Goal: Task Accomplishment & Management: Manage account settings

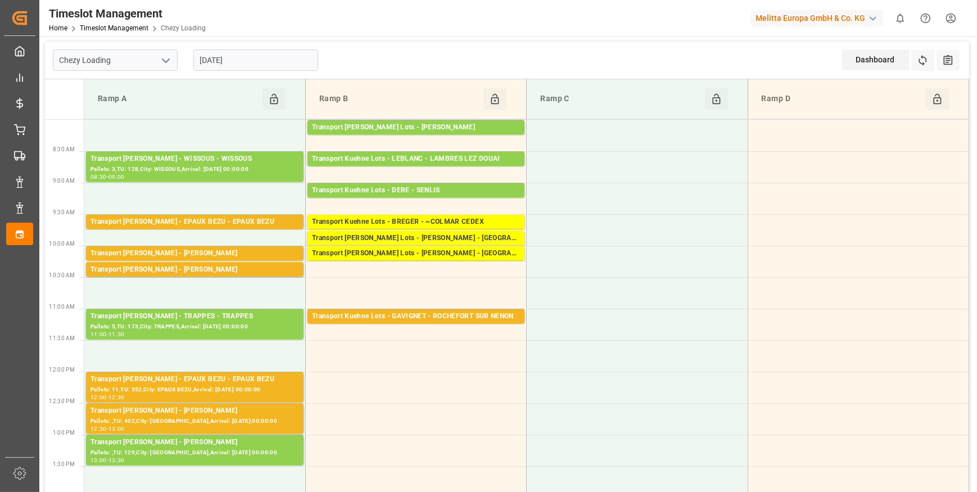
click at [252, 65] on input "[DATE]" at bounding box center [255, 59] width 125 height 21
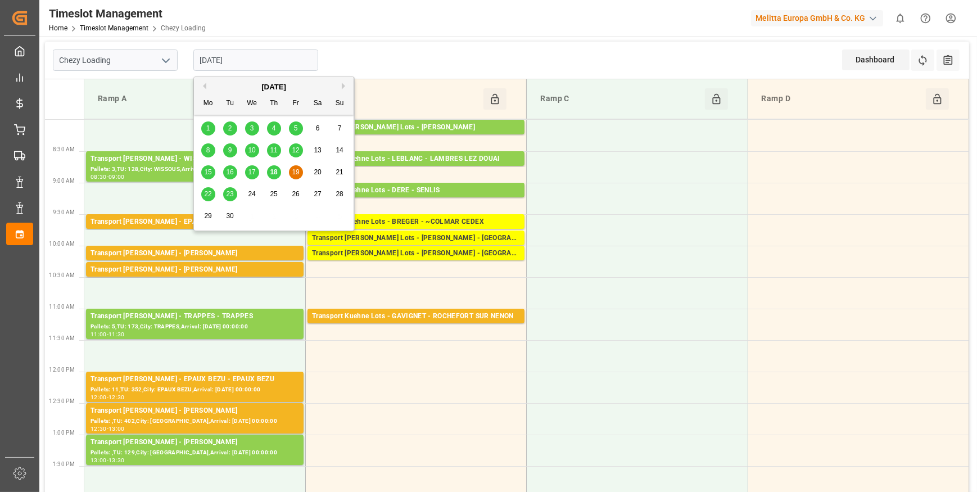
click at [275, 171] on span "18" at bounding box center [273, 172] width 7 height 8
type input "[DATE]"
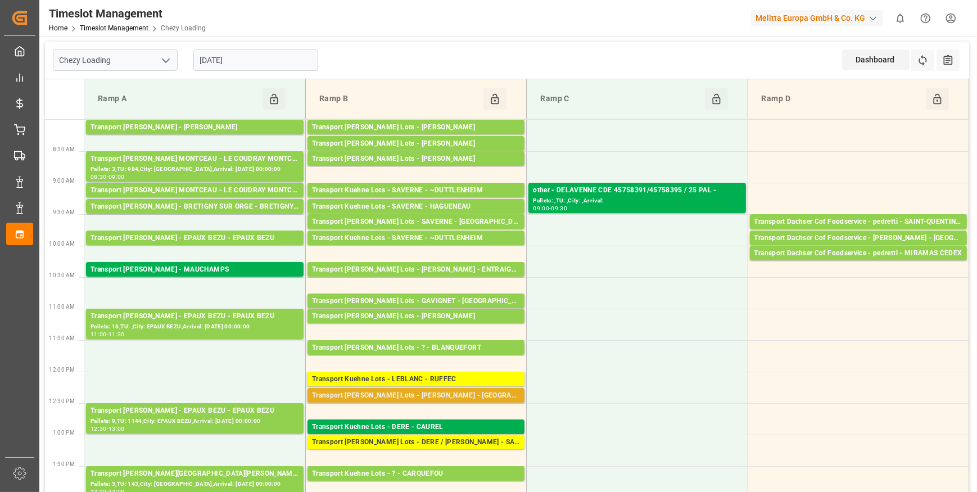
click at [397, 393] on div "Transport [PERSON_NAME] Lots - [PERSON_NAME] - [GEOGRAPHIC_DATA]" at bounding box center [416, 395] width 208 height 11
click at [467, 393] on div "Transport [PERSON_NAME] Lots - [PERSON_NAME] - [GEOGRAPHIC_DATA]" at bounding box center [416, 395] width 208 height 11
click at [405, 392] on div "Transport [PERSON_NAME] Lots - [PERSON_NAME] - [GEOGRAPHIC_DATA]" at bounding box center [416, 395] width 208 height 11
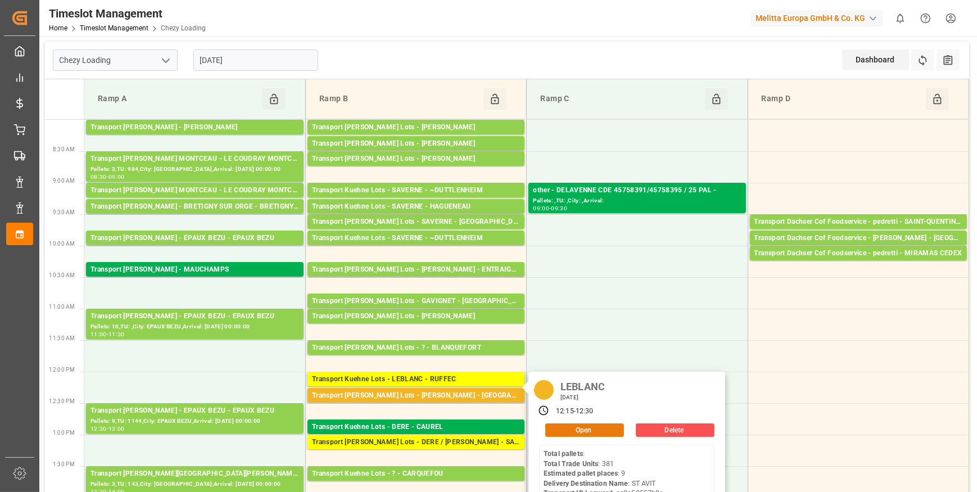
click at [577, 426] on button "Open" at bounding box center [584, 429] width 79 height 13
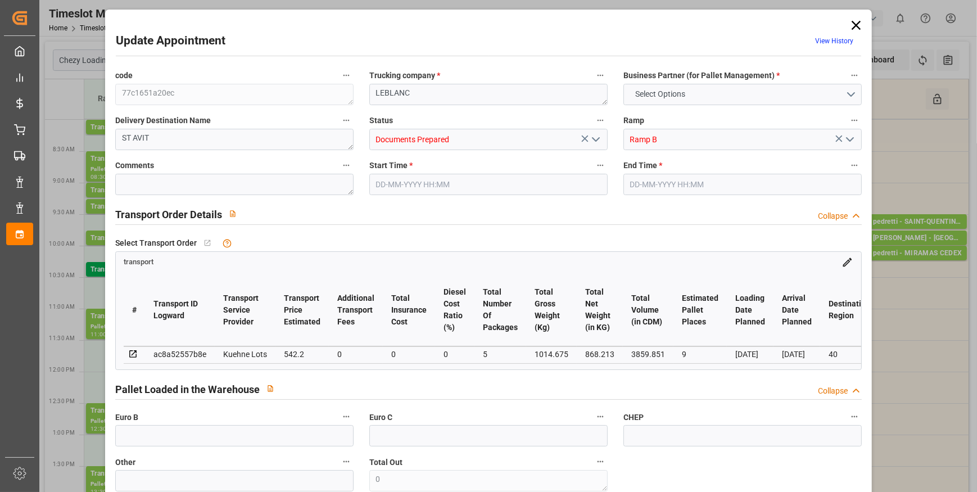
type input "9"
type input "542.2"
type input "0"
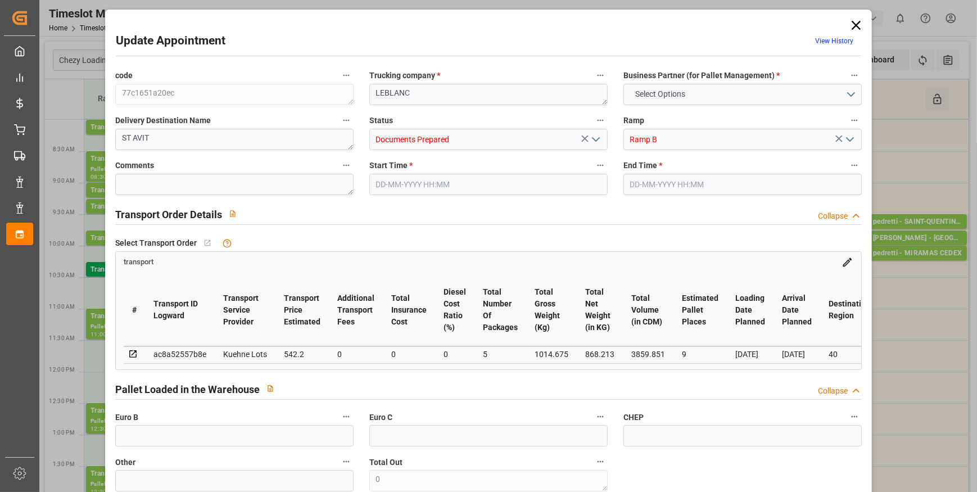
type input "542.2"
type input "0"
type input "5"
type input "868.213"
type input "1957.675"
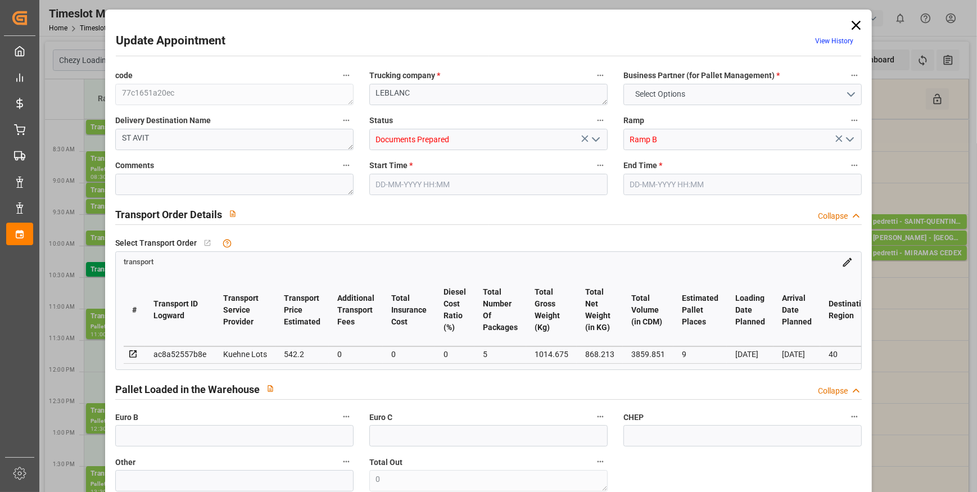
type input "3859.851"
type input "40"
type input "0"
type input "381"
type input "41"
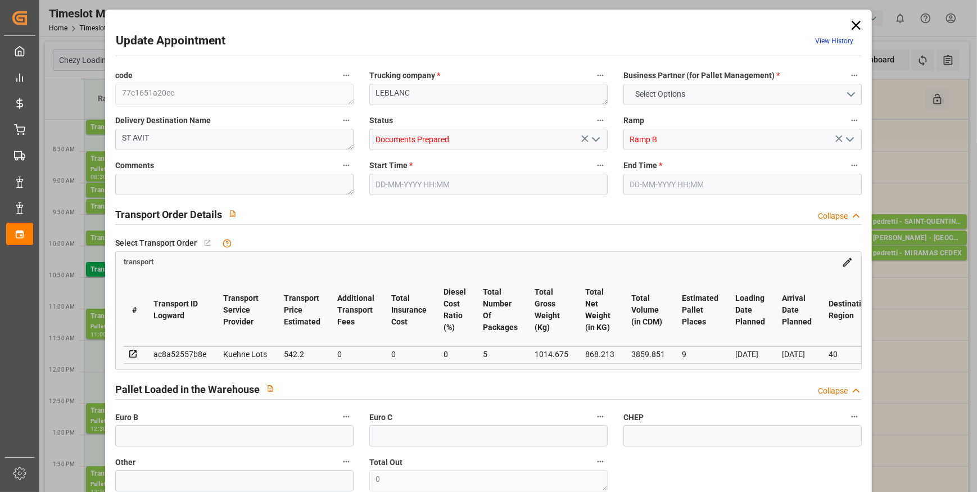
type input "101"
type input "1014.675"
type input "0"
type input "4710.8598"
type input "0"
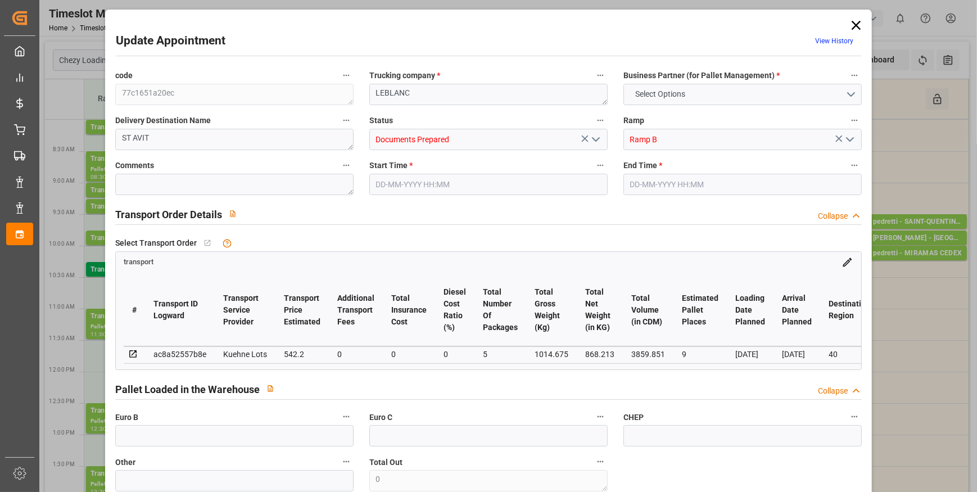
type input "0"
type input "21"
type input "35"
type input "[DATE] 12:15"
type input "[DATE] 12:30"
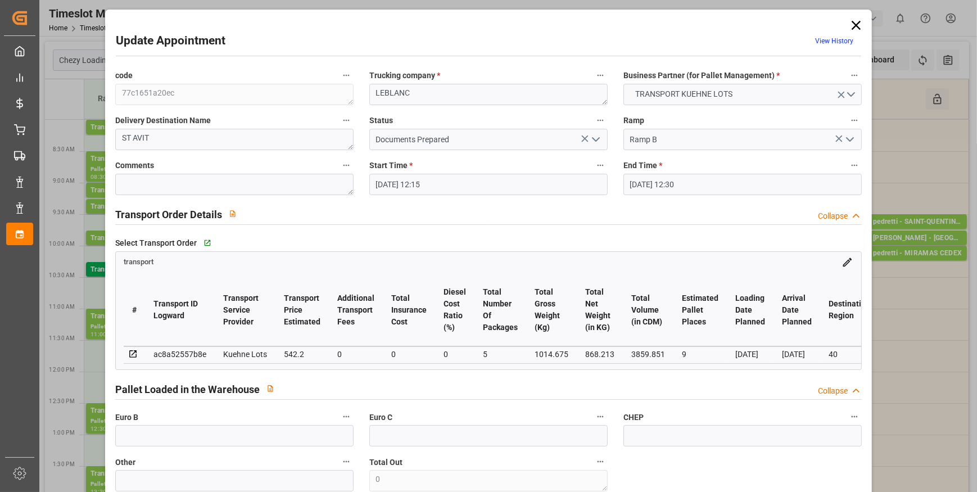
type input "[DATE] 12:42"
type input "[DATE] 11:26"
type input "[DATE]"
click at [595, 134] on icon "open menu" at bounding box center [595, 139] width 13 height 13
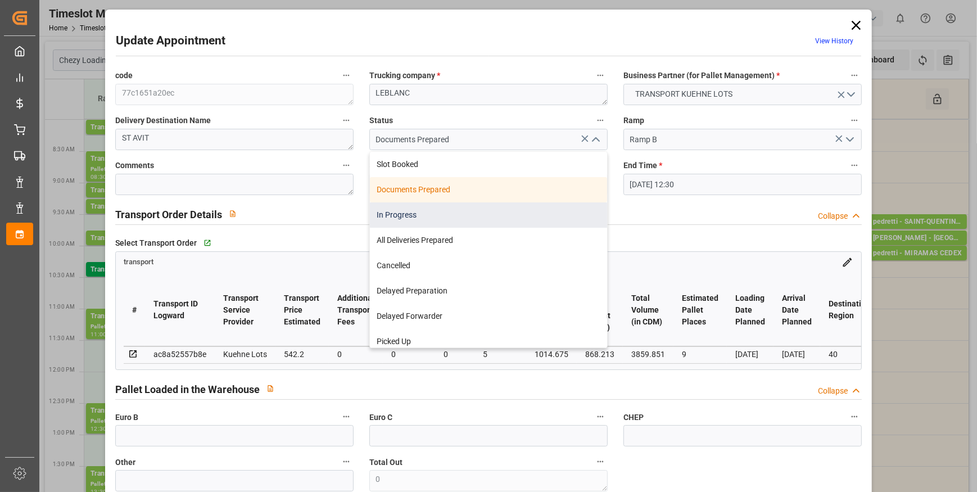
click at [396, 216] on div "In Progress" at bounding box center [488, 214] width 237 height 25
type input "In Progress"
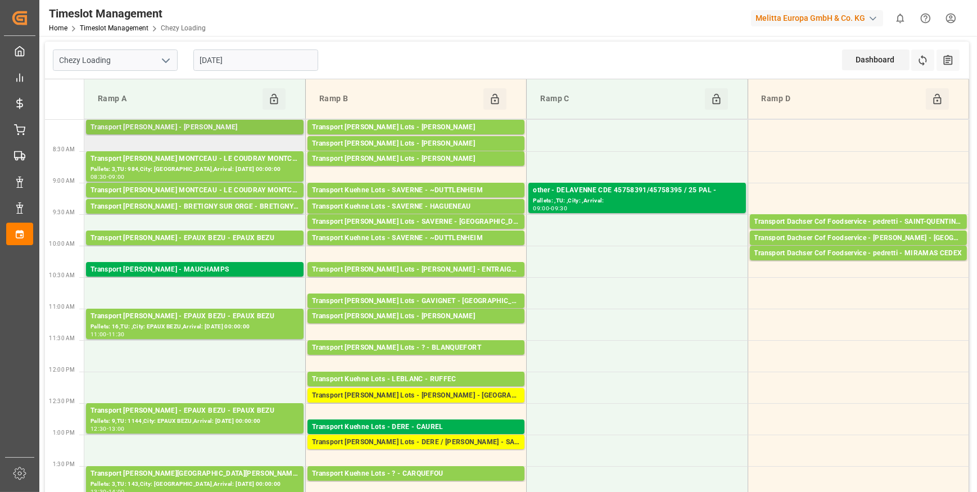
click at [201, 126] on div "Transport Delisle - REAU - REAU" at bounding box center [194, 127] width 209 height 11
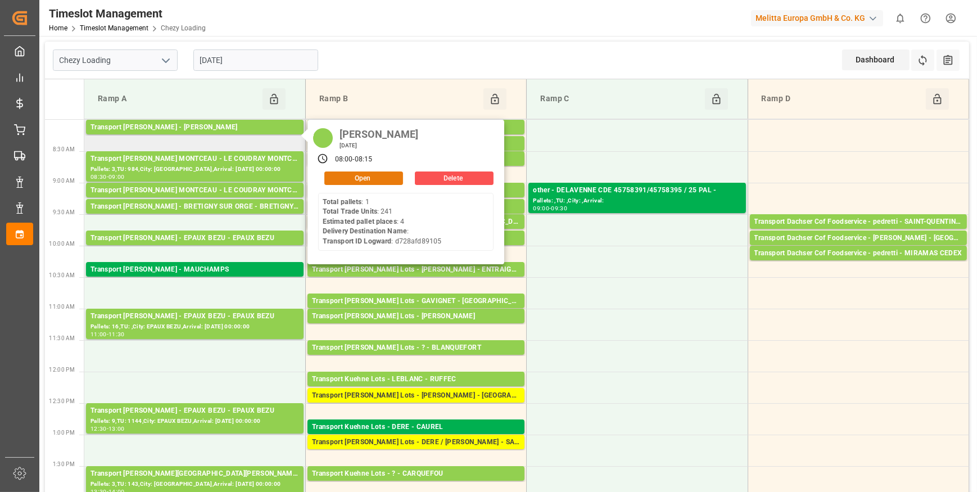
click at [372, 178] on button "Open" at bounding box center [363, 177] width 79 height 13
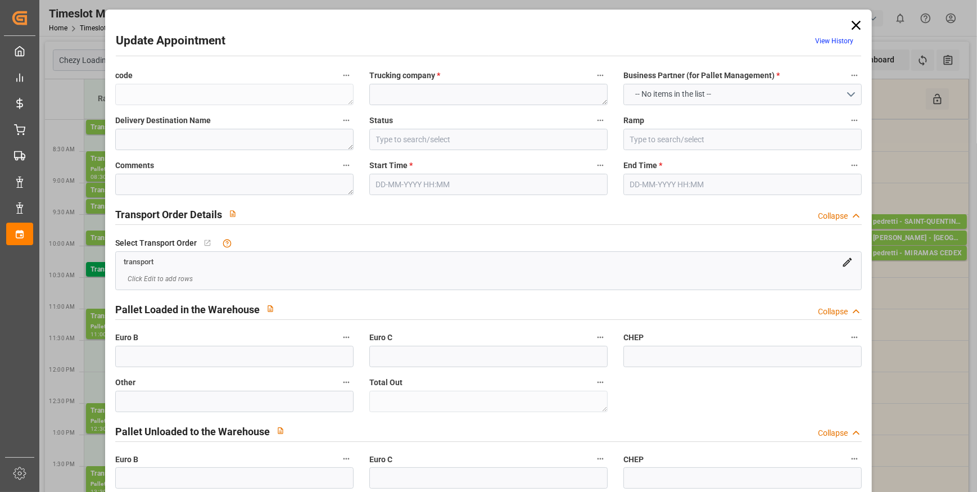
type textarea "282865c8f35d"
type textarea "REAU"
type input "All Deliveries Prepared"
type input "Ramp A"
type textarea "0"
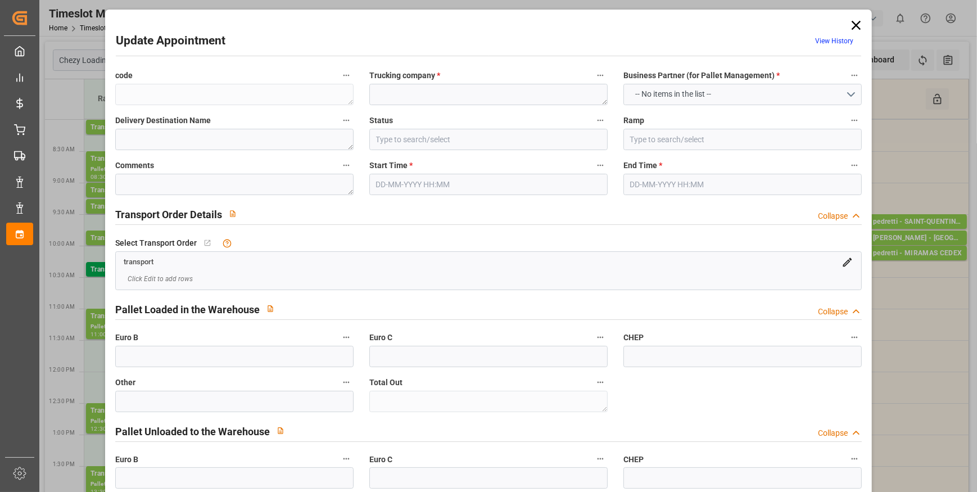
type textarea "0"
type input "d728afd89105"
type textarea "REAU"
type textarea "0000722645"
type textarea "282865c8f35d"
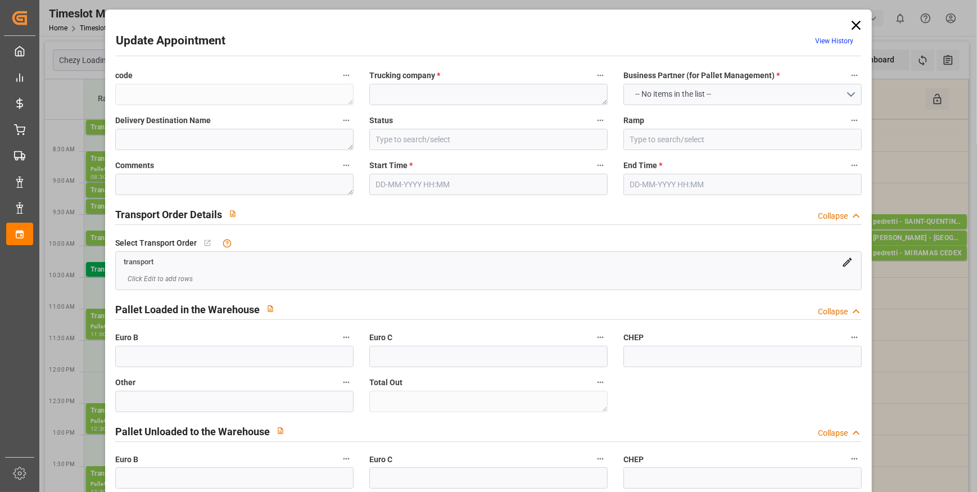
type textarea "FR-02570"
type textarea "FR"
type input "Road"
type input "FR"
type input "02570"
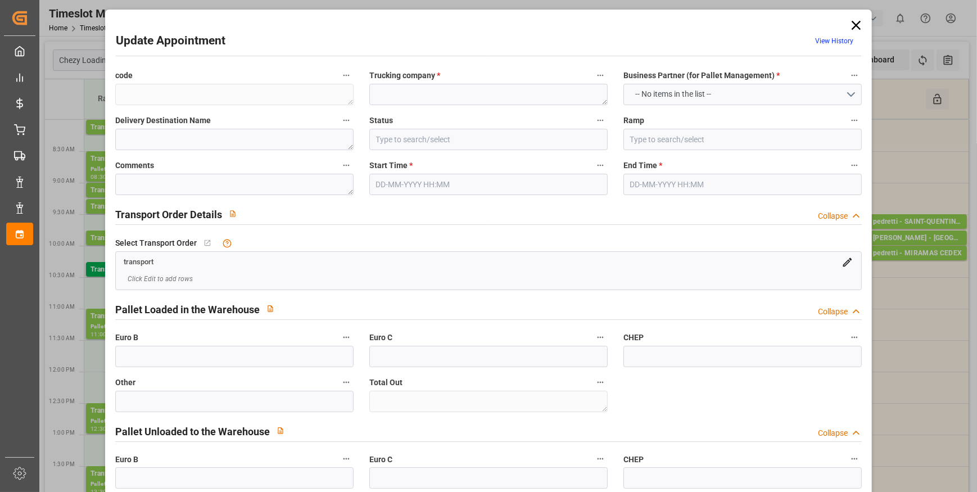
type input "FR"
type input "77550"
type input "Small Shipment"
type input "3.5-7.5 t"
type input "EURO 6"
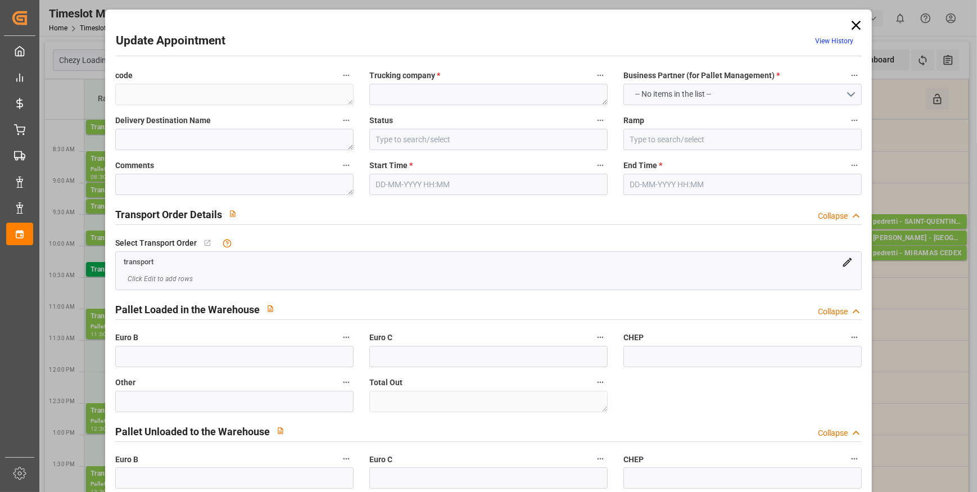
type input "Diesel"
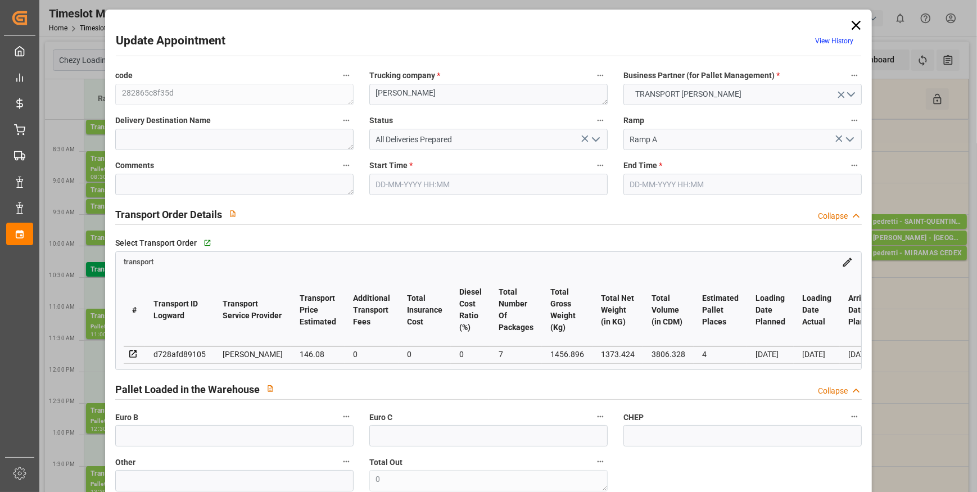
type input "4"
type input "146.08"
type input "0"
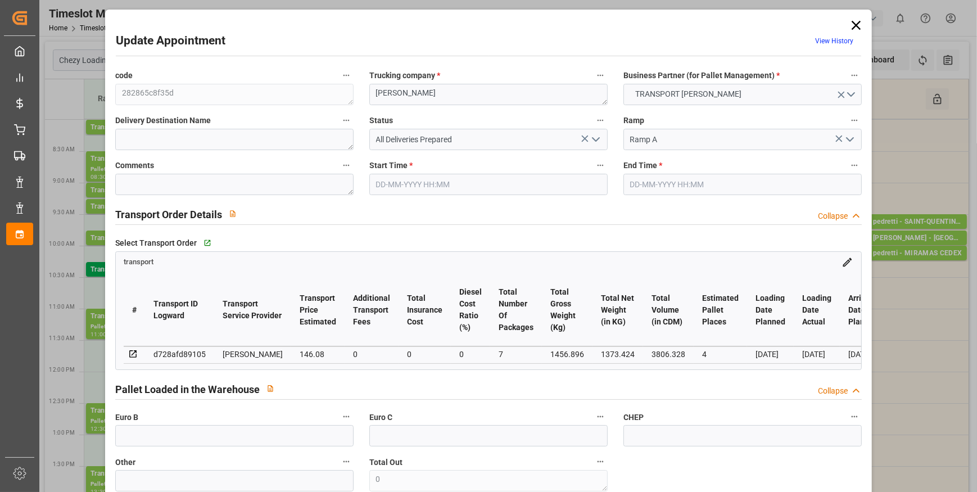
type input "141.1425"
type input "-4.9375"
type input "7"
type input "1373.424"
type input "1645.576"
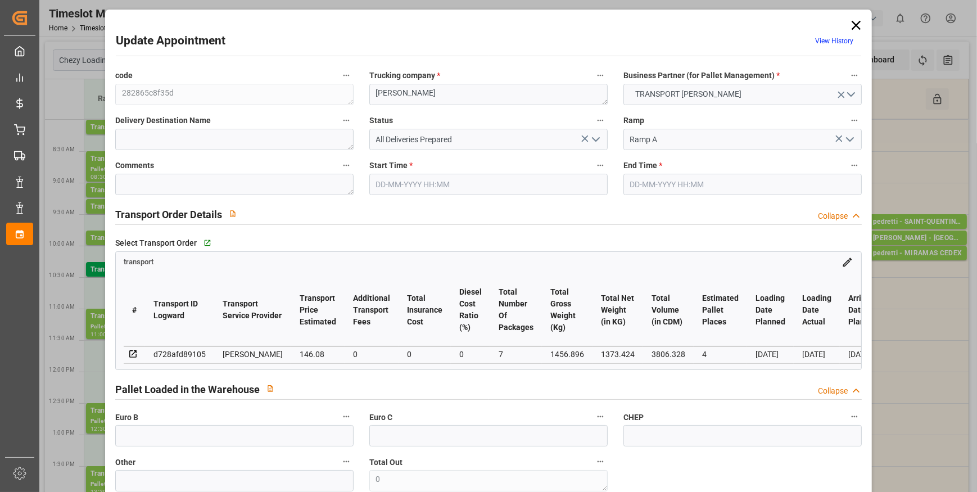
type input "3806.328"
type input "77"
type input "1"
type input "241"
type input "7"
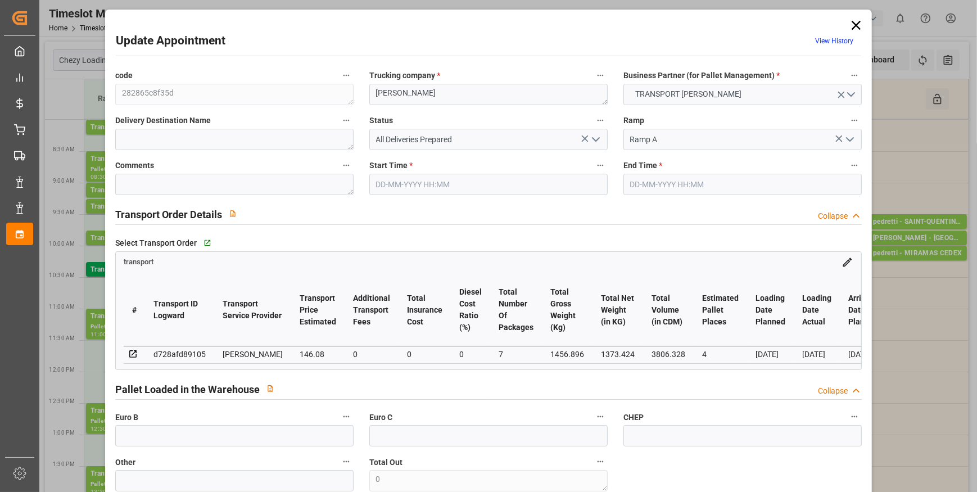
type input "101"
type input "1456.896"
type input "0"
type input "4710.8598"
type input "0"
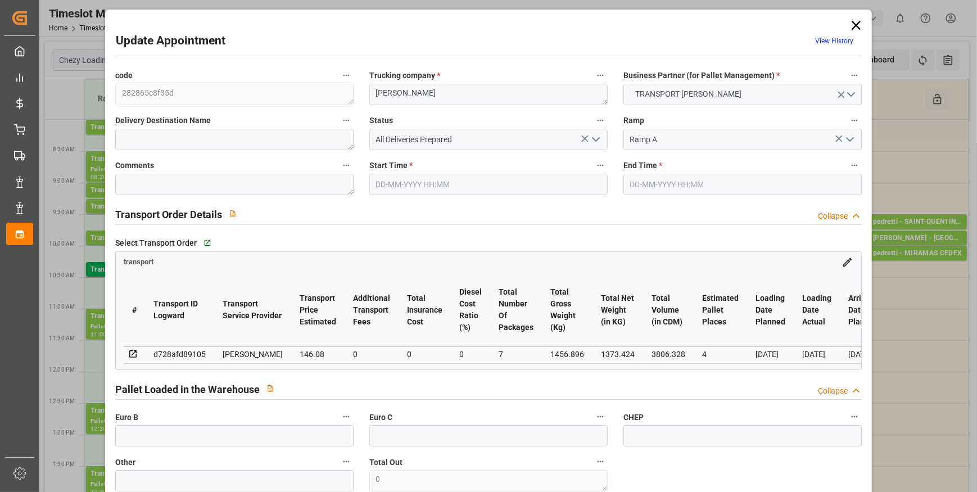
type input "0"
type input "21"
type input "35"
type input "18-09-2025 08:00"
type input "18-09-2025 08:15"
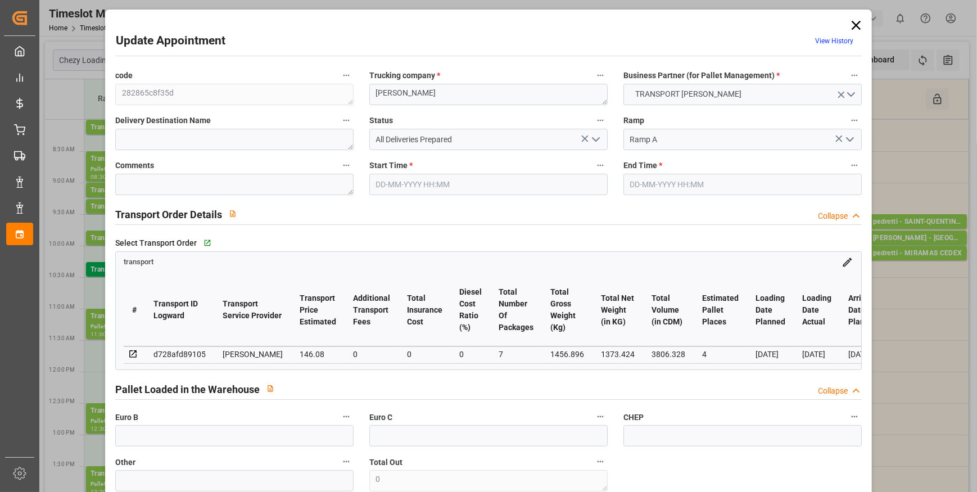
type input "12-09-2025 12:59"
type input "12-09-2025 11:42"
type input "[DATE]"
type input "17-09-2025"
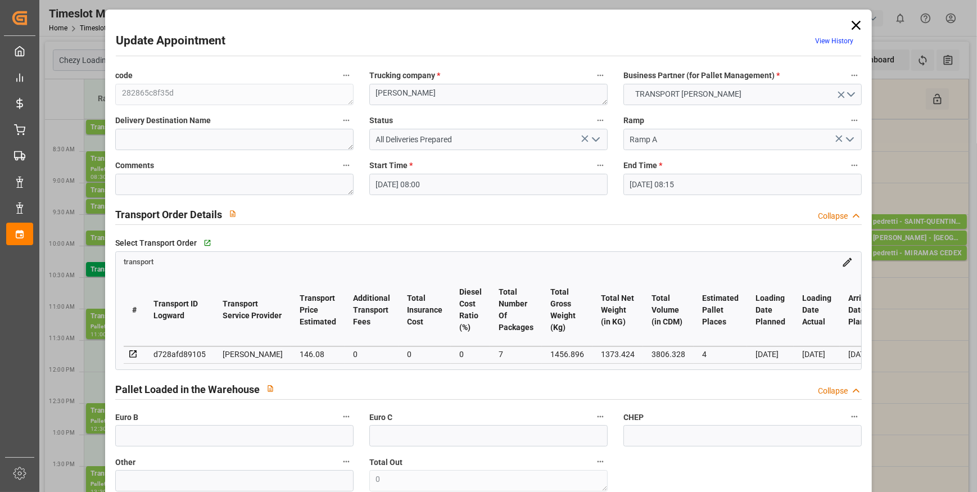
click at [595, 139] on icon "open menu" at bounding box center [595, 139] width 13 height 13
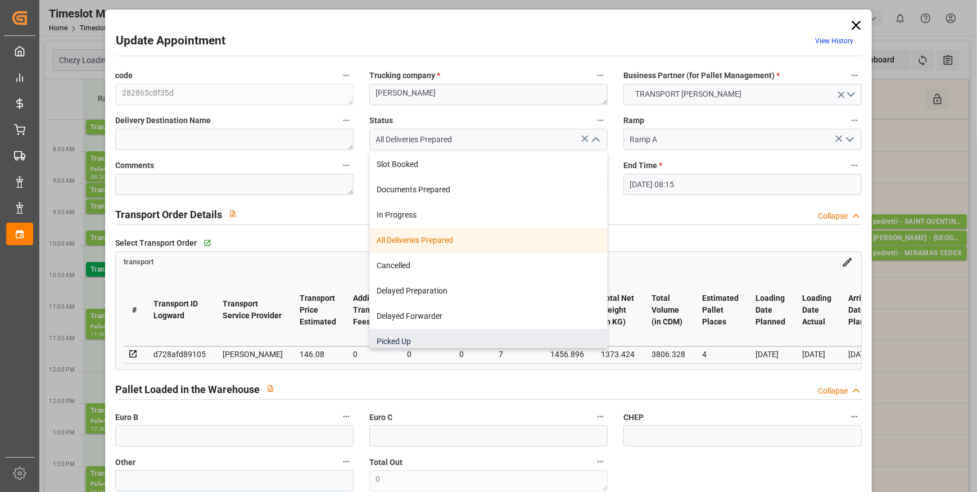
click at [397, 338] on div "Picked Up" at bounding box center [488, 341] width 237 height 25
type input "Picked Up"
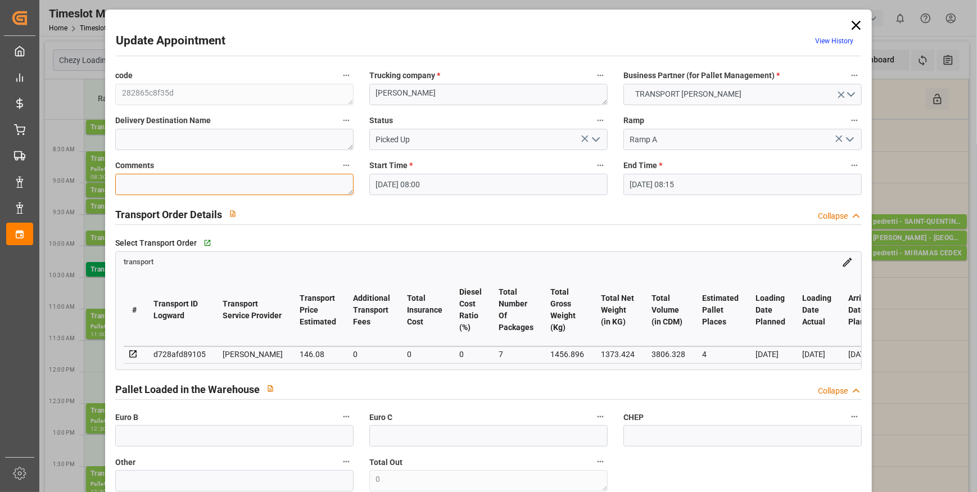
click at [161, 185] on textarea at bounding box center [234, 184] width 238 height 21
type textarea "FM 4"
click at [187, 444] on input "text" at bounding box center [234, 435] width 238 height 21
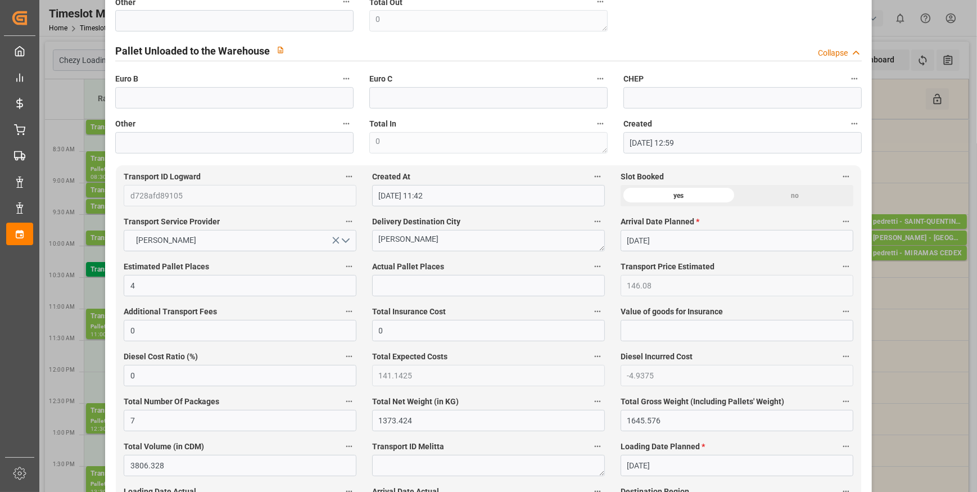
scroll to position [562, 0]
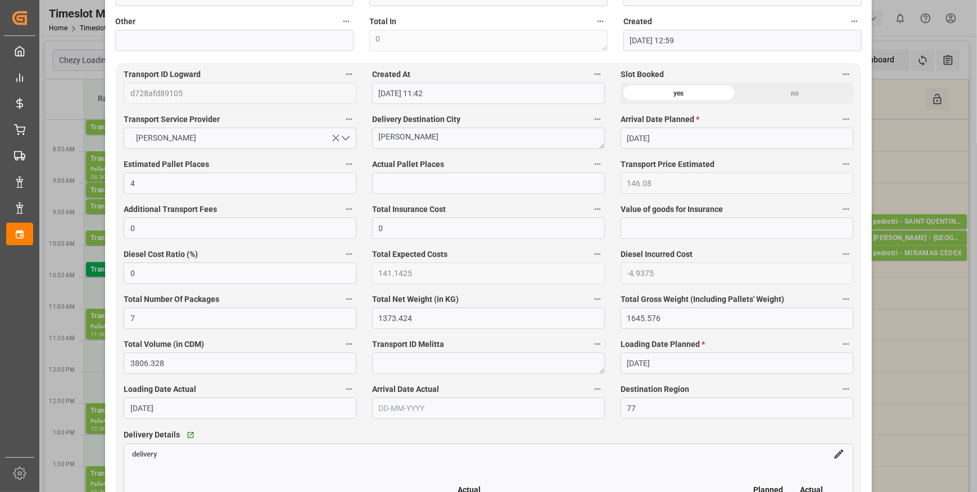
type input "7"
click at [400, 194] on input "text" at bounding box center [488, 183] width 233 height 21
type input "7"
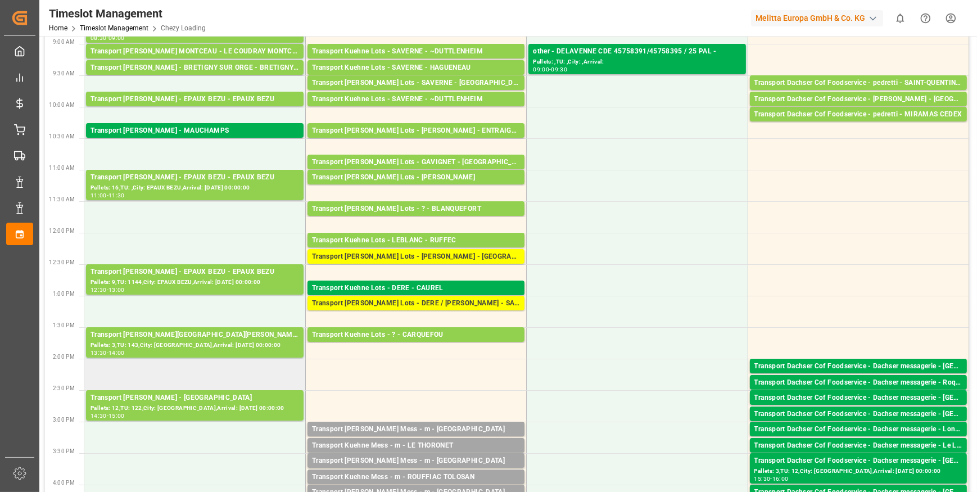
scroll to position [153, 0]
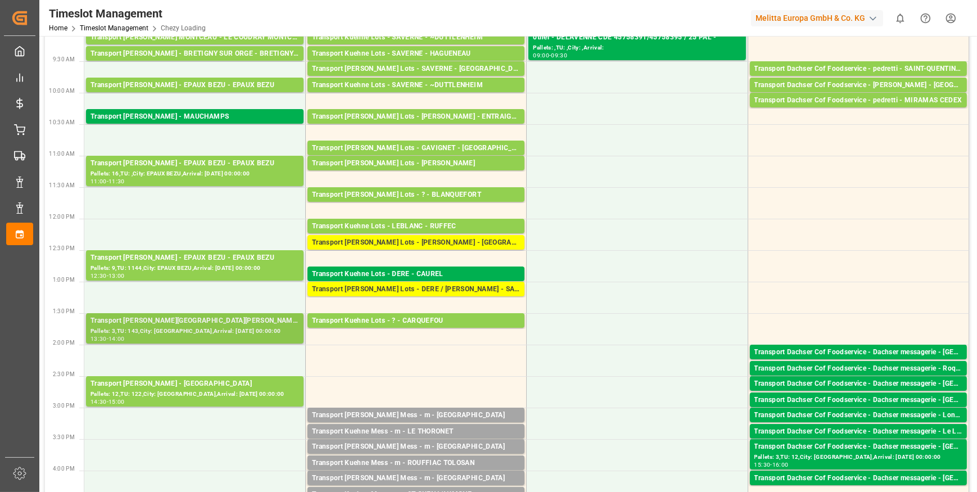
click at [202, 331] on div "Pallets: 3,TU: 143,City: VILLERS BOCAGE,Arrival: 2025-09-22 00:00:00" at bounding box center [194, 332] width 209 height 10
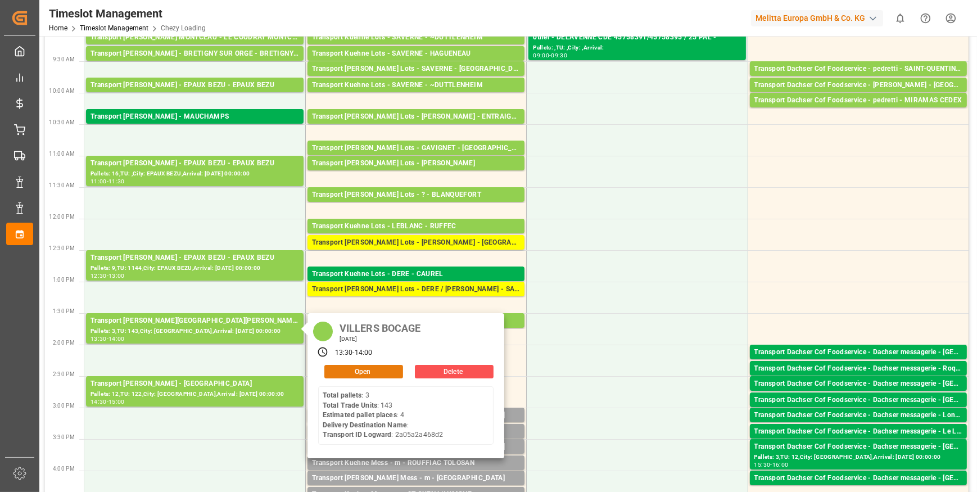
click at [357, 368] on button "Open" at bounding box center [363, 371] width 79 height 13
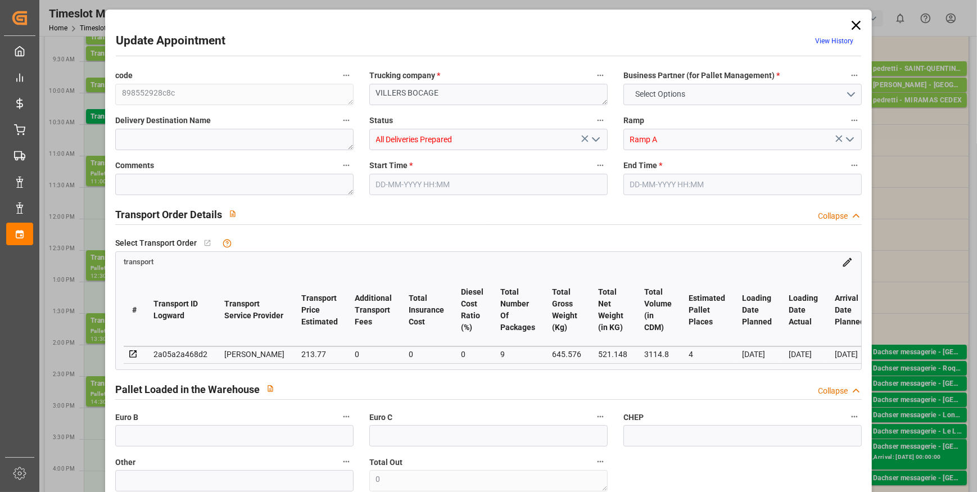
type input "4"
type input "213.77"
type input "0"
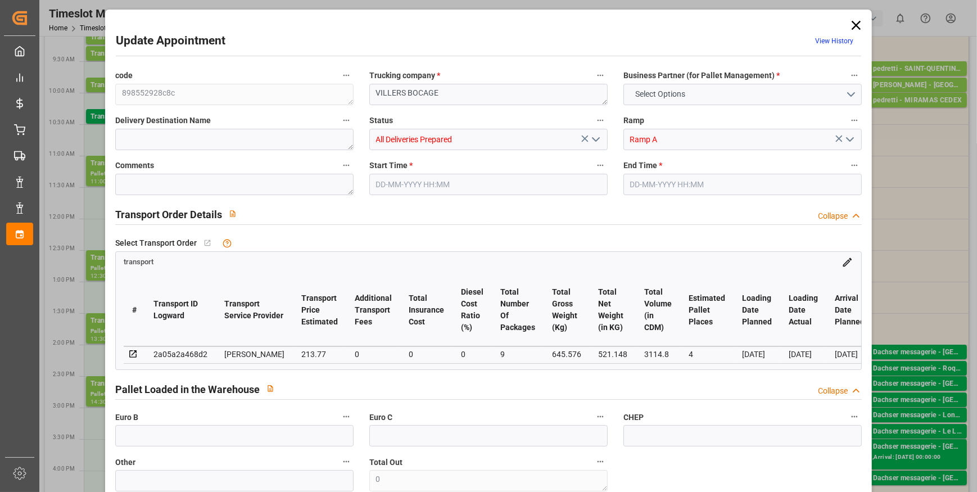
type input "206.5446"
type input "-7.2254"
type input "9"
type input "521.148"
type input "872.256"
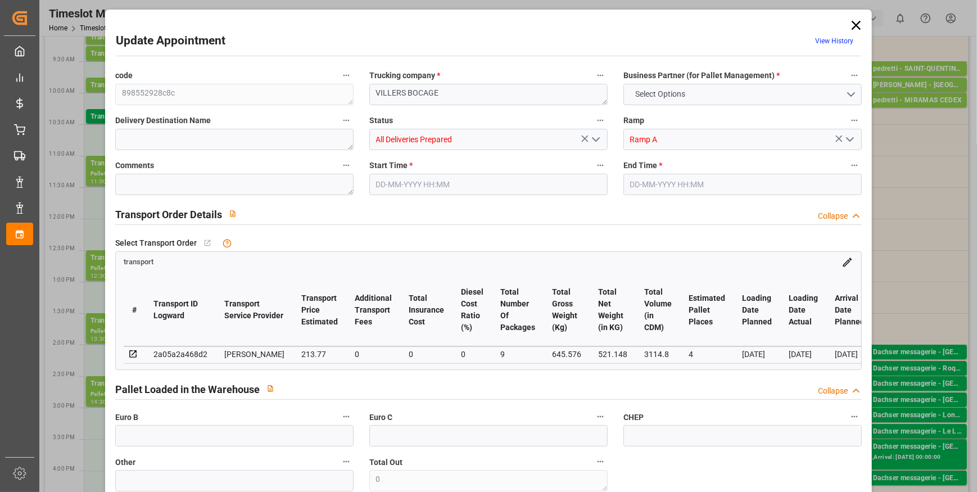
type input "3114.8"
type input "14"
type input "3"
type input "143"
type input "9"
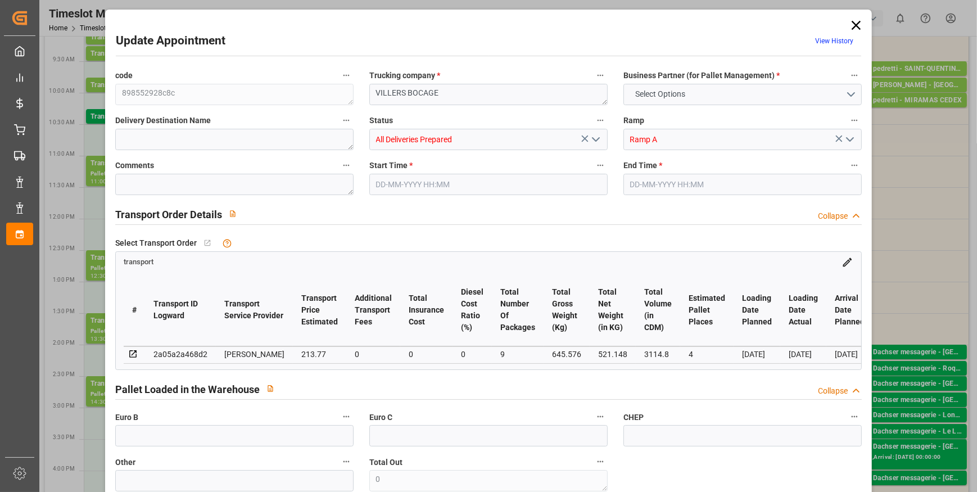
type input "101"
type input "645.576"
type input "0"
type input "4710.8598"
type input "0"
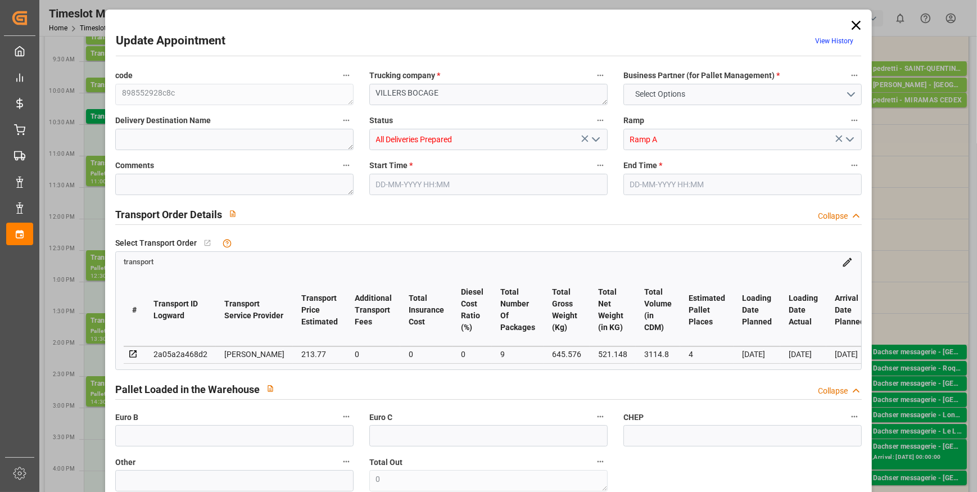
type input "0"
type input "21"
type input "35"
type input "18-09-2025 13:30"
type input "[DATE] 14:00"
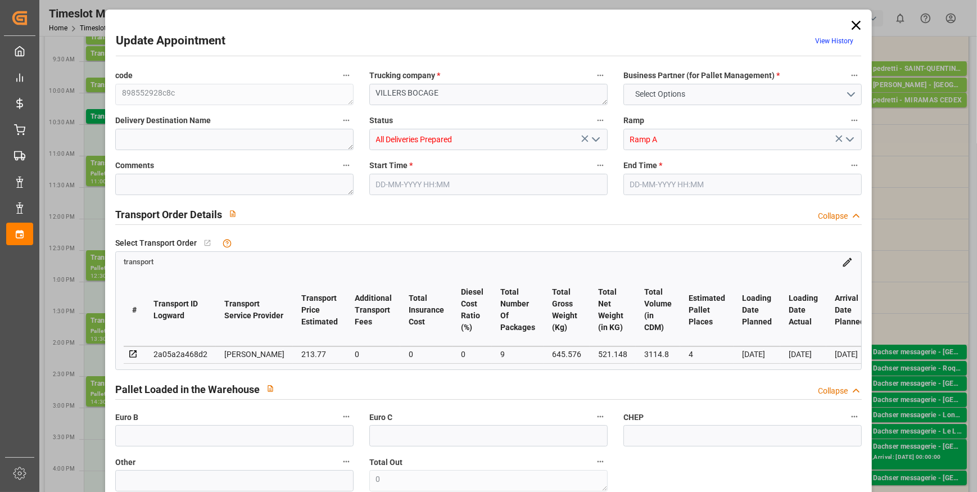
type input "16-09-2025 08:03"
type input "[DATE] 11:31"
type input "[DATE]"
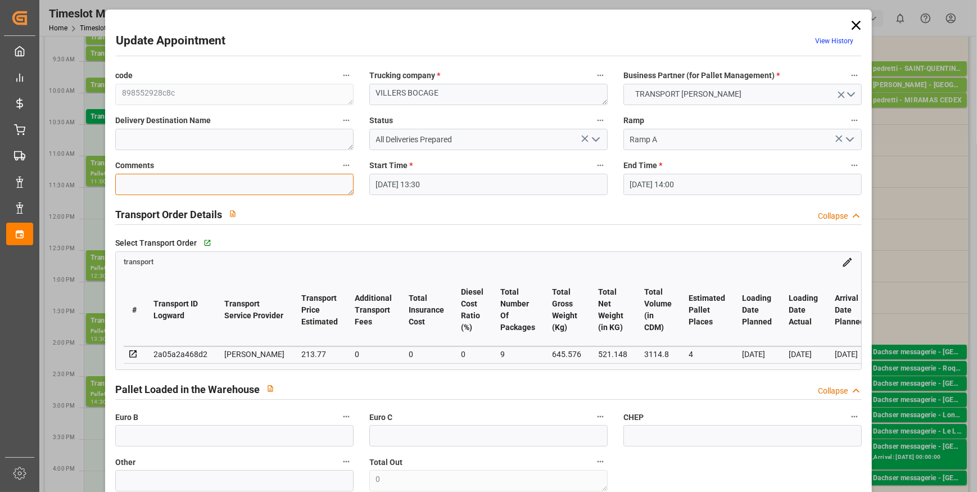
click at [142, 185] on textarea at bounding box center [234, 184] width 238 height 21
type textarea "FM 3"
click at [160, 436] on input "text" at bounding box center [234, 435] width 238 height 21
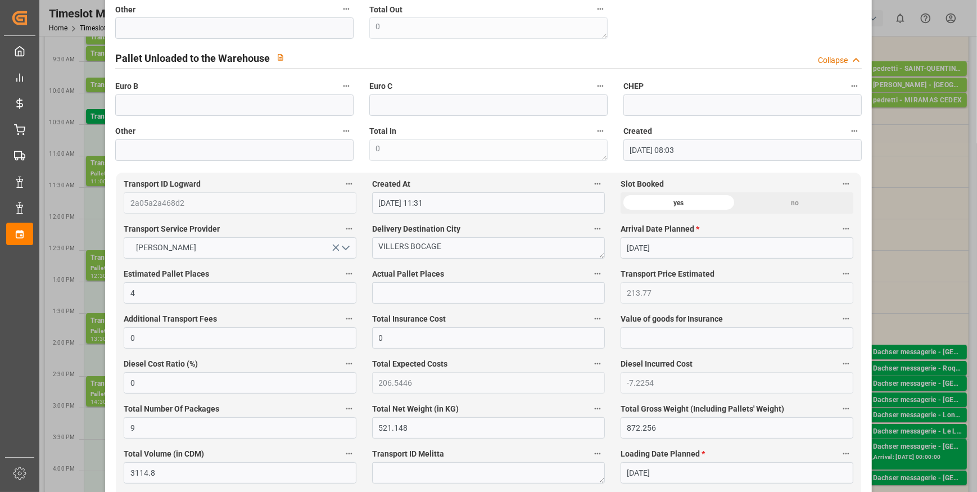
scroll to position [460, 0]
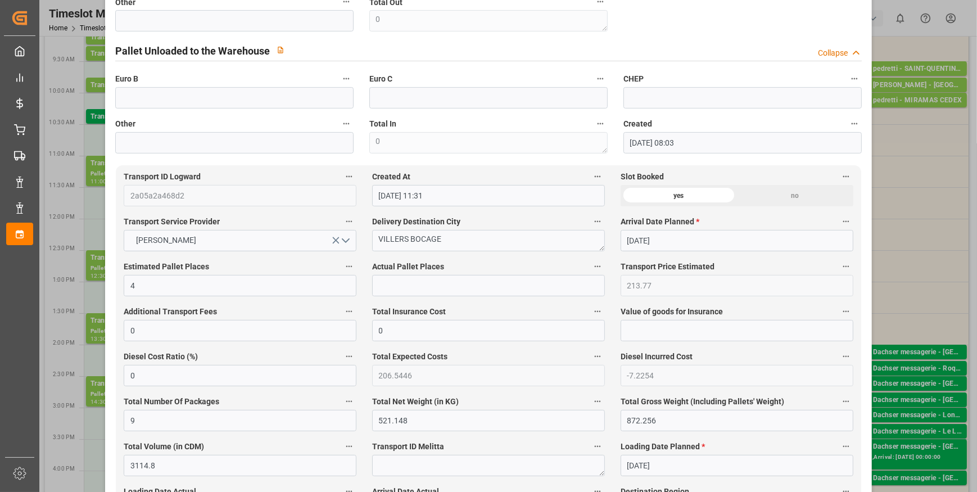
type input "9"
click at [398, 289] on input "text" at bounding box center [488, 285] width 233 height 21
type input "3"
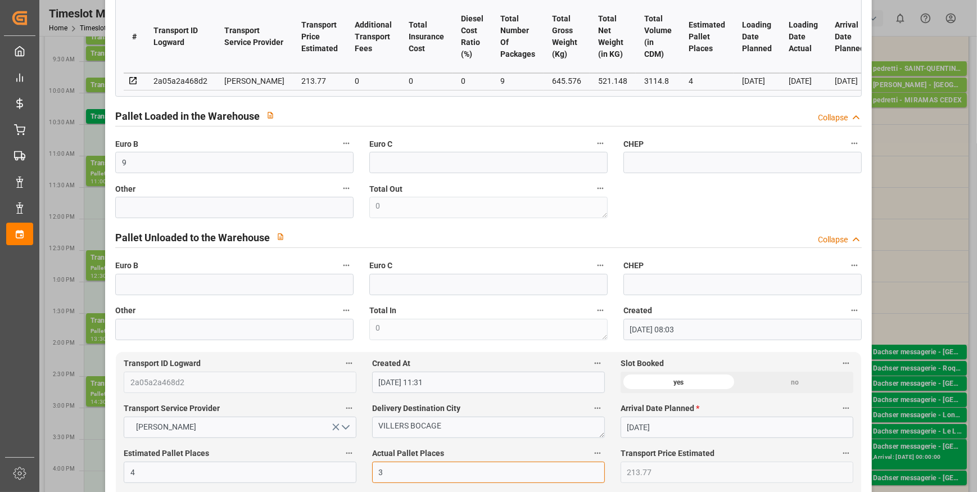
scroll to position [255, 0]
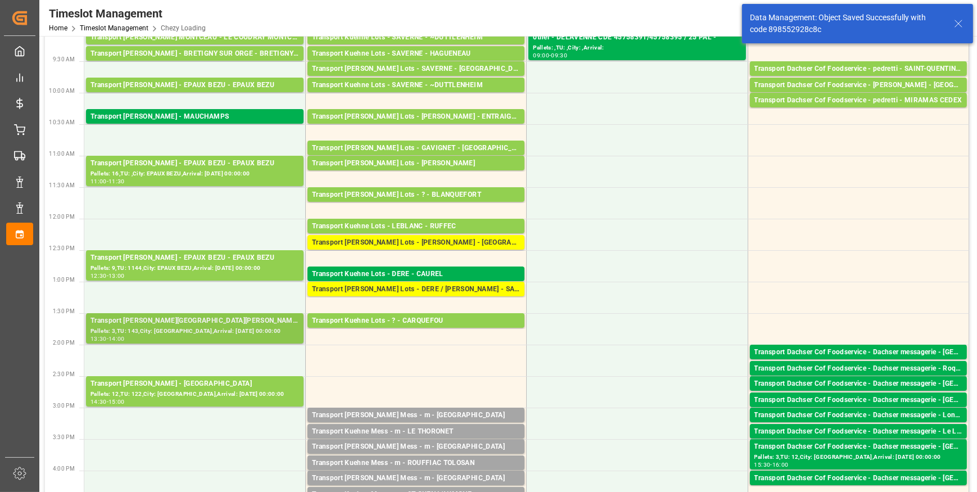
click at [197, 332] on div "Pallets: 3,TU: 143,City: [GEOGRAPHIC_DATA],Arrival: [DATE] 00:00:00" at bounding box center [194, 332] width 209 height 10
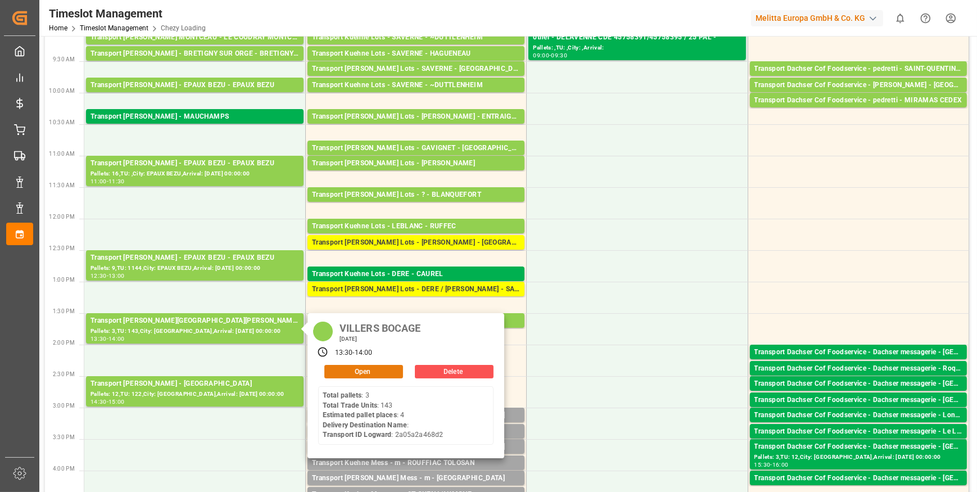
click at [353, 371] on button "Open" at bounding box center [363, 371] width 79 height 13
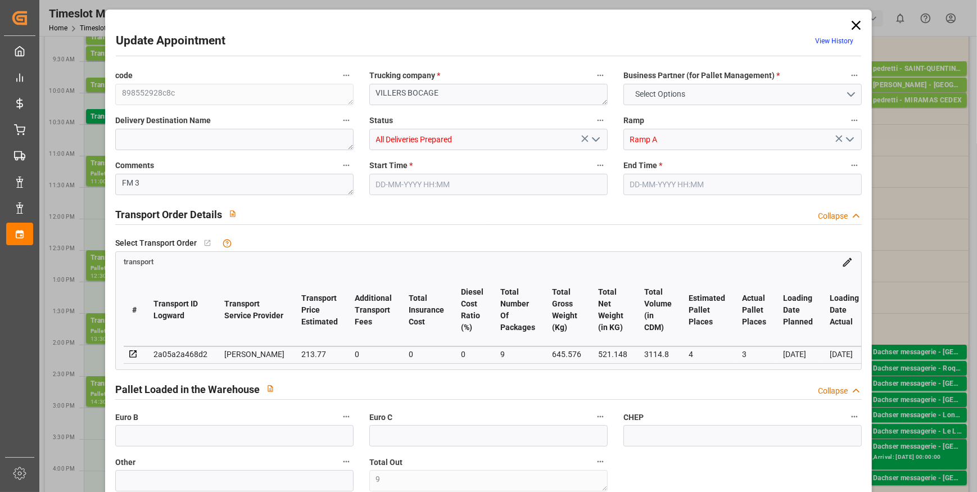
type input "9"
type input "4"
type input "3"
type input "213.77"
type input "0"
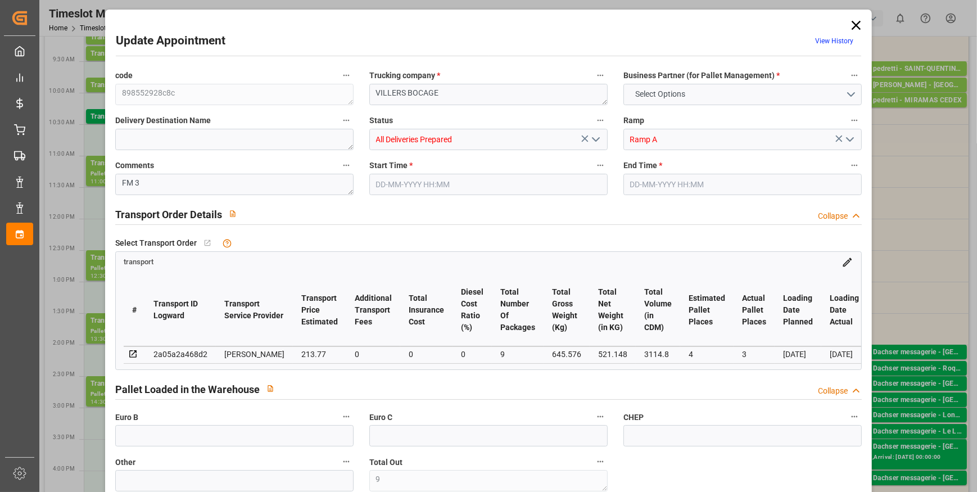
type input "0"
type input "206.5446"
type input "-7.2254"
type input "9"
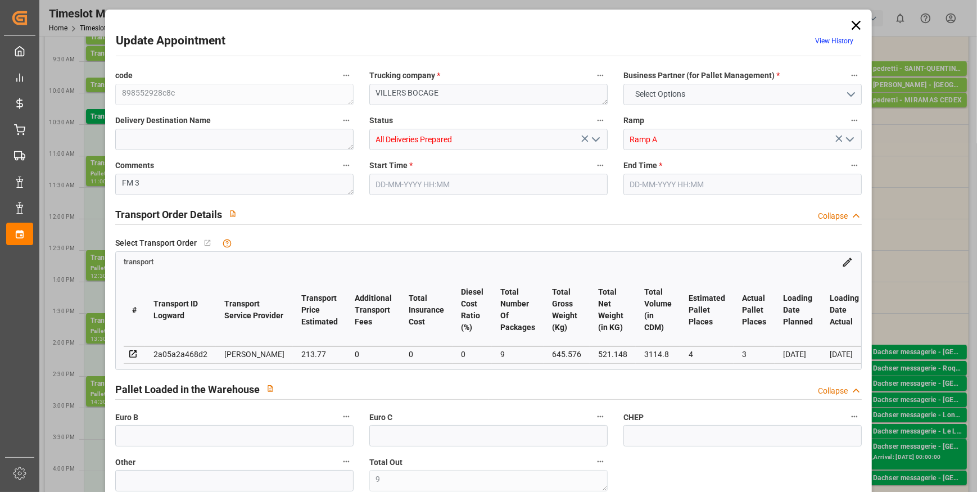
type input "521.148"
type input "872.256"
type input "3114.8"
type input "14"
type input "3"
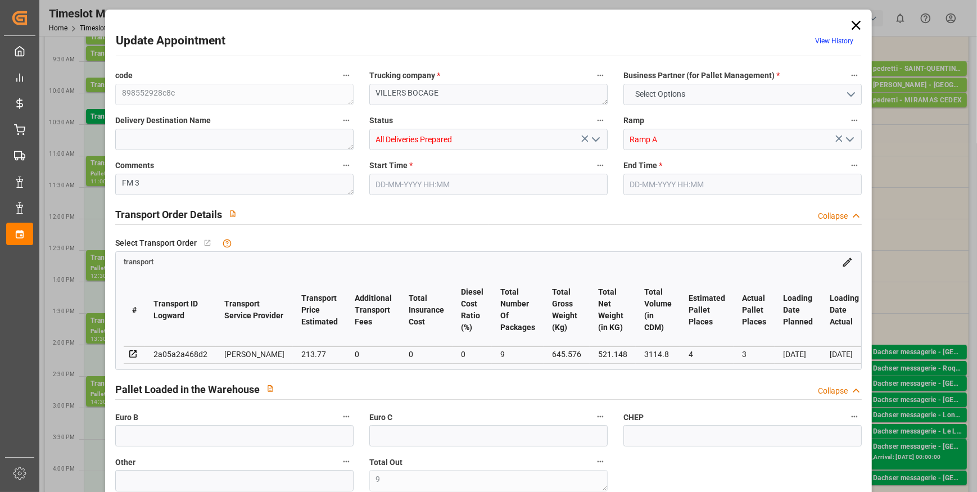
type input "143"
type input "9"
type input "101"
type input "645.576"
type input "0"
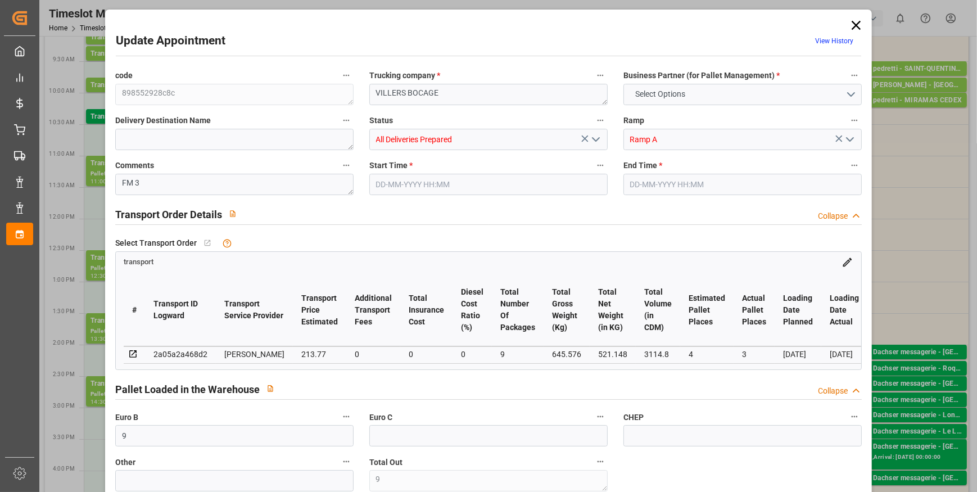
type input "4710.8598"
type input "0"
type input "21"
type input "35"
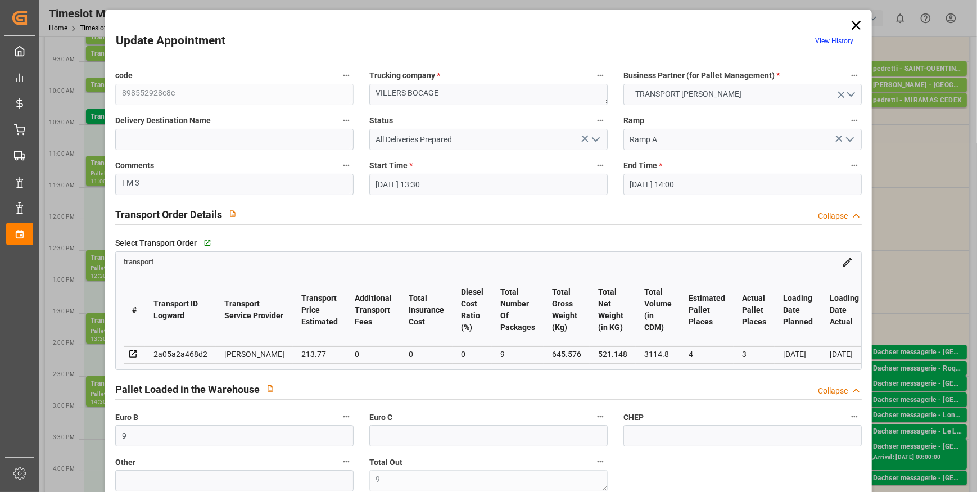
type input "18-09-2025 13:30"
type input "[DATE] 14:00"
type input "16-09-2025 08:03"
type input "[DATE] 11:31"
type input "[DATE]"
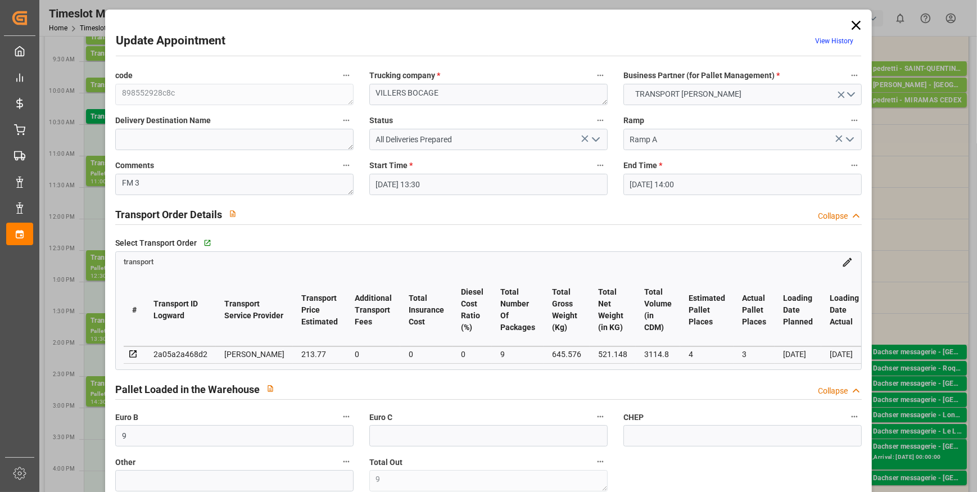
type input "[DATE]"
click at [596, 134] on icon "open menu" at bounding box center [595, 139] width 13 height 13
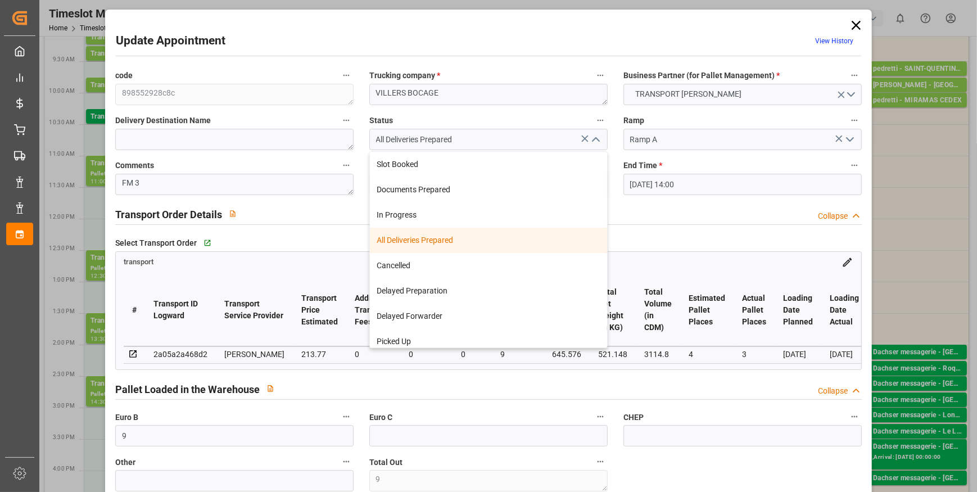
click at [404, 241] on div "All Deliveries Prepared" at bounding box center [488, 240] width 237 height 25
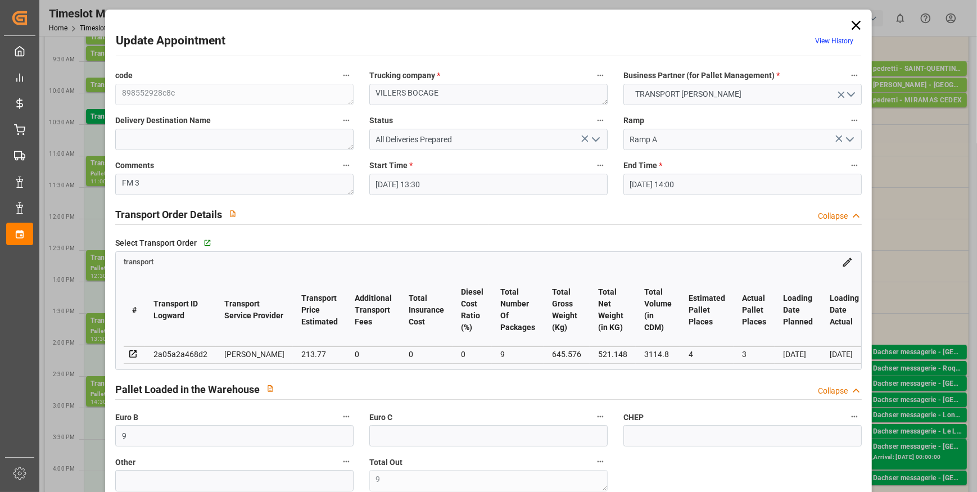
click at [590, 140] on icon "open menu" at bounding box center [595, 139] width 13 height 13
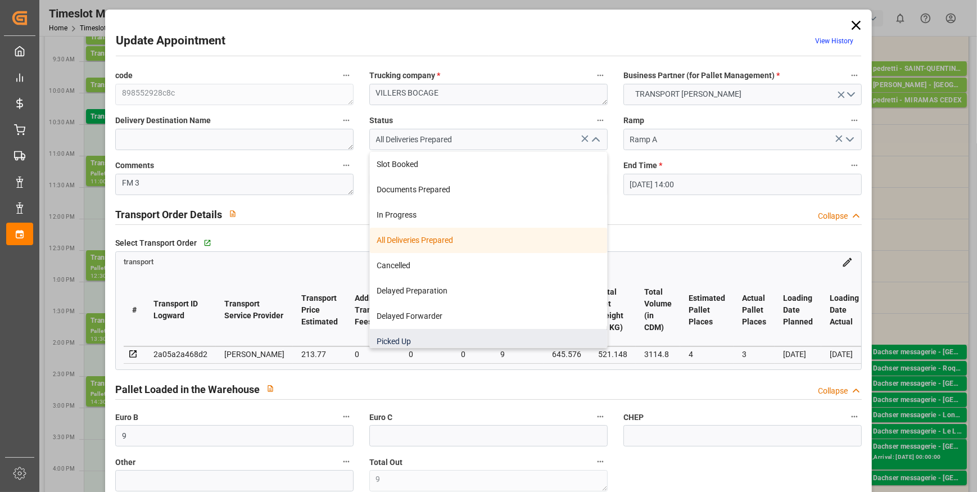
click at [415, 336] on div "Picked Up" at bounding box center [488, 341] width 237 height 25
type input "Picked Up"
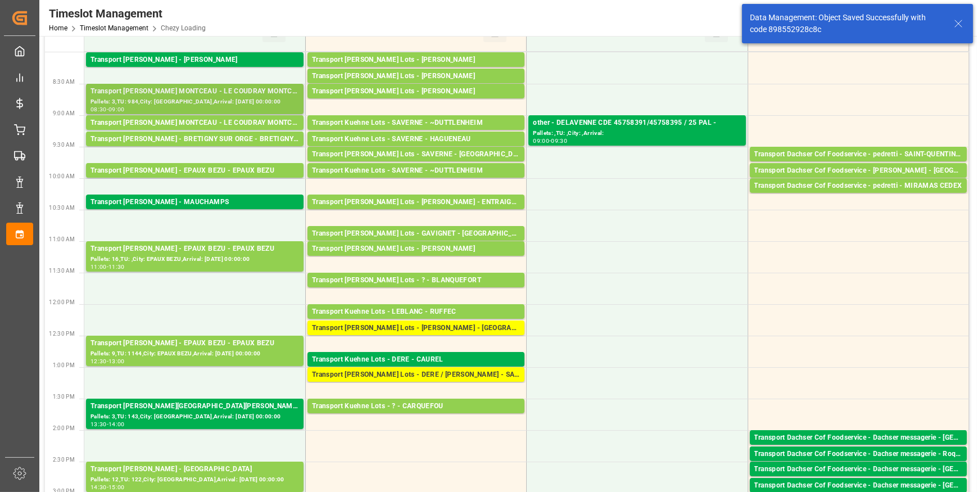
scroll to position [0, 0]
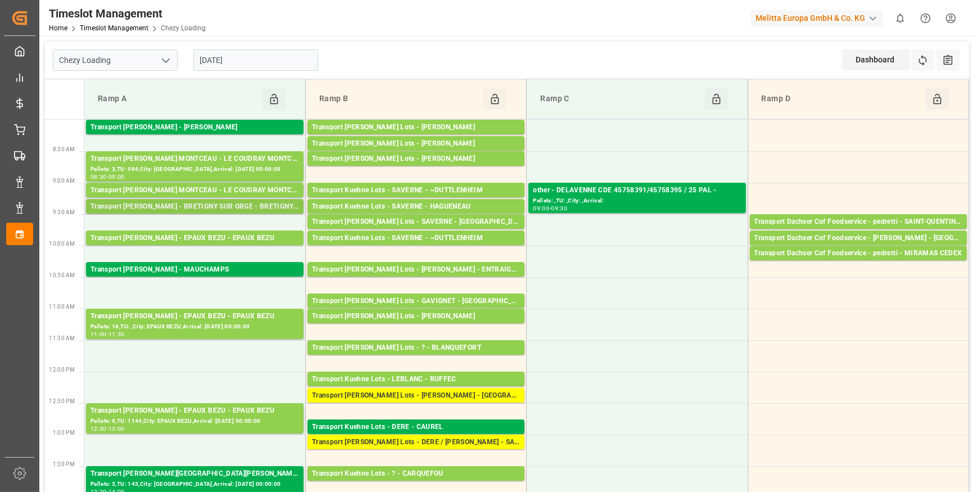
click at [199, 203] on div "Transport [PERSON_NAME] - BRETIGNY SUR ORGE - BRETIGNY SUR ORGE" at bounding box center [194, 206] width 209 height 11
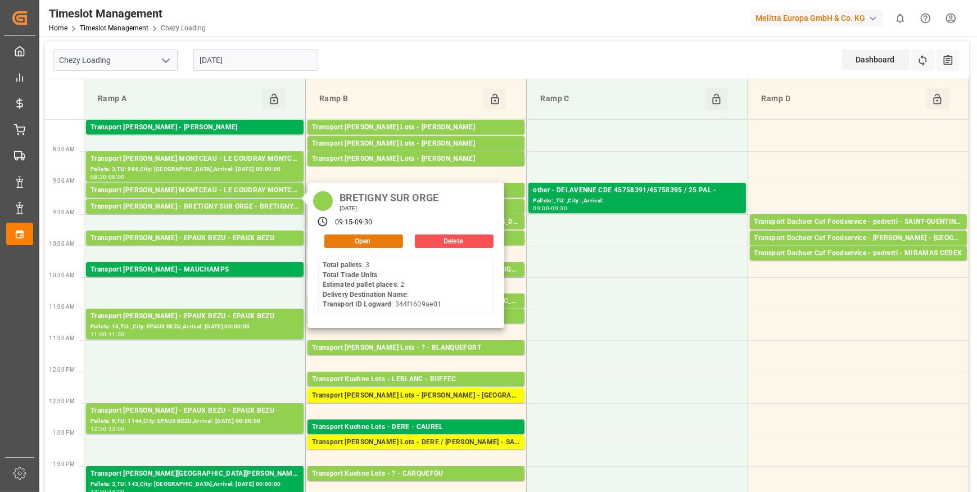
click at [352, 239] on button "Open" at bounding box center [363, 240] width 79 height 13
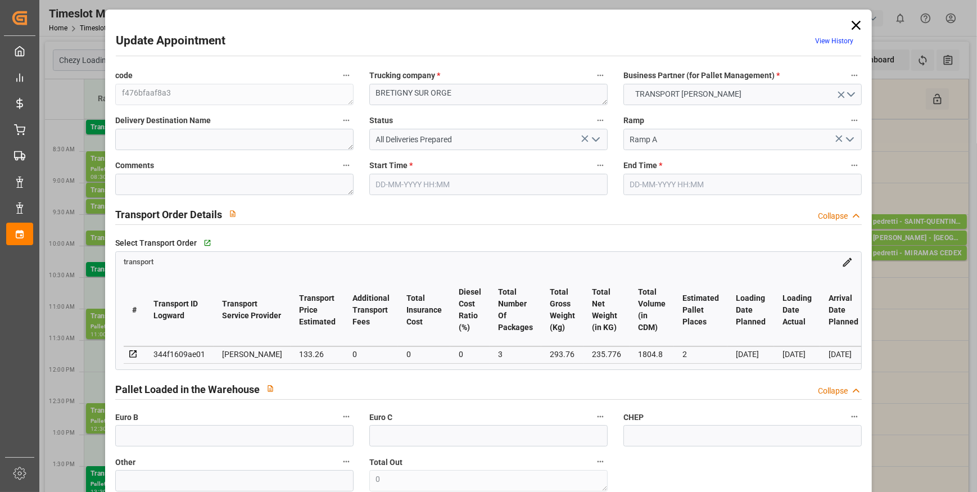
type input "2"
type input "133.26"
type input "0"
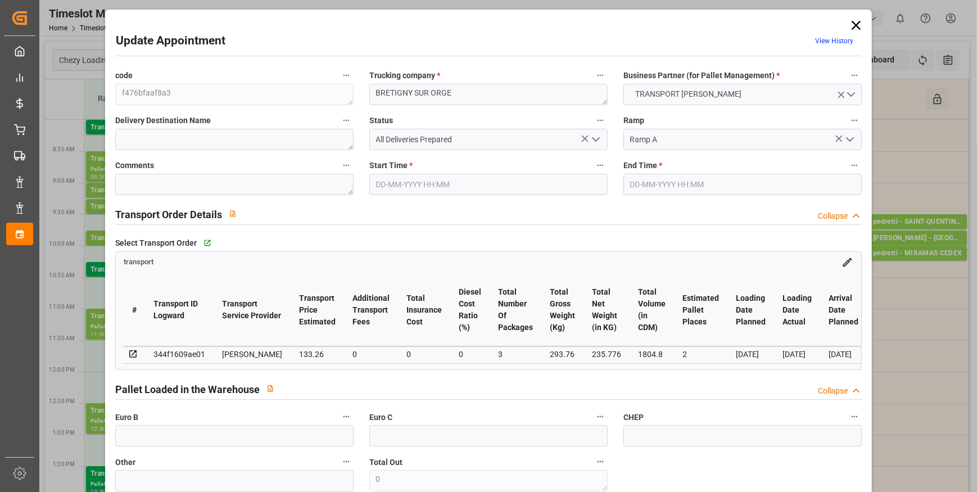
type input "128.7558"
type input "-4.5042"
type input "3"
type input "235.776"
type input "377"
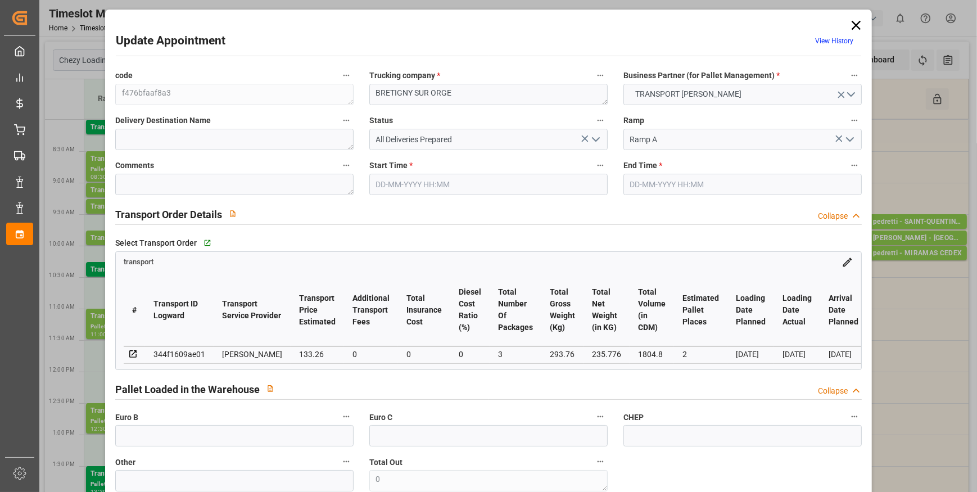
type input "1804.8"
type input "91"
type input "3"
type input "0"
type input "3"
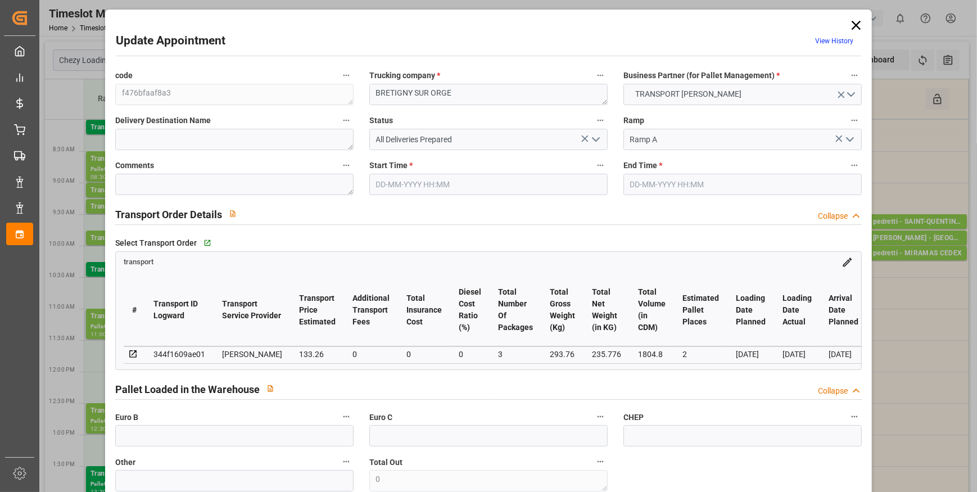
type input "101"
type input "293.76"
type input "0"
type input "4710.8598"
type input "0"
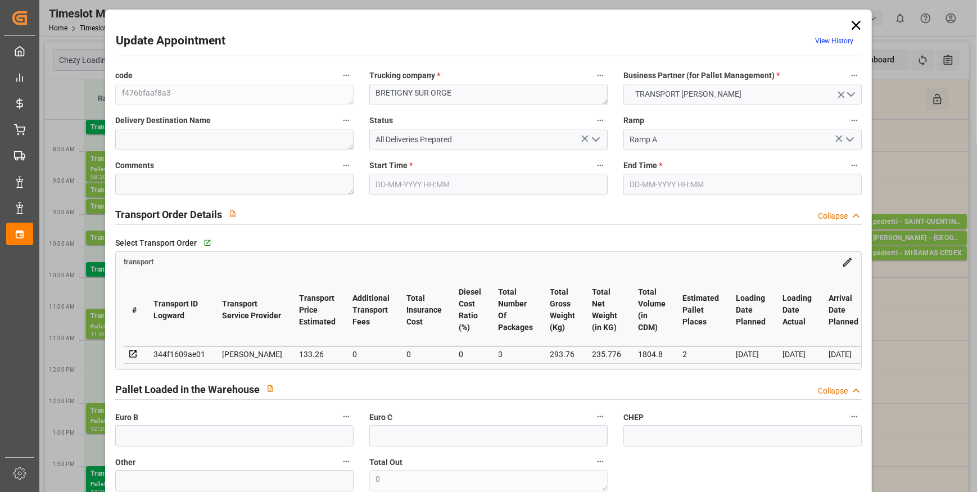
type input "0"
type input "21"
type input "35"
type input "18-09-2025 09:15"
type input "[DATE] 09:30"
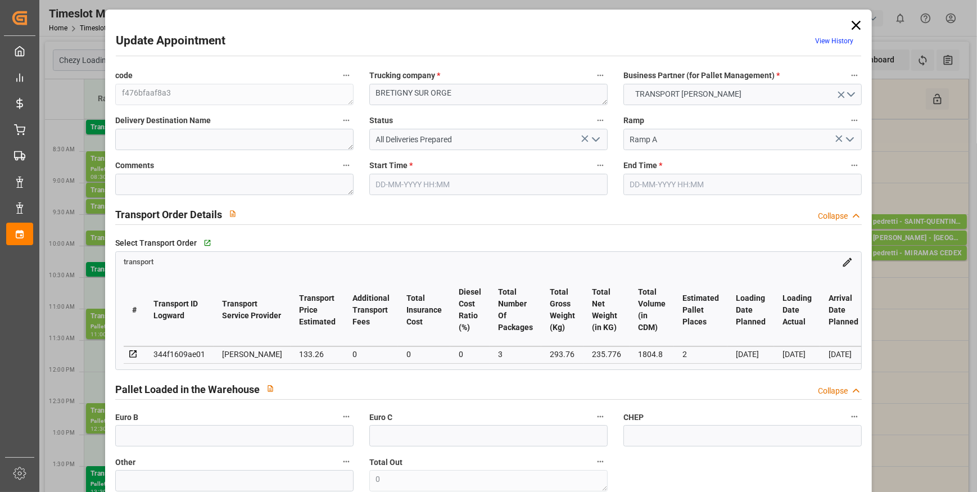
type input "16-09-2025 08:02"
type input "15-09-2025 11:30"
type input "[DATE]"
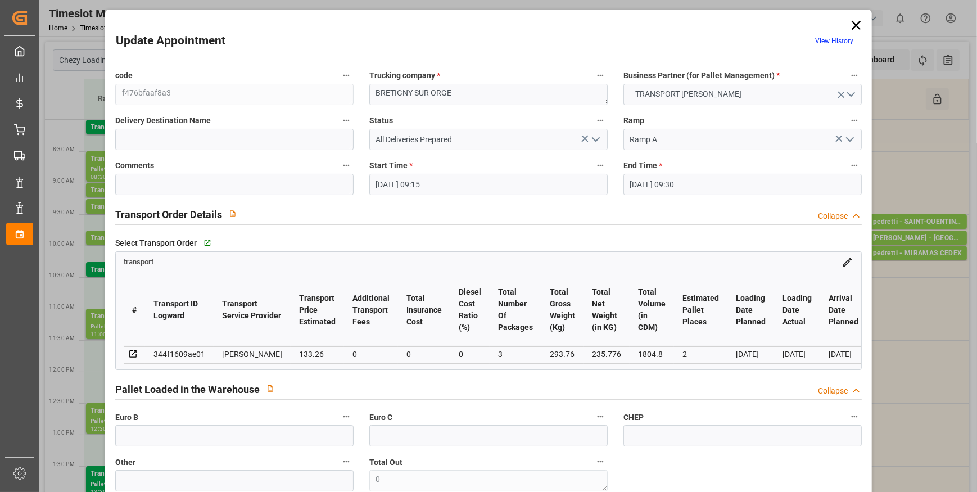
click at [592, 138] on icon "open menu" at bounding box center [595, 139] width 13 height 13
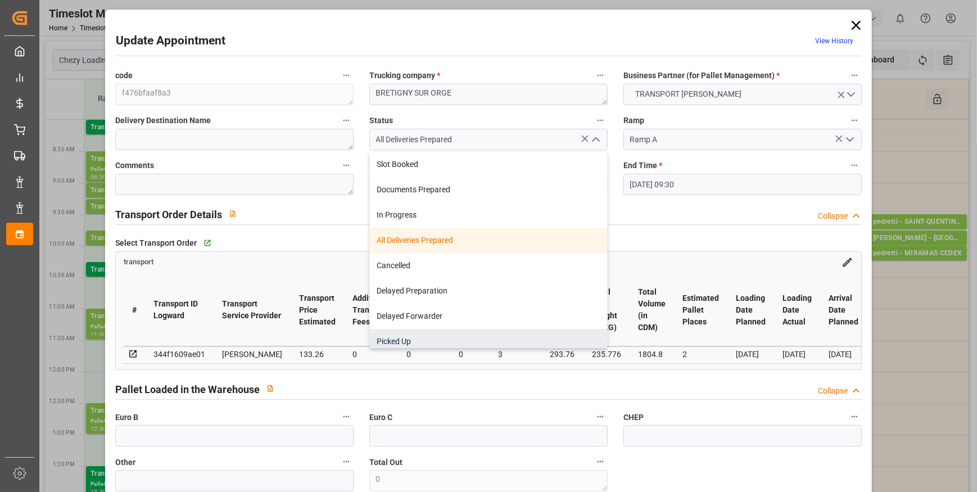
click at [384, 340] on div "Picked Up" at bounding box center [488, 341] width 237 height 25
type input "Picked Up"
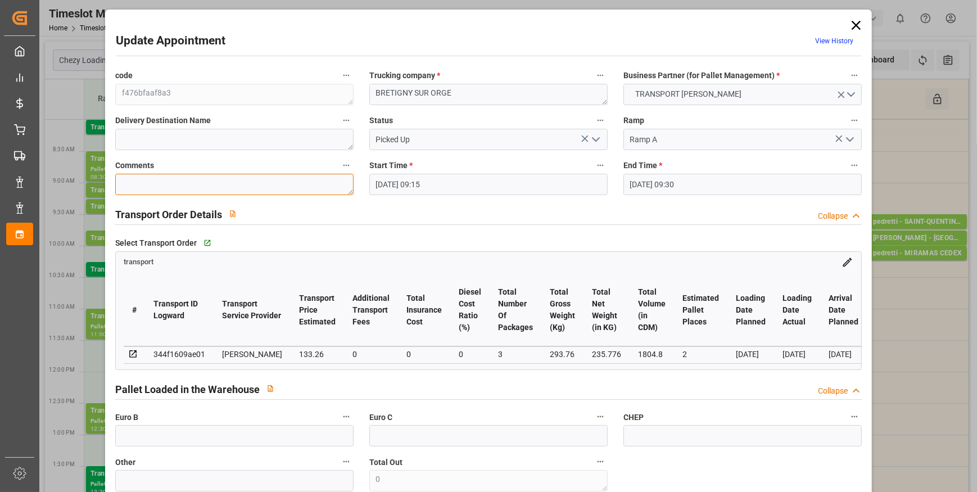
click at [157, 182] on textarea at bounding box center [234, 184] width 238 height 21
type textarea "FM 2"
drag, startPoint x: 198, startPoint y: 442, endPoint x: 216, endPoint y: 435, distance: 19.2
click at [200, 441] on input "text" at bounding box center [234, 435] width 238 height 21
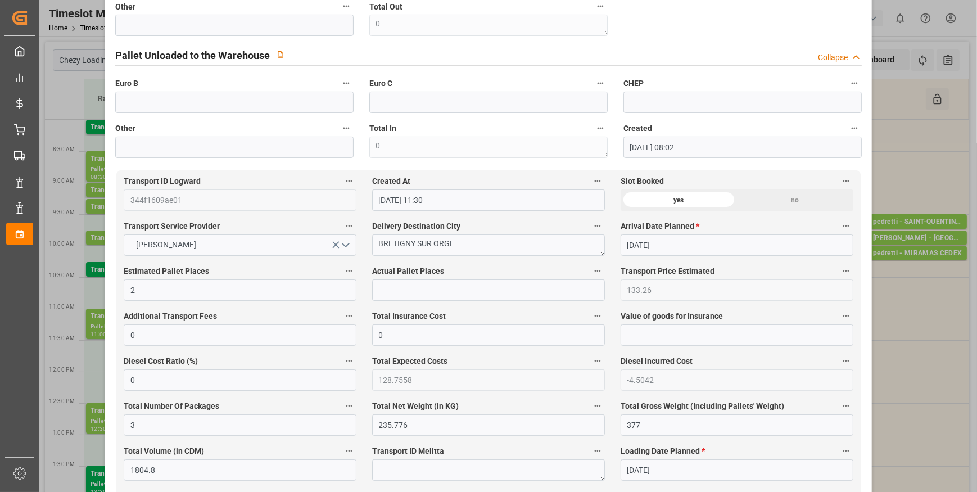
scroll to position [460, 0]
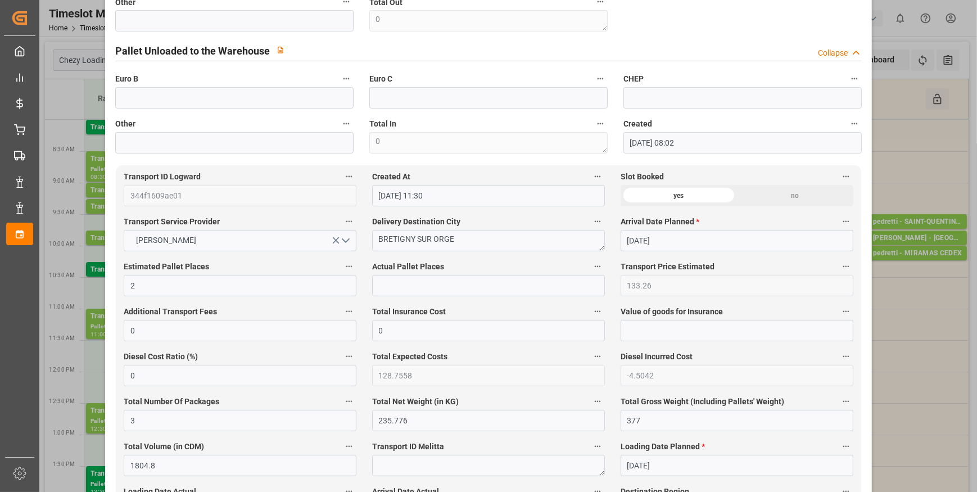
type input "3"
click at [460, 287] on input "text" at bounding box center [488, 285] width 233 height 21
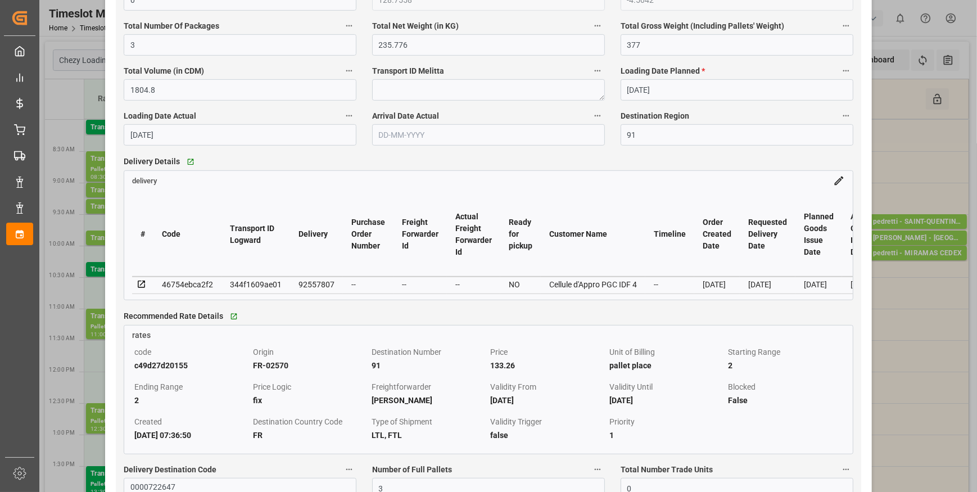
scroll to position [920, 0]
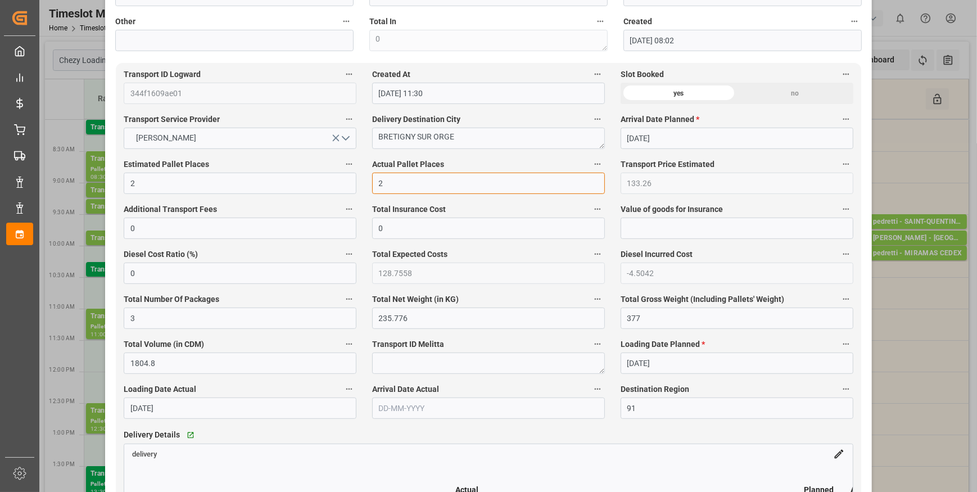
type input "2"
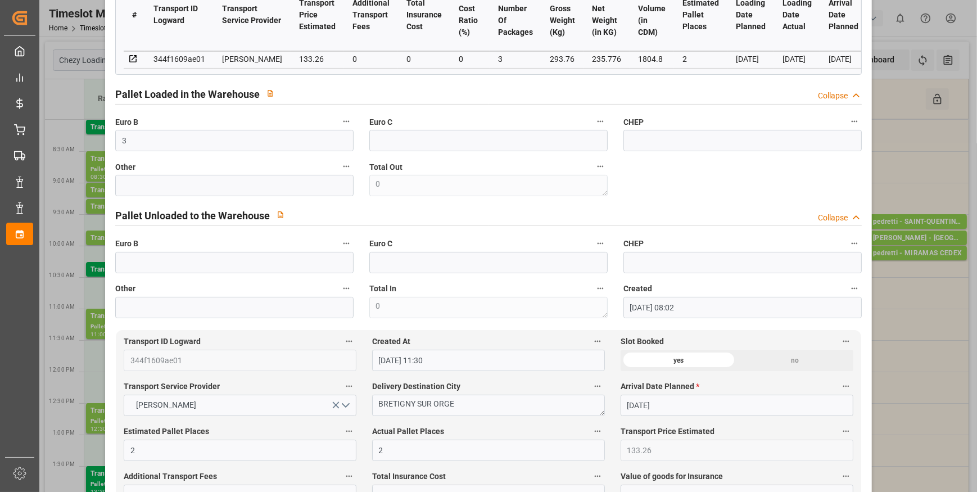
scroll to position [0, 0]
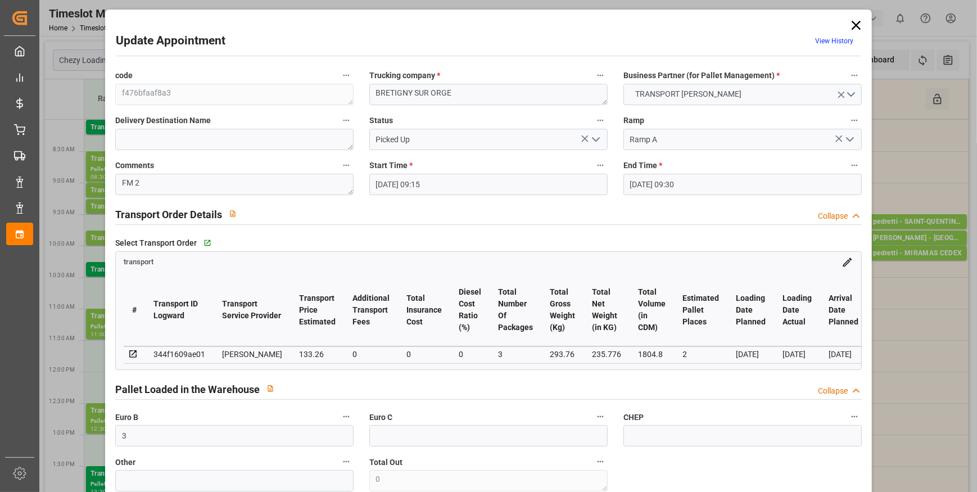
click at [592, 137] on icon "open menu" at bounding box center [595, 139] width 13 height 13
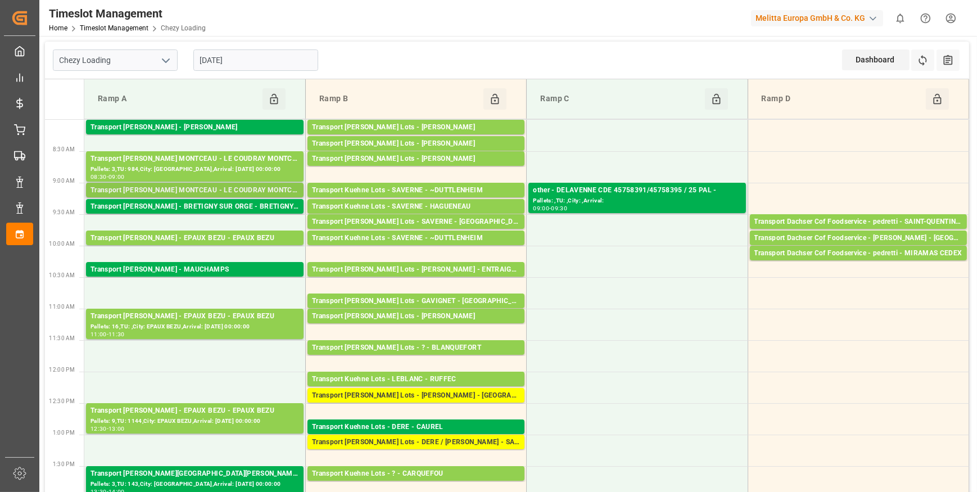
click at [204, 191] on div "Transport [PERSON_NAME] - LE COUDRAY MONTCEAU - LE COUDRAY MONTCEAU" at bounding box center [194, 190] width 209 height 11
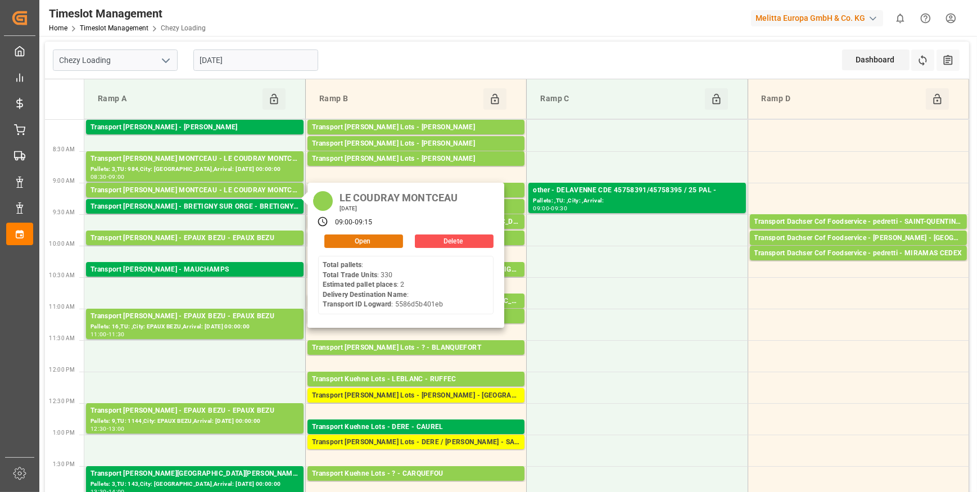
click at [347, 237] on button "Open" at bounding box center [363, 240] width 79 height 13
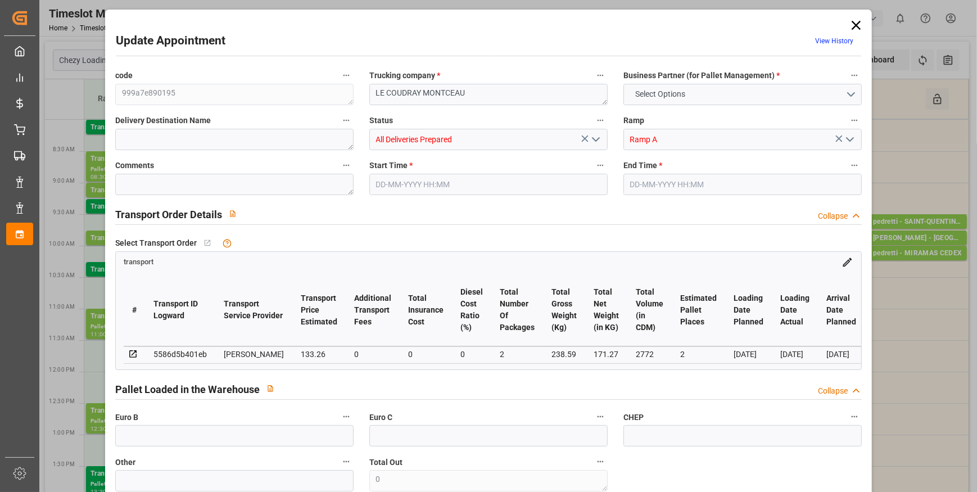
type input "2"
type input "133.26"
type input "0"
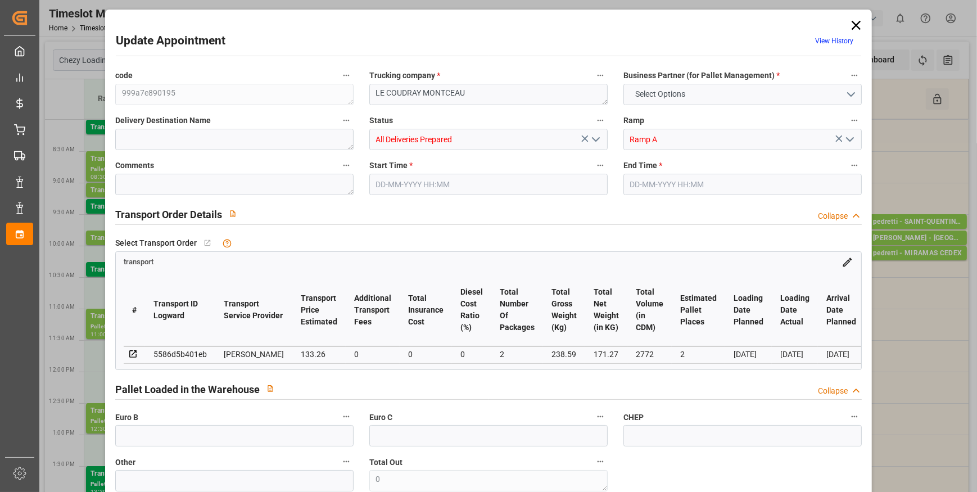
type input "128.7558"
type input "-4.5042"
type input "2"
type input "171.27"
type input "290"
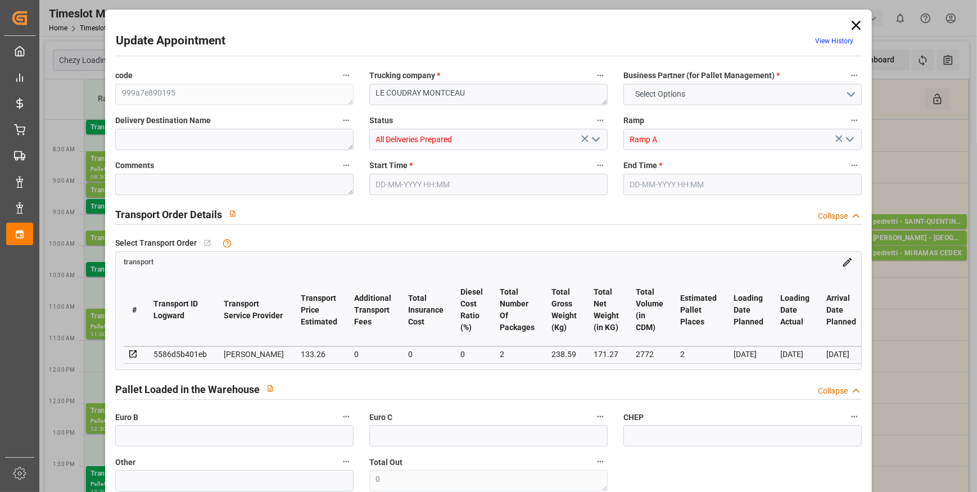
type input "2772"
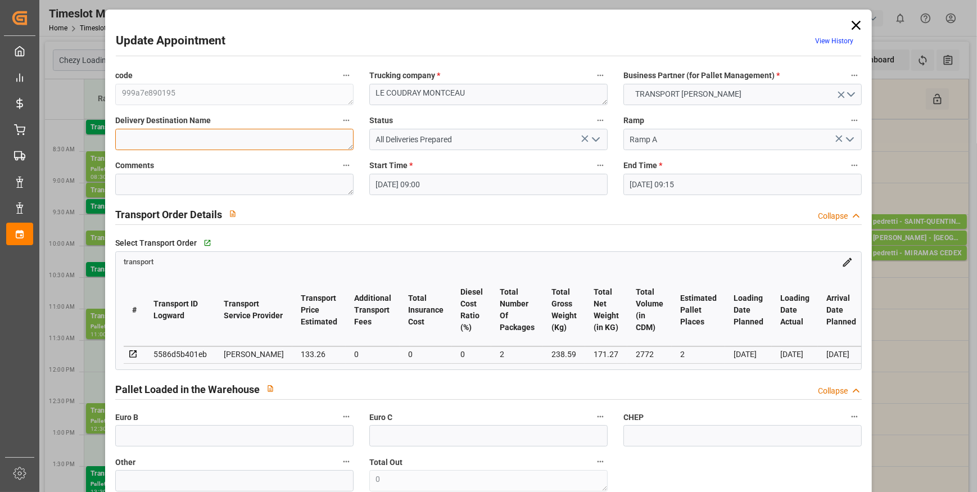
click at [160, 130] on textarea at bounding box center [234, 139] width 238 height 21
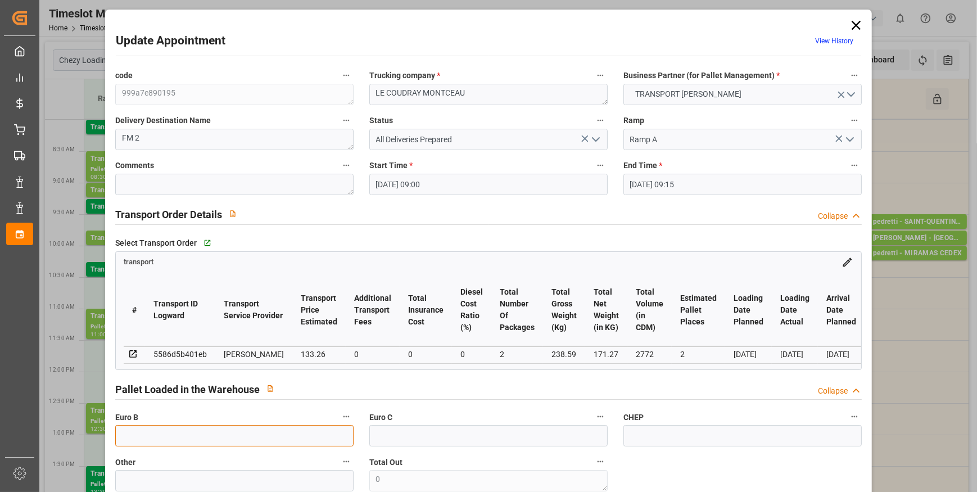
click at [166, 433] on input "text" at bounding box center [234, 435] width 238 height 21
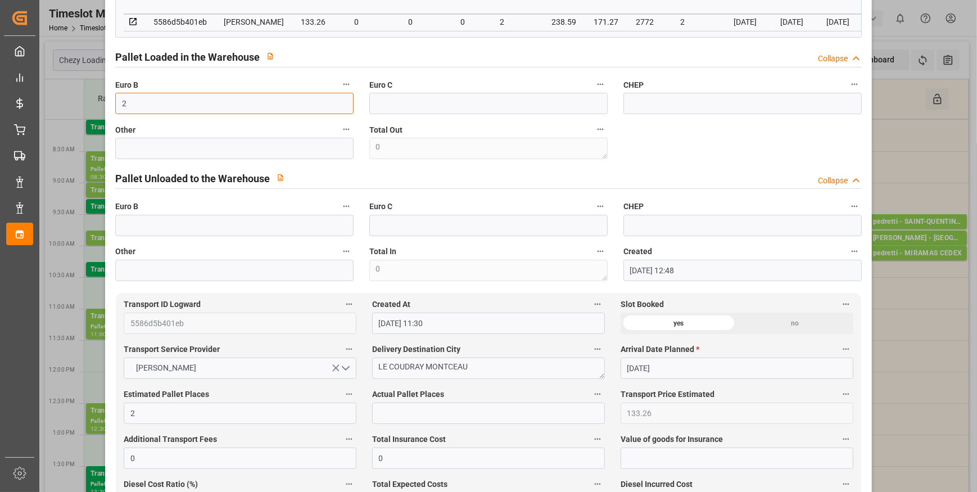
scroll to position [460, 0]
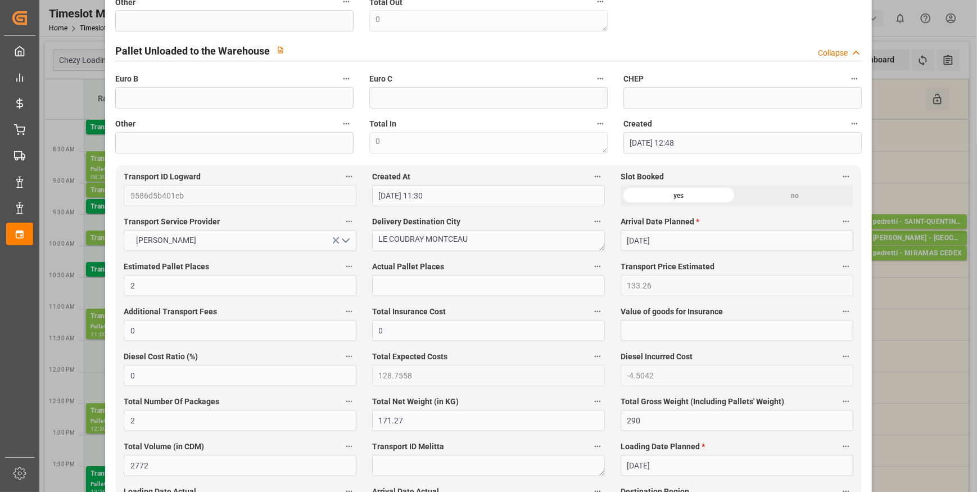
click at [408, 275] on label "Actual Pallet Places" at bounding box center [488, 267] width 233 height 16
click at [590, 274] on button "Actual Pallet Places" at bounding box center [597, 266] width 15 height 15
click at [405, 286] on div at bounding box center [488, 246] width 977 height 492
click at [379, 284] on input "text" at bounding box center [488, 285] width 233 height 21
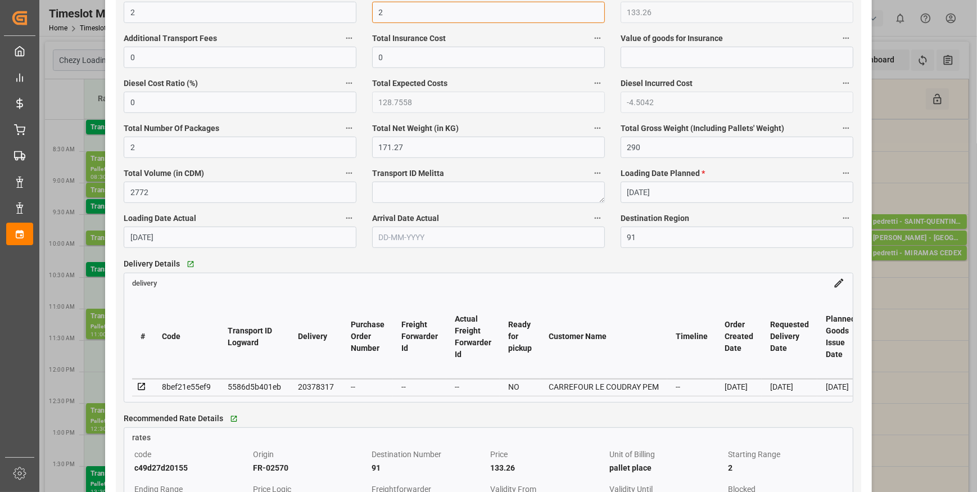
scroll to position [766, 0]
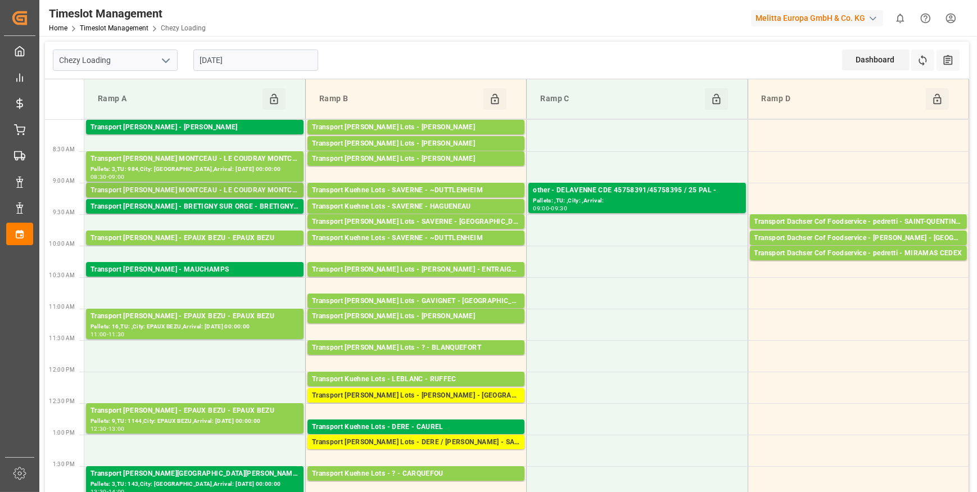
click at [230, 188] on div "Transport [PERSON_NAME] - LE COUDRAY MONTCEAU - LE COUDRAY MONTCEAU" at bounding box center [194, 190] width 209 height 11
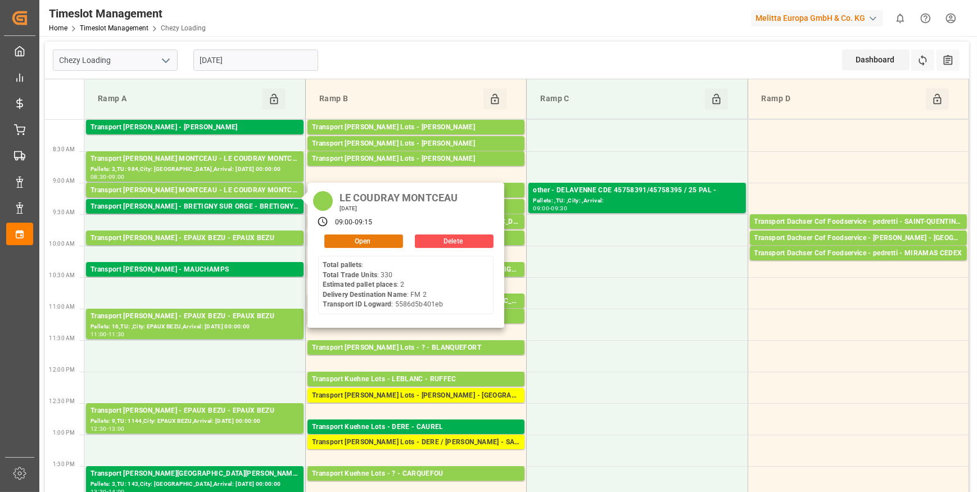
click at [373, 239] on button "Open" at bounding box center [363, 240] width 79 height 13
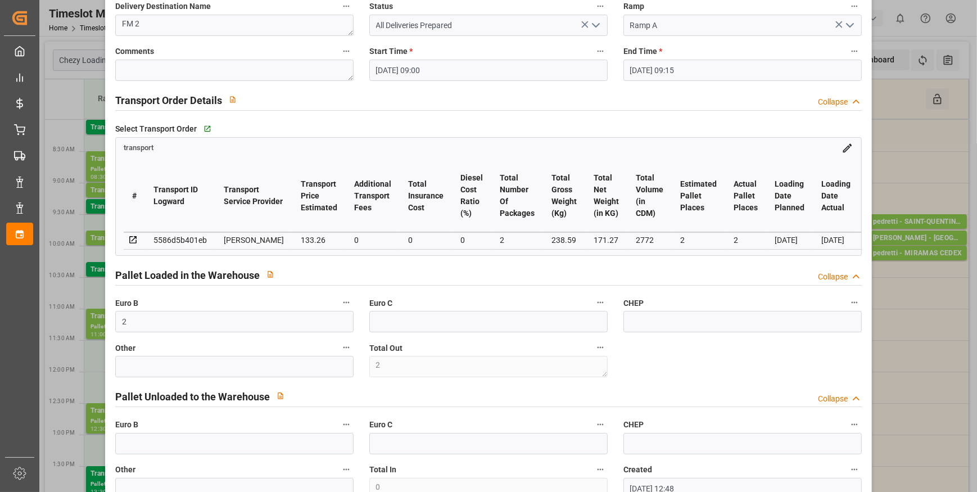
scroll to position [0, 0]
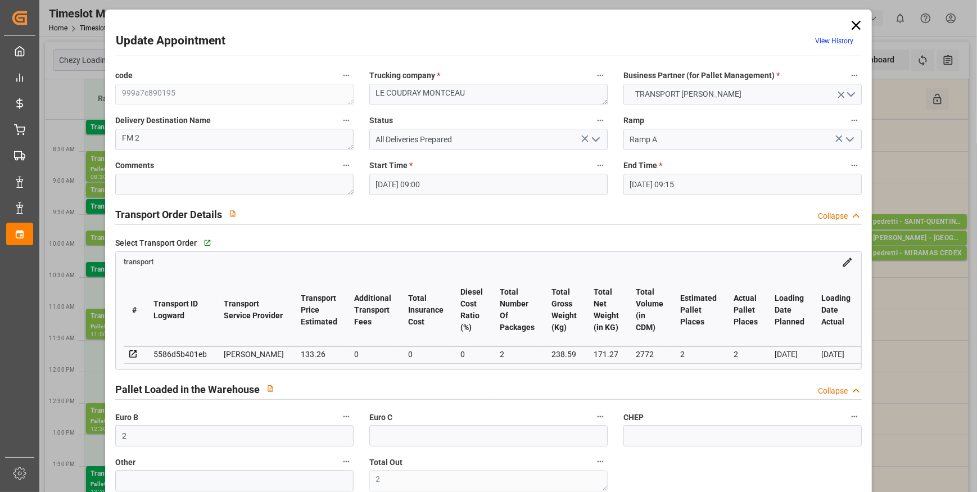
click at [593, 135] on icon "open menu" at bounding box center [595, 139] width 13 height 13
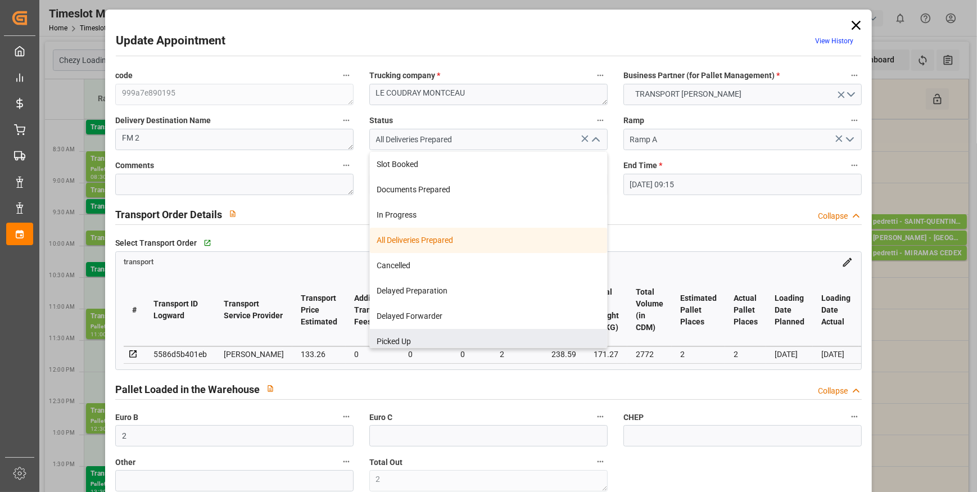
click at [413, 340] on div "Picked Up" at bounding box center [488, 341] width 237 height 25
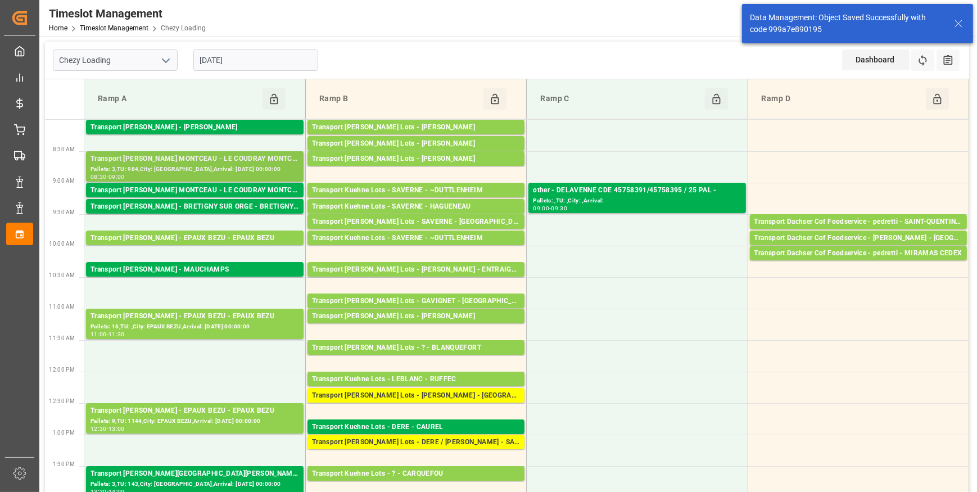
click at [210, 161] on div "Transport [PERSON_NAME] - LE COUDRAY MONTCEAU - LE COUDRAY MONTCEAU" at bounding box center [194, 158] width 209 height 11
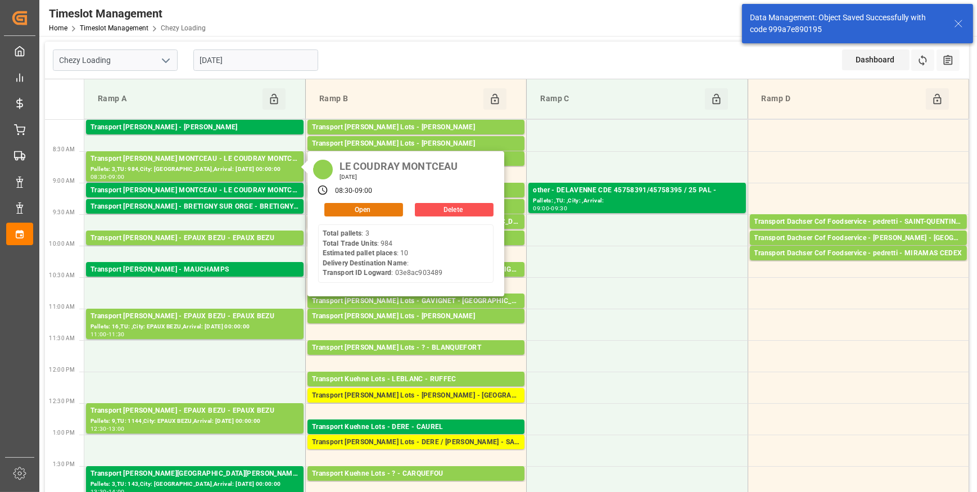
click at [350, 208] on button "Open" at bounding box center [363, 209] width 79 height 13
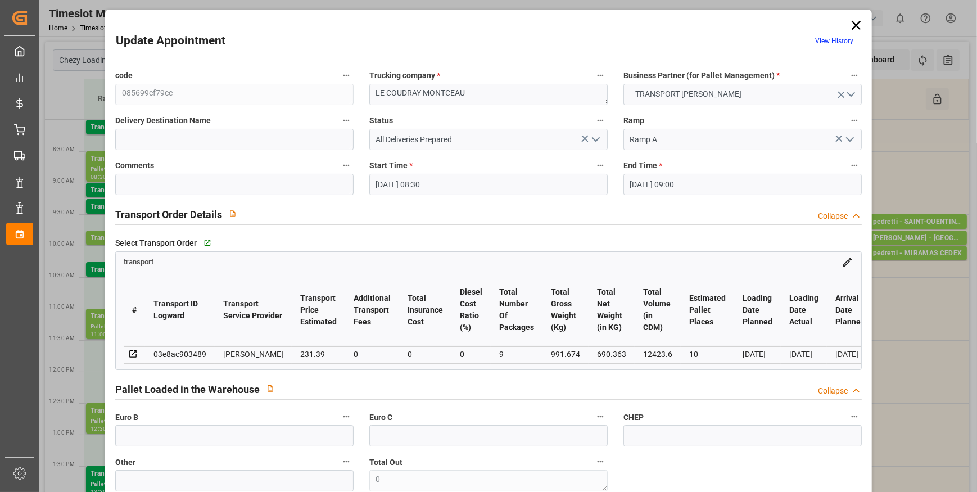
click at [595, 142] on icon "open menu" at bounding box center [595, 139] width 13 height 13
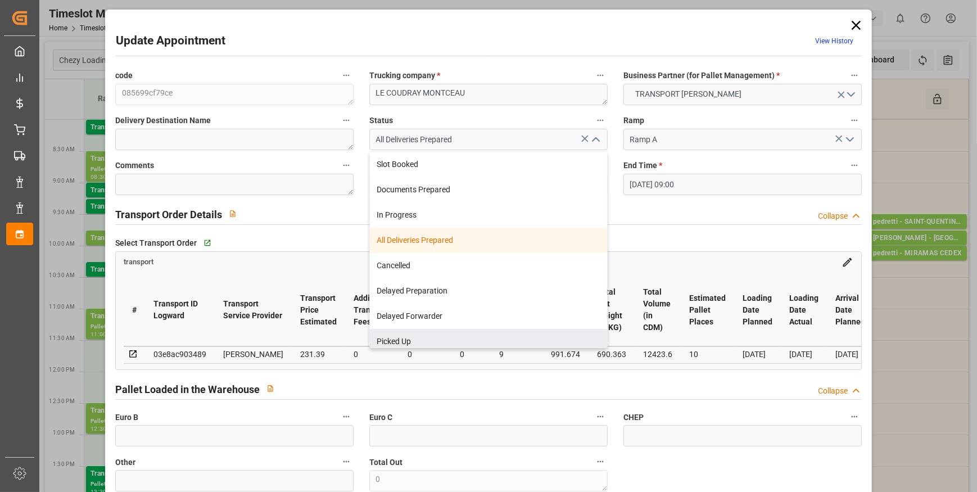
click at [399, 343] on div "Picked Up" at bounding box center [488, 341] width 237 height 25
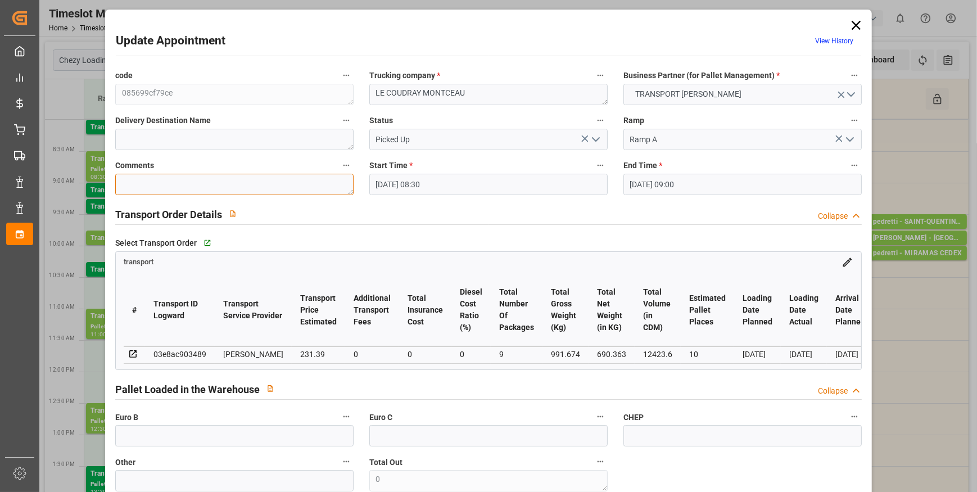
click at [154, 180] on textarea at bounding box center [234, 184] width 238 height 21
click at [255, 438] on input "text" at bounding box center [234, 435] width 238 height 21
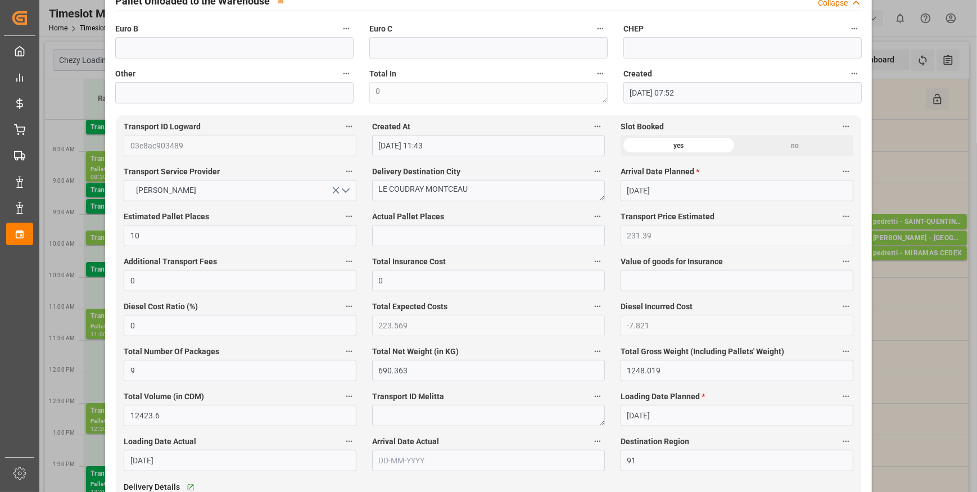
scroll to position [511, 0]
click at [410, 237] on input "text" at bounding box center [488, 234] width 233 height 21
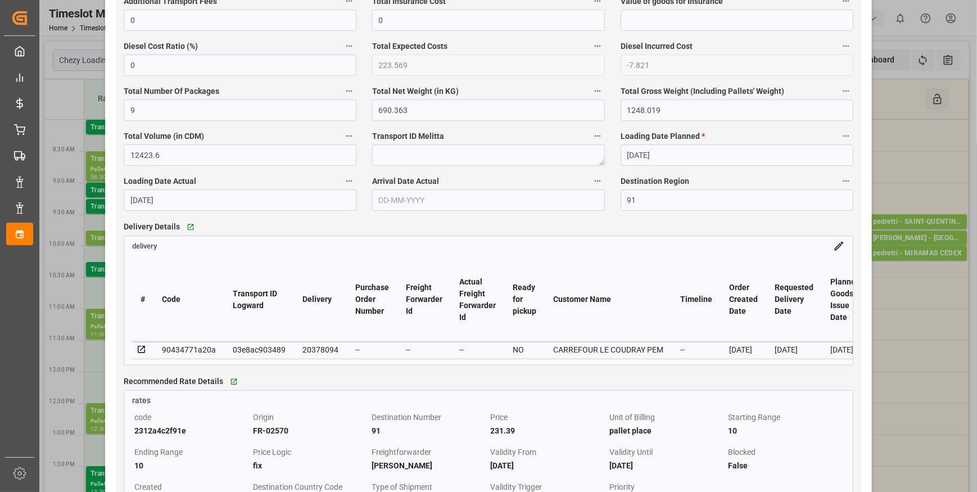
scroll to position [868, 0]
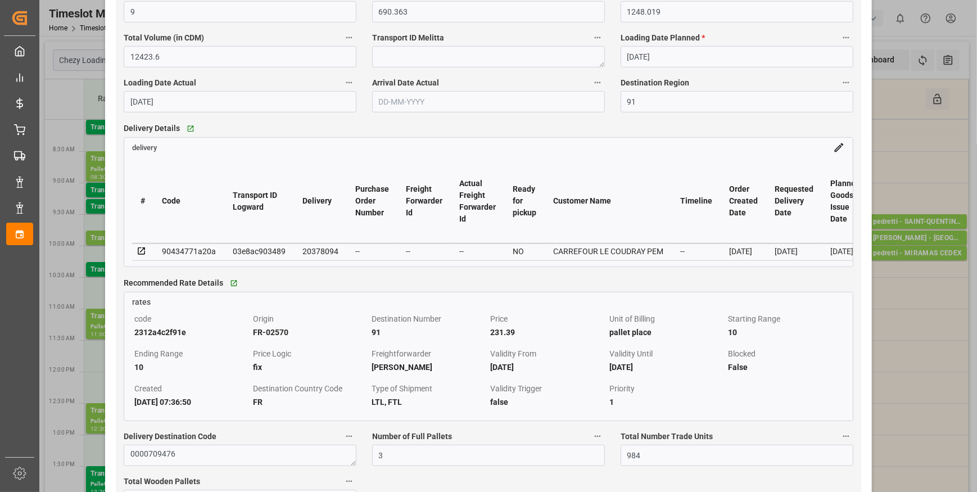
click at [139, 252] on icon at bounding box center [142, 251] width 10 height 10
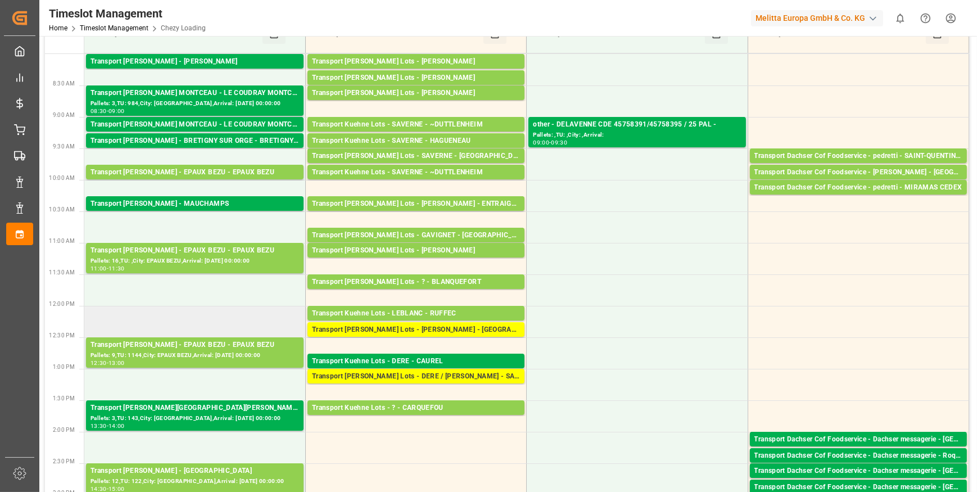
scroll to position [51, 0]
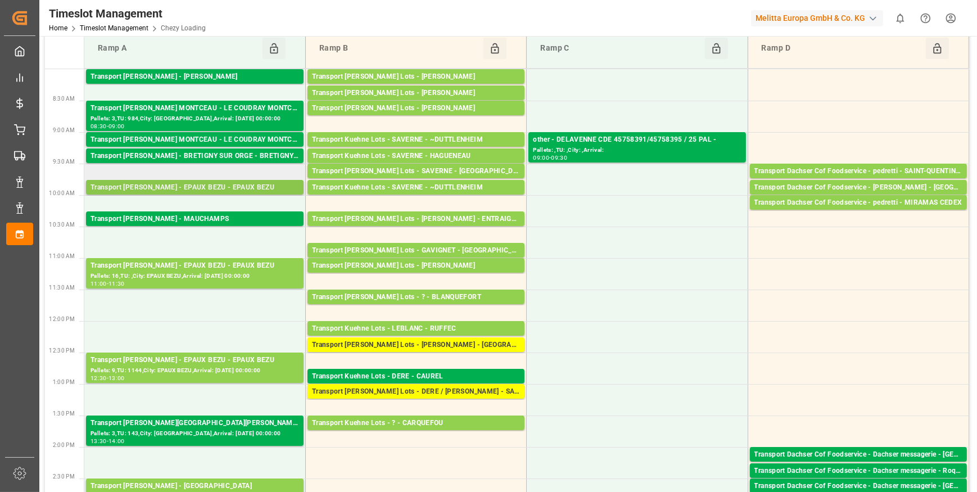
click at [196, 186] on div "Transport [PERSON_NAME] - EPAUX BEZU - EPAUX BEZU" at bounding box center [194, 187] width 209 height 11
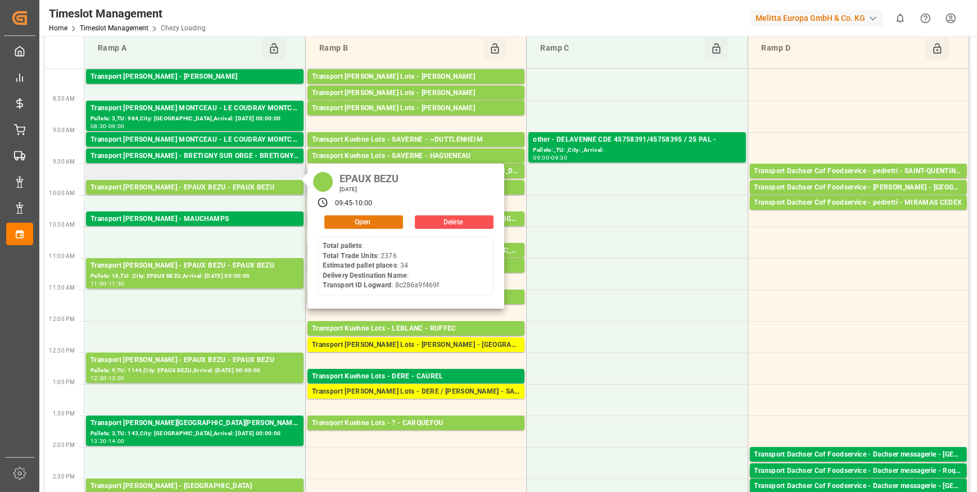
click at [341, 219] on button "Open" at bounding box center [363, 221] width 79 height 13
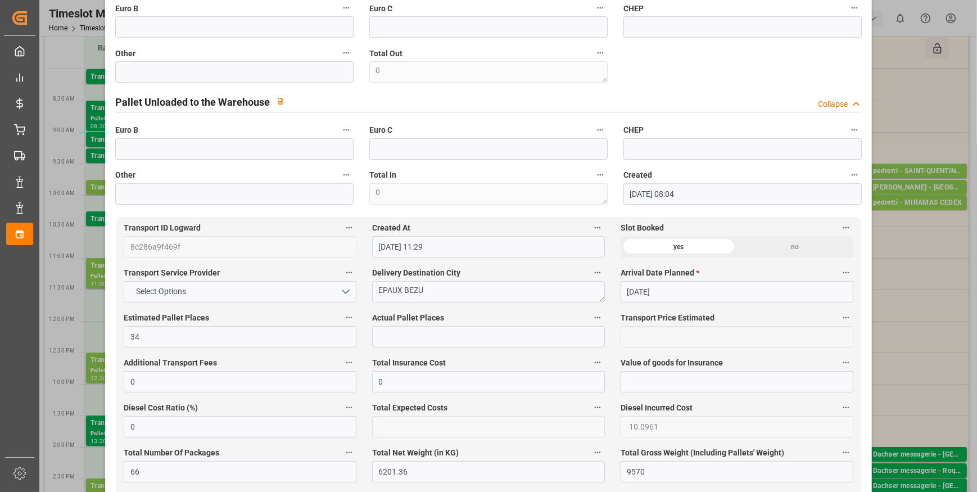
scroll to position [0, 0]
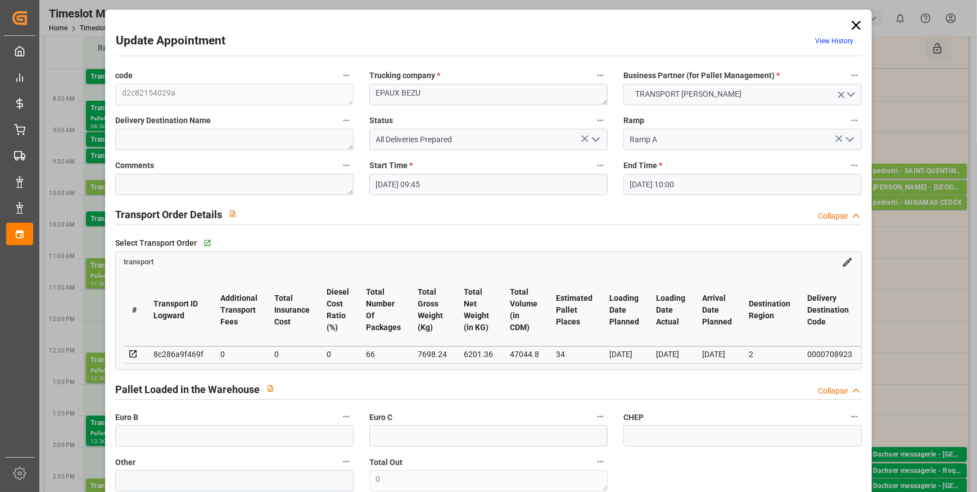
click at [854, 28] on icon at bounding box center [856, 25] width 9 height 9
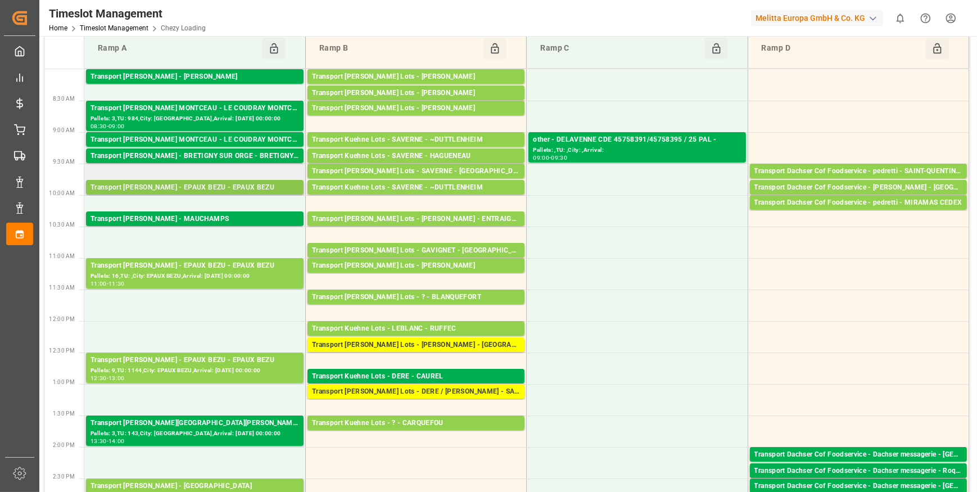
click at [199, 183] on div "Transport [PERSON_NAME] - EPAUX BEZU - EPAUX BEZU" at bounding box center [194, 187] width 209 height 11
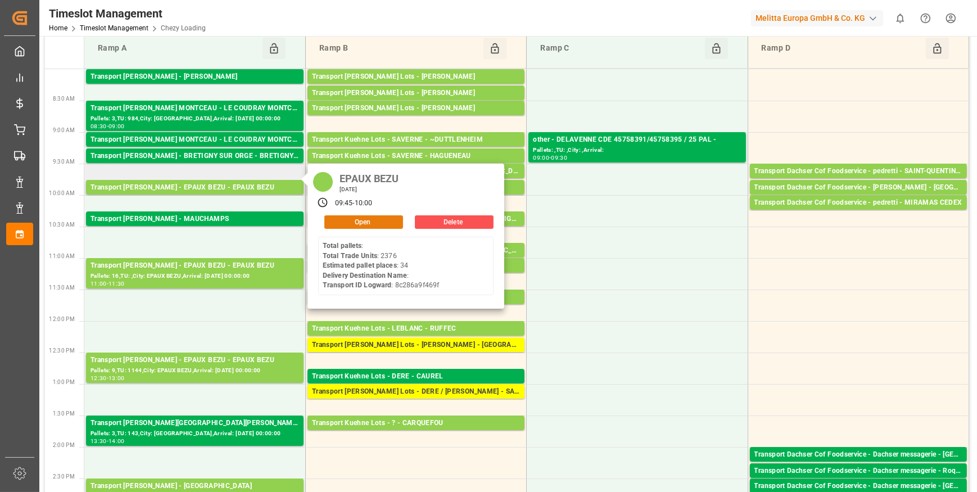
click at [356, 220] on button "Open" at bounding box center [363, 221] width 79 height 13
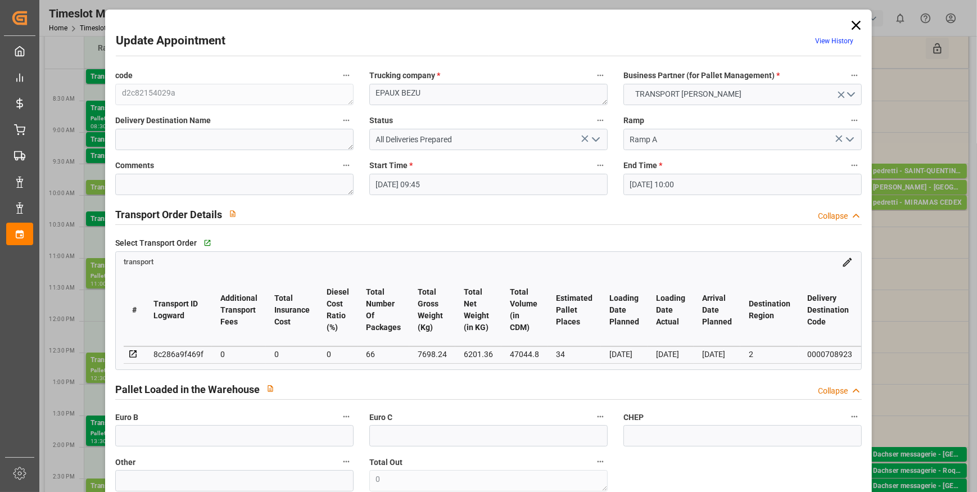
click at [596, 135] on icon "open menu" at bounding box center [595, 139] width 13 height 13
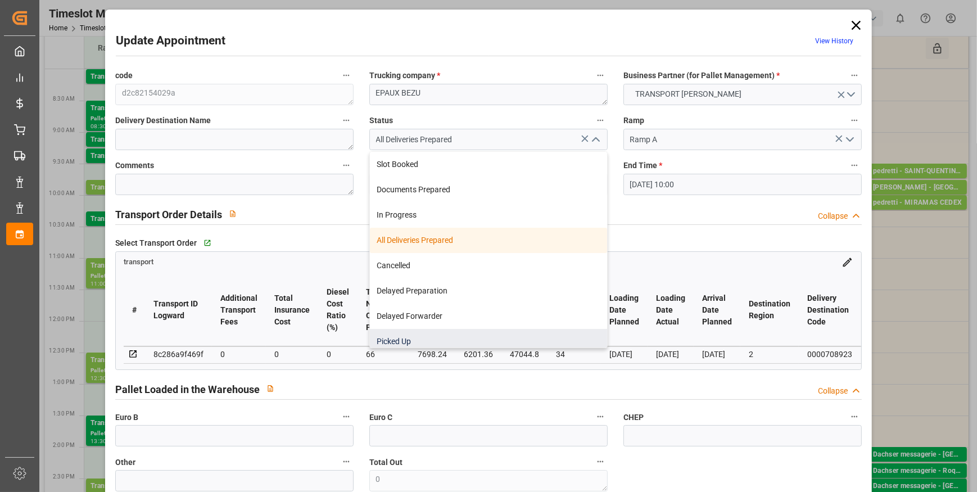
click at [397, 338] on div "Picked Up" at bounding box center [488, 341] width 237 height 25
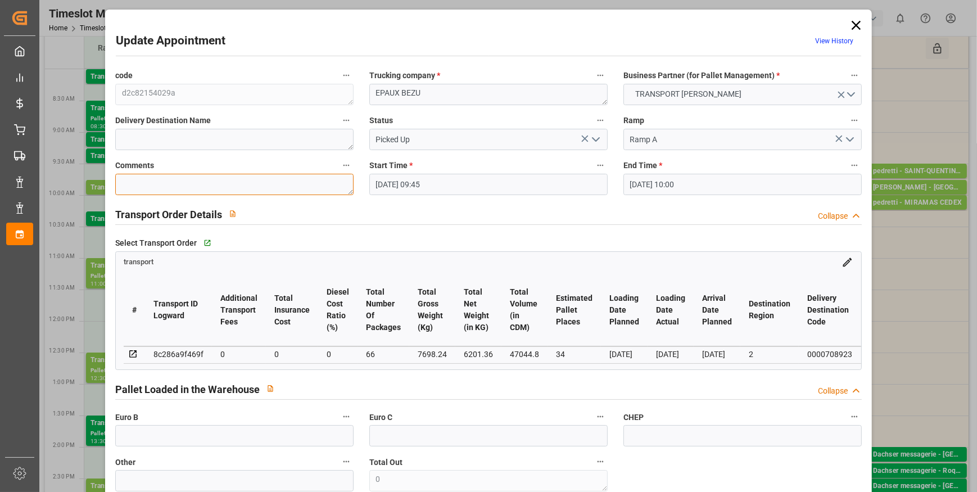
click at [216, 185] on textarea at bounding box center [234, 184] width 238 height 21
click at [227, 440] on input "text" at bounding box center [234, 435] width 238 height 21
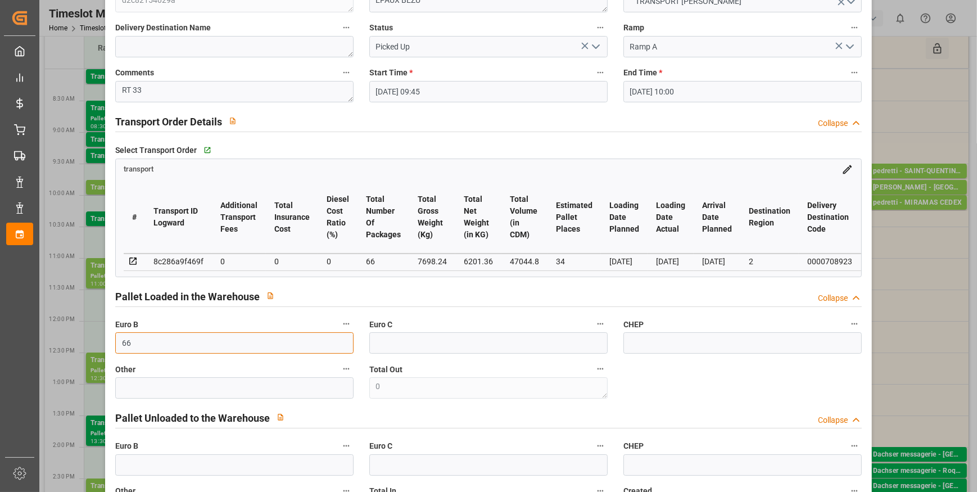
scroll to position [409, 0]
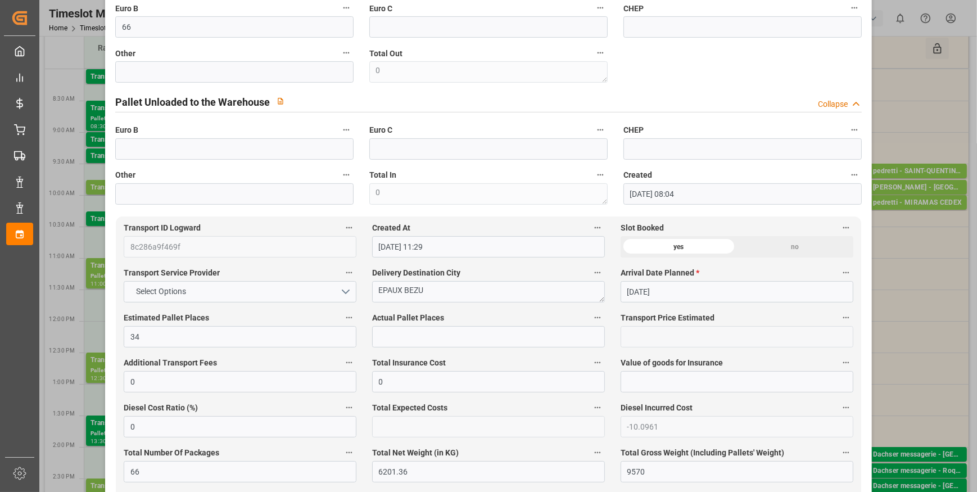
click at [388, 356] on div "Total Insurance Cost 0" at bounding box center [488, 373] width 248 height 45
click at [388, 346] on input "text" at bounding box center [488, 336] width 233 height 21
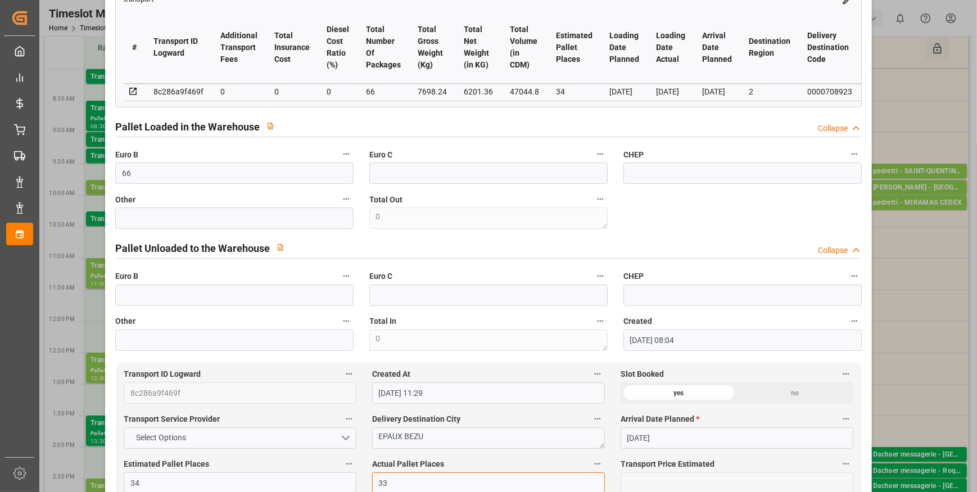
scroll to position [51, 0]
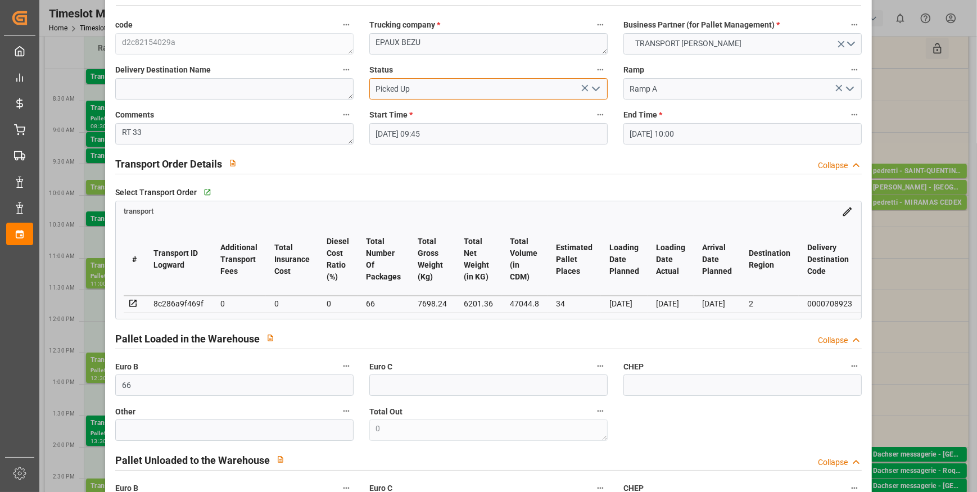
click at [596, 78] on input "Picked Up" at bounding box center [488, 88] width 238 height 21
click at [594, 85] on icon "open menu" at bounding box center [595, 88] width 13 height 13
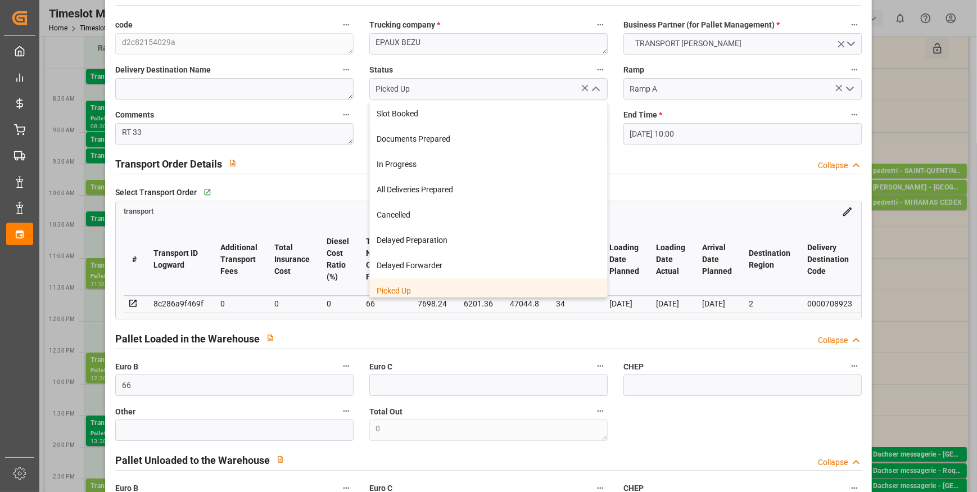
click at [401, 287] on div "Picked Up" at bounding box center [488, 290] width 237 height 25
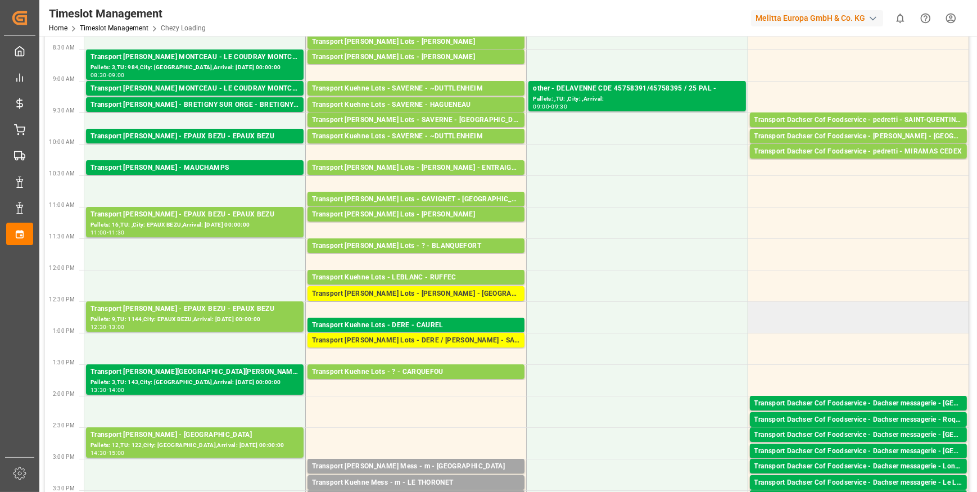
scroll to position [0, 0]
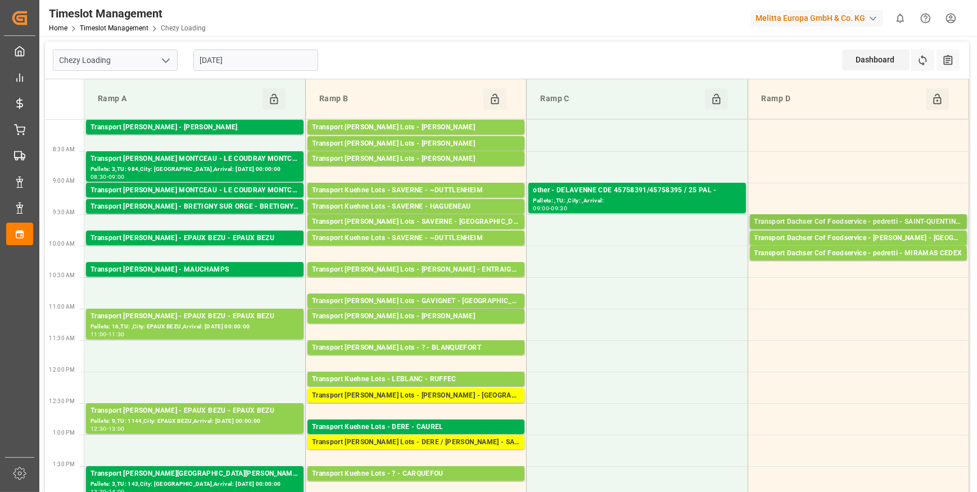
click at [899, 216] on div "Transport Dachser Cof Foodservice - pedretti - SAINT-QUENTIN FALLAVIER" at bounding box center [858, 221] width 208 height 11
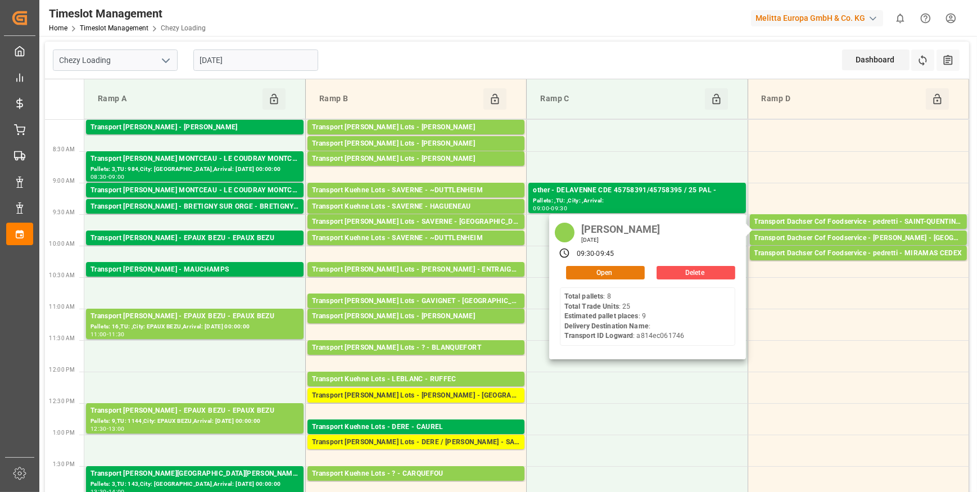
click at [604, 272] on button "Open" at bounding box center [605, 272] width 79 height 13
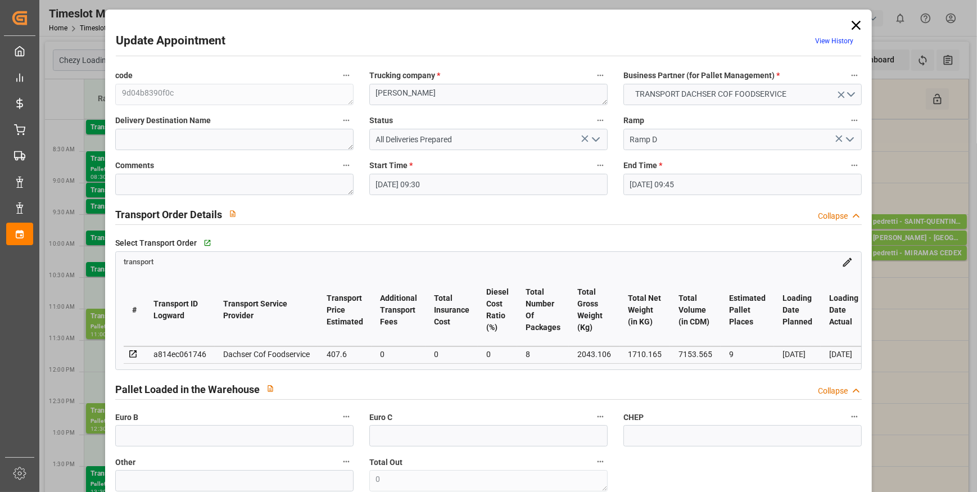
click at [592, 139] on icon "open menu" at bounding box center [595, 139] width 13 height 13
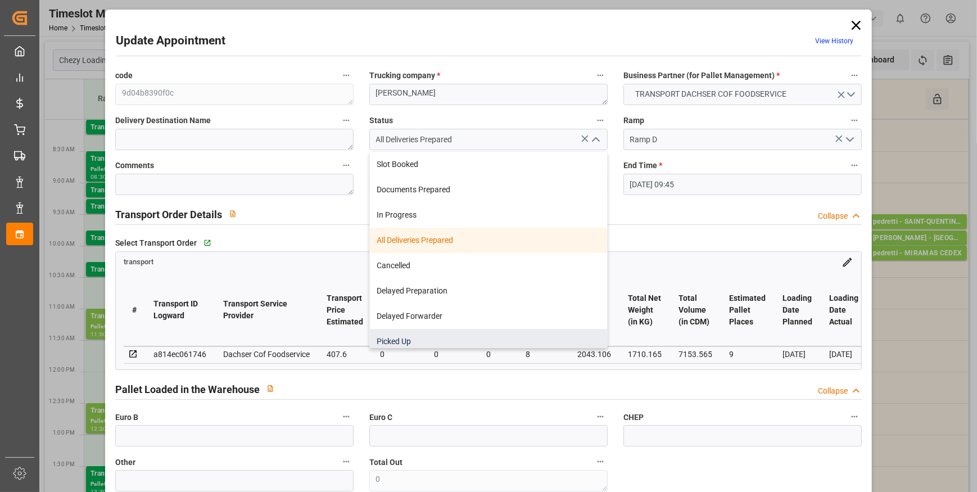
click at [400, 341] on div "Picked Up" at bounding box center [488, 341] width 237 height 25
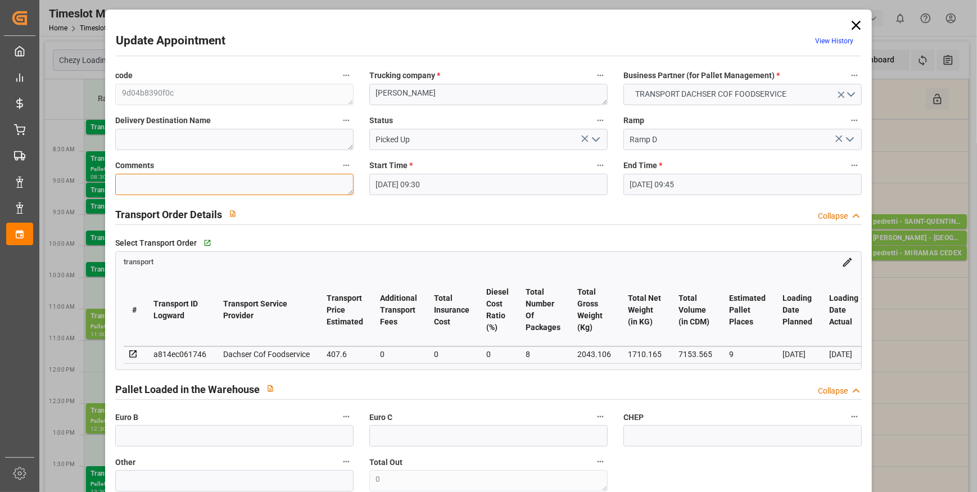
click at [132, 175] on textarea at bounding box center [234, 184] width 238 height 21
click at [593, 141] on polyline "open menu" at bounding box center [595, 139] width 7 height 3
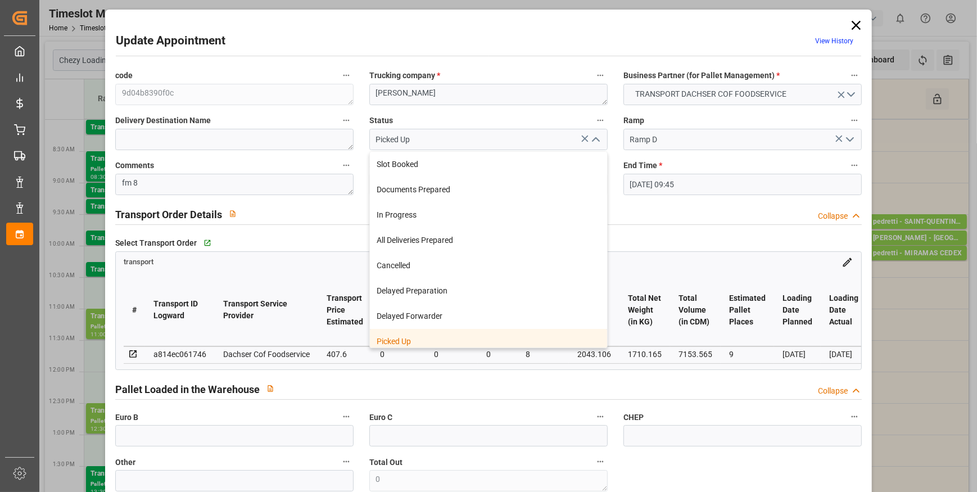
click at [417, 343] on div "Picked Up" at bounding box center [488, 341] width 237 height 25
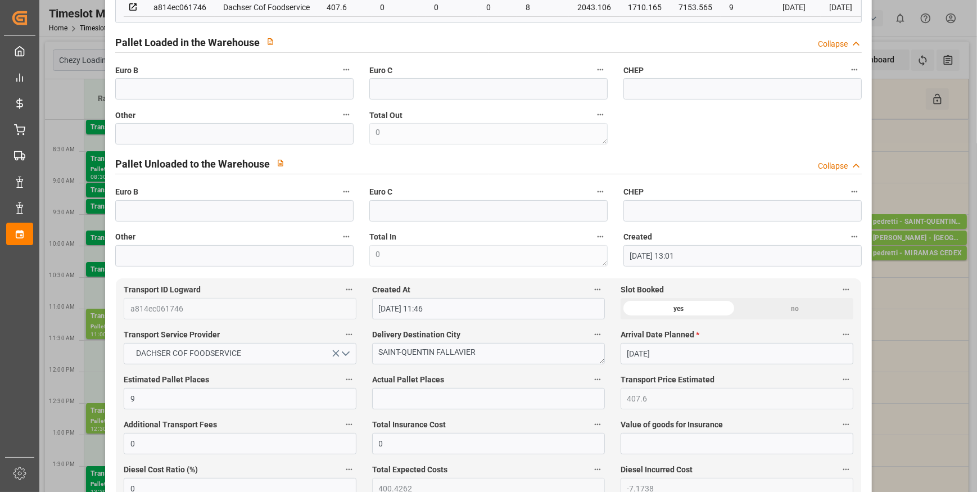
scroll to position [357, 0]
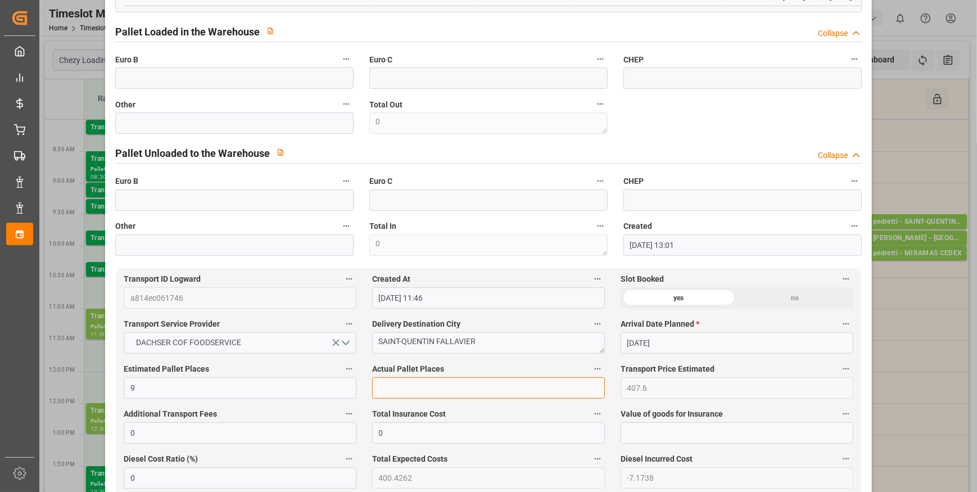
click at [409, 393] on input "text" at bounding box center [488, 387] width 233 height 21
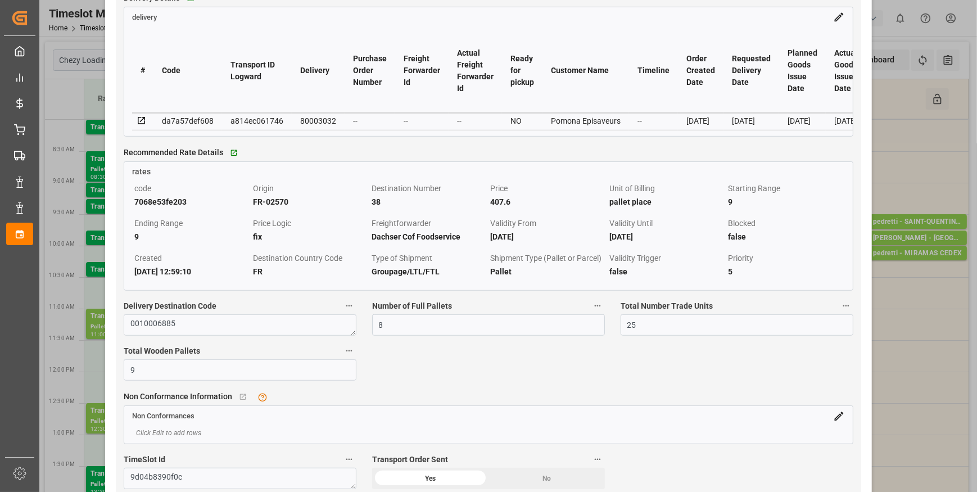
scroll to position [993, 0]
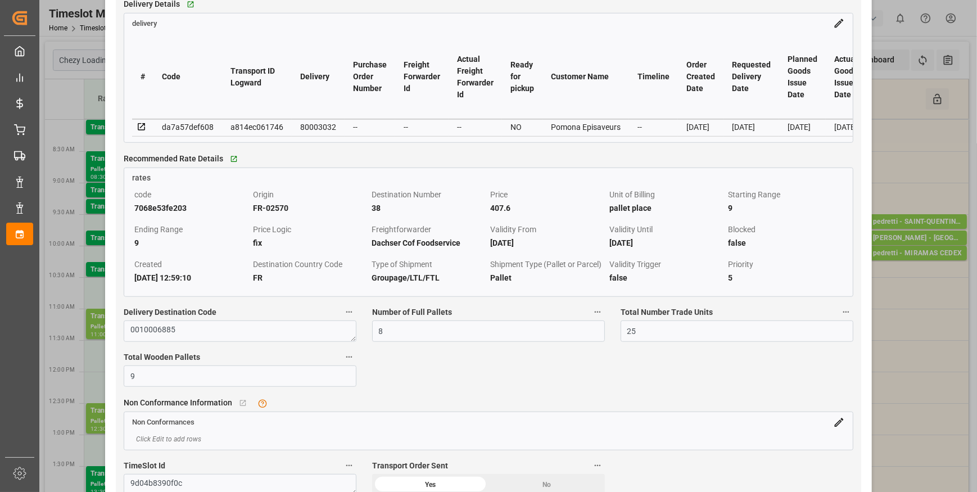
click at [141, 126] on icon at bounding box center [141, 126] width 7 height 7
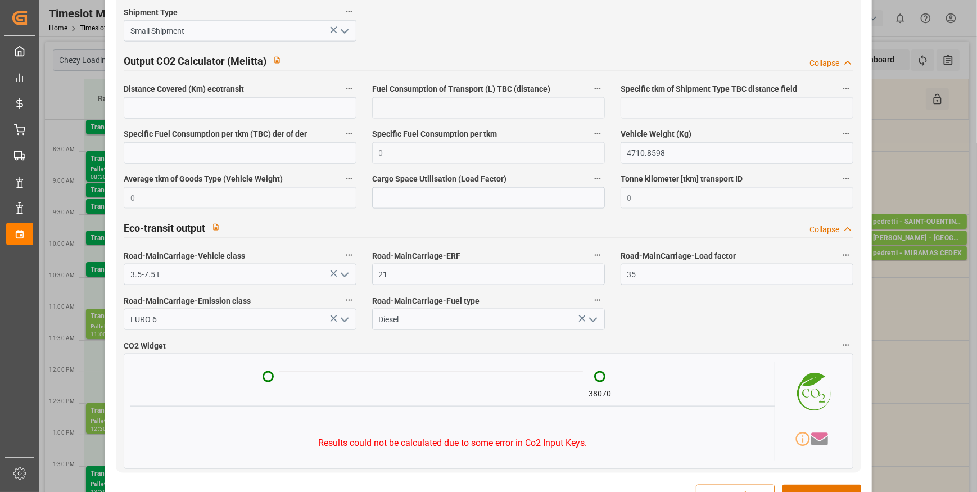
scroll to position [1861, 0]
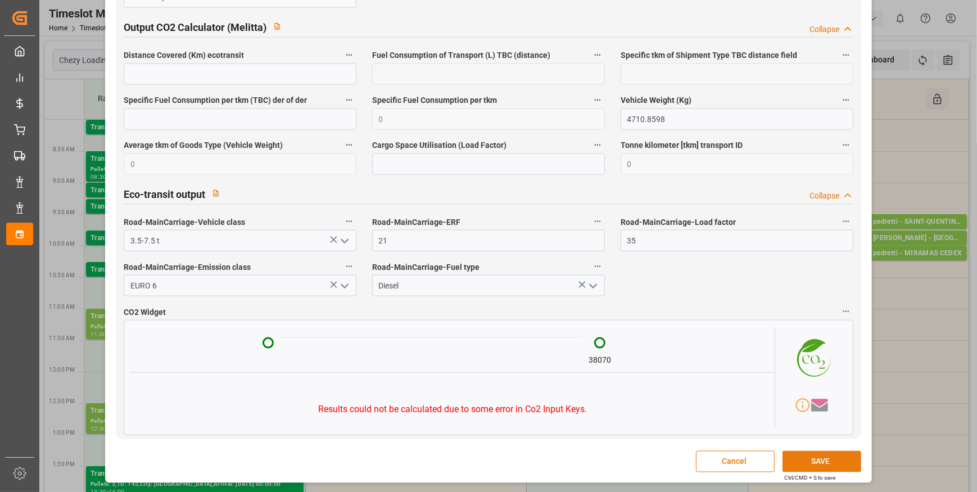
click at [830, 459] on button "SAVE" at bounding box center [821, 461] width 79 height 21
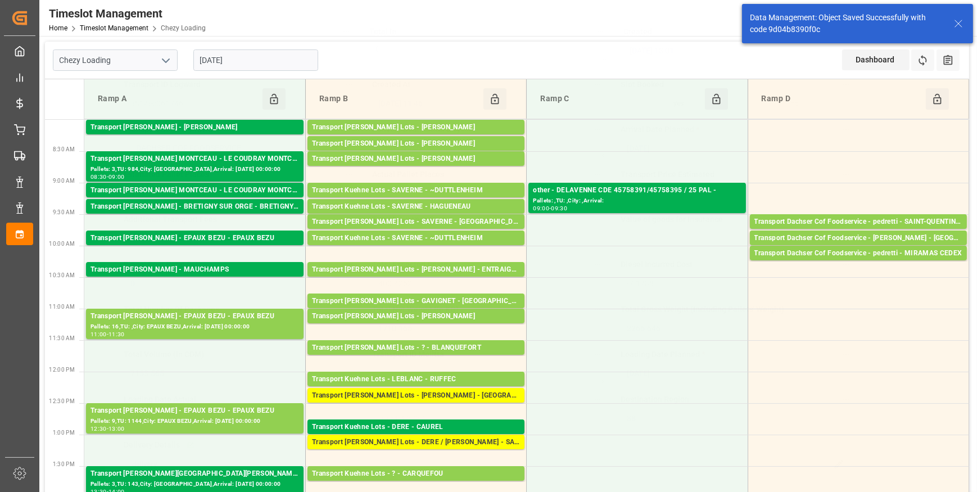
scroll to position [431, 0]
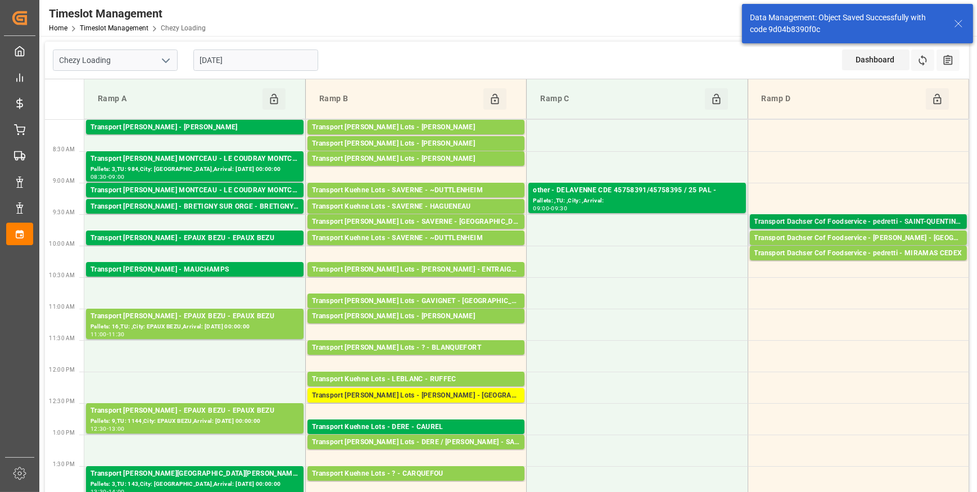
click at [894, 221] on div "Transport Dachser Cof Foodservice - pedretti - SAINT-QUENTIN FALLAVIER" at bounding box center [858, 221] width 208 height 11
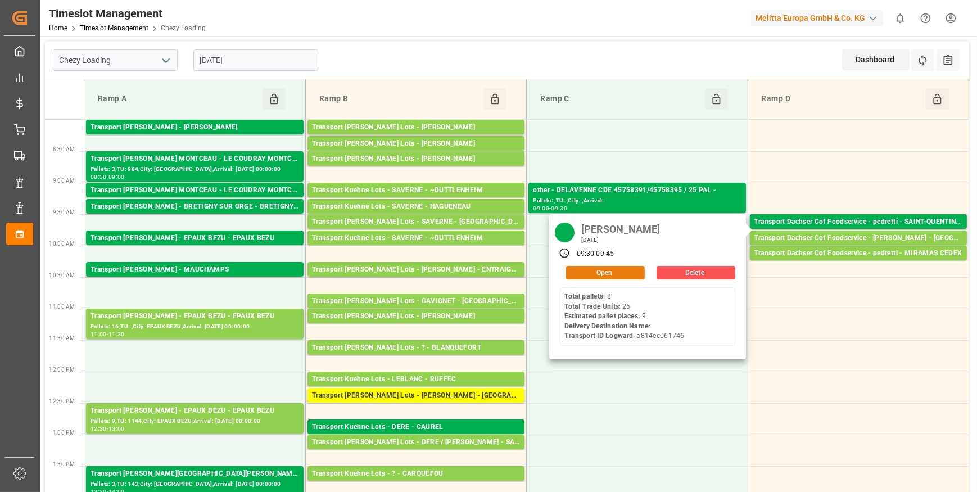
click at [621, 273] on button "Open" at bounding box center [605, 272] width 79 height 13
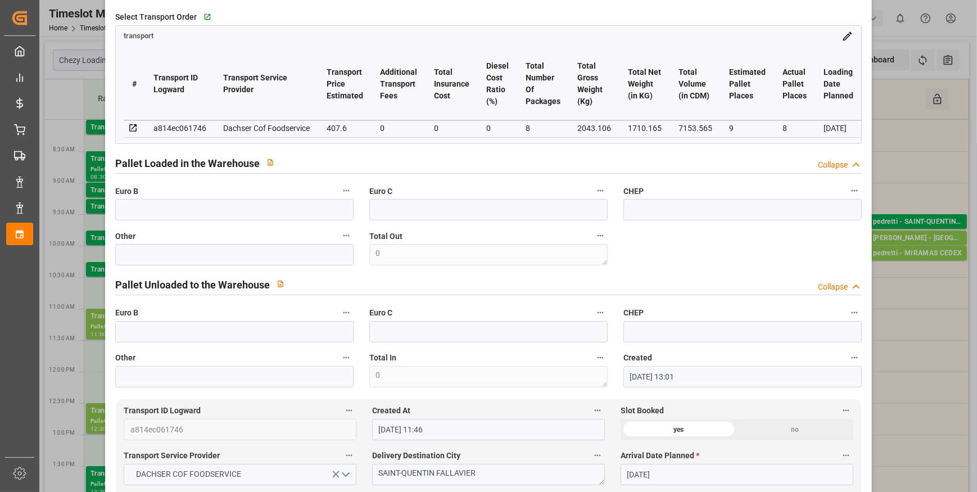
scroll to position [22, 0]
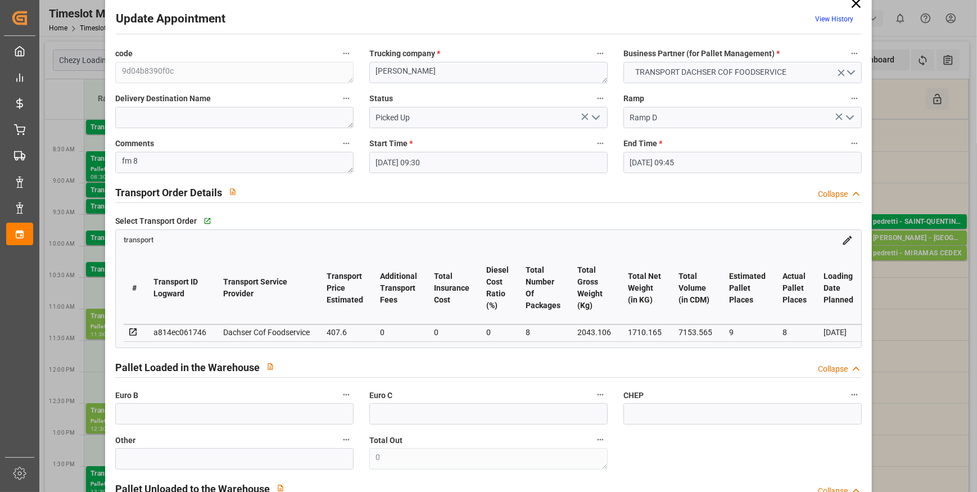
click at [857, 6] on icon at bounding box center [856, 4] width 16 height 16
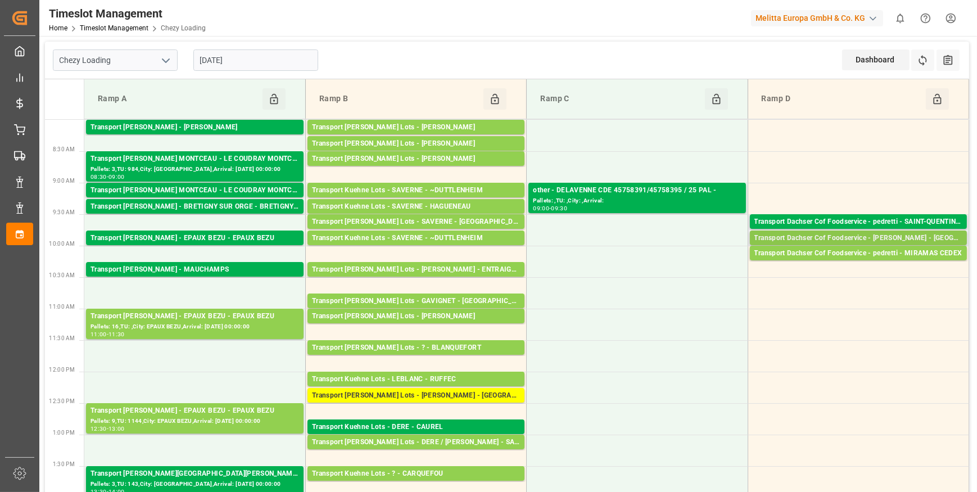
click at [877, 235] on div "Transport Dachser Cof Foodservice - pedretti - [GEOGRAPHIC_DATA]" at bounding box center [858, 238] width 208 height 11
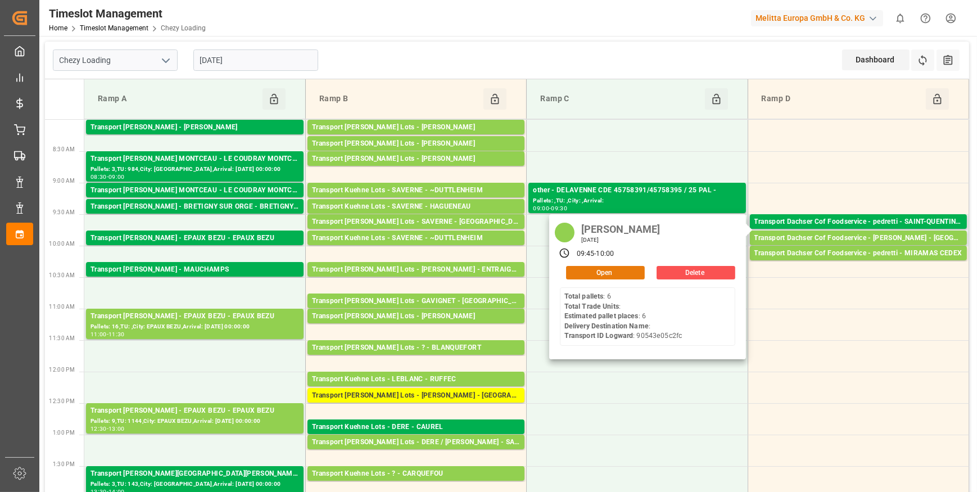
click at [631, 270] on button "Open" at bounding box center [605, 272] width 79 height 13
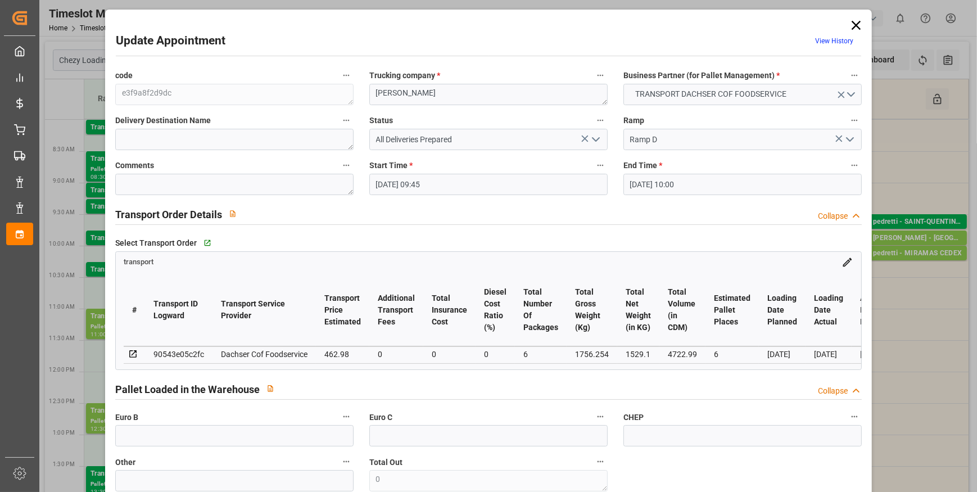
click at [596, 140] on icon "open menu" at bounding box center [595, 139] width 13 height 13
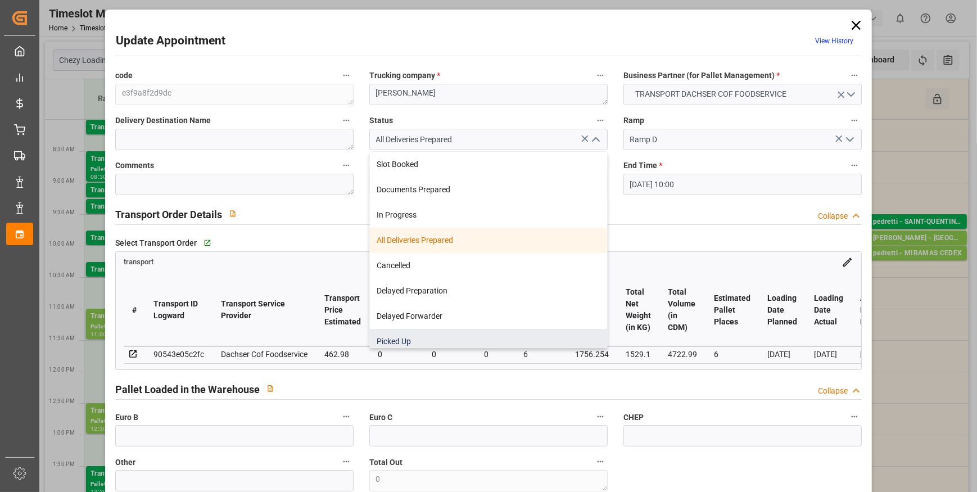
click at [409, 338] on div "Picked Up" at bounding box center [488, 341] width 237 height 25
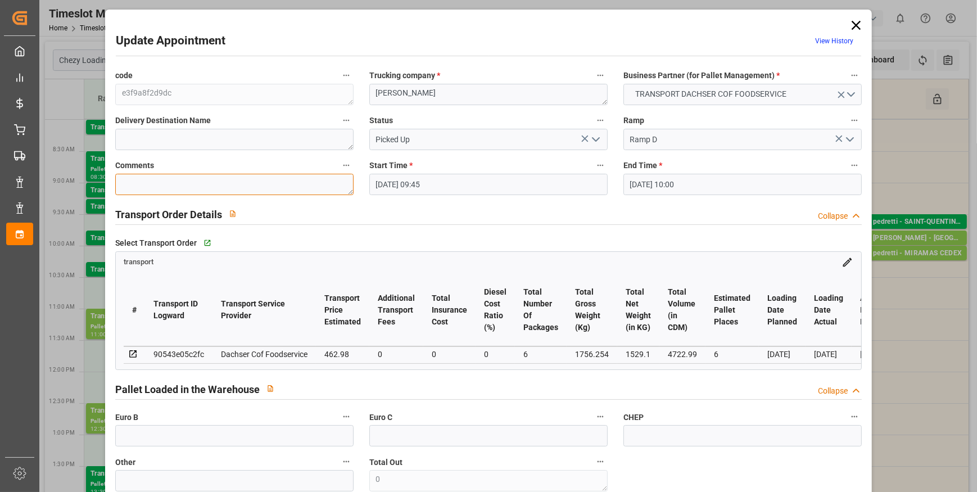
click at [146, 180] on textarea at bounding box center [234, 184] width 238 height 21
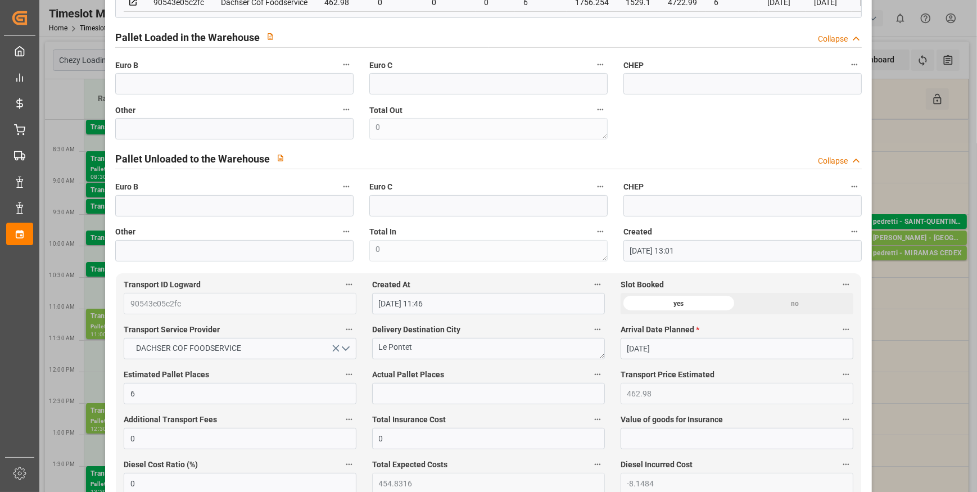
scroll to position [357, 0]
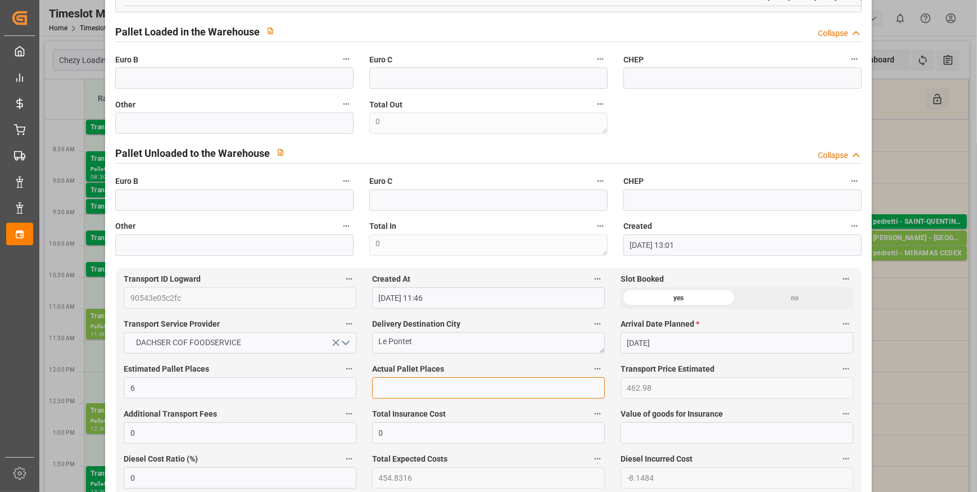
click at [401, 394] on input "text" at bounding box center [488, 387] width 233 height 21
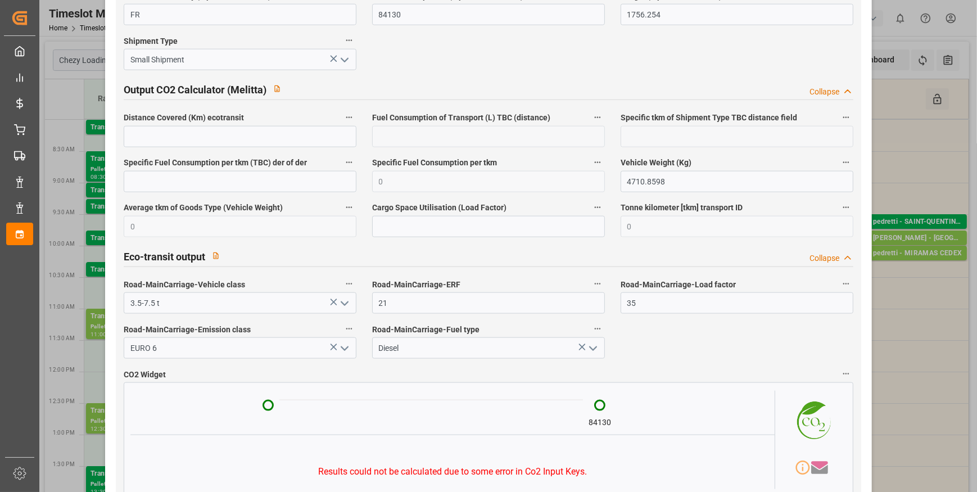
scroll to position [1861, 0]
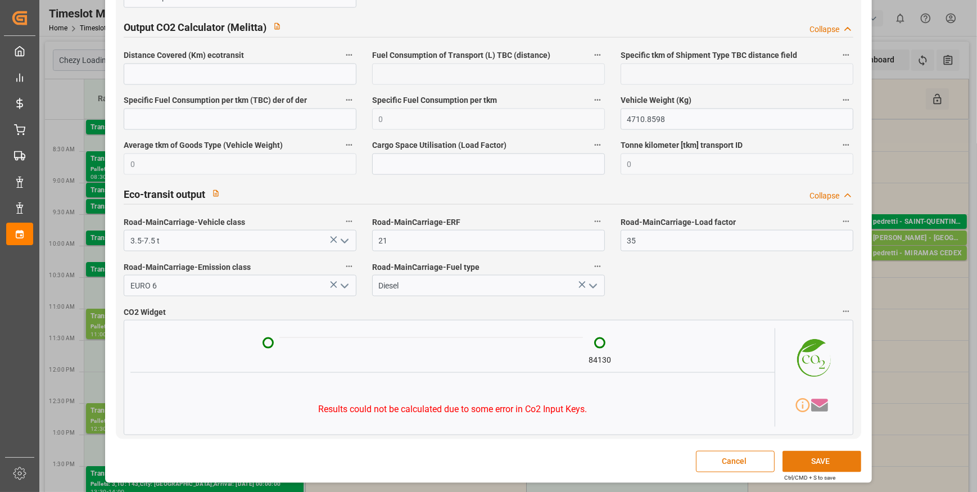
click at [834, 460] on button "SAVE" at bounding box center [821, 461] width 79 height 21
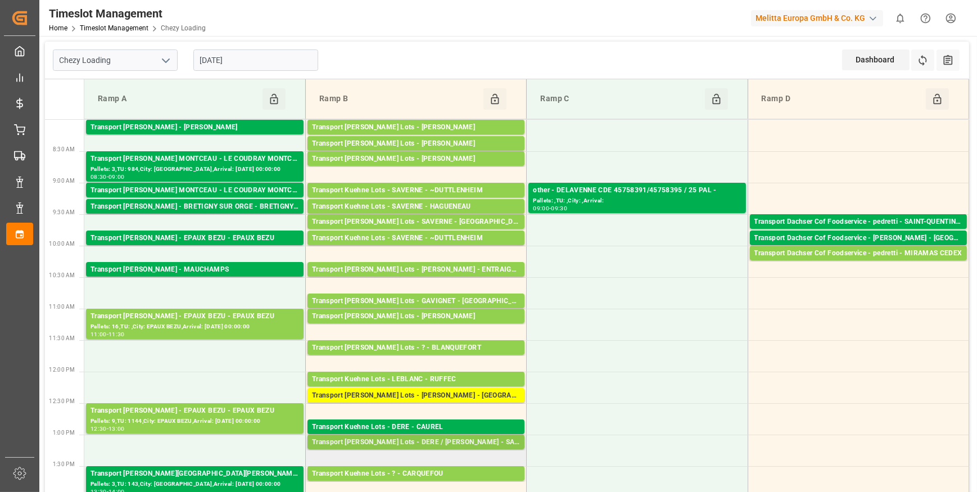
click at [442, 445] on div "Transport Kuehne Lots - DERE / FOSSIER - SAINT MARTIN DU CRAU" at bounding box center [416, 442] width 208 height 11
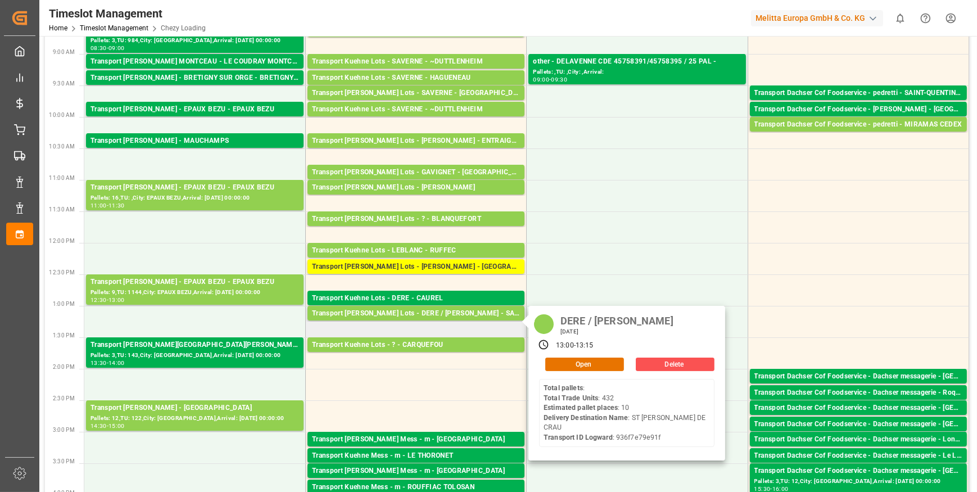
scroll to position [153, 0]
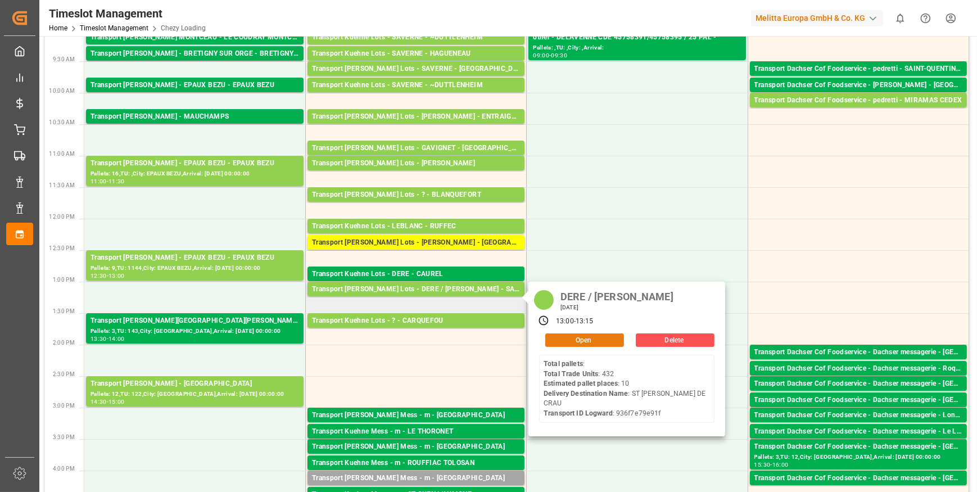
click at [590, 337] on button "Open" at bounding box center [584, 339] width 79 height 13
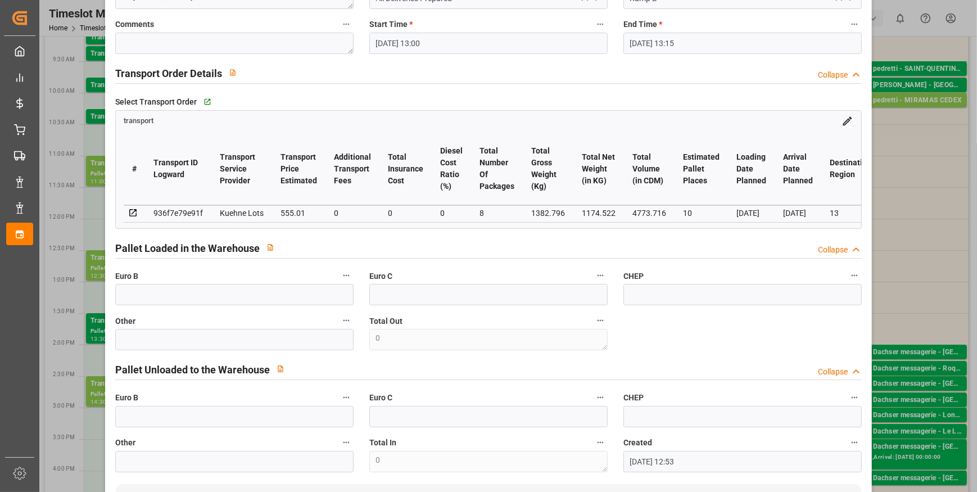
scroll to position [0, 0]
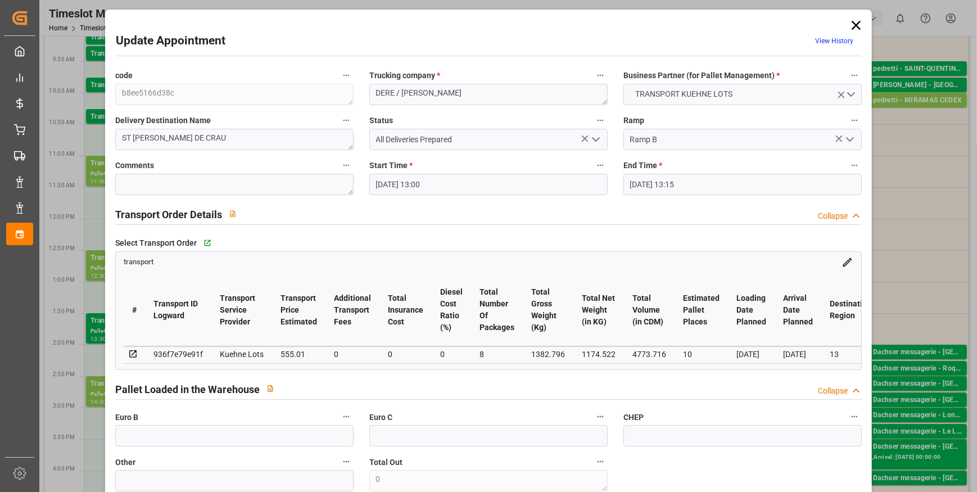
click at [855, 21] on icon at bounding box center [856, 25] width 16 height 16
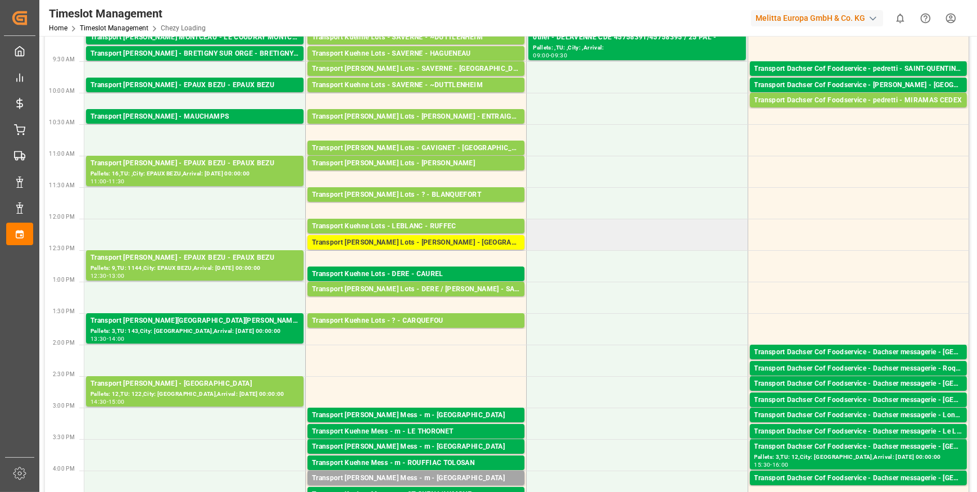
scroll to position [102, 0]
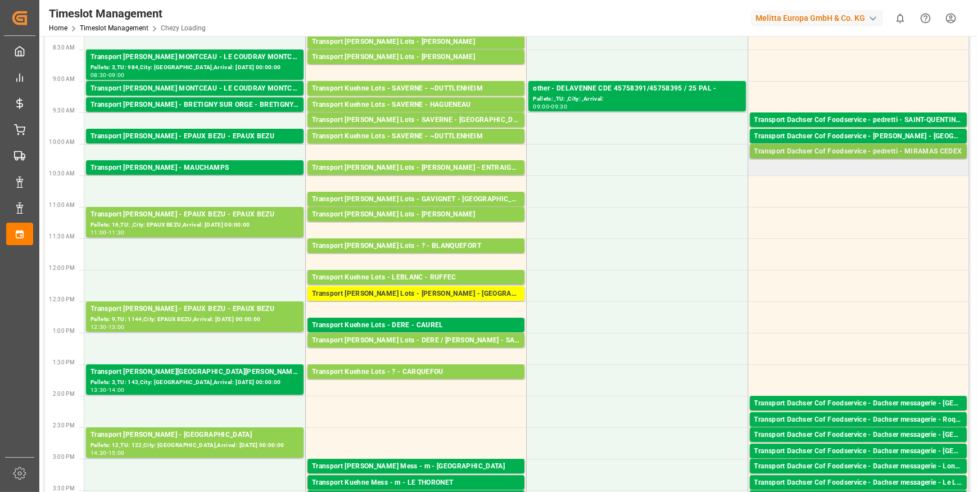
click at [930, 150] on div "Transport Dachser Cof Foodservice - pedretti - MIRAMAS CEDEX" at bounding box center [858, 151] width 208 height 11
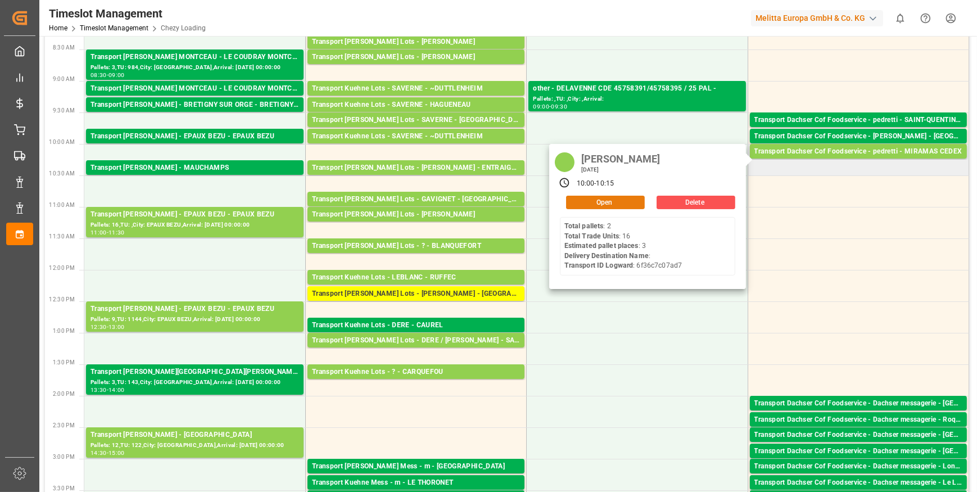
click at [627, 197] on button "Open" at bounding box center [605, 202] width 79 height 13
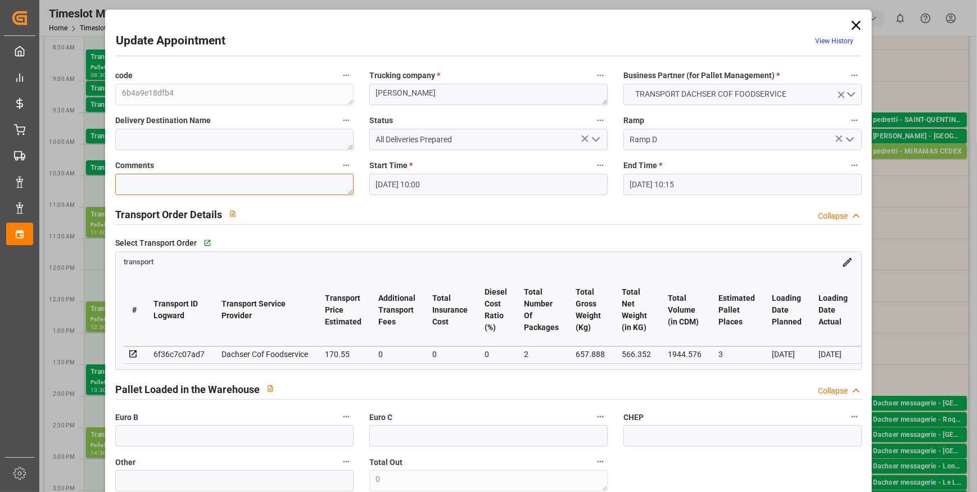
click at [171, 191] on textarea at bounding box center [234, 184] width 238 height 21
click at [596, 139] on icon "open menu" at bounding box center [595, 139] width 13 height 13
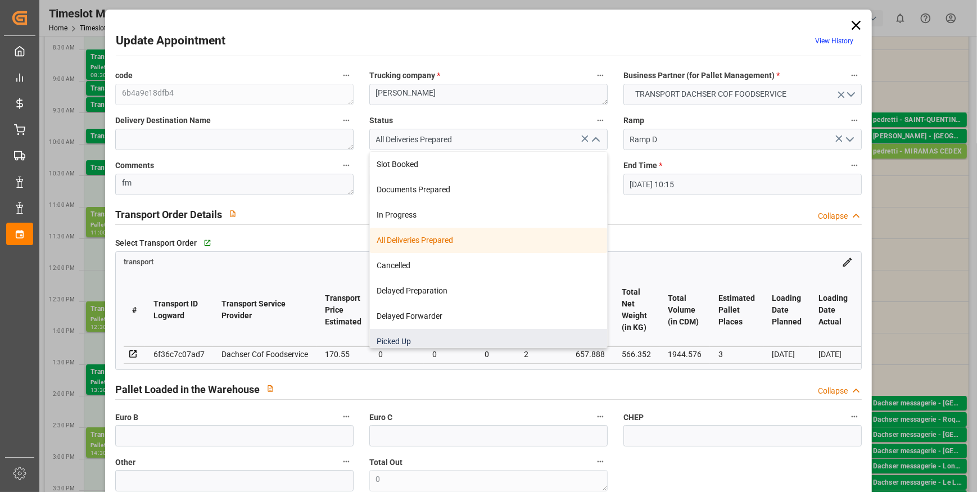
click at [398, 337] on div "Picked Up" at bounding box center [488, 341] width 237 height 25
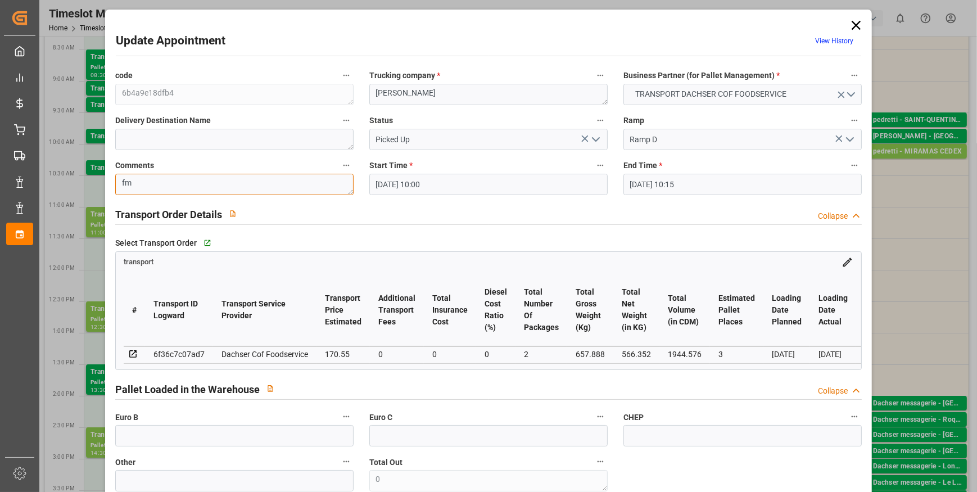
click at [142, 182] on textarea "fm" at bounding box center [234, 184] width 238 height 21
click at [595, 139] on polyline "open menu" at bounding box center [595, 139] width 7 height 3
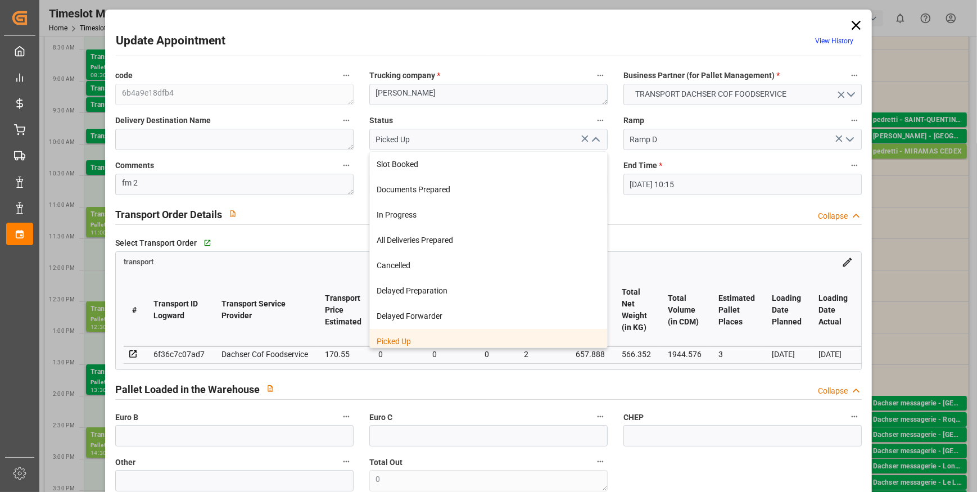
click at [414, 342] on div "Picked Up" at bounding box center [488, 341] width 237 height 25
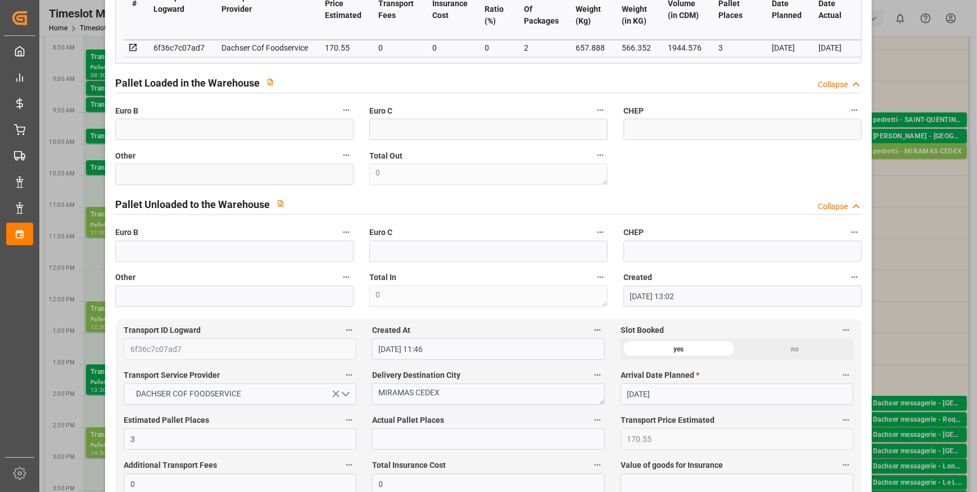
scroll to position [409, 0]
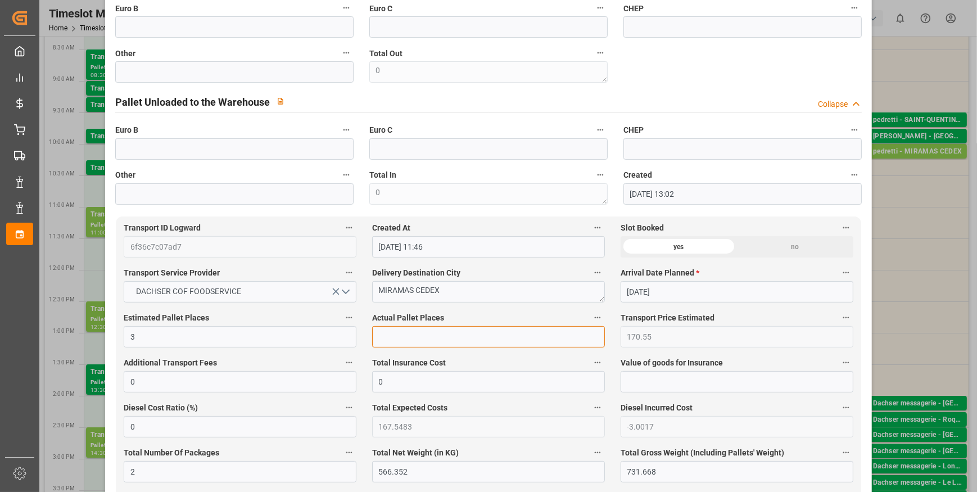
click at [385, 340] on input "text" at bounding box center [488, 336] width 233 height 21
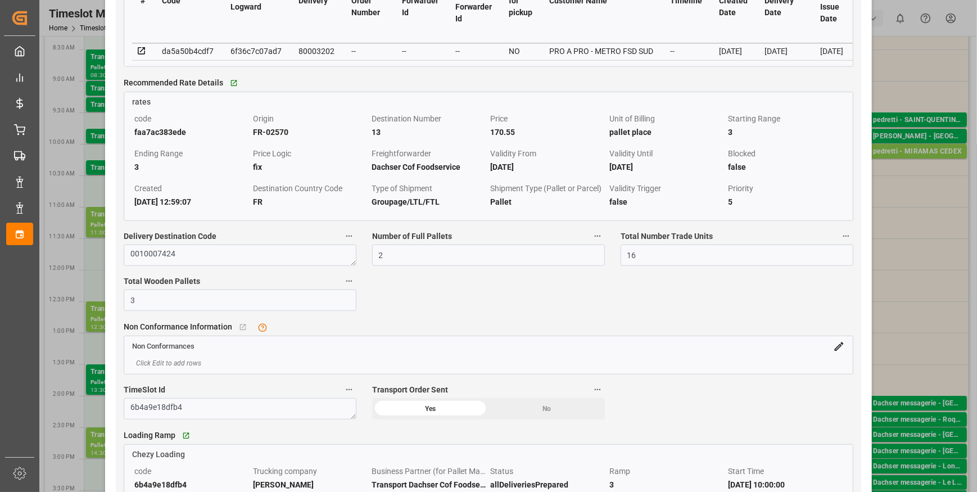
scroll to position [1073, 0]
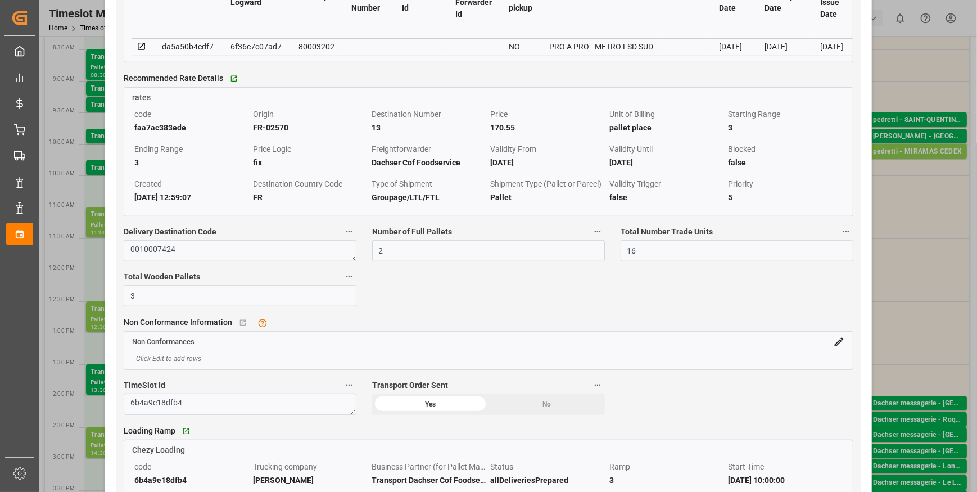
click at [143, 51] on icon at bounding box center [142, 47] width 10 height 10
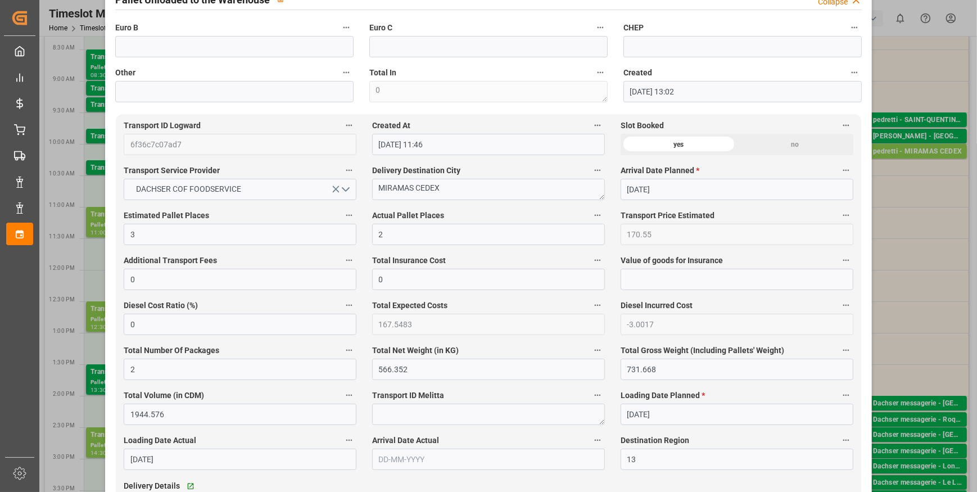
scroll to position [255, 0]
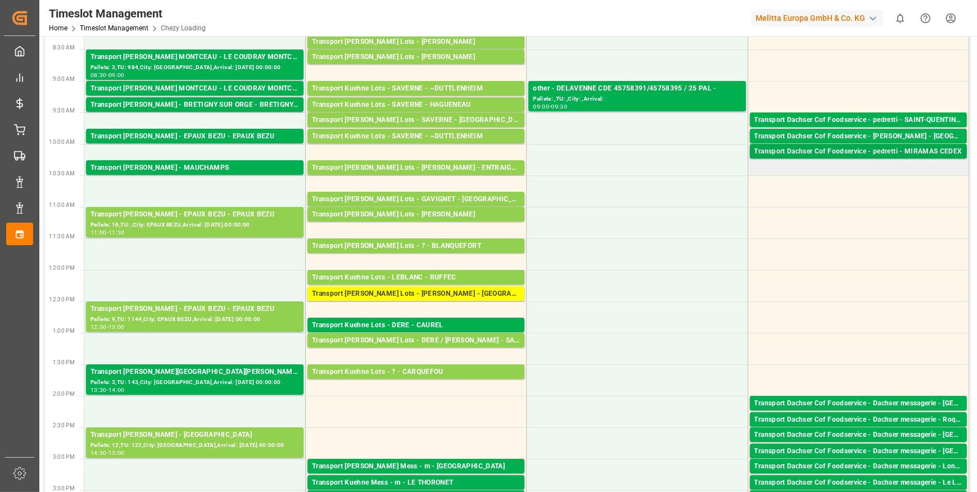
click at [888, 153] on div "Transport Dachser Cof Foodservice - pedretti - MIRAMAS CEDEX" at bounding box center [858, 151] width 208 height 11
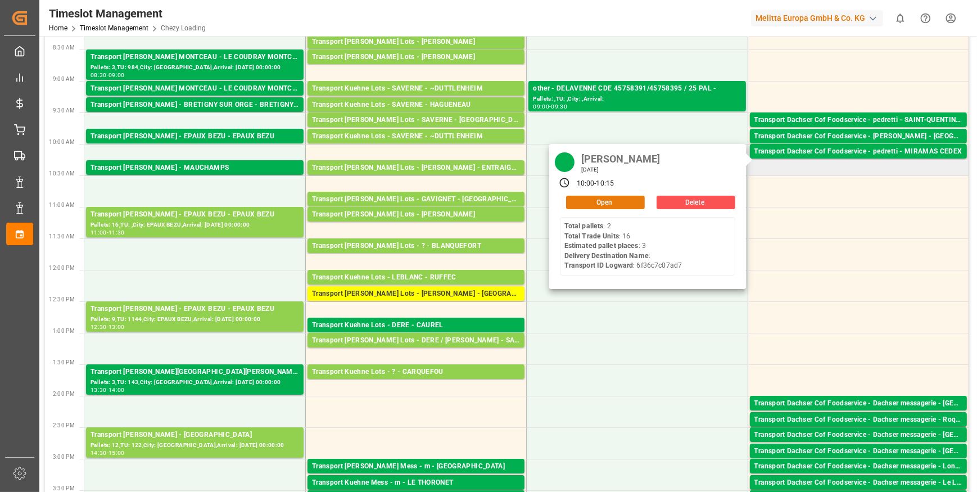
click at [615, 202] on button "Open" at bounding box center [605, 202] width 79 height 13
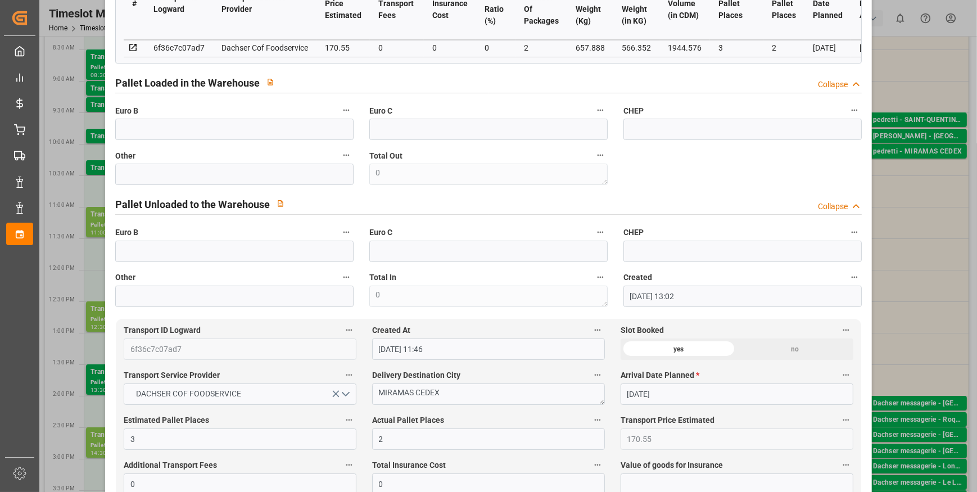
scroll to position [0, 0]
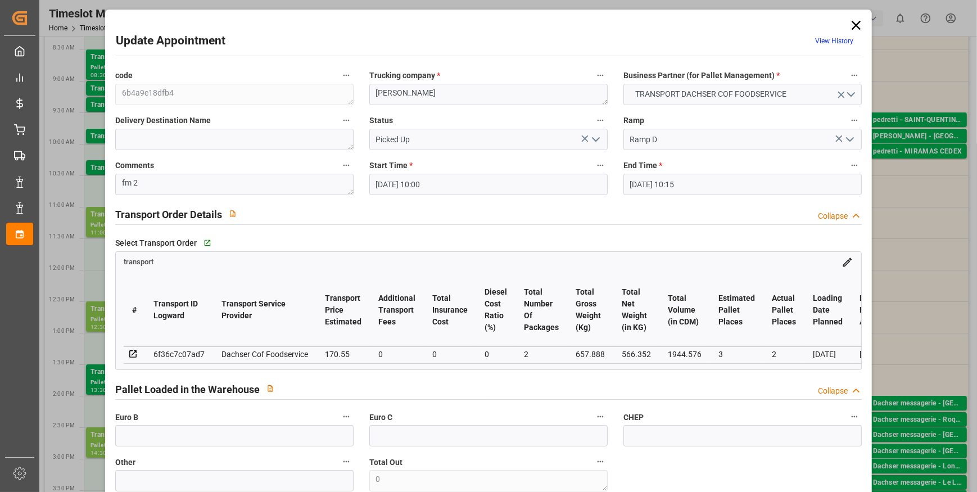
click at [850, 25] on icon at bounding box center [856, 25] width 16 height 16
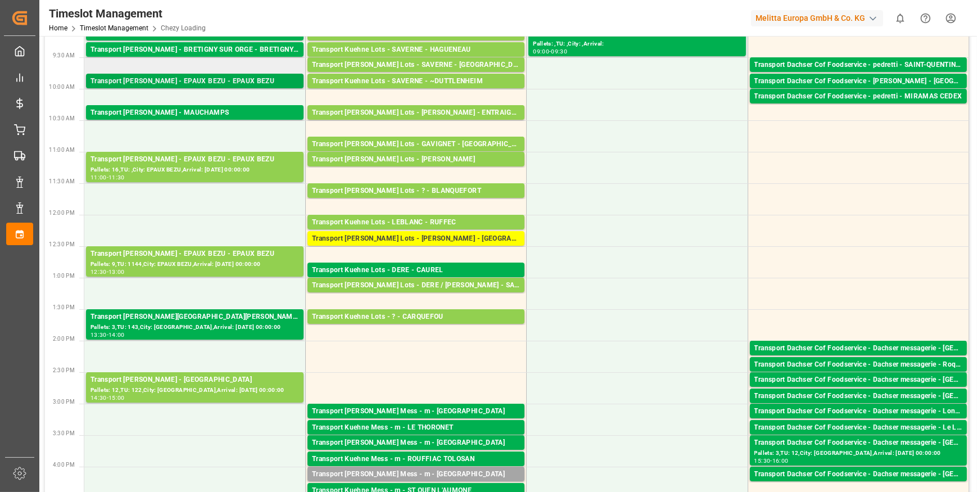
scroll to position [102, 0]
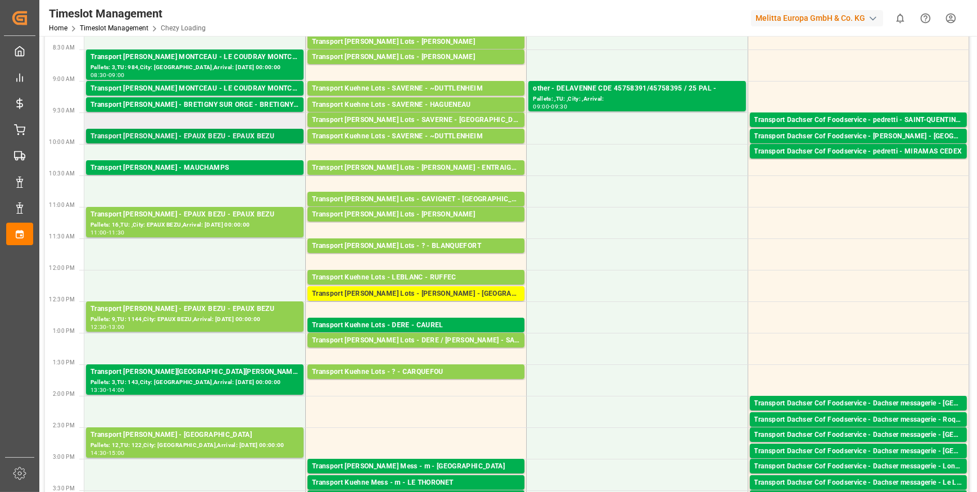
click at [194, 133] on div "Transport [PERSON_NAME] - EPAUX BEZU - EPAUX BEZU" at bounding box center [194, 136] width 209 height 11
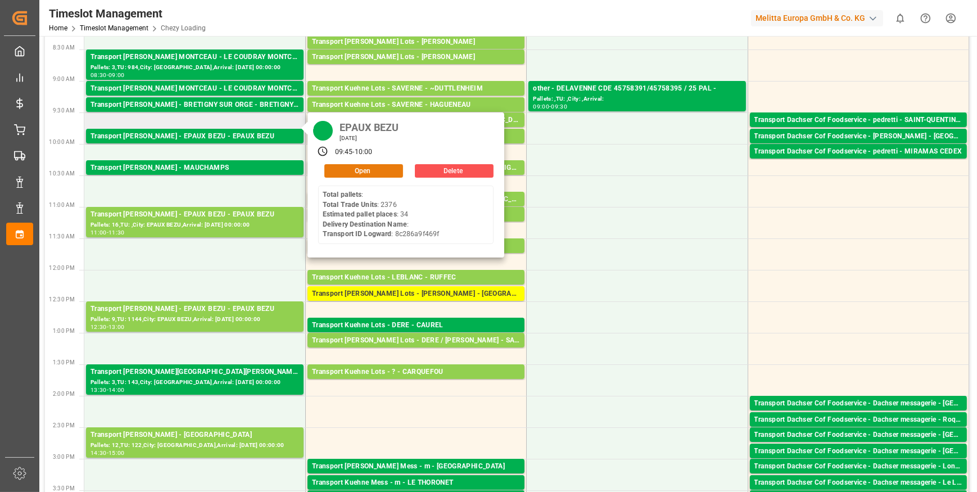
click at [343, 169] on button "Open" at bounding box center [363, 170] width 79 height 13
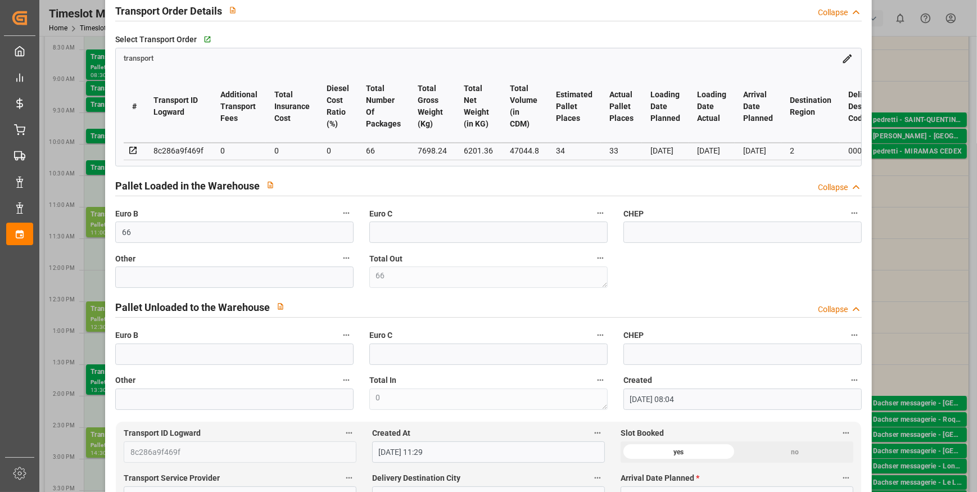
scroll to position [204, 0]
click at [129, 358] on input "text" at bounding box center [234, 353] width 238 height 21
click at [682, 274] on div "code d2c82154029a Trucking company * EPAUX BEZU Business Partner (for Pallet Ma…" at bounding box center [488, 136] width 762 height 553
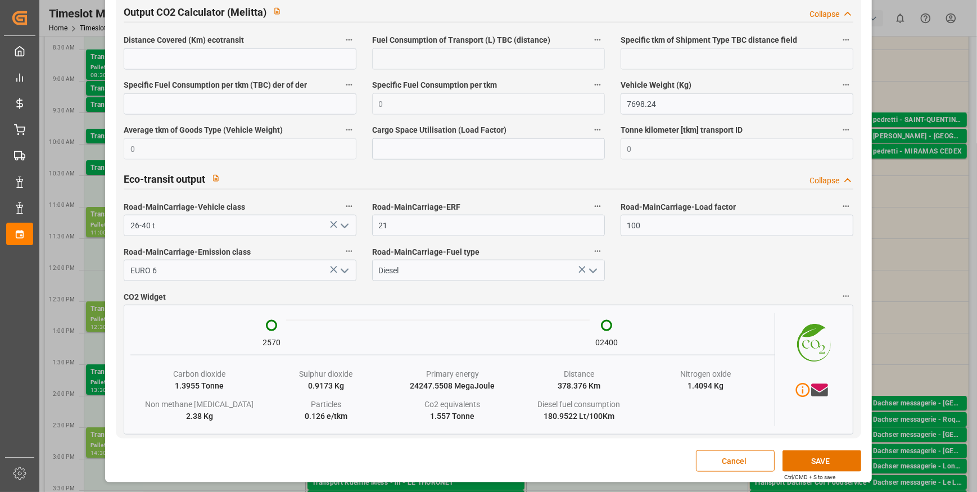
scroll to position [1789, 0]
click at [805, 461] on button "SAVE" at bounding box center [821, 460] width 79 height 21
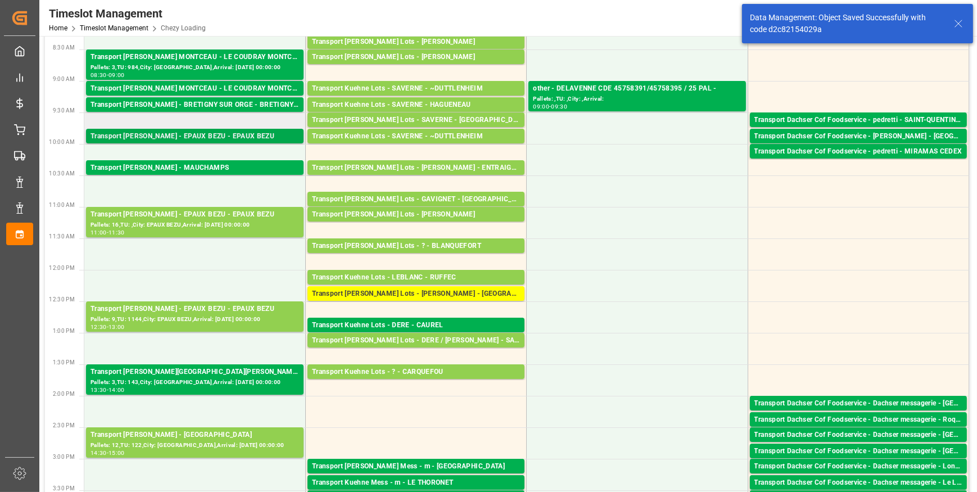
click at [209, 134] on div "Transport [PERSON_NAME] - EPAUX BEZU - EPAUX BEZU" at bounding box center [194, 136] width 209 height 11
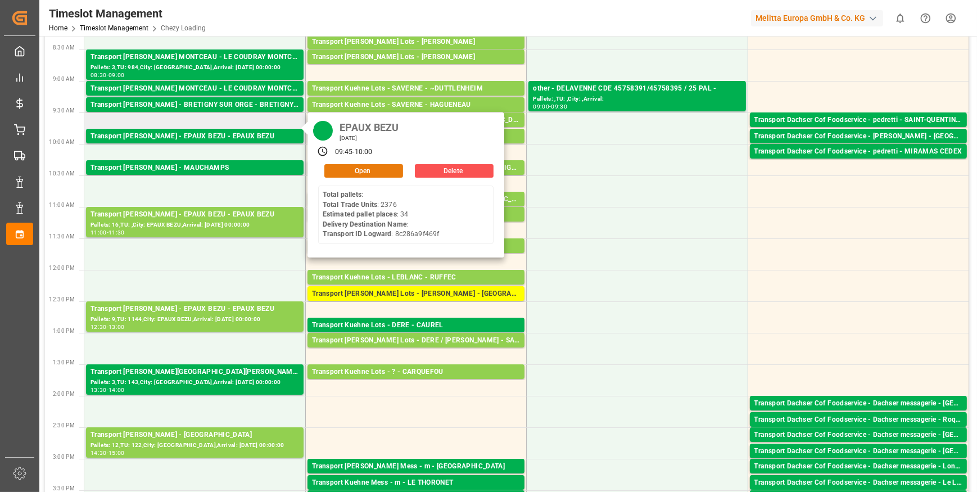
click at [351, 169] on button "Open" at bounding box center [363, 170] width 79 height 13
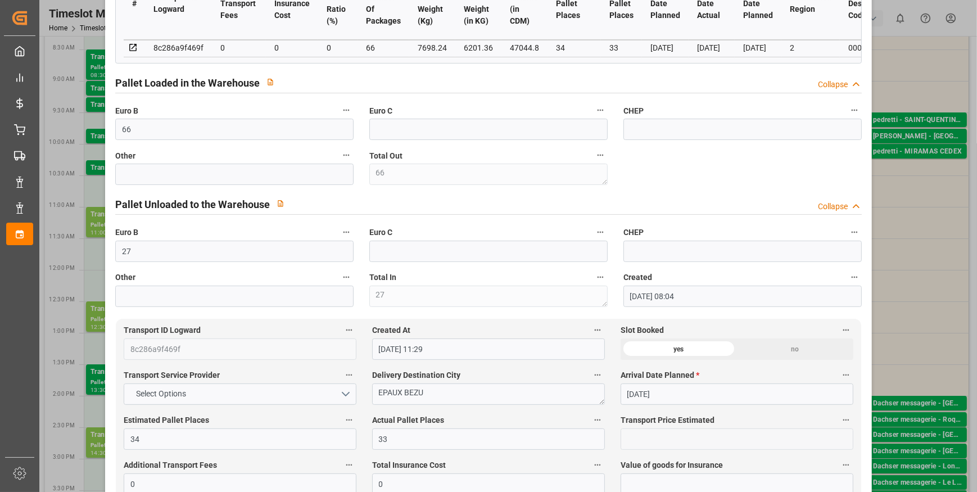
scroll to position [0, 0]
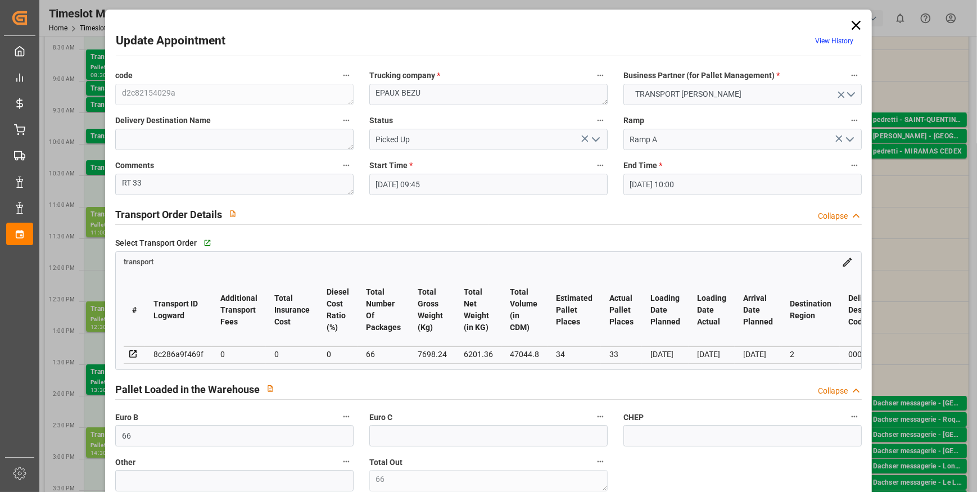
click at [853, 26] on icon at bounding box center [856, 25] width 9 height 9
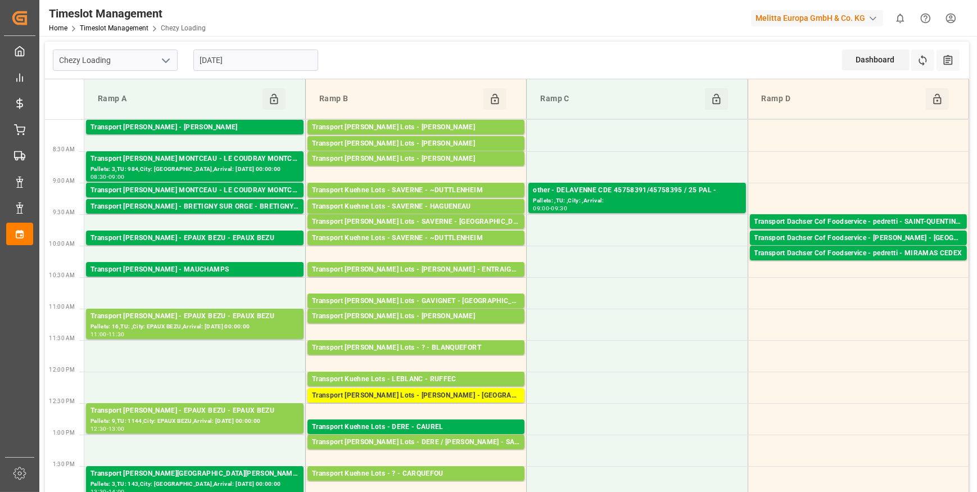
click at [269, 60] on input "[DATE]" at bounding box center [255, 59] width 125 height 21
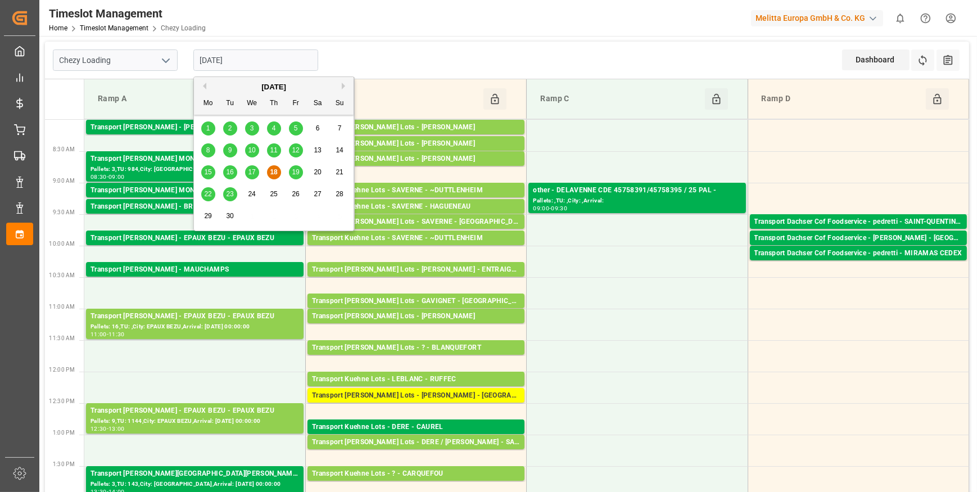
click at [295, 173] on span "19" at bounding box center [295, 172] width 7 height 8
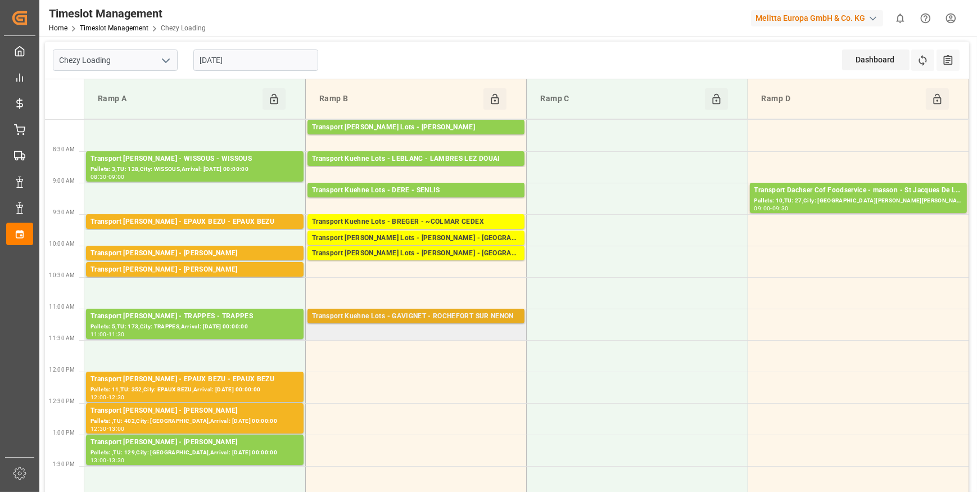
click at [452, 318] on div "Transport Kuehne Lots - GAVIGNET - ROCHEFORT SUR NENON" at bounding box center [416, 316] width 208 height 11
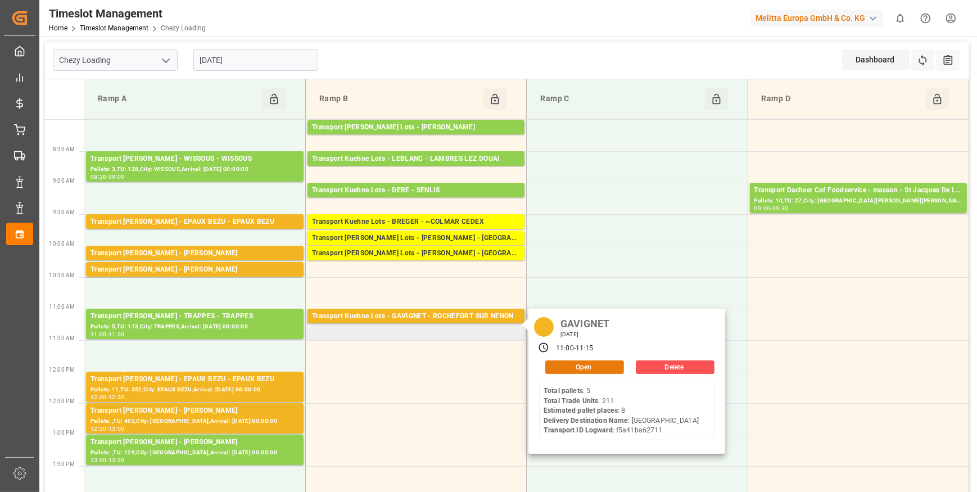
click at [564, 365] on button "Open" at bounding box center [584, 366] width 79 height 13
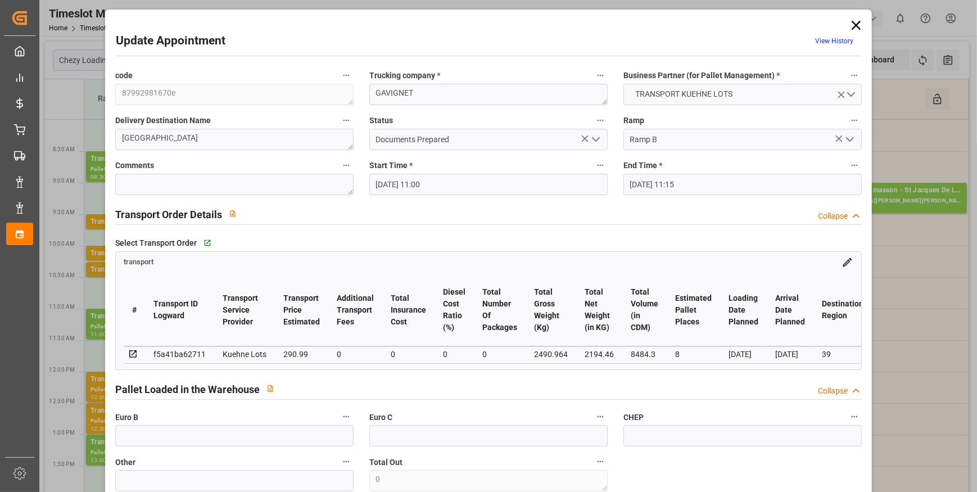
click at [595, 137] on icon "open menu" at bounding box center [595, 139] width 13 height 13
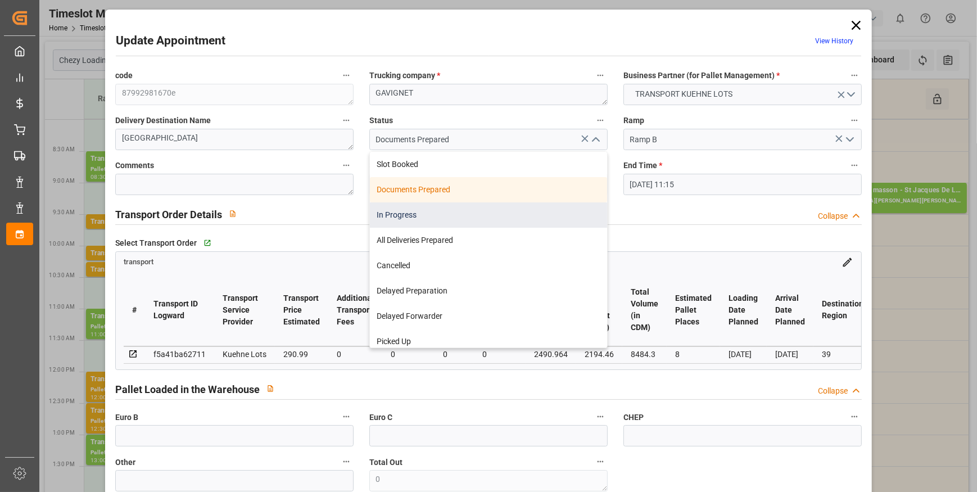
click at [405, 211] on div "In Progress" at bounding box center [488, 214] width 237 height 25
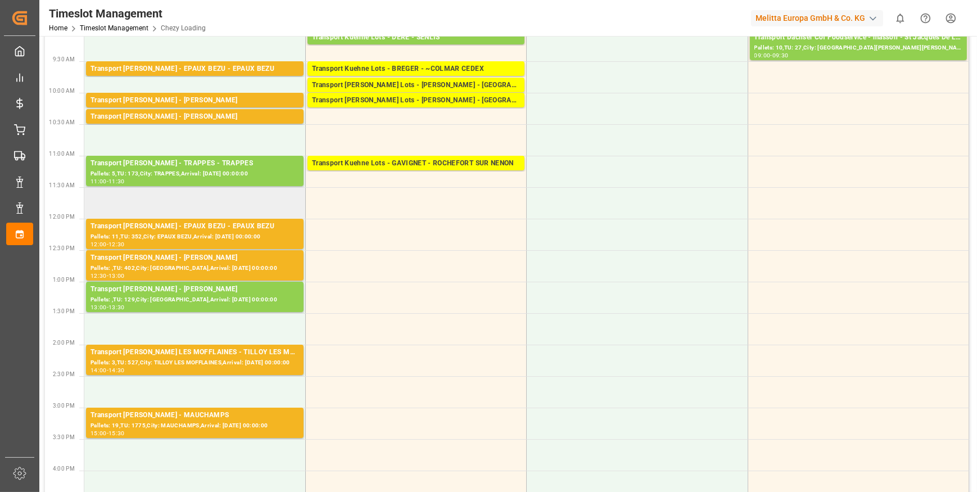
scroll to position [204, 0]
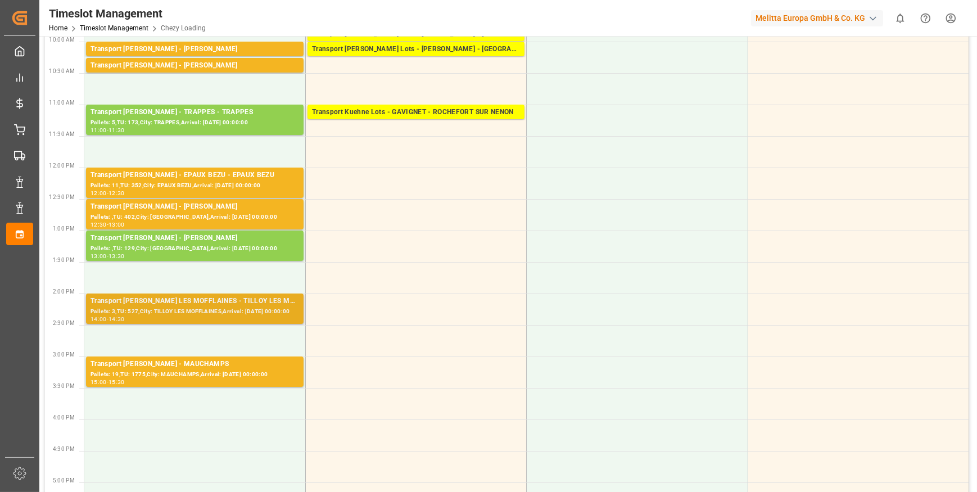
click at [197, 305] on div "Transport [PERSON_NAME] - TILLOY LES MOFFLAINES - TILLOY LES MOFFLAINES" at bounding box center [194, 301] width 209 height 11
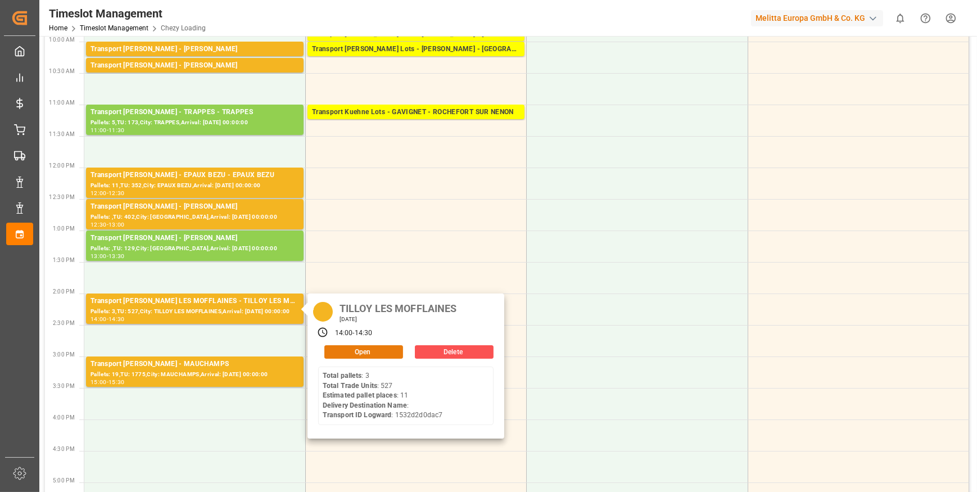
click at [342, 348] on button "Open" at bounding box center [363, 351] width 79 height 13
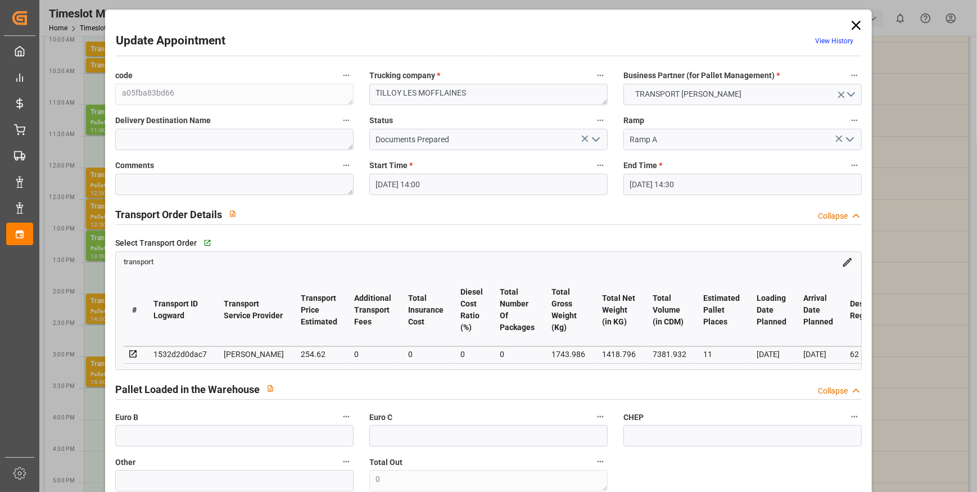
click at [594, 138] on icon "open menu" at bounding box center [595, 139] width 13 height 13
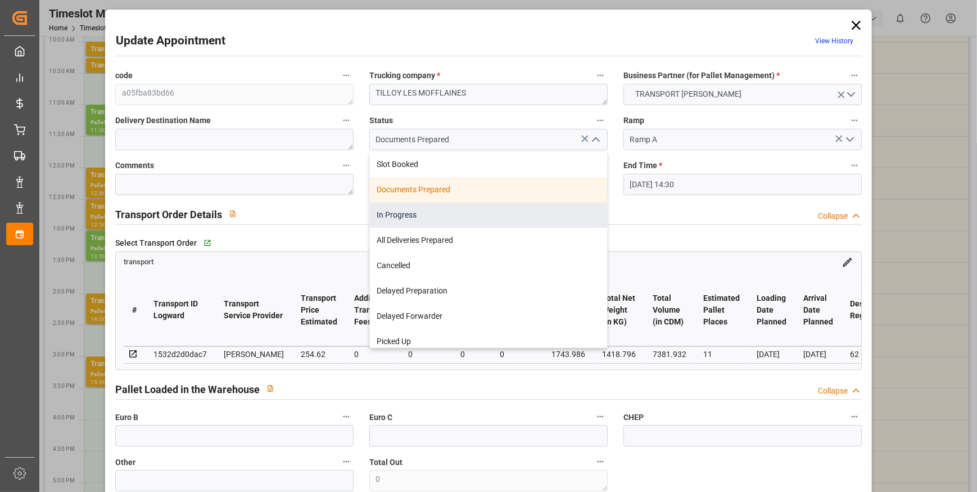
click at [412, 214] on div "In Progress" at bounding box center [488, 214] width 237 height 25
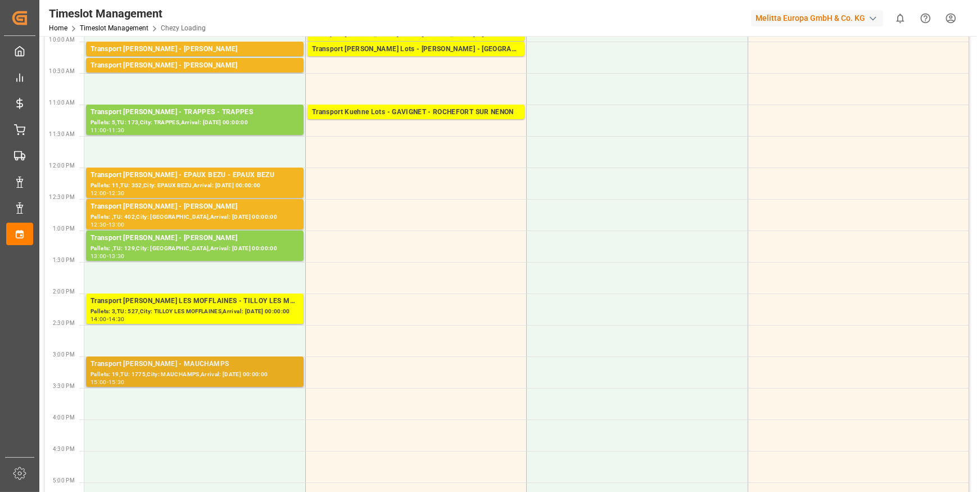
click at [192, 375] on div "Pallets: 19,TU: 1775,City: MAUCHAMPS,Arrival: [DATE] 00:00:00" at bounding box center [194, 375] width 209 height 10
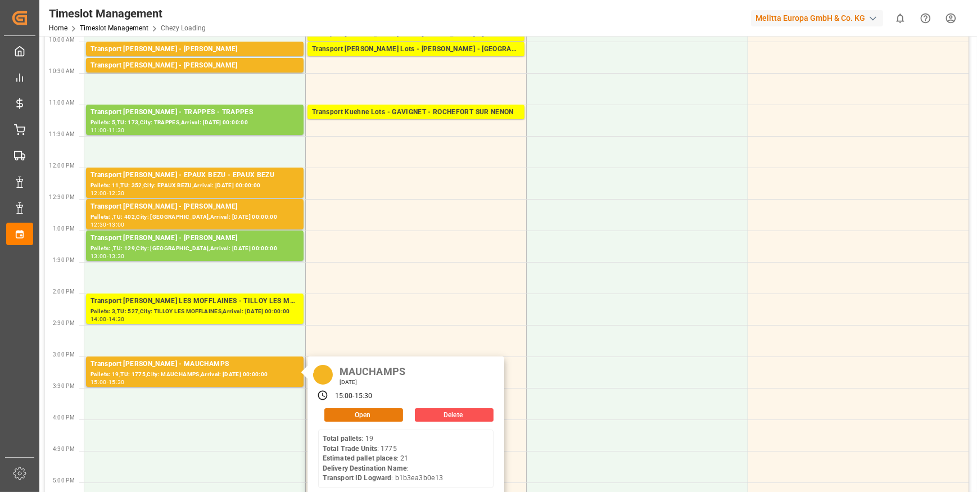
click at [355, 414] on button "Open" at bounding box center [363, 414] width 79 height 13
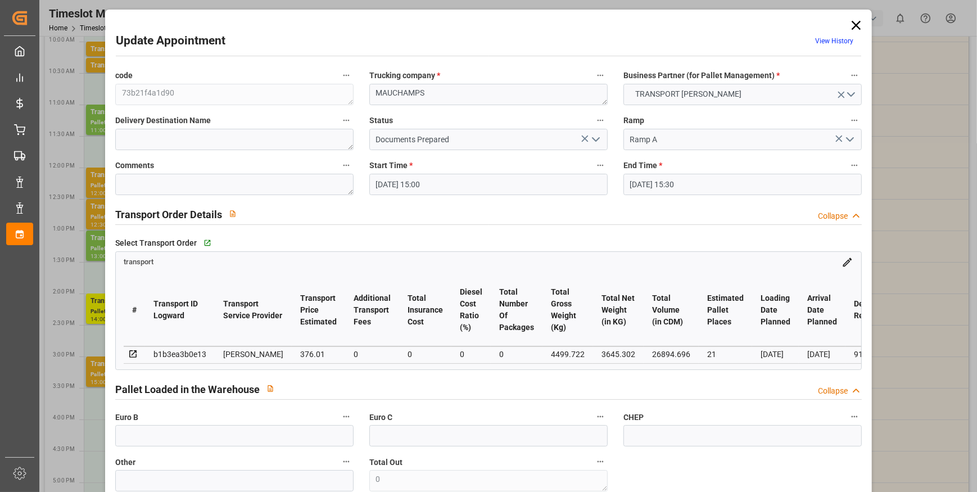
click at [593, 139] on icon "open menu" at bounding box center [595, 139] width 13 height 13
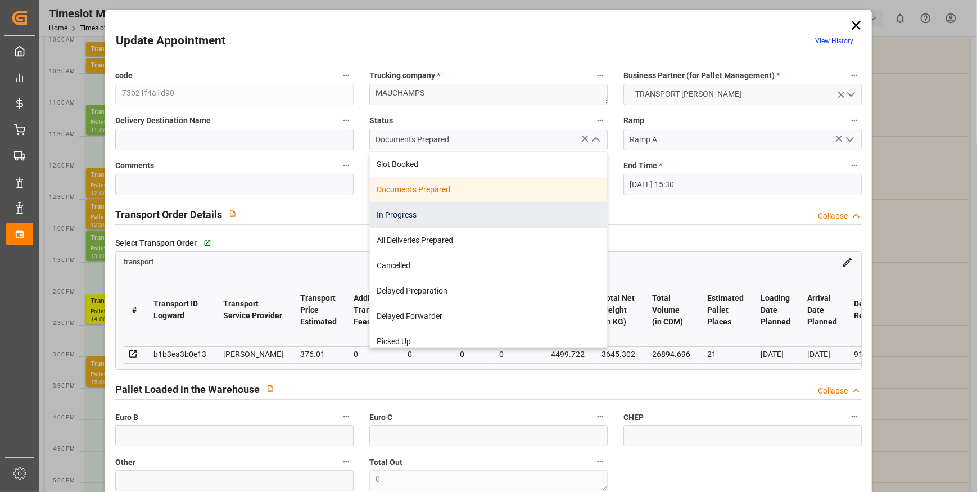
click at [400, 212] on div "In Progress" at bounding box center [488, 214] width 237 height 25
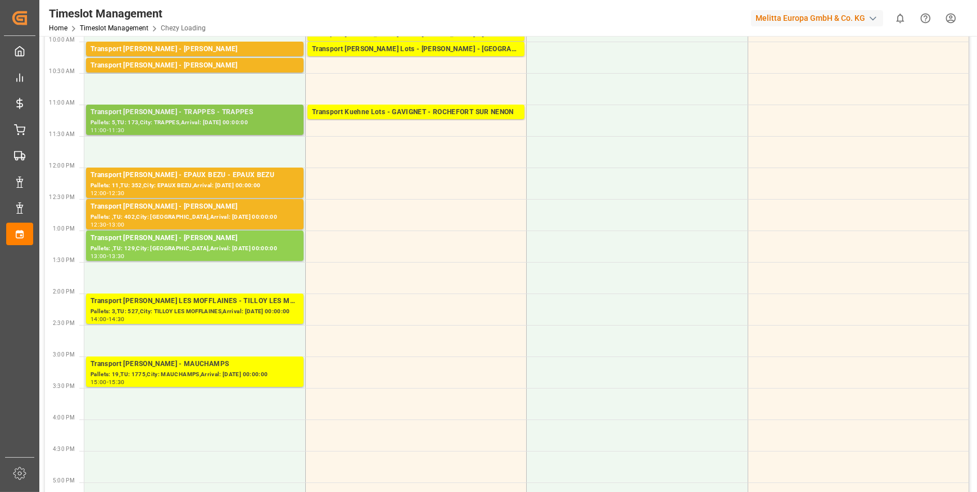
scroll to position [0, 0]
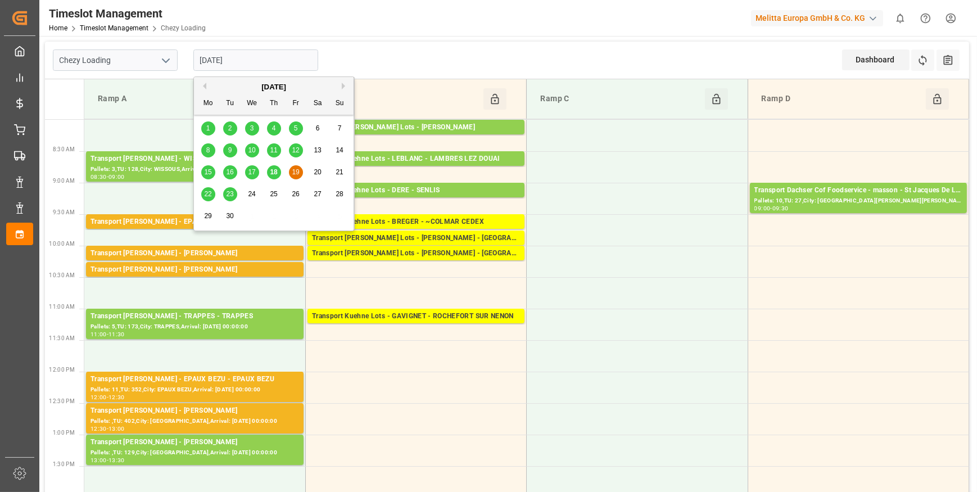
click at [244, 61] on input "[DATE]" at bounding box center [255, 59] width 125 height 21
click at [272, 173] on span "18" at bounding box center [273, 172] width 7 height 8
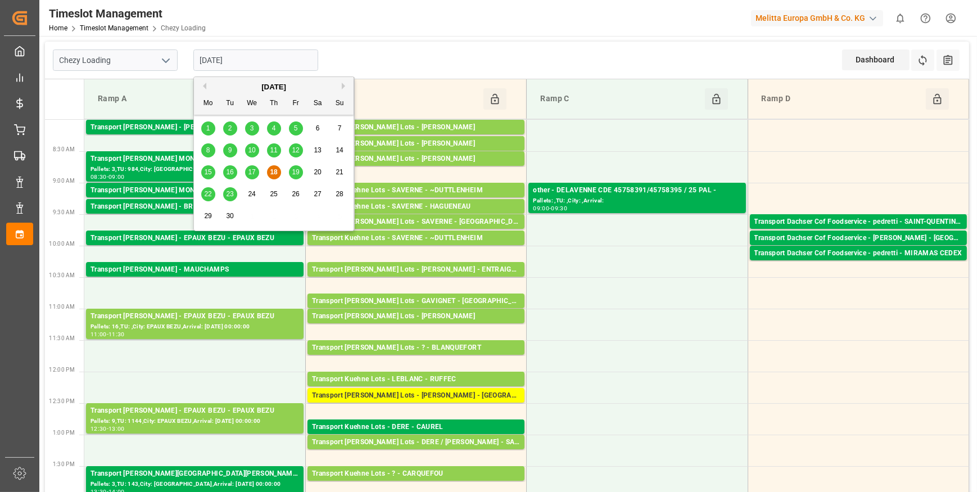
click at [264, 64] on input "[DATE]" at bounding box center [255, 59] width 125 height 21
click at [248, 171] on span "17" at bounding box center [251, 172] width 7 height 8
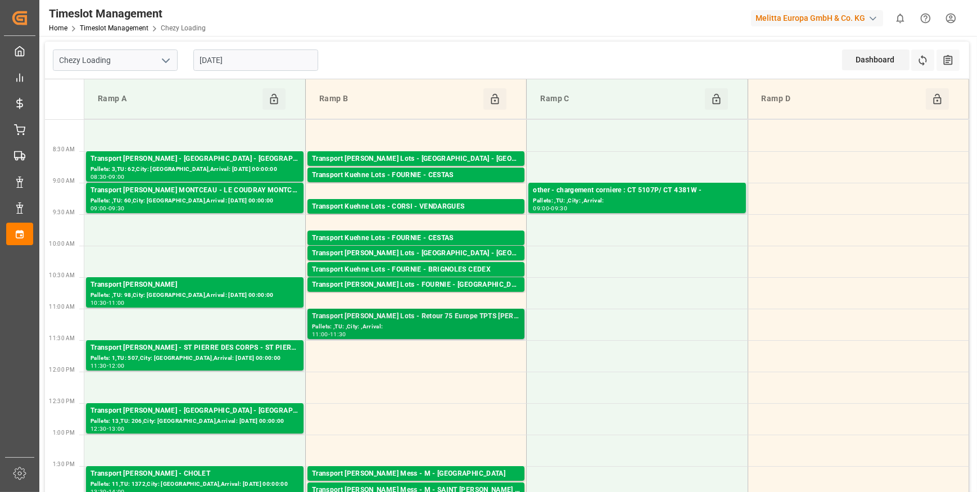
click at [444, 326] on div "Pallets: ,TU: ,City: ,Arrival:" at bounding box center [416, 327] width 208 height 10
click at [443, 280] on div "Transport Kuehne Lots - FOURNIE - SAINT MARTIN DE CRAU" at bounding box center [416, 284] width 208 height 11
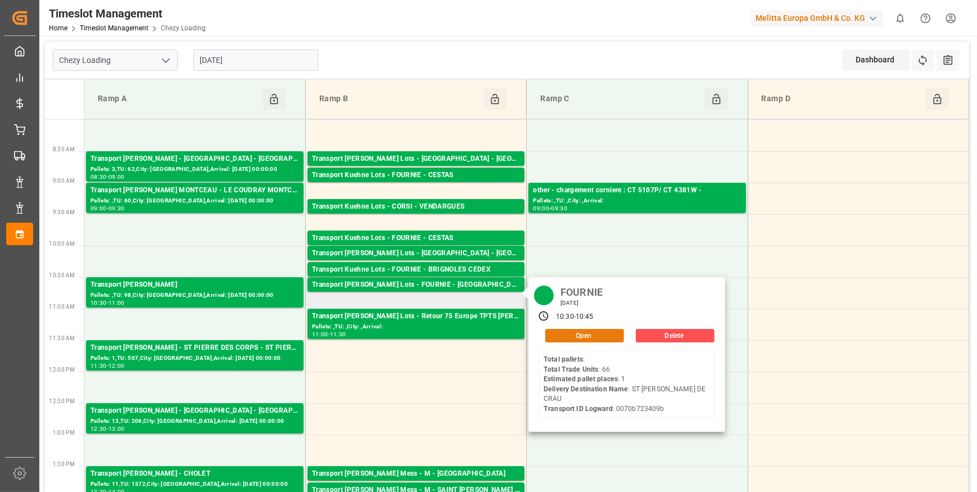
click at [574, 334] on button "Open" at bounding box center [584, 335] width 79 height 13
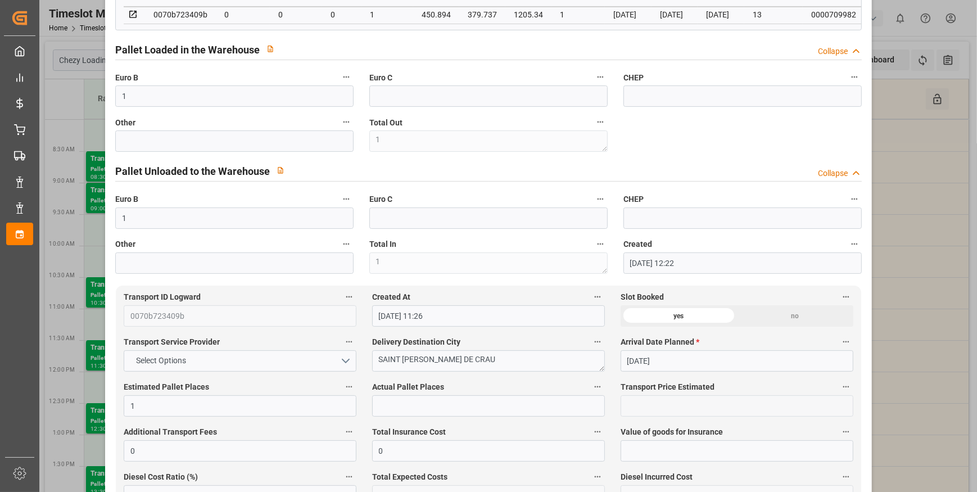
scroll to position [357, 0]
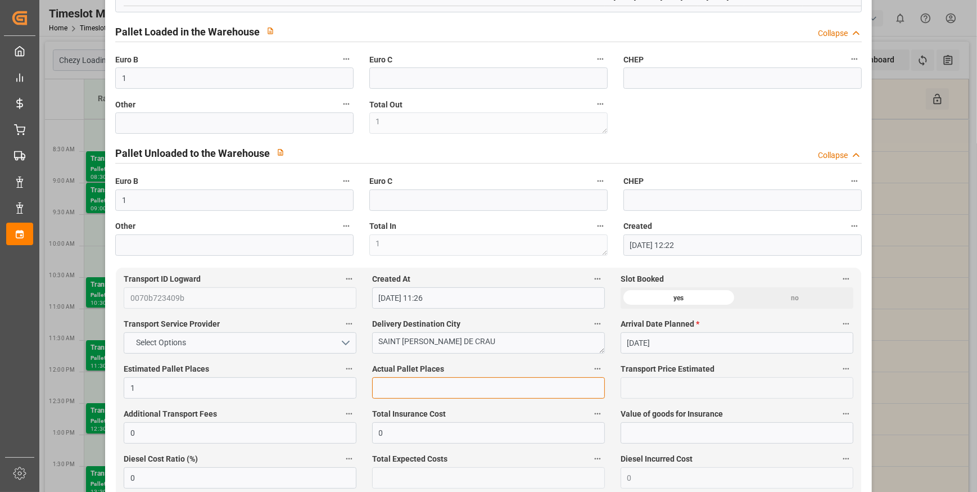
click at [388, 392] on input "text" at bounding box center [488, 387] width 233 height 21
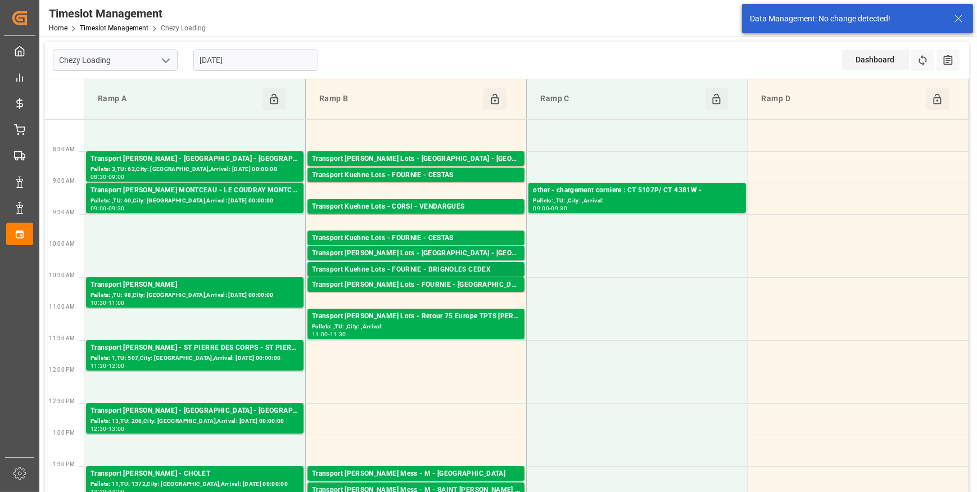
click at [458, 268] on div "Transport Kuehne Lots - FOURNIE - BRIGNOLES CEDEX" at bounding box center [416, 269] width 208 height 11
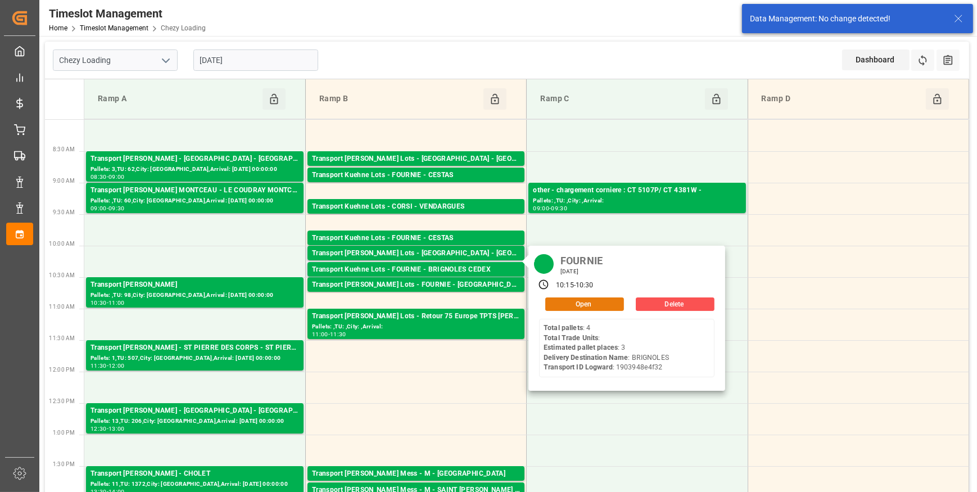
click at [575, 298] on button "Open" at bounding box center [584, 303] width 79 height 13
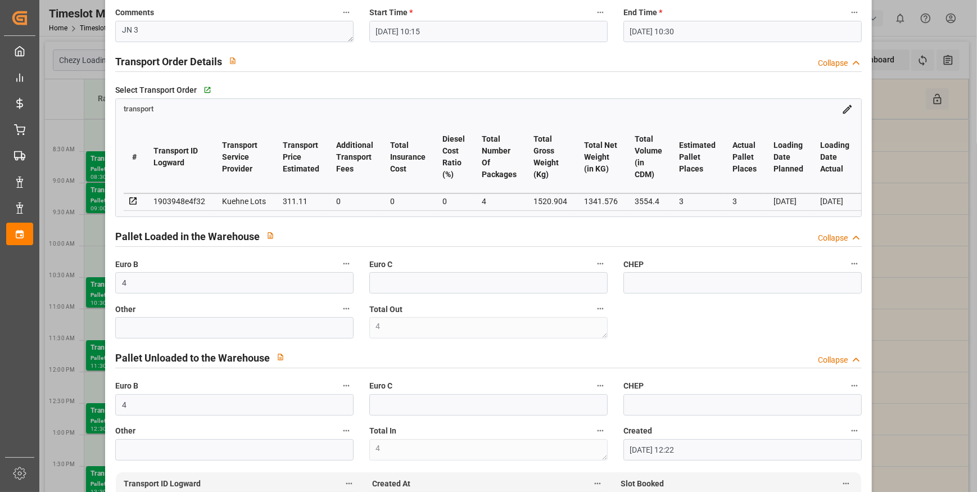
scroll to position [0, 0]
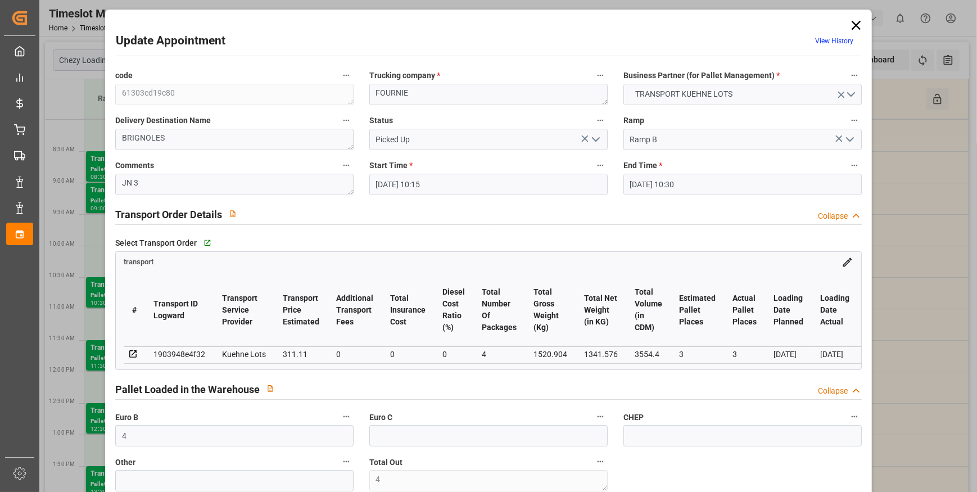
click at [852, 23] on icon at bounding box center [856, 25] width 16 height 16
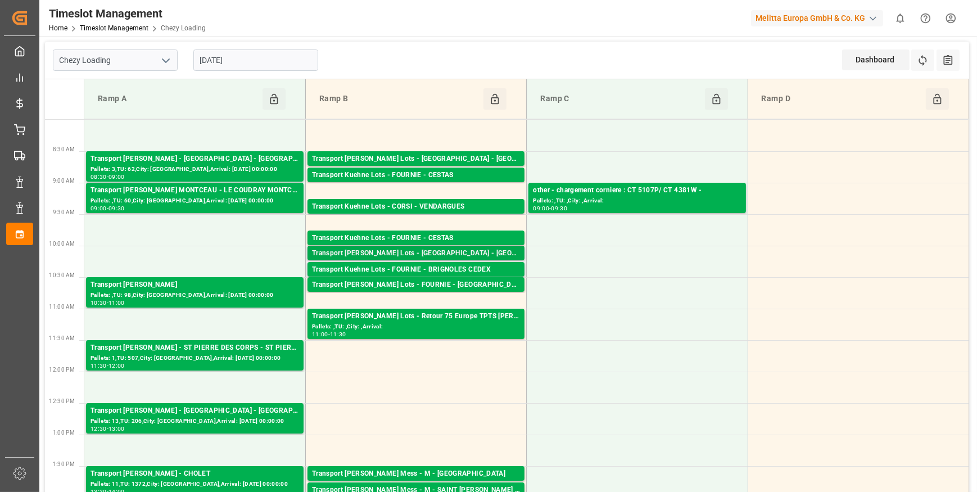
click at [448, 252] on div "Transport Kuehne Lots - FOURNIE - SANVIGNES LES MINES" at bounding box center [416, 253] width 208 height 11
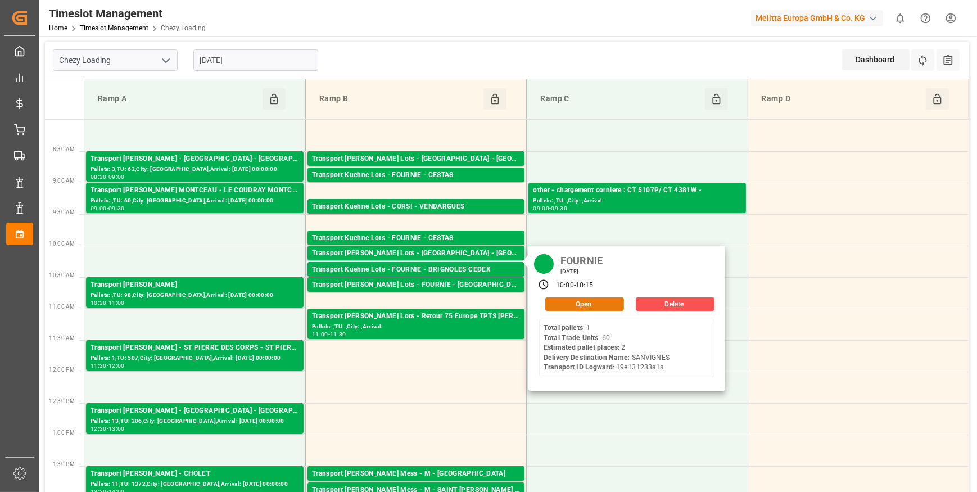
click at [576, 300] on button "Open" at bounding box center [584, 303] width 79 height 13
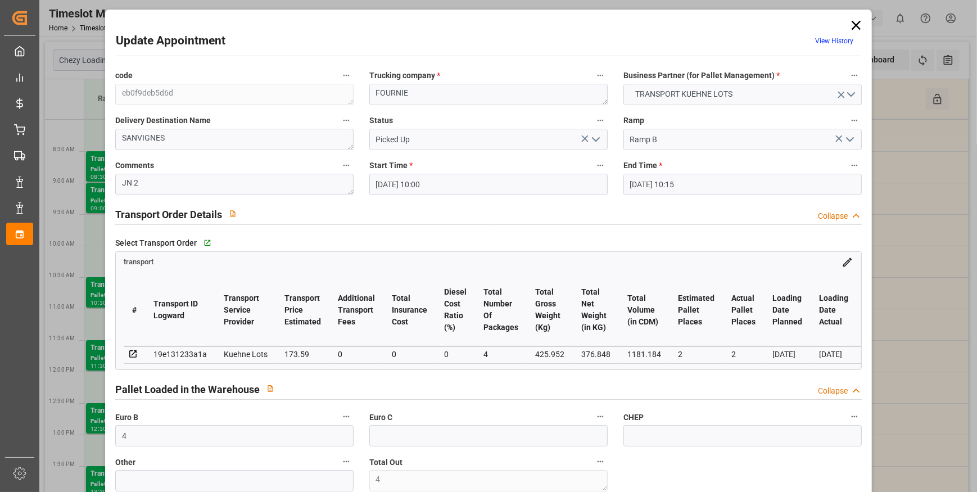
click at [853, 19] on icon at bounding box center [856, 25] width 16 height 16
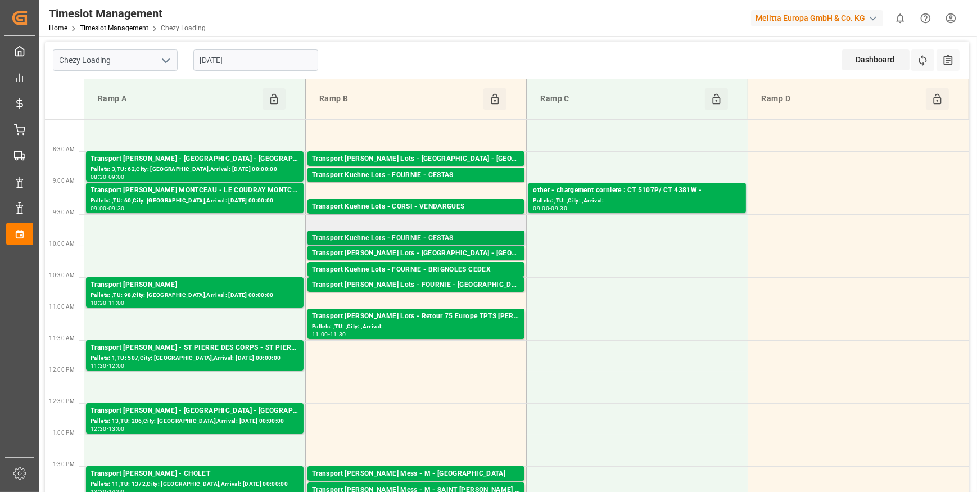
click at [445, 238] on div "Transport Kuehne Lots - FOURNIE - CESTAS" at bounding box center [416, 238] width 208 height 11
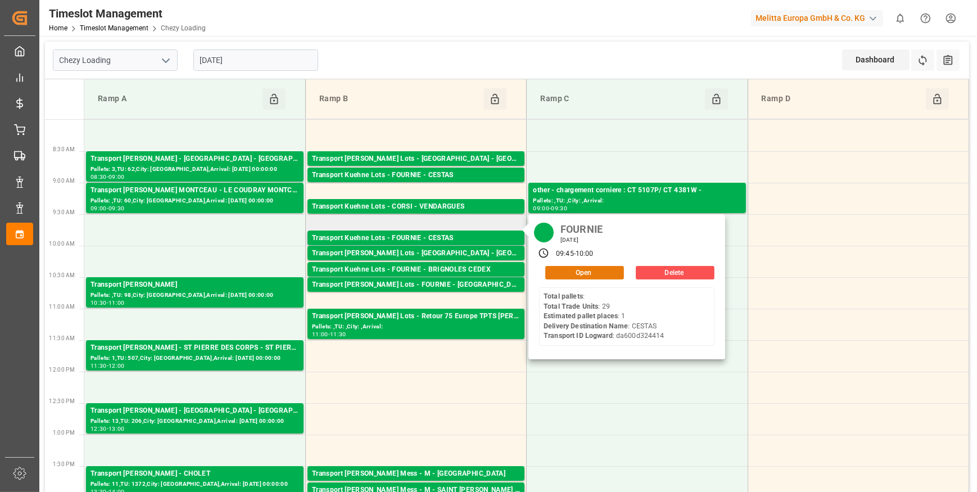
click at [594, 274] on button "Open" at bounding box center [584, 272] width 79 height 13
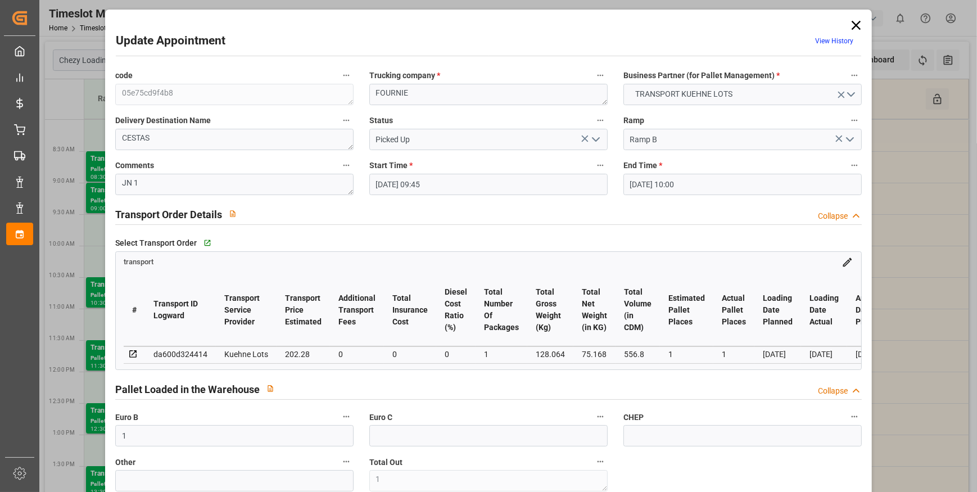
click at [852, 25] on icon at bounding box center [856, 25] width 9 height 9
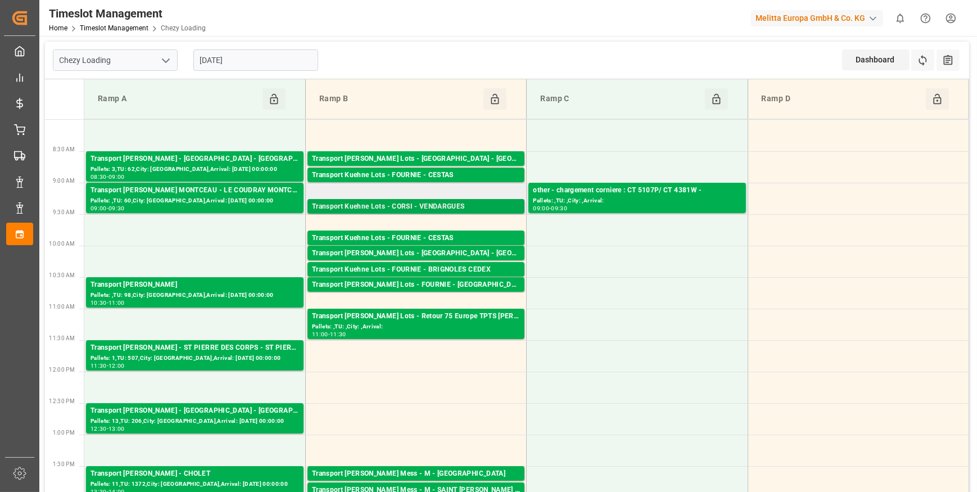
click at [429, 207] on div "Transport Kuehne Lots - CORSI - VENDARGUES" at bounding box center [416, 206] width 208 height 11
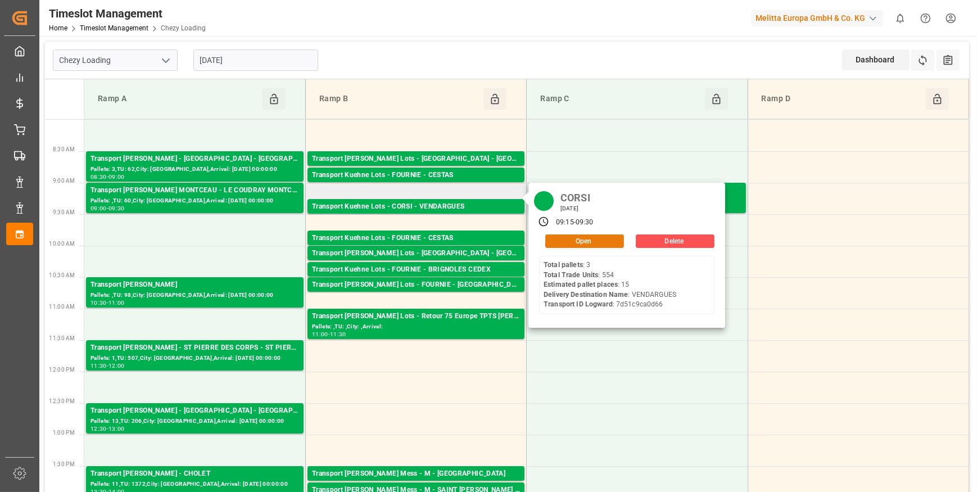
click at [580, 239] on button "Open" at bounding box center [584, 240] width 79 height 13
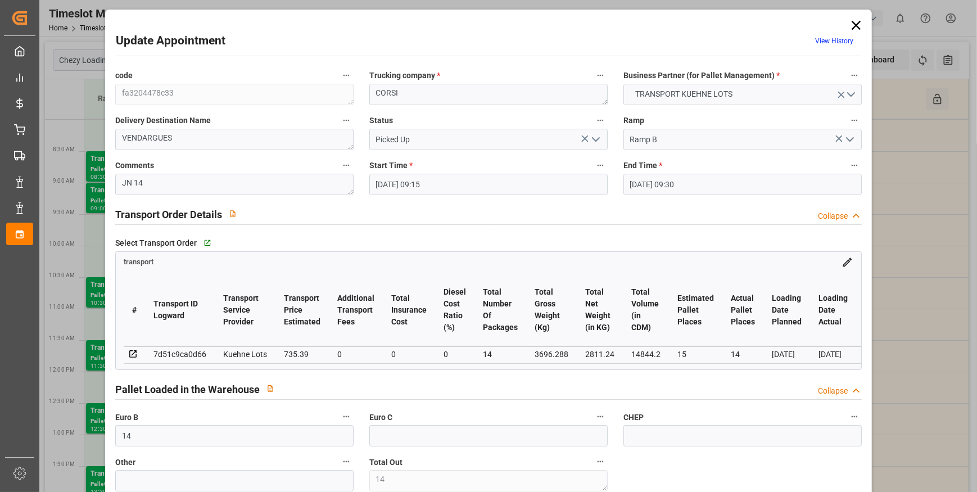
click at [856, 26] on icon at bounding box center [856, 25] width 16 height 16
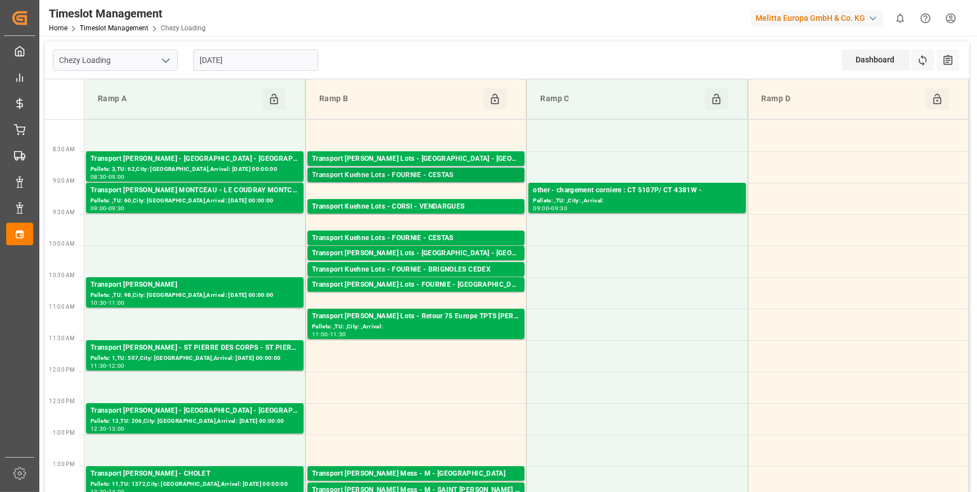
click at [450, 174] on div "Transport Kuehne Lots - FOURNIE - CESTAS" at bounding box center [416, 175] width 208 height 11
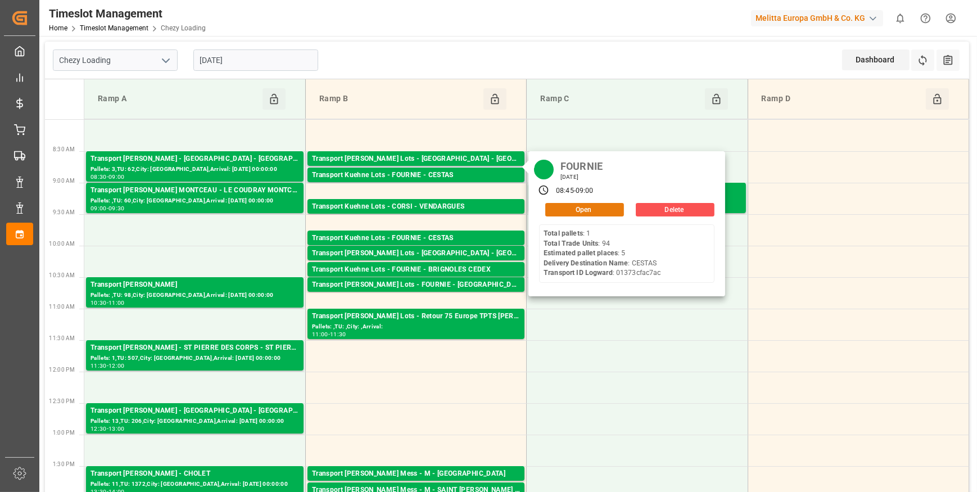
click at [567, 211] on button "Open" at bounding box center [584, 209] width 79 height 13
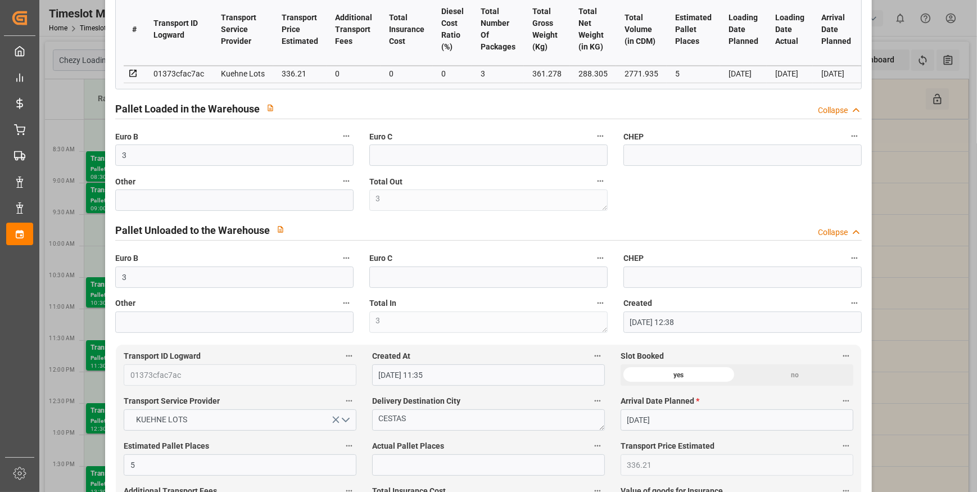
scroll to position [409, 0]
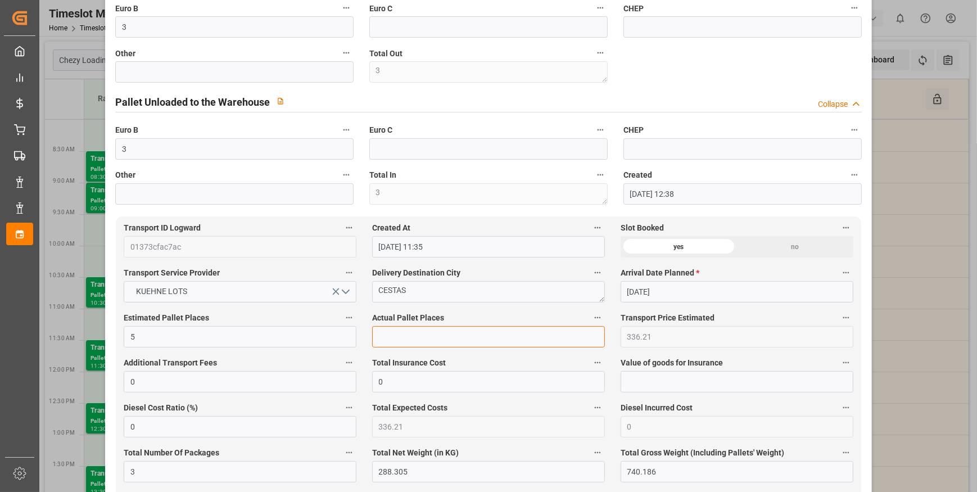
click at [382, 343] on input "text" at bounding box center [488, 336] width 233 height 21
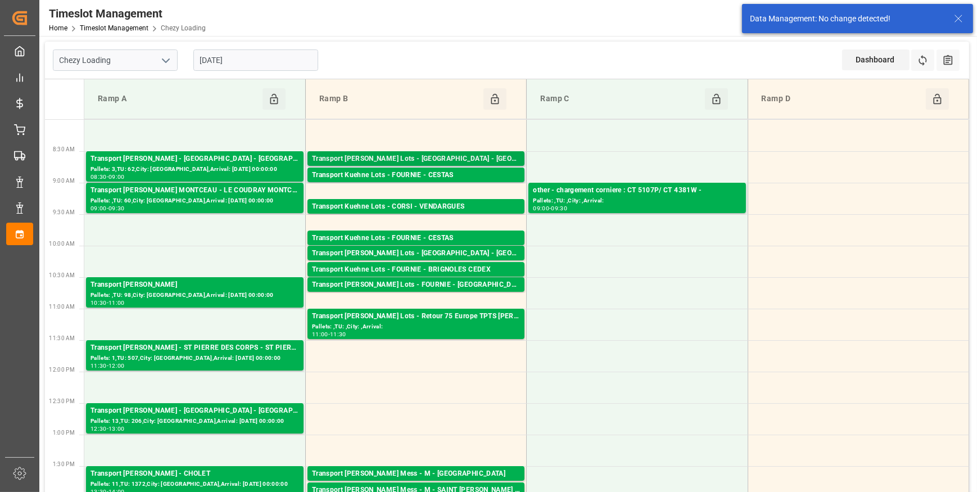
click at [476, 155] on div "Transport Kuehne Lots - FOURNIE - CASTELNAUDARY" at bounding box center [416, 158] width 208 height 11
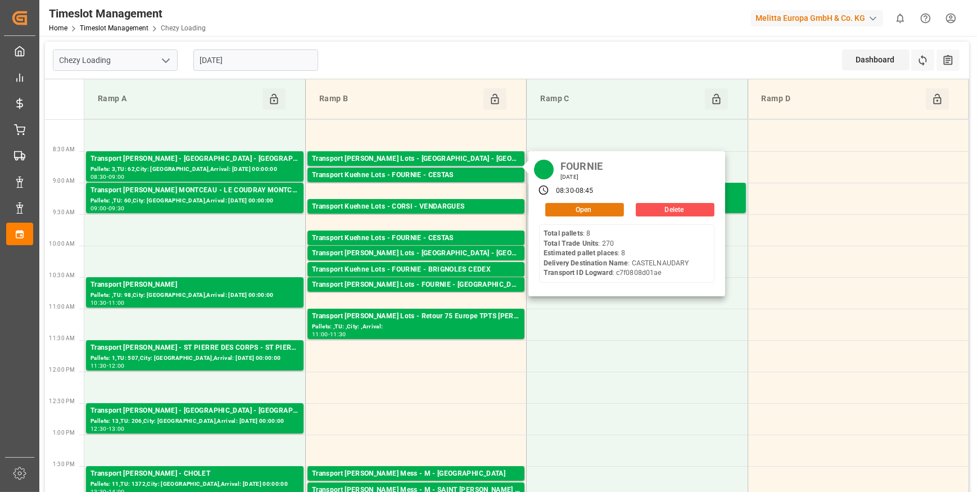
click at [585, 206] on button "Open" at bounding box center [584, 209] width 79 height 13
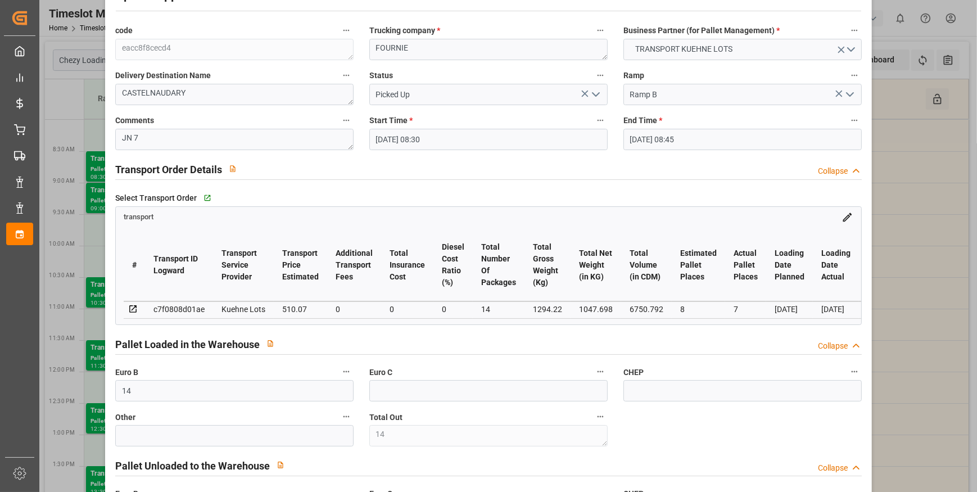
scroll to position [0, 0]
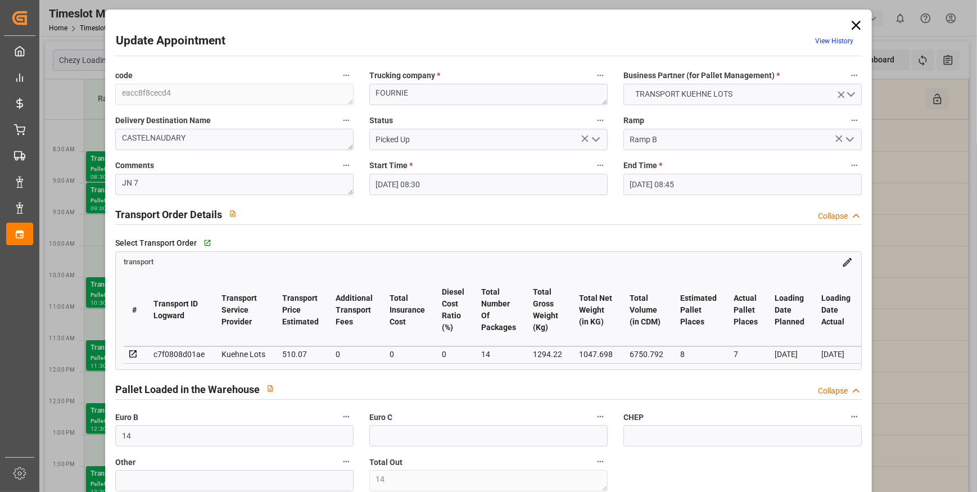
click at [853, 22] on icon at bounding box center [856, 25] width 16 height 16
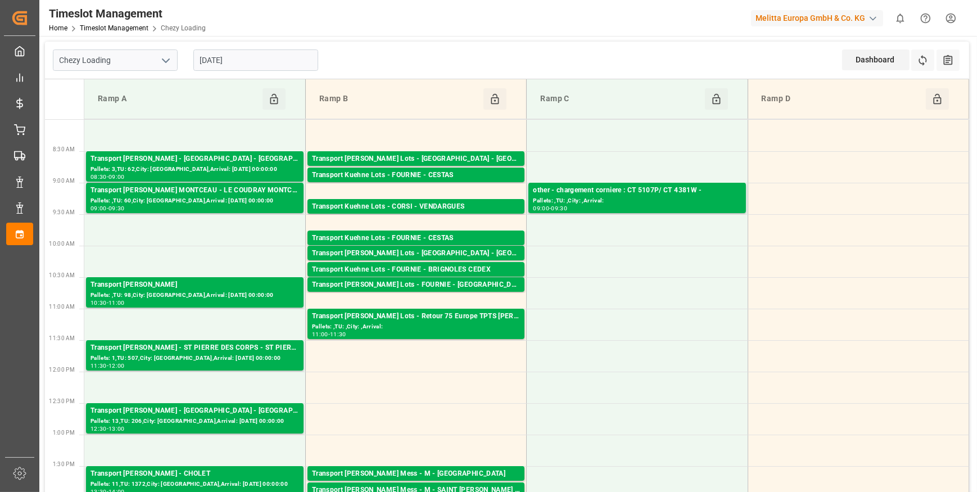
click at [247, 58] on input "[DATE]" at bounding box center [255, 59] width 125 height 21
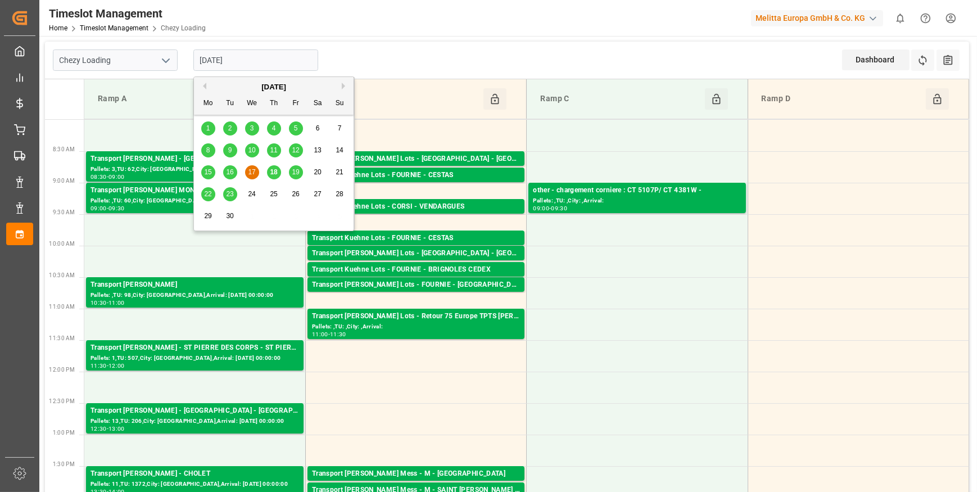
click at [273, 172] on span "18" at bounding box center [273, 172] width 7 height 8
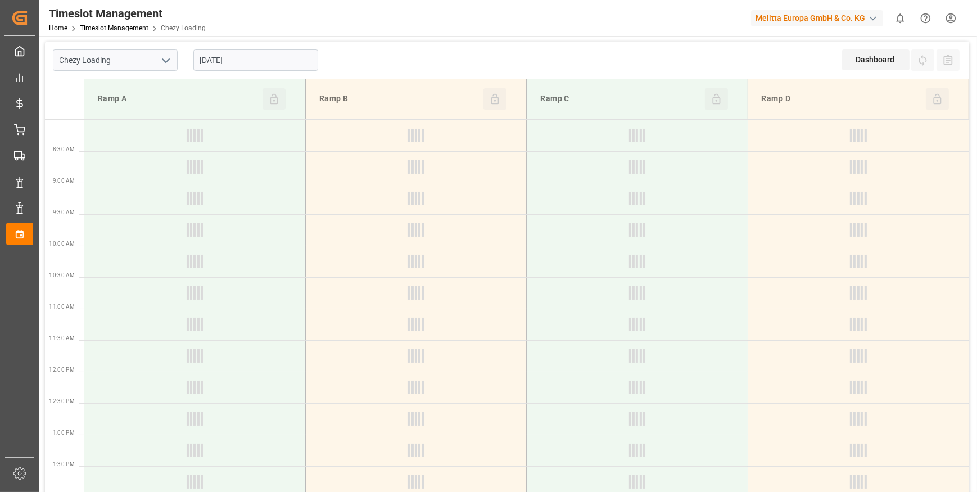
click at [162, 60] on icon "open menu" at bounding box center [165, 60] width 13 height 13
click at [93, 116] on div "Chezy Unloading" at bounding box center [115, 110] width 124 height 25
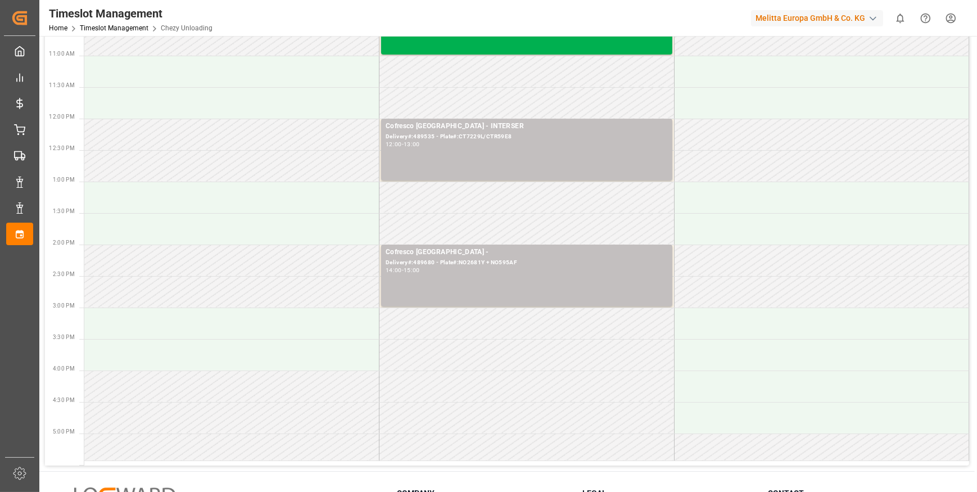
scroll to position [255, 0]
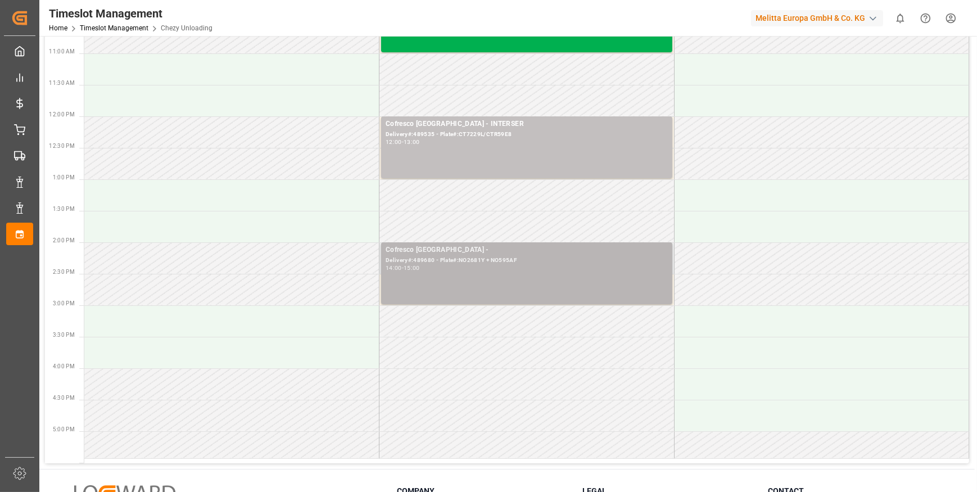
click at [456, 252] on div "Cofresco [GEOGRAPHIC_DATA] -" at bounding box center [527, 250] width 282 height 11
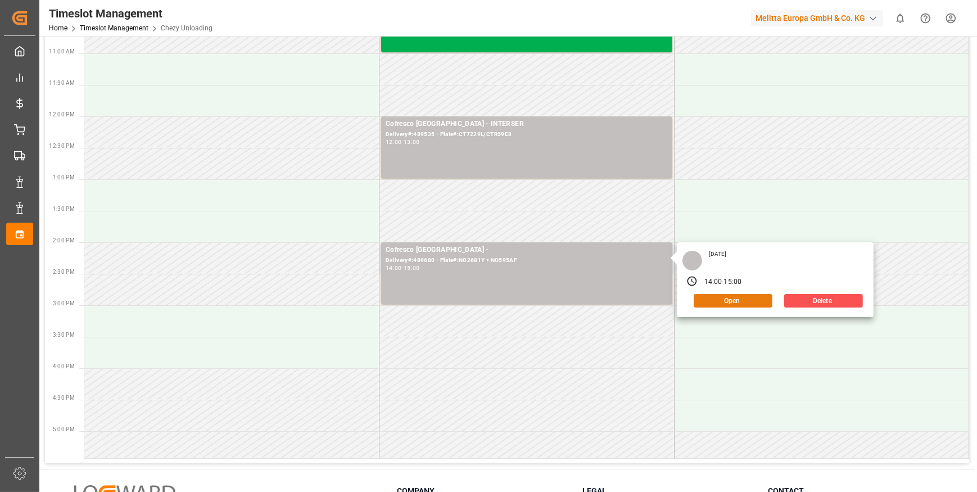
click at [726, 296] on button "Open" at bounding box center [733, 300] width 79 height 13
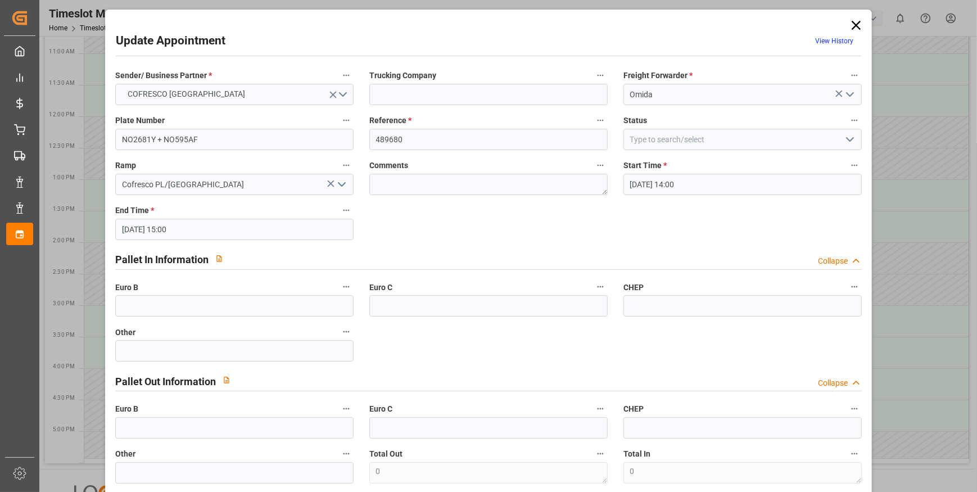
click at [849, 139] on icon "open menu" at bounding box center [849, 139] width 13 height 13
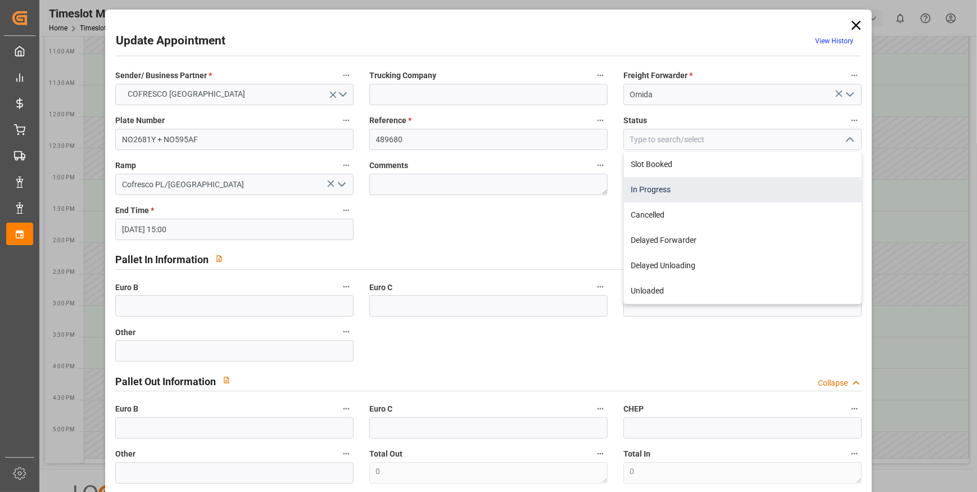
click at [656, 189] on div "In Progress" at bounding box center [742, 189] width 237 height 25
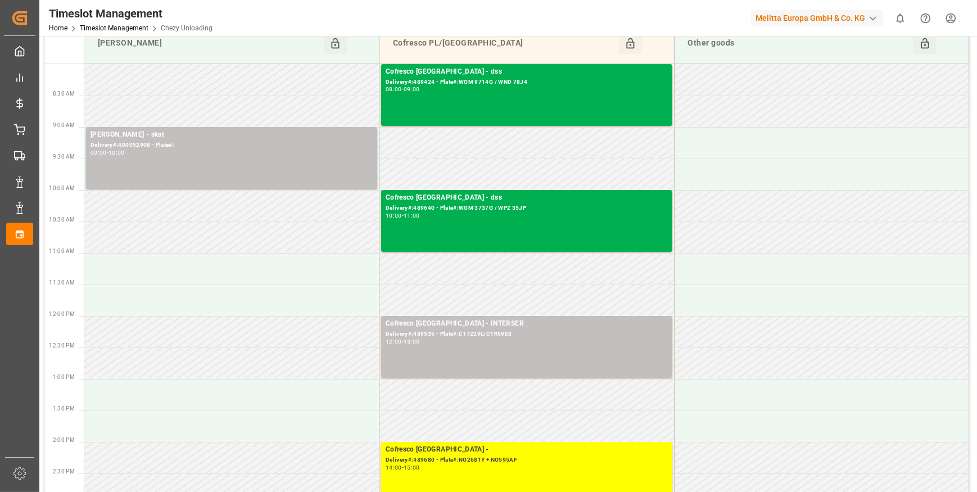
scroll to position [0, 0]
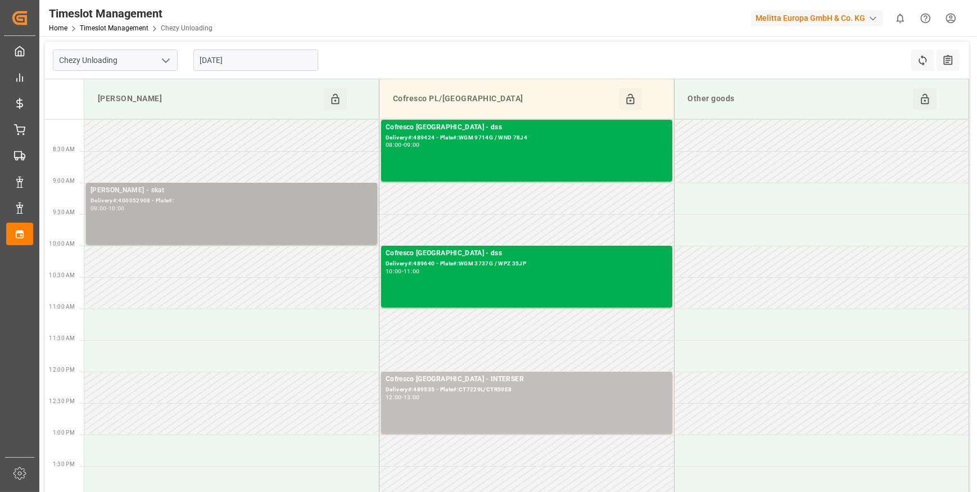
click at [146, 185] on div "[PERSON_NAME] - skat" at bounding box center [231, 190] width 282 height 11
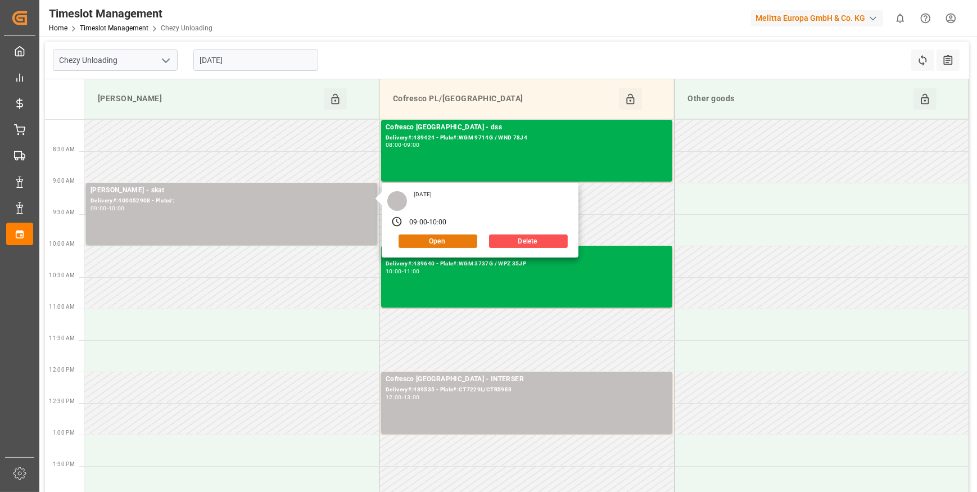
click at [438, 241] on button "Open" at bounding box center [438, 240] width 79 height 13
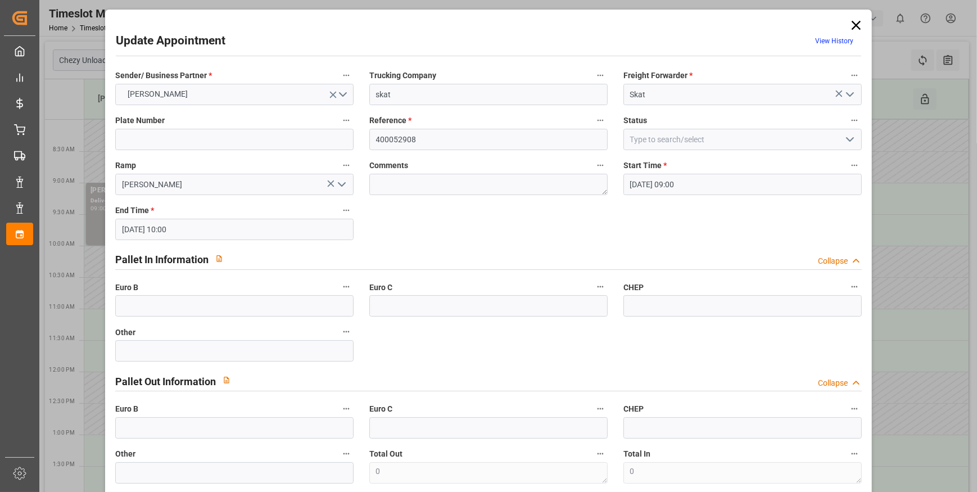
click at [847, 137] on icon "open menu" at bounding box center [849, 139] width 13 height 13
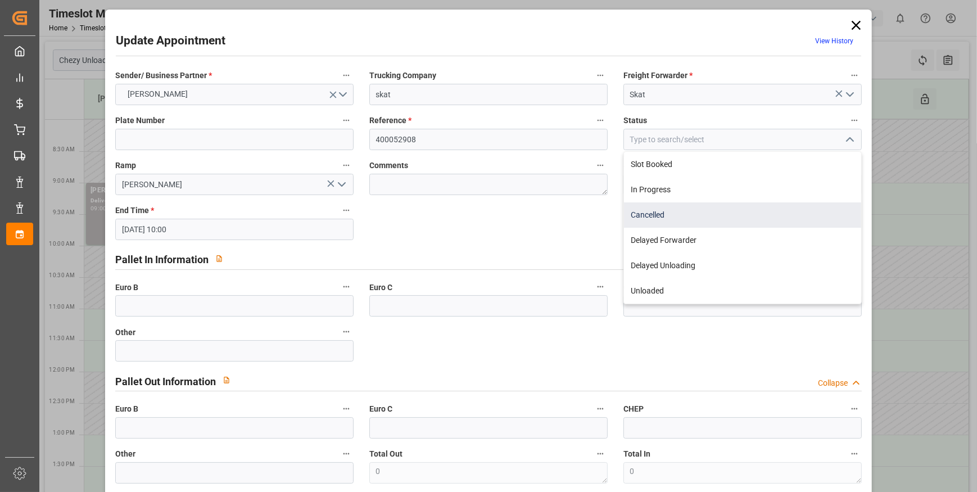
click at [662, 210] on div "Cancelled" at bounding box center [742, 214] width 237 height 25
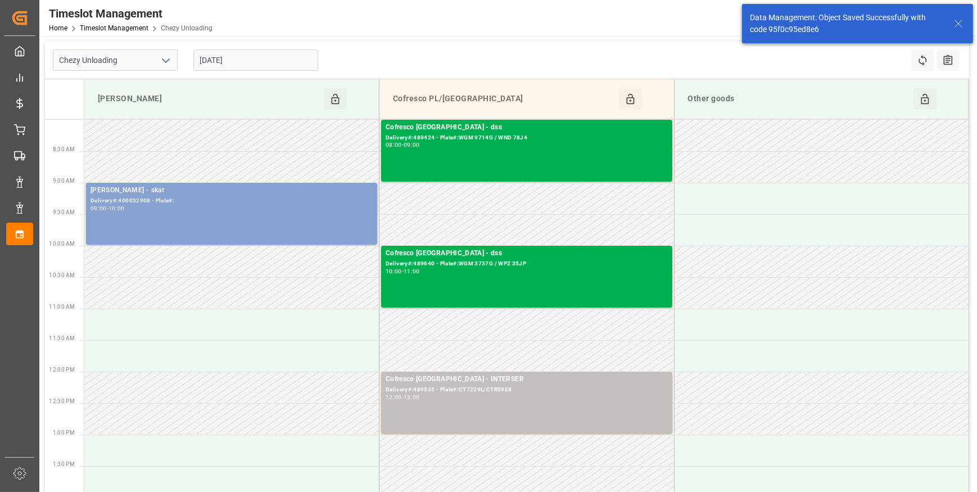
click at [332, 221] on div "Melitta Minden - skat Delivery#:400052908 - Plate#: 09:00 - 10:00" at bounding box center [231, 213] width 282 height 57
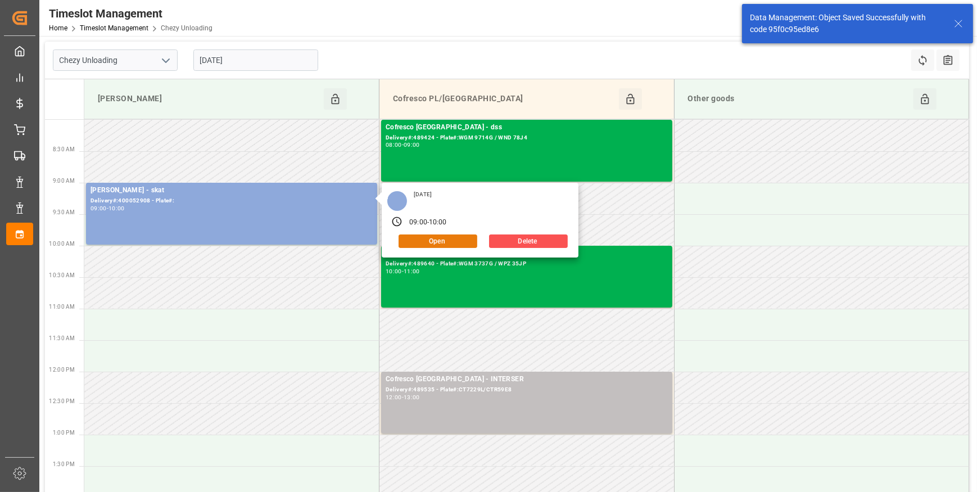
click at [450, 241] on button "Open" at bounding box center [438, 240] width 79 height 13
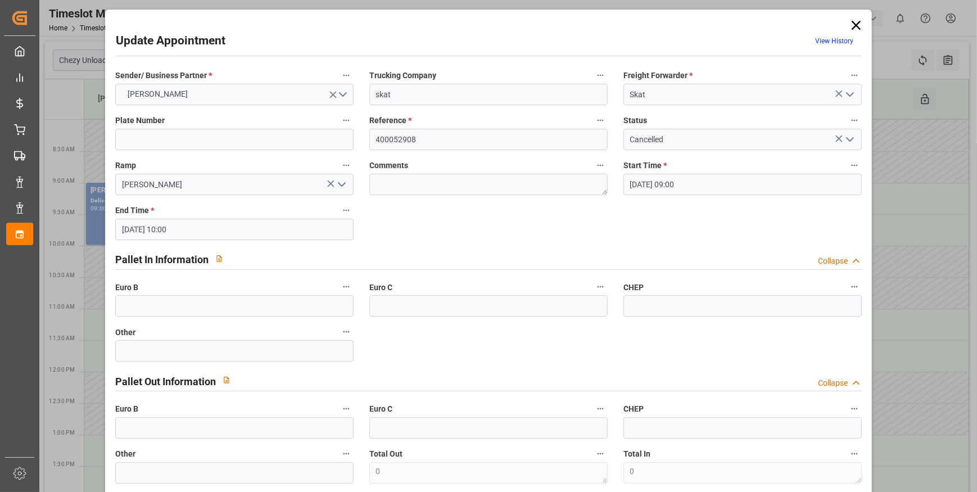
drag, startPoint x: 853, startPoint y: 137, endPoint x: 837, endPoint y: 146, distance: 18.1
click at [852, 138] on icon "open menu" at bounding box center [849, 139] width 13 height 13
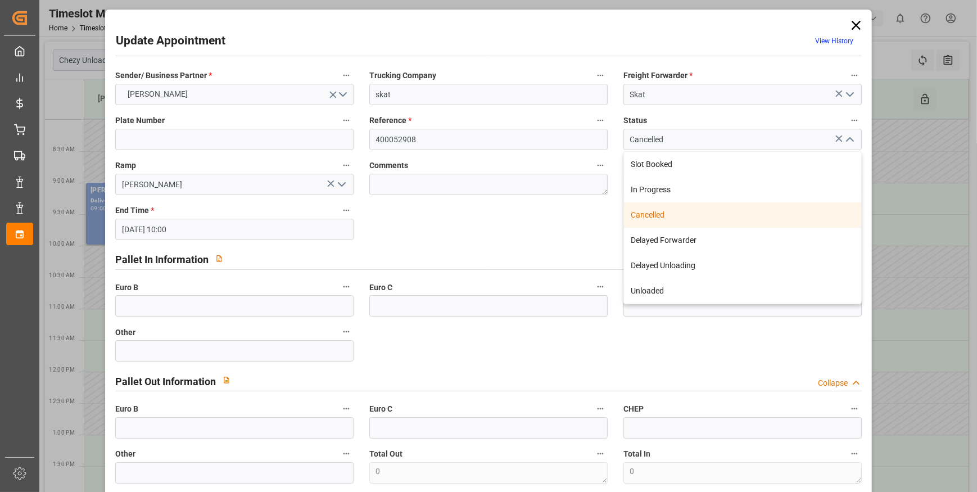
click at [651, 219] on div "Cancelled" at bounding box center [742, 214] width 237 height 25
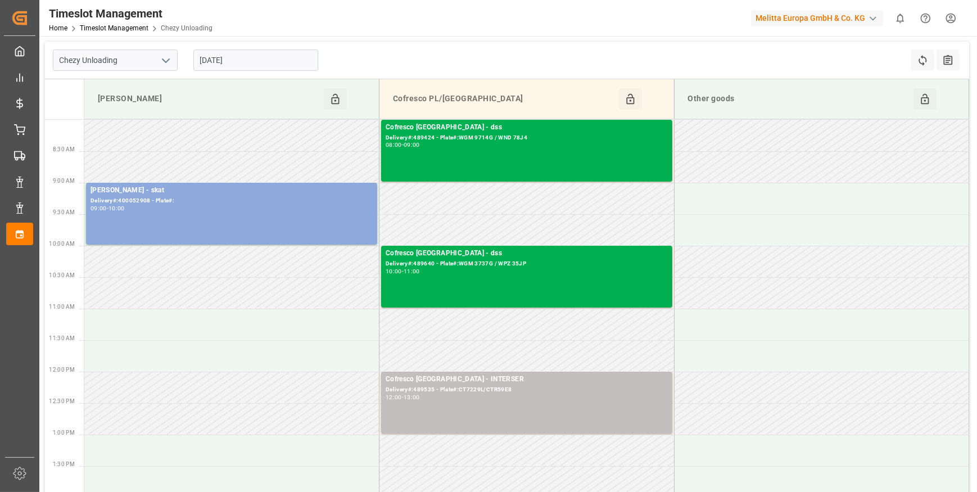
click at [165, 60] on icon "open menu" at bounding box center [165, 60] width 13 height 13
click at [108, 83] on div "Chezy Loading" at bounding box center [115, 85] width 124 height 25
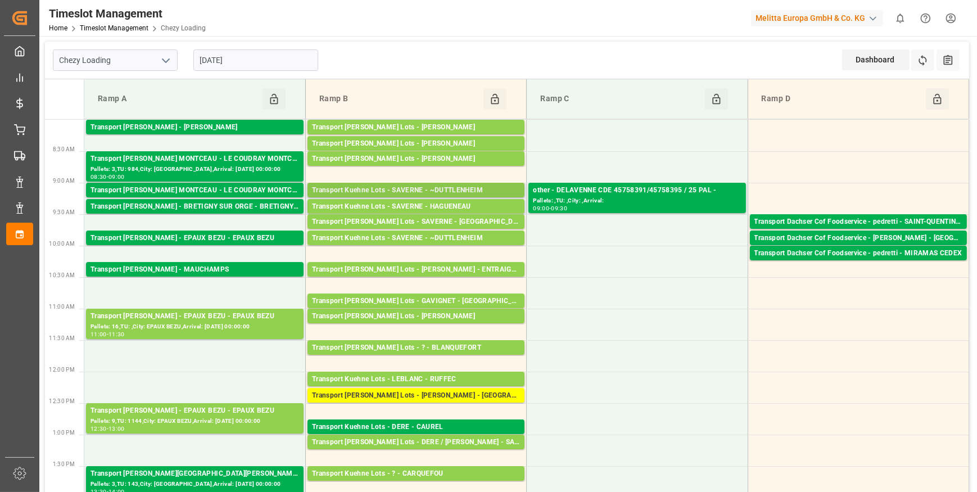
click at [473, 189] on div "Transport Kuehne Lots - SAVERNE - ~DUTTLENHEIM" at bounding box center [416, 190] width 208 height 11
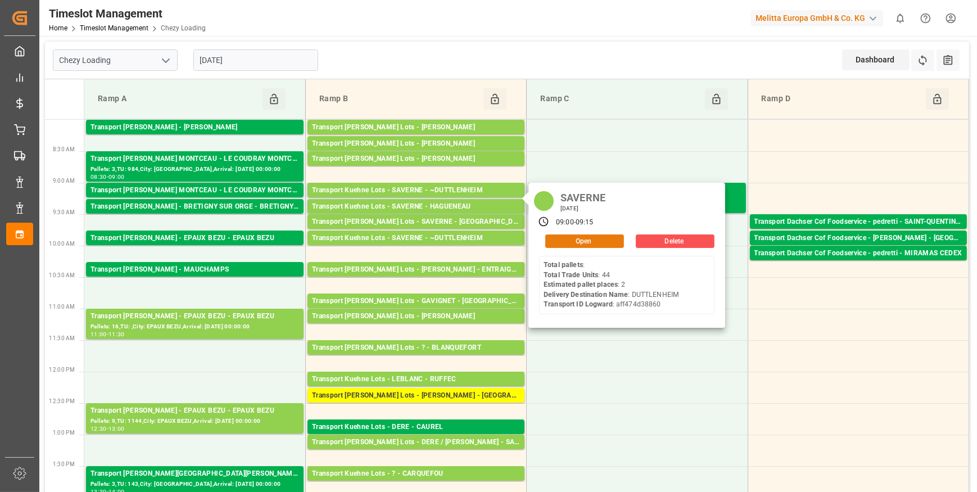
click at [587, 241] on button "Open" at bounding box center [584, 240] width 79 height 13
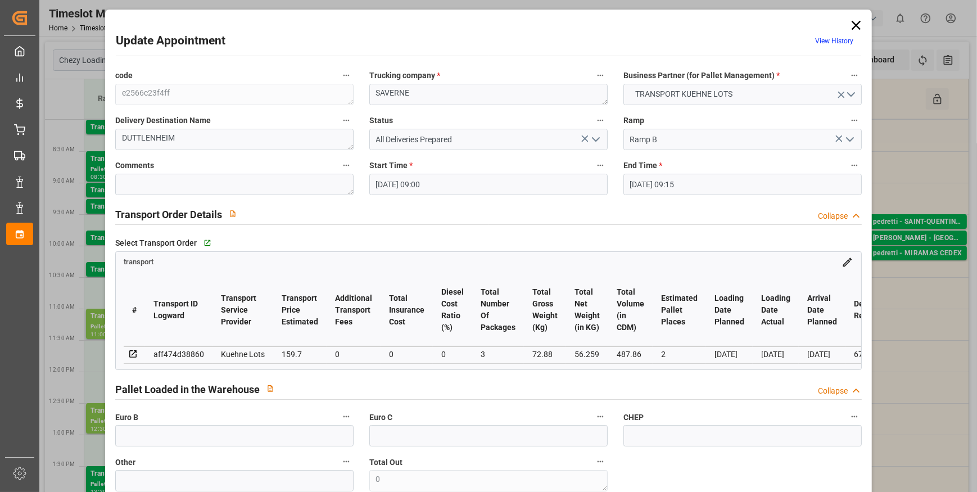
click at [849, 26] on icon at bounding box center [856, 25] width 16 height 16
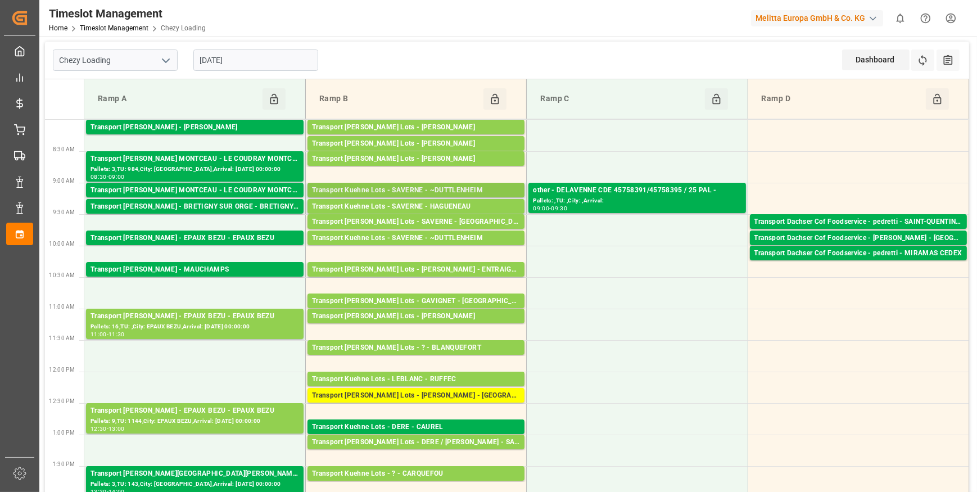
click at [461, 192] on div "Transport Kuehne Lots - SAVERNE - ~DUTTLENHEIM" at bounding box center [416, 190] width 208 height 11
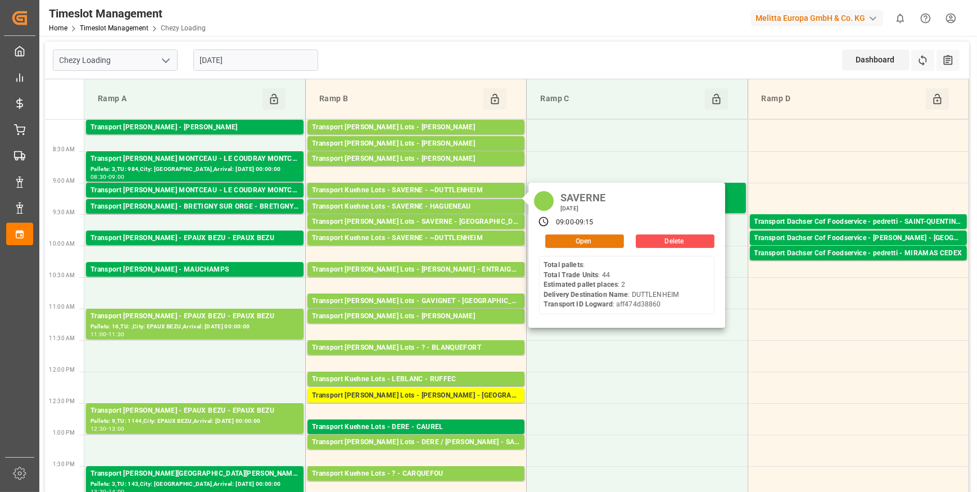
click at [565, 238] on button "Open" at bounding box center [584, 240] width 79 height 13
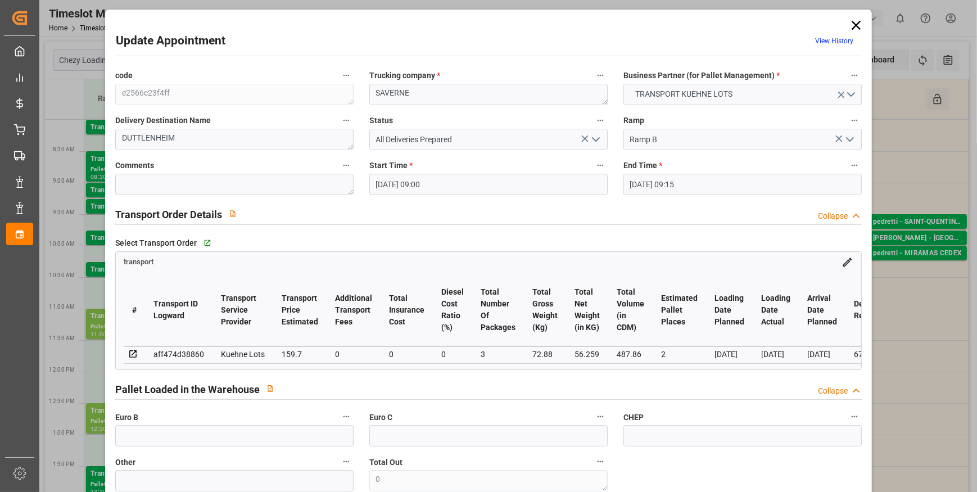
click at [851, 25] on icon at bounding box center [856, 25] width 16 height 16
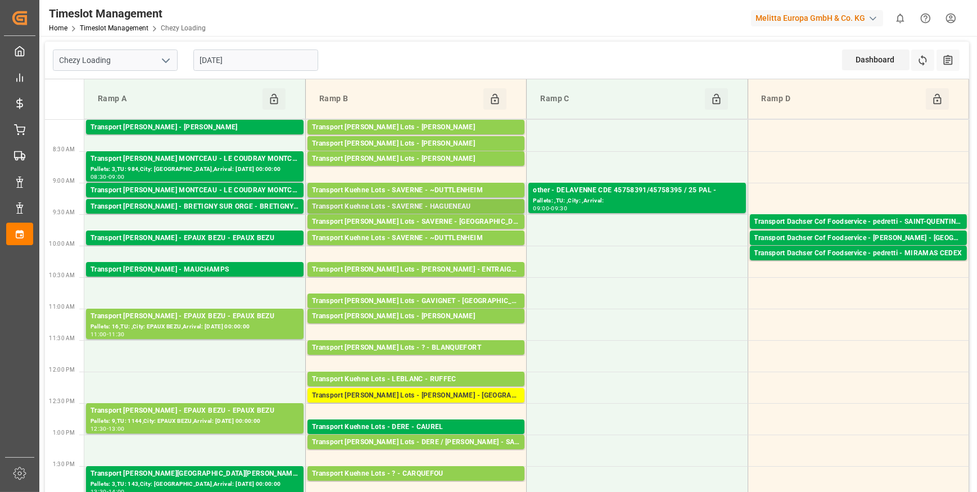
click at [437, 203] on div "Transport Kuehne Lots - SAVERNE - HAGUENEAU" at bounding box center [416, 206] width 208 height 11
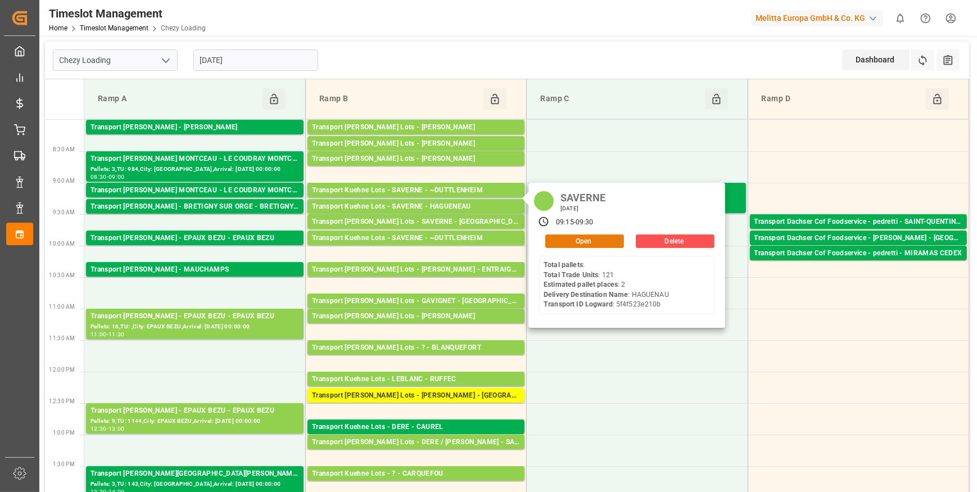
click at [570, 243] on button "Open" at bounding box center [584, 240] width 79 height 13
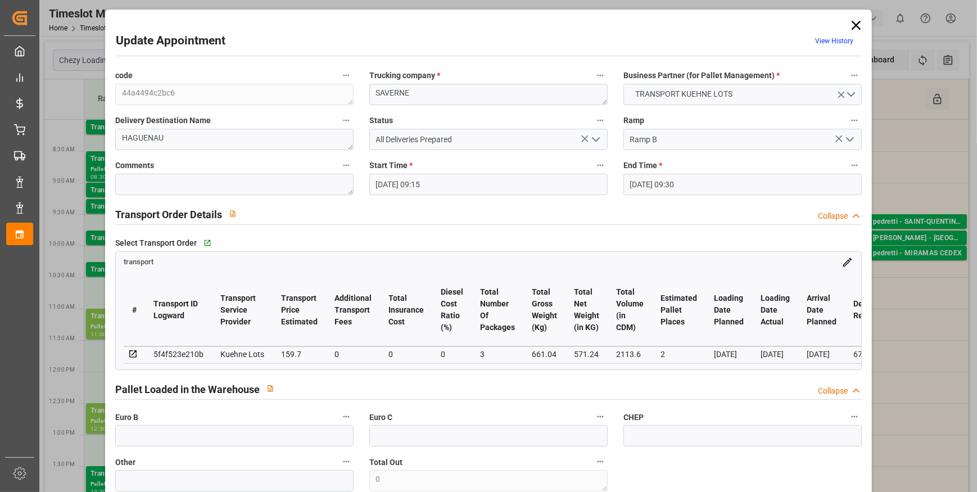
click at [594, 137] on icon "open menu" at bounding box center [595, 139] width 13 height 13
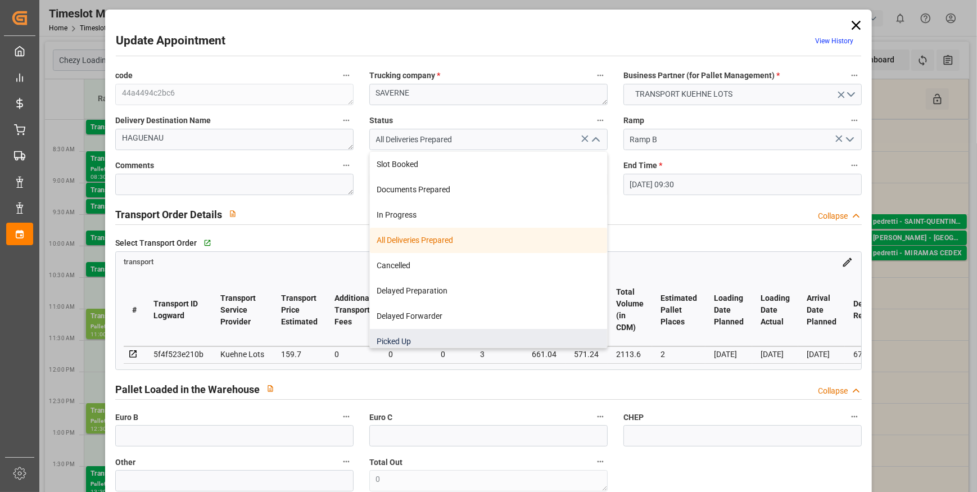
click at [400, 340] on div "Picked Up" at bounding box center [488, 341] width 237 height 25
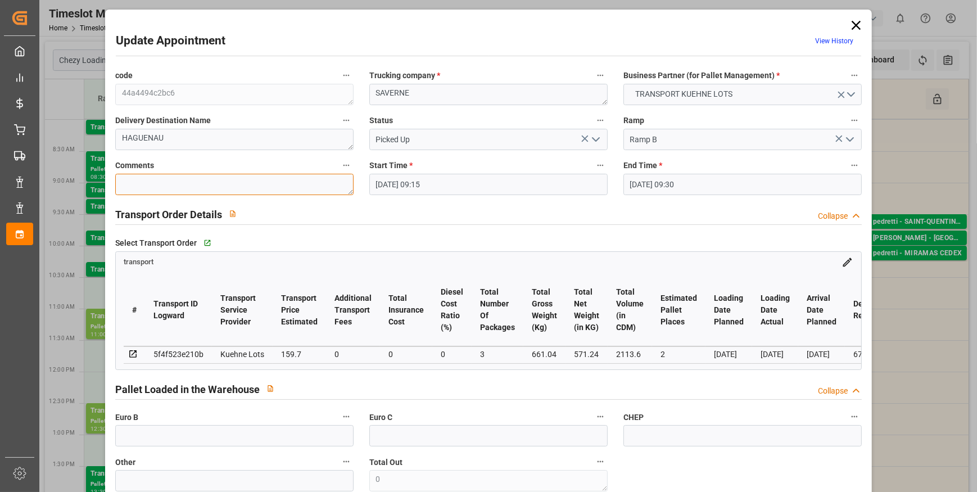
click at [218, 187] on textarea at bounding box center [234, 184] width 238 height 21
click at [175, 443] on input "text" at bounding box center [234, 435] width 238 height 21
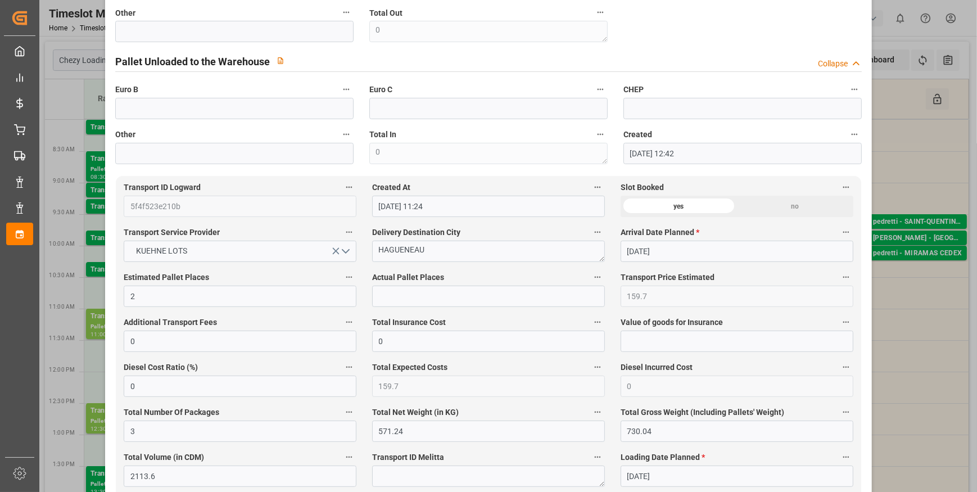
scroll to position [511, 0]
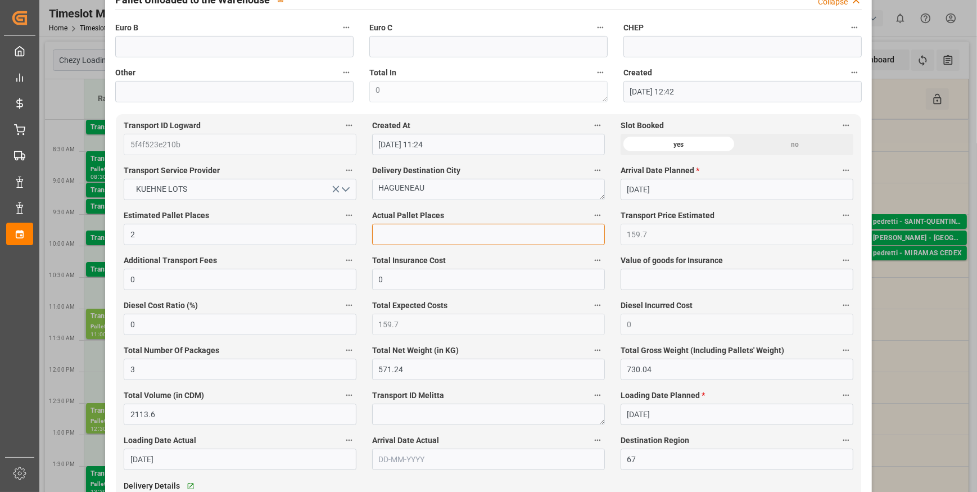
click at [406, 241] on input "text" at bounding box center [488, 234] width 233 height 21
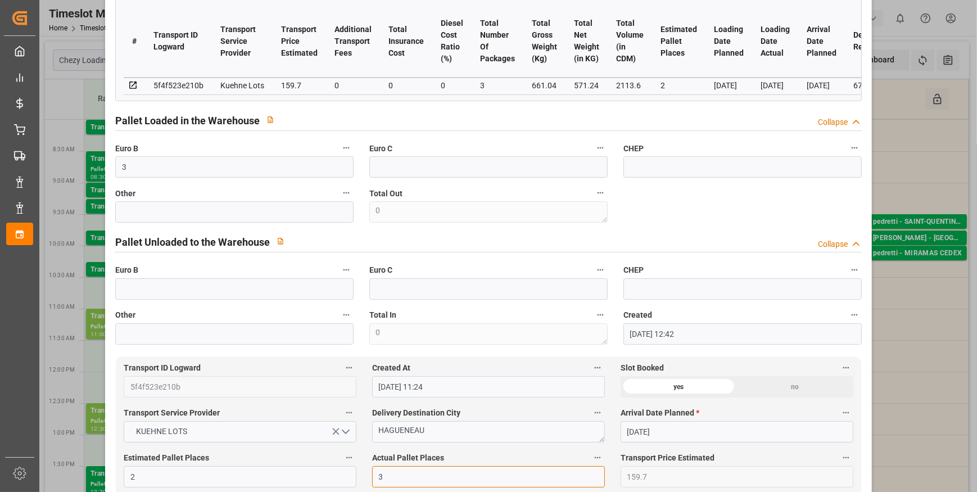
scroll to position [102, 0]
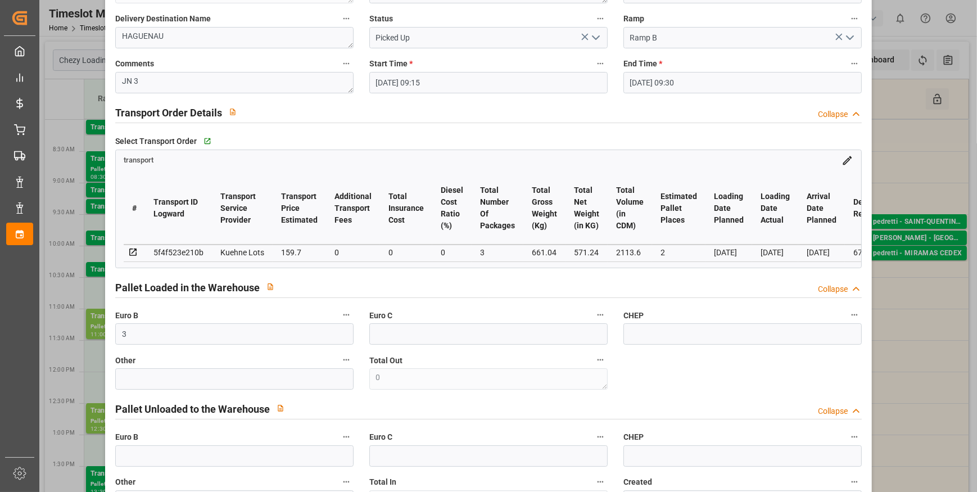
click at [599, 37] on icon "open menu" at bounding box center [595, 37] width 13 height 13
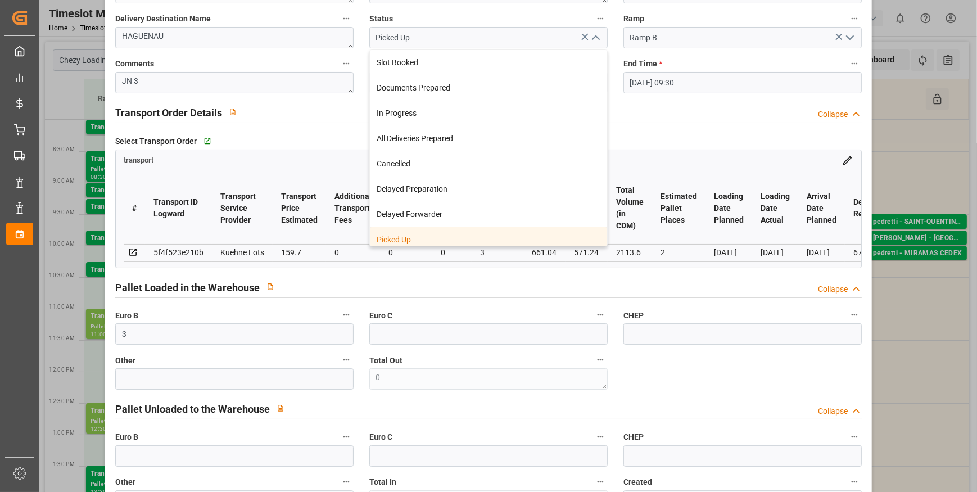
click at [408, 236] on div "Picked Up" at bounding box center [488, 239] width 237 height 25
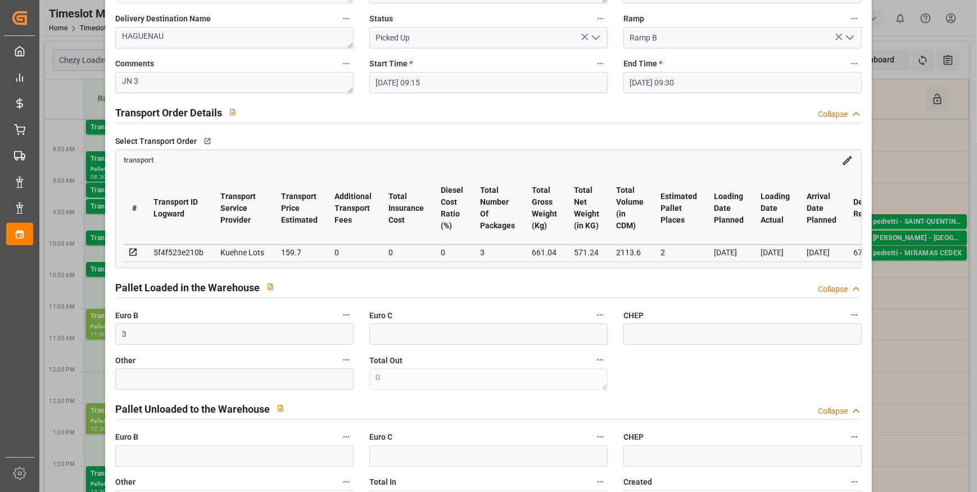
scroll to position [0, 0]
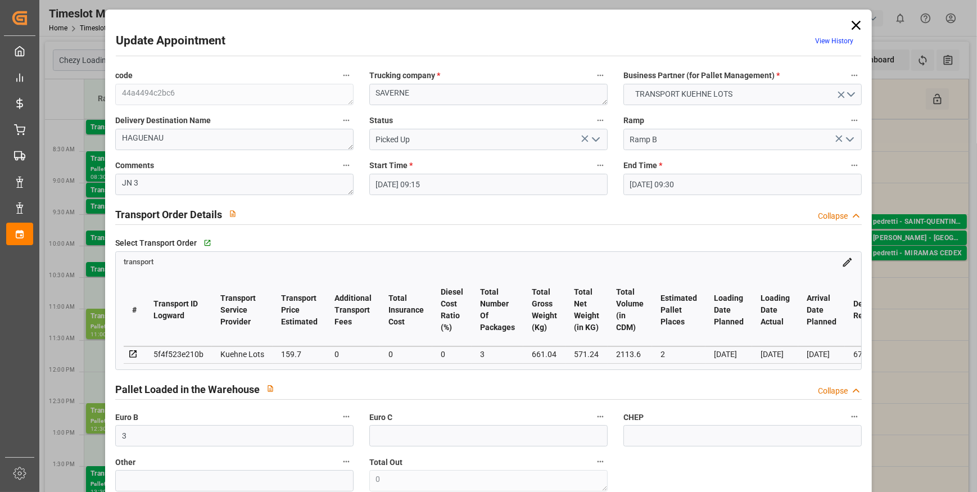
click at [677, 247] on div "Select Transport Order   Go to transport Grid" at bounding box center [488, 242] width 746 height 17
click at [603, 134] on input "Picked Up" at bounding box center [488, 139] width 238 height 21
click at [594, 139] on icon "open menu" at bounding box center [595, 139] width 13 height 13
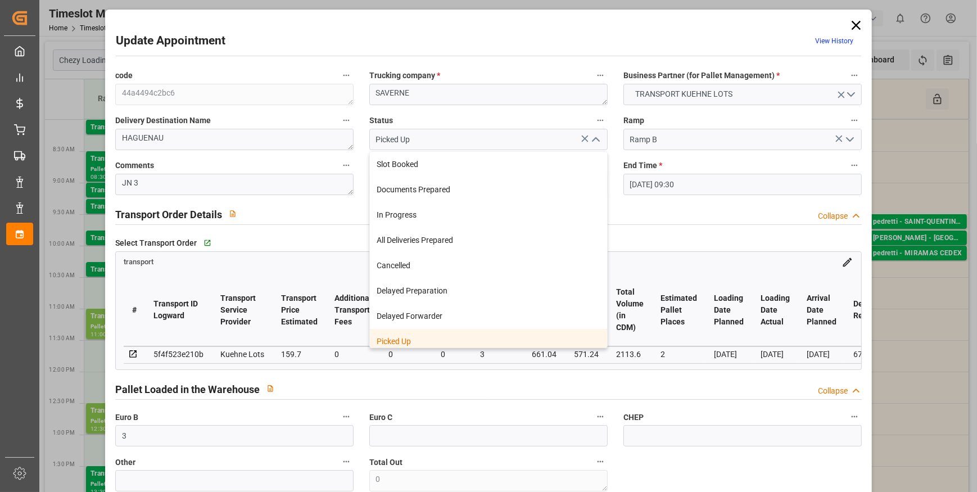
click at [425, 337] on div "Picked Up" at bounding box center [488, 341] width 237 height 25
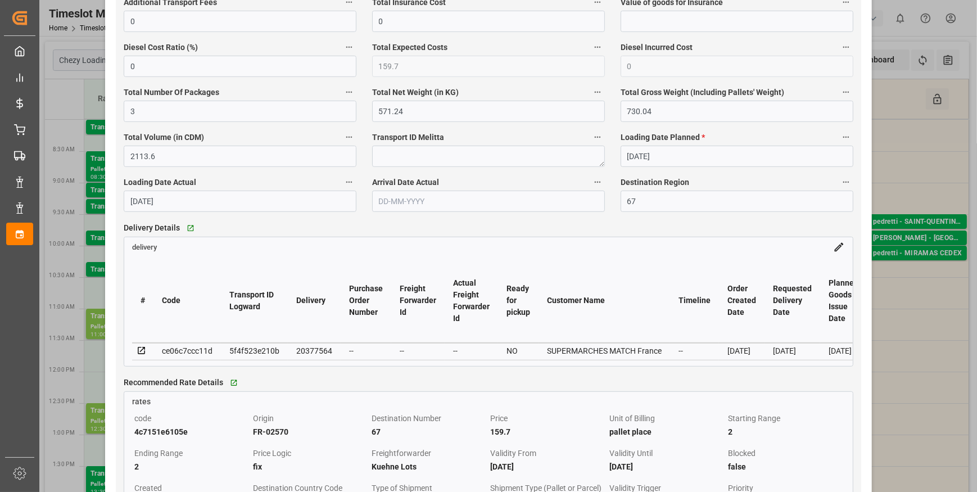
scroll to position [868, 0]
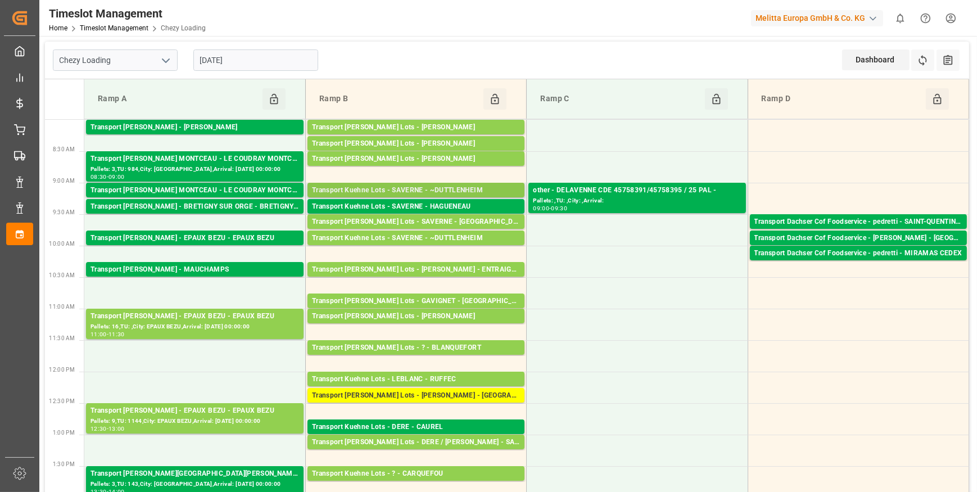
click at [451, 189] on div "Transport Kuehne Lots - SAVERNE - ~DUTTLENHEIM" at bounding box center [416, 190] width 208 height 11
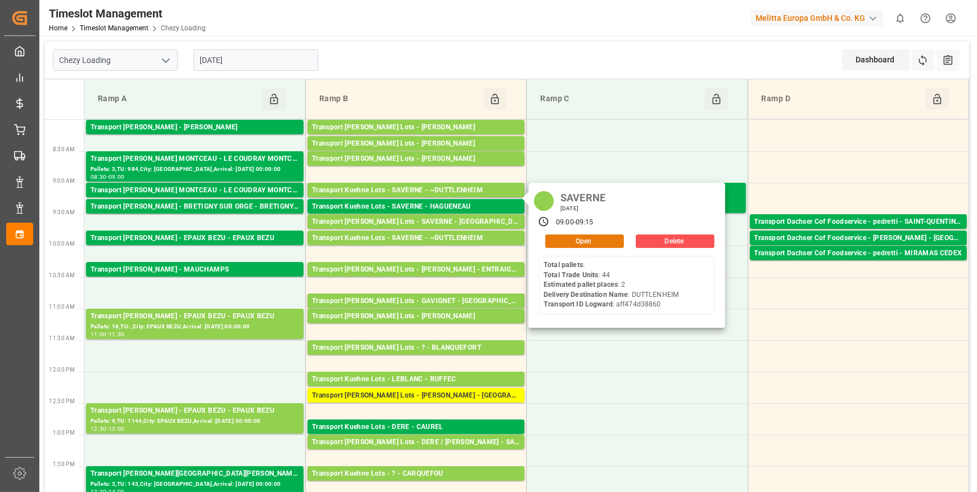
click at [573, 239] on button "Open" at bounding box center [584, 240] width 79 height 13
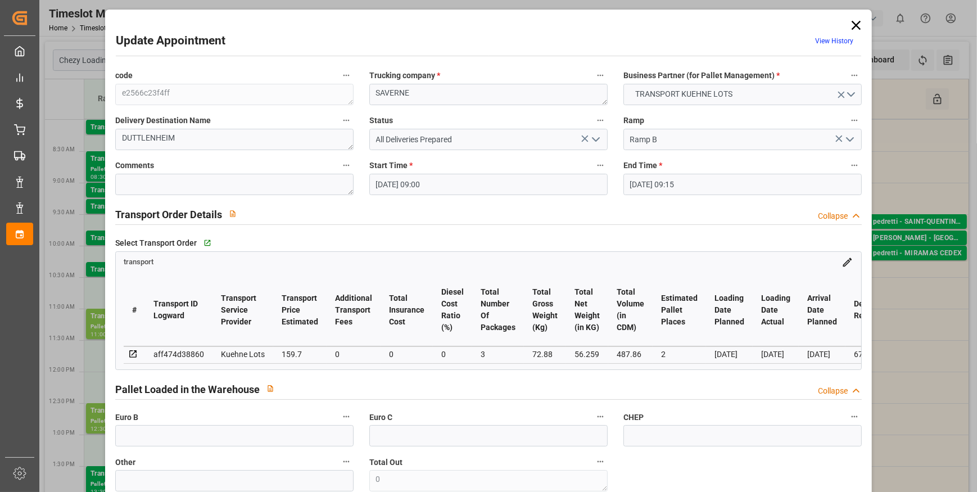
click at [595, 136] on icon "open menu" at bounding box center [595, 139] width 13 height 13
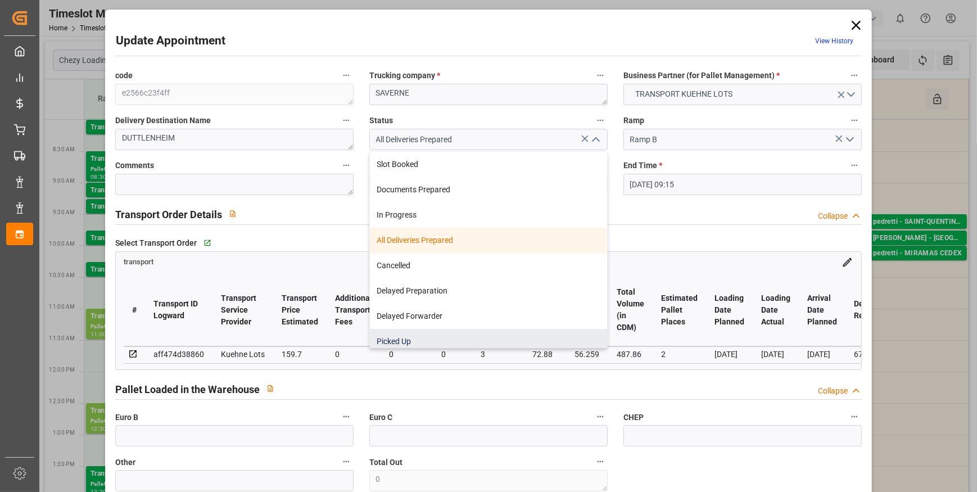
click at [396, 337] on div "Picked Up" at bounding box center [488, 341] width 237 height 25
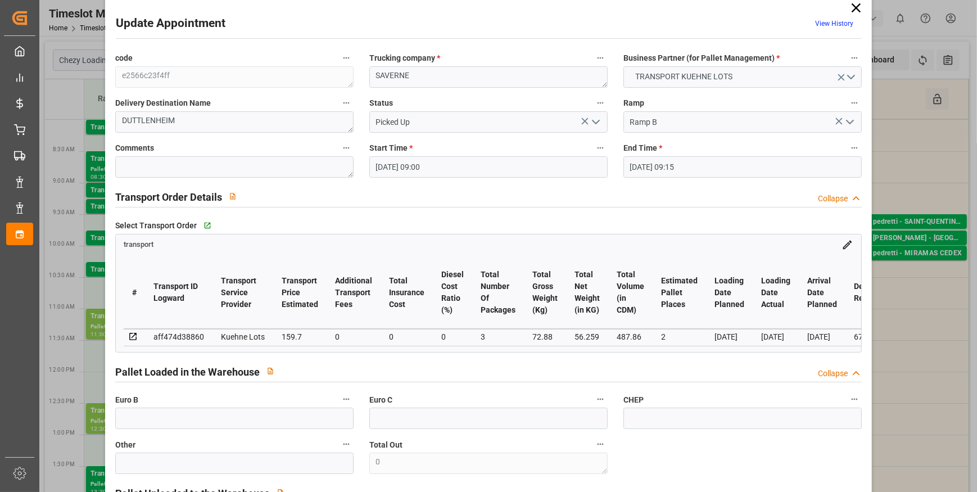
scroll to position [0, 0]
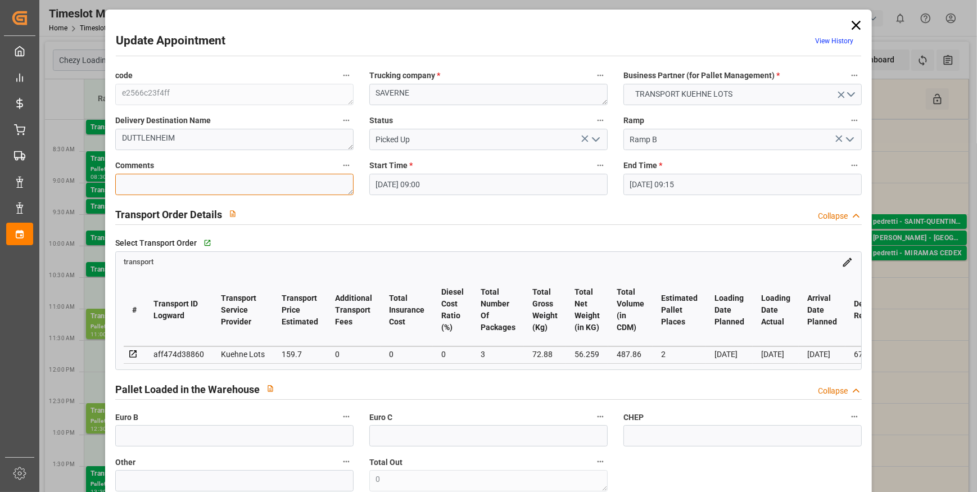
click at [159, 182] on textarea at bounding box center [234, 184] width 238 height 21
click at [174, 432] on input "text" at bounding box center [234, 435] width 238 height 21
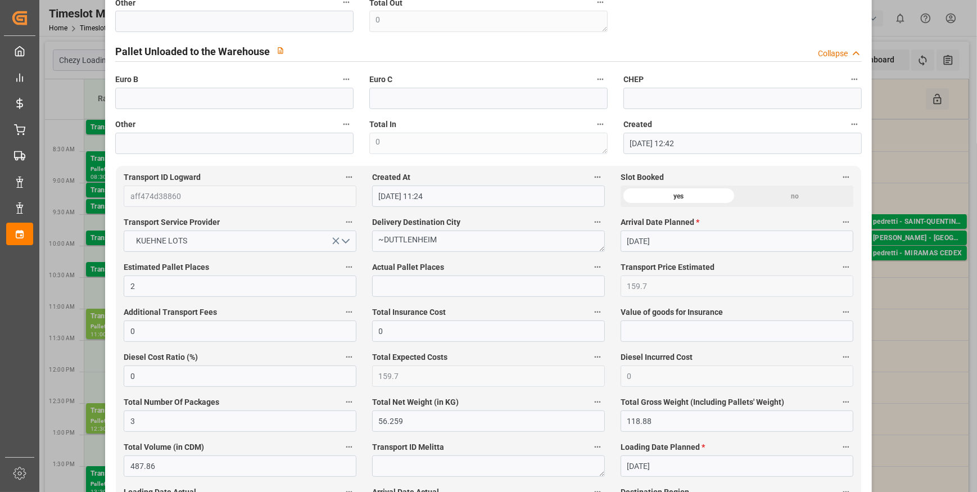
scroll to position [460, 0]
click at [393, 296] on input "text" at bounding box center [488, 285] width 233 height 21
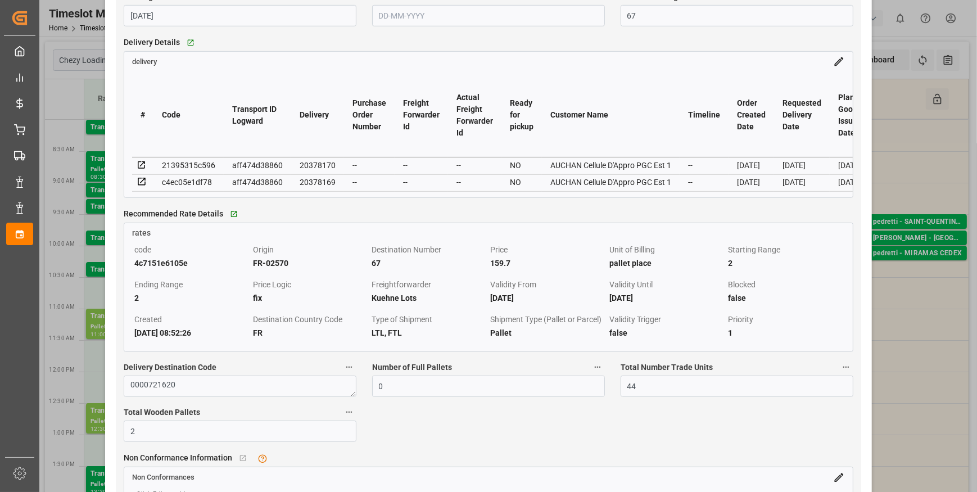
scroll to position [971, 0]
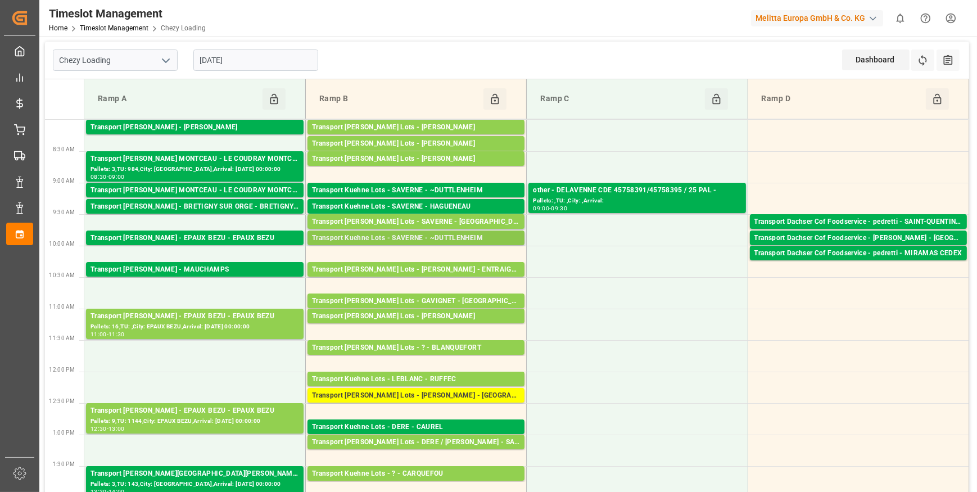
click at [414, 234] on div "Transport Kuehne Lots - SAVERNE - ~DUTTLENHEIM" at bounding box center [416, 238] width 208 height 11
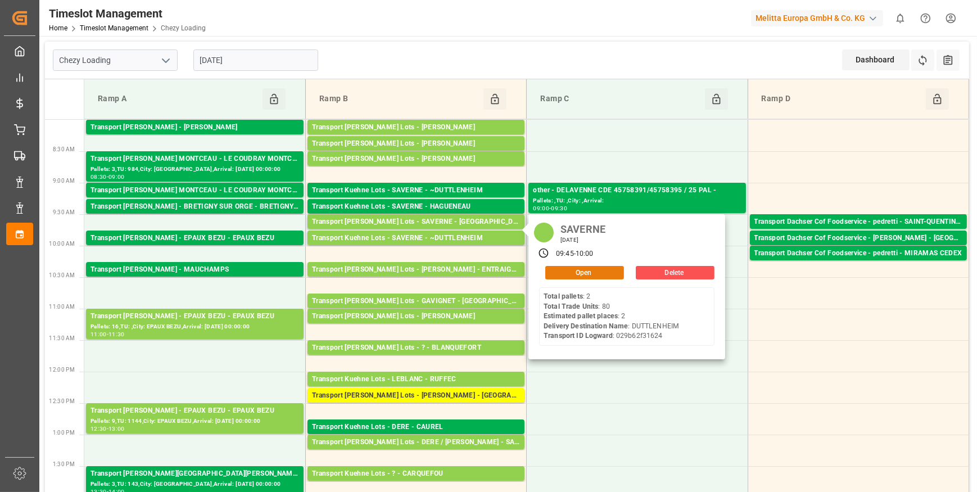
click at [567, 270] on button "Open" at bounding box center [584, 272] width 79 height 13
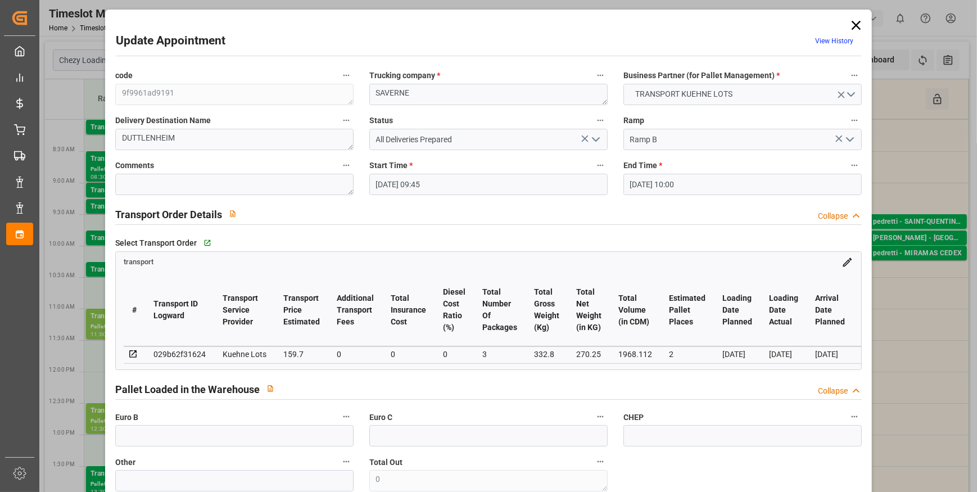
click at [596, 138] on polyline "open menu" at bounding box center [595, 139] width 7 height 3
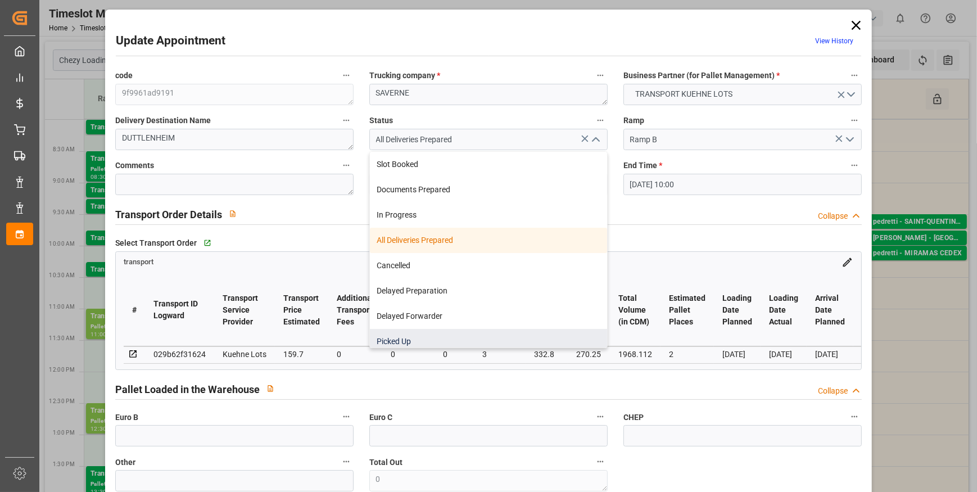
click at [413, 337] on div "Picked Up" at bounding box center [488, 341] width 237 height 25
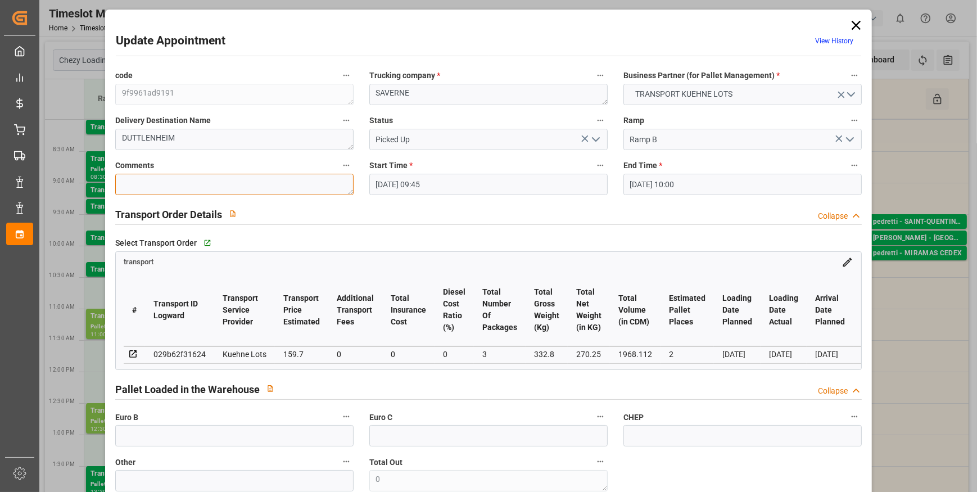
click at [188, 187] on textarea at bounding box center [234, 184] width 238 height 21
click at [203, 435] on input "text" at bounding box center [234, 435] width 238 height 21
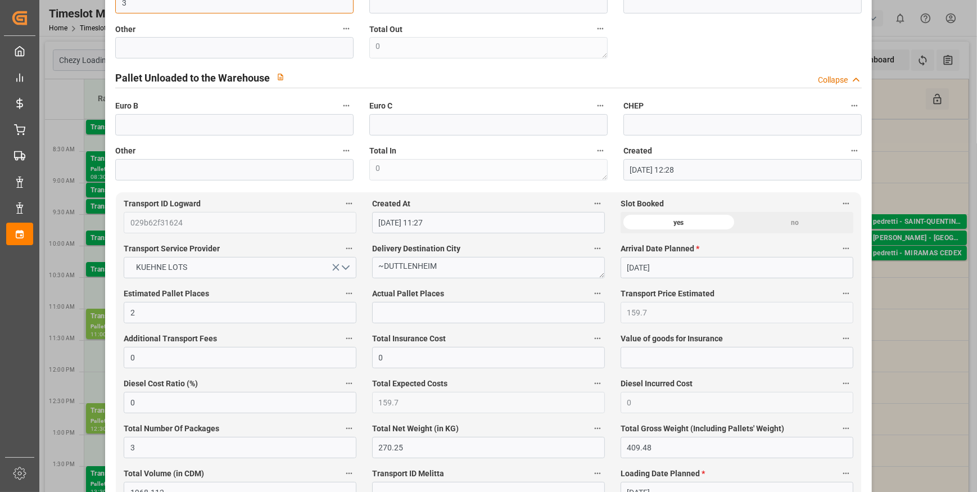
scroll to position [511, 0]
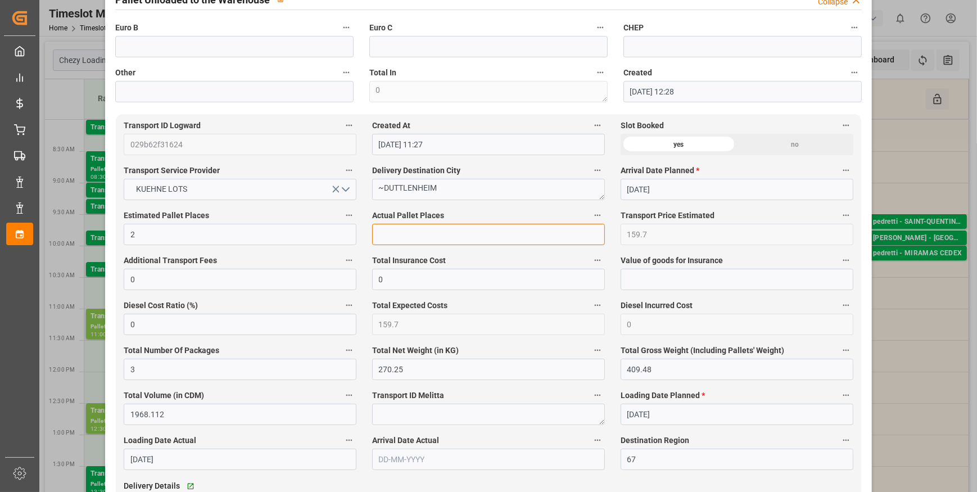
click at [393, 236] on input "text" at bounding box center [488, 234] width 233 height 21
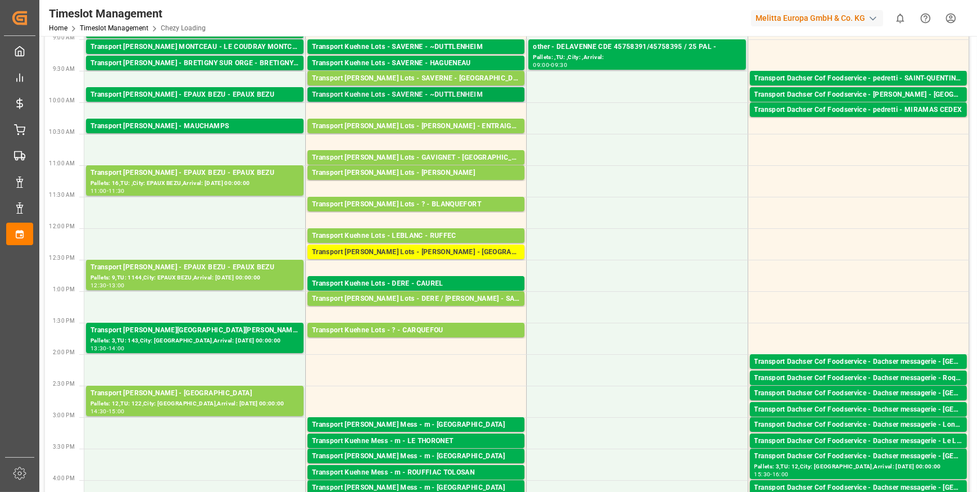
scroll to position [153, 0]
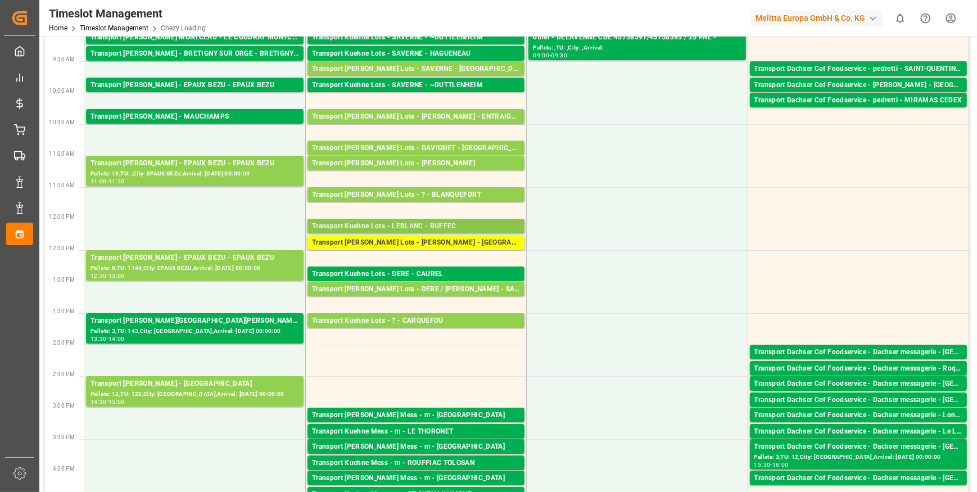
click at [433, 224] on div "Transport Kuehne Lots - LEBLANC - RUFFEC" at bounding box center [416, 226] width 208 height 11
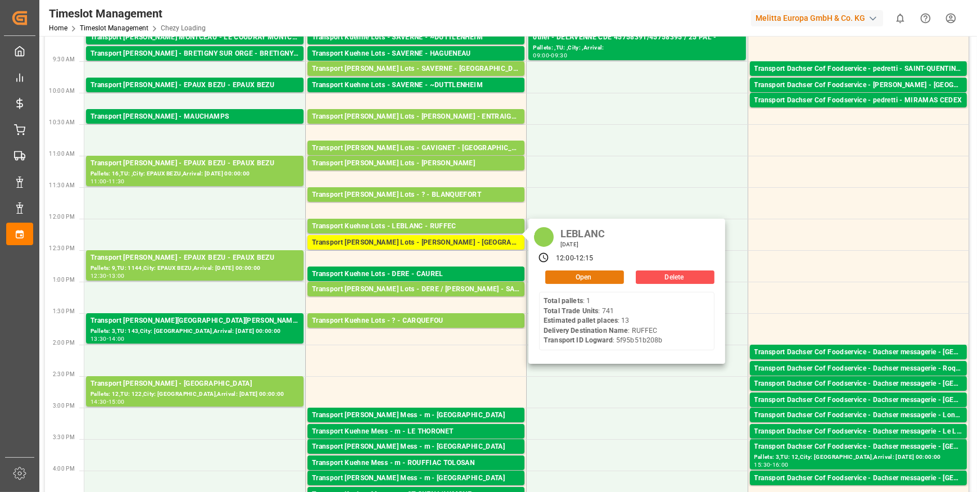
click at [569, 274] on button "Open" at bounding box center [584, 276] width 79 height 13
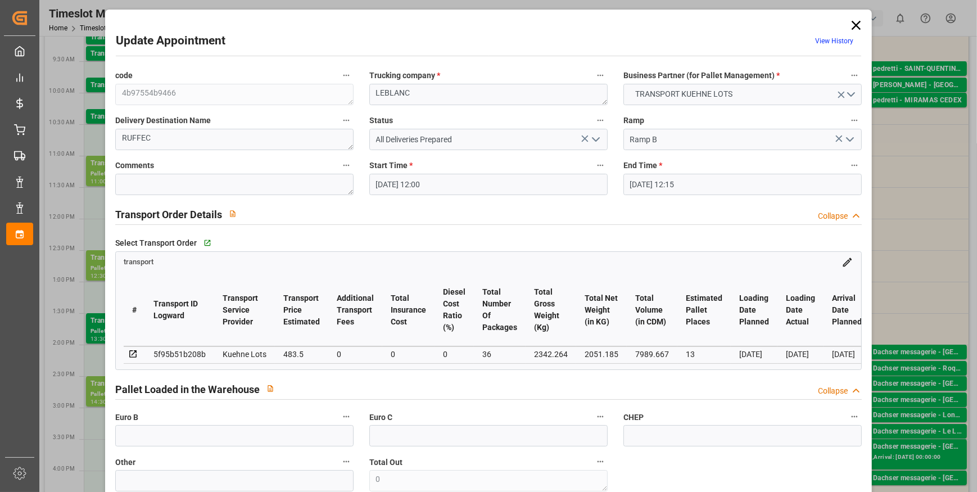
click at [595, 140] on polyline "open menu" at bounding box center [595, 139] width 7 height 3
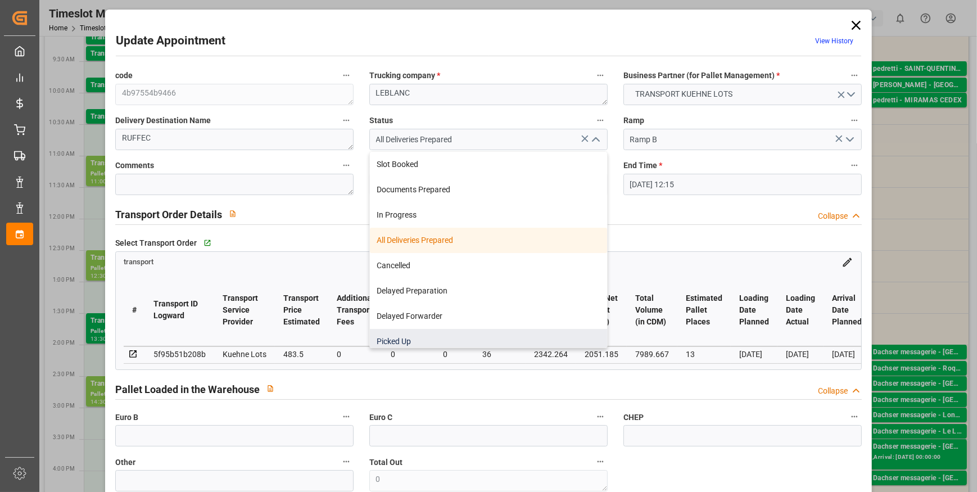
click at [436, 339] on div "Picked Up" at bounding box center [488, 341] width 237 height 25
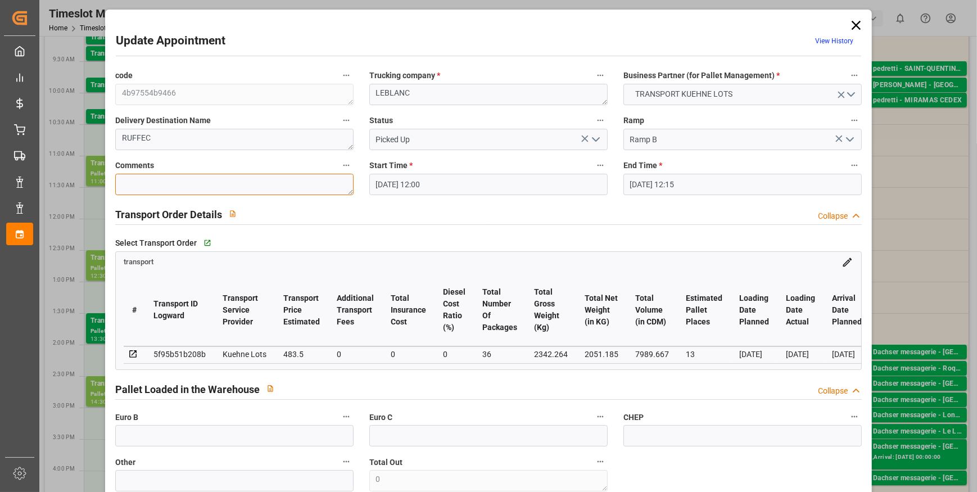
click at [208, 180] on textarea at bounding box center [234, 184] width 238 height 21
click at [141, 184] on textarea "SEB b10" at bounding box center [234, 184] width 238 height 21
click at [141, 184] on textarea "SEB B10" at bounding box center [234, 184] width 238 height 21
click at [155, 441] on input "text" at bounding box center [234, 435] width 238 height 21
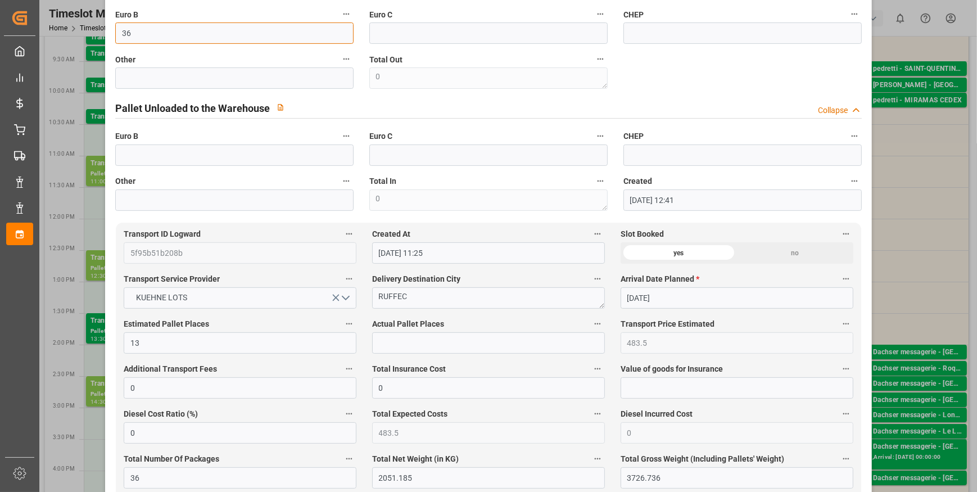
scroll to position [409, 0]
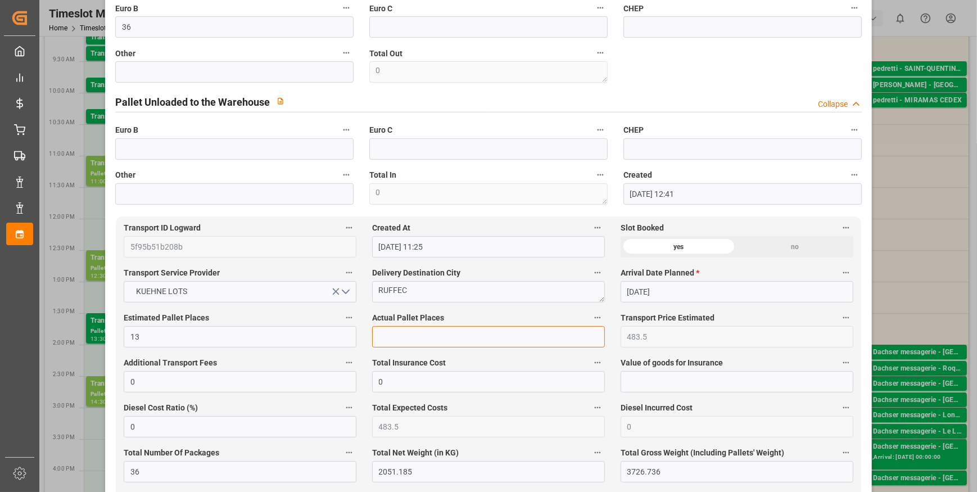
click at [402, 341] on input "text" at bounding box center [488, 336] width 233 height 21
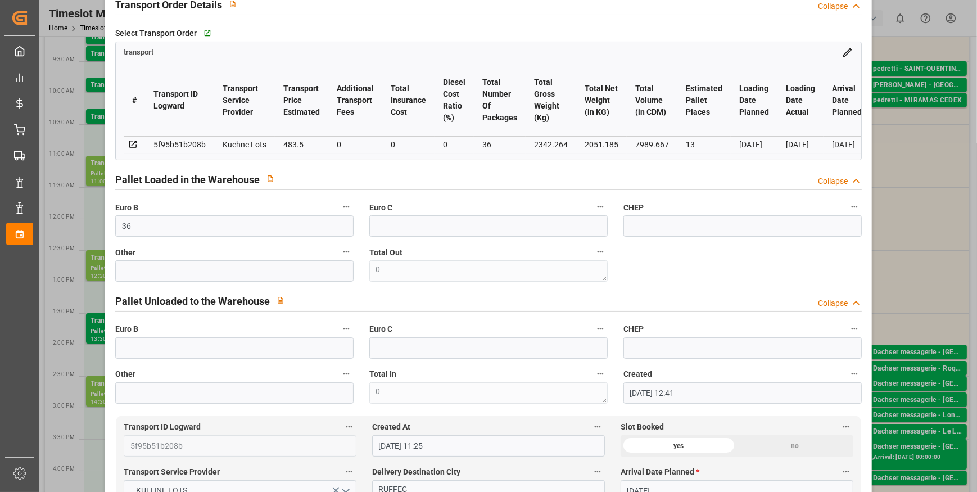
scroll to position [204, 0]
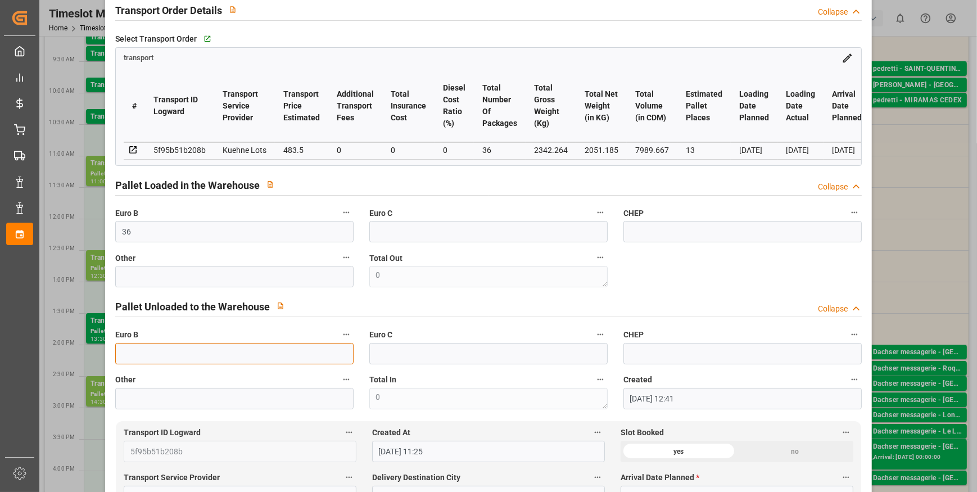
click at [142, 354] on input "text" at bounding box center [234, 353] width 238 height 21
click at [320, 309] on div "Pallet Unloaded to the Warehouse Collapse" at bounding box center [488, 305] width 746 height 21
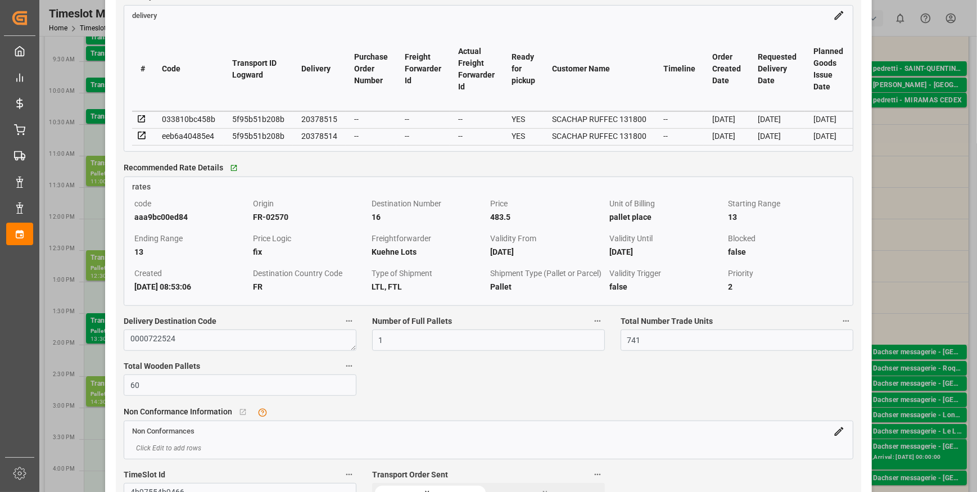
scroll to position [920, 0]
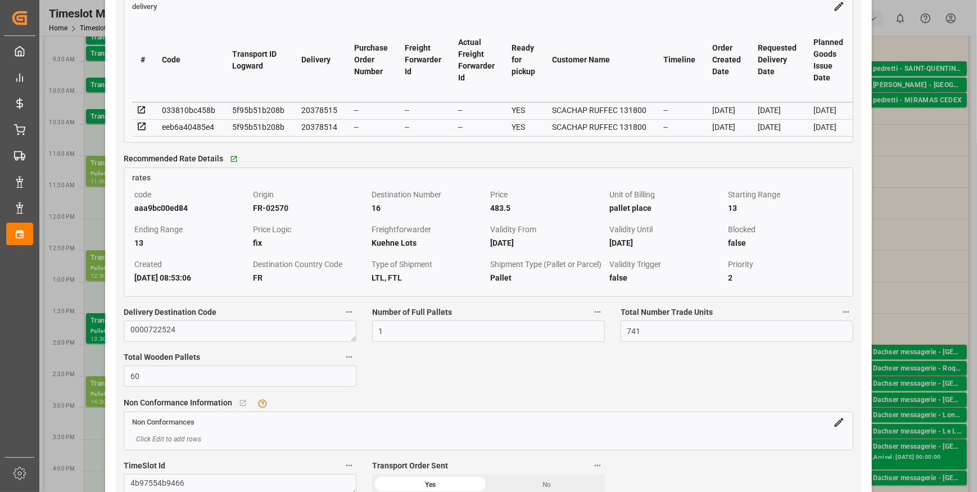
click at [140, 111] on icon at bounding box center [142, 110] width 10 height 10
click at [138, 132] on icon at bounding box center [142, 126] width 10 height 10
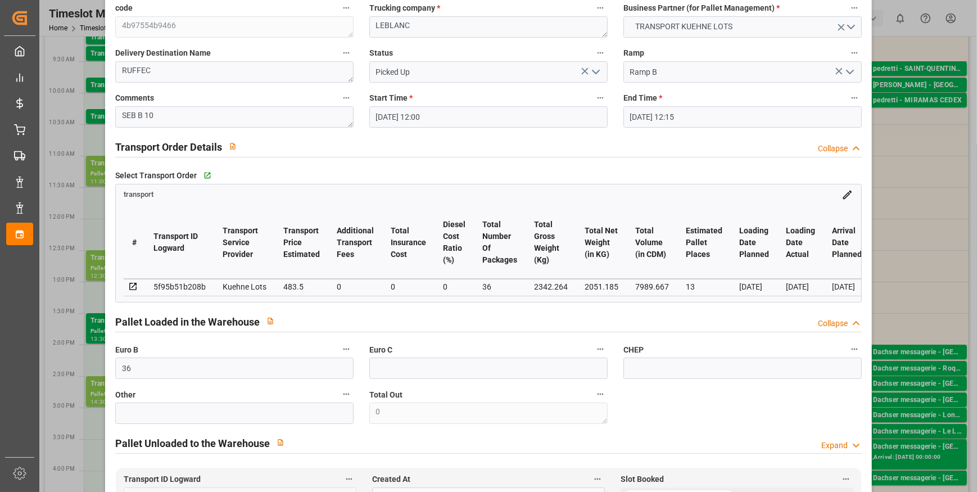
scroll to position [0, 0]
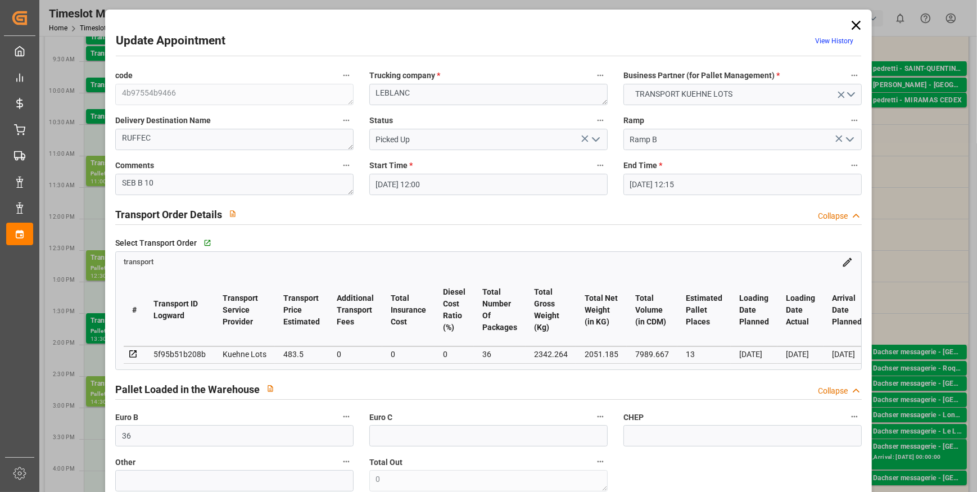
click at [595, 139] on icon "open menu" at bounding box center [595, 139] width 13 height 13
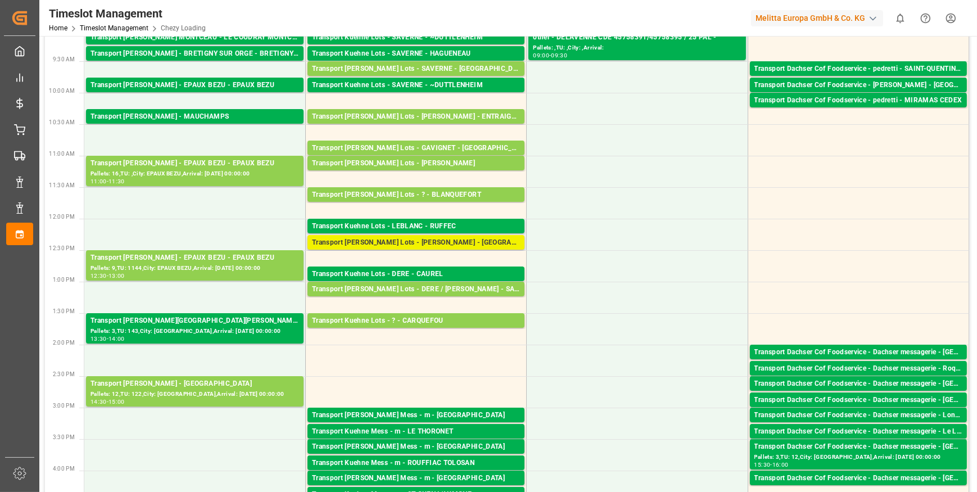
click at [400, 244] on div "Transport Kuehne Lots - LEBLANC - [GEOGRAPHIC_DATA]" at bounding box center [416, 242] width 208 height 11
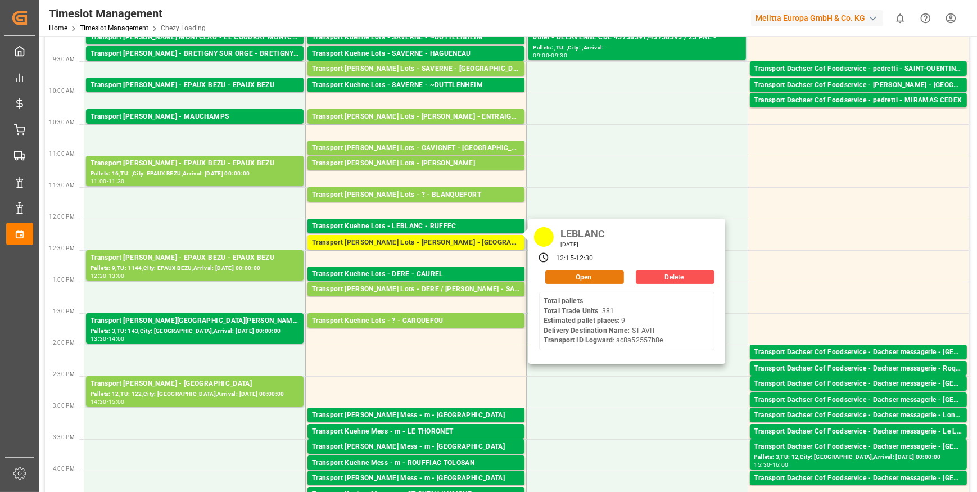
click at [567, 273] on button "Open" at bounding box center [584, 276] width 79 height 13
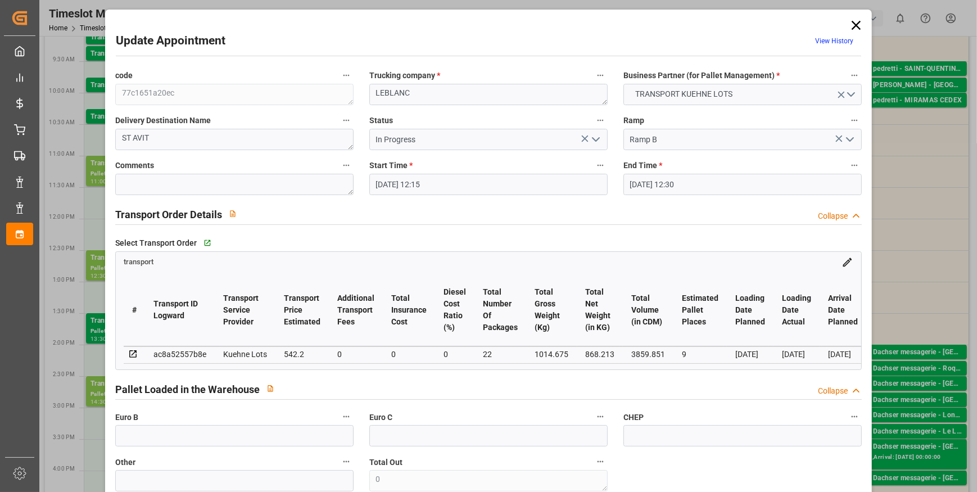
click at [595, 139] on polyline "open menu" at bounding box center [595, 139] width 7 height 3
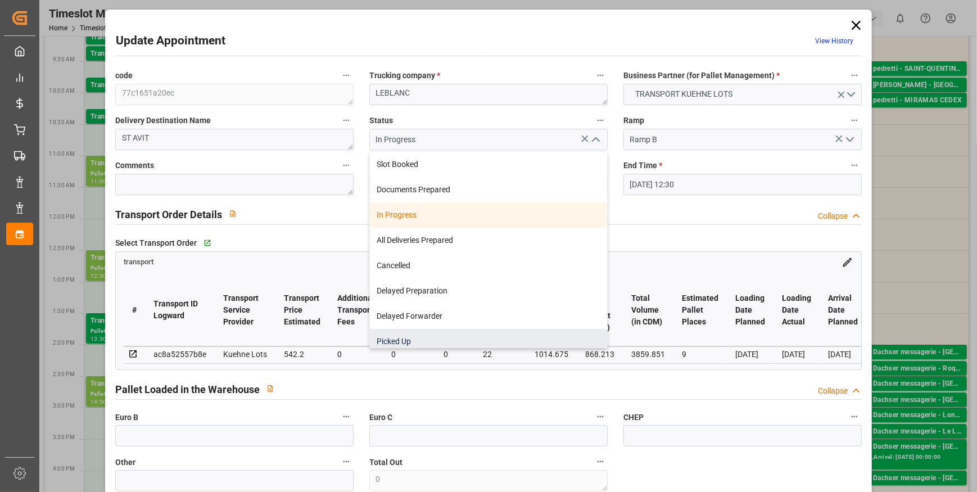
click at [393, 340] on div "Picked Up" at bounding box center [488, 341] width 237 height 25
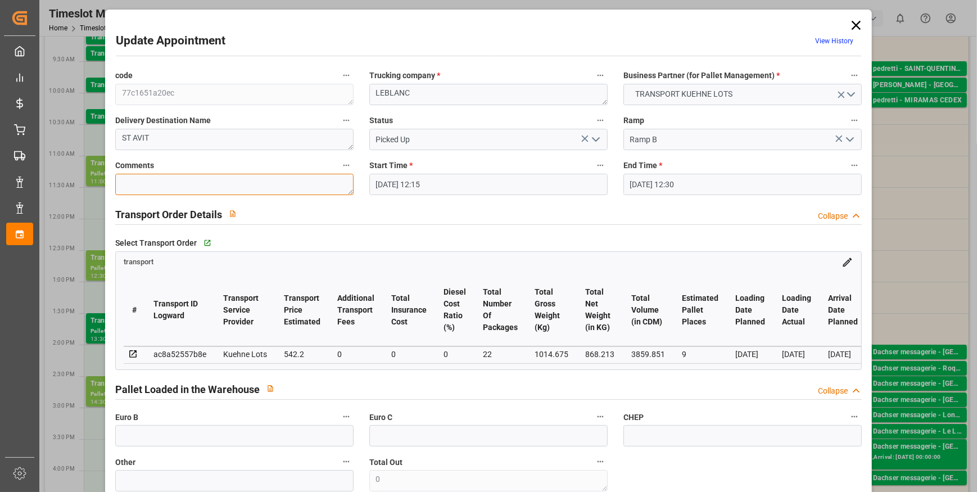
click at [147, 187] on textarea at bounding box center [234, 184] width 238 height 21
click at [169, 441] on input "text" at bounding box center [234, 435] width 238 height 21
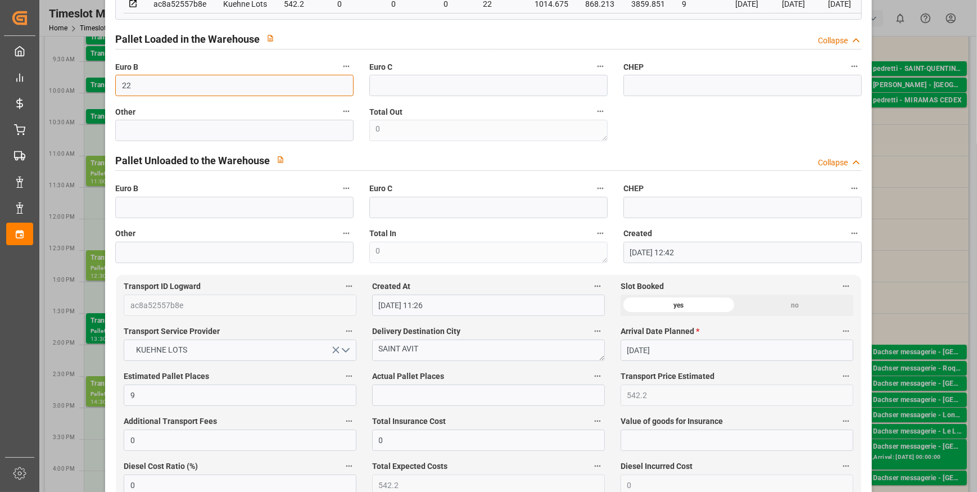
scroll to position [357, 0]
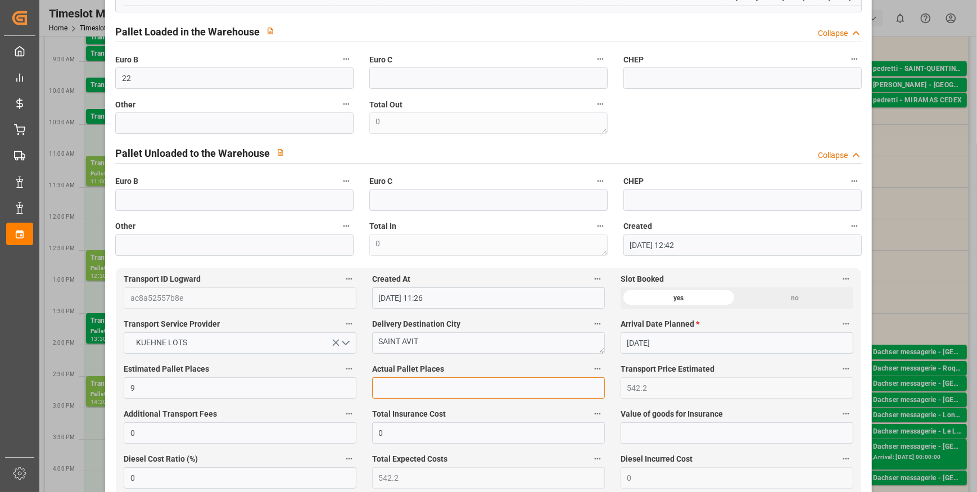
click at [403, 390] on input "text" at bounding box center [488, 387] width 233 height 21
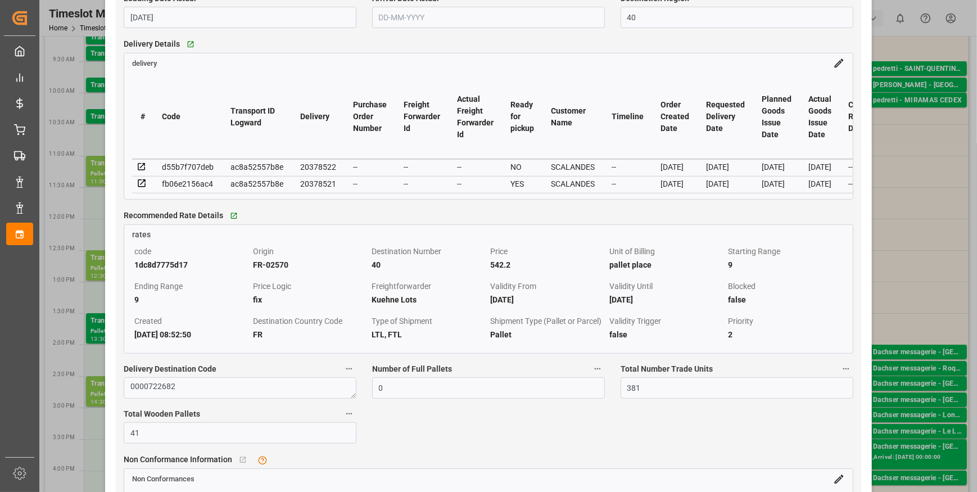
scroll to position [971, 0]
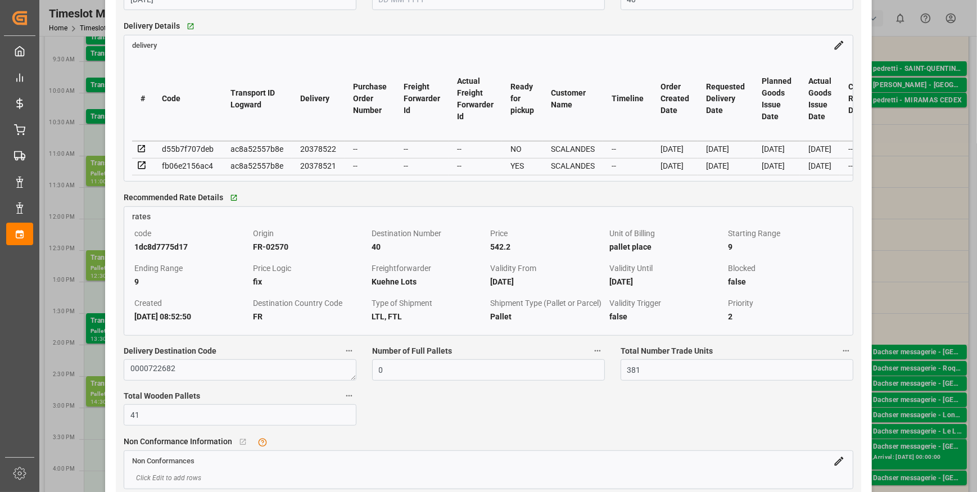
click at [143, 150] on icon at bounding box center [141, 148] width 7 height 7
click at [142, 165] on icon at bounding box center [141, 165] width 7 height 7
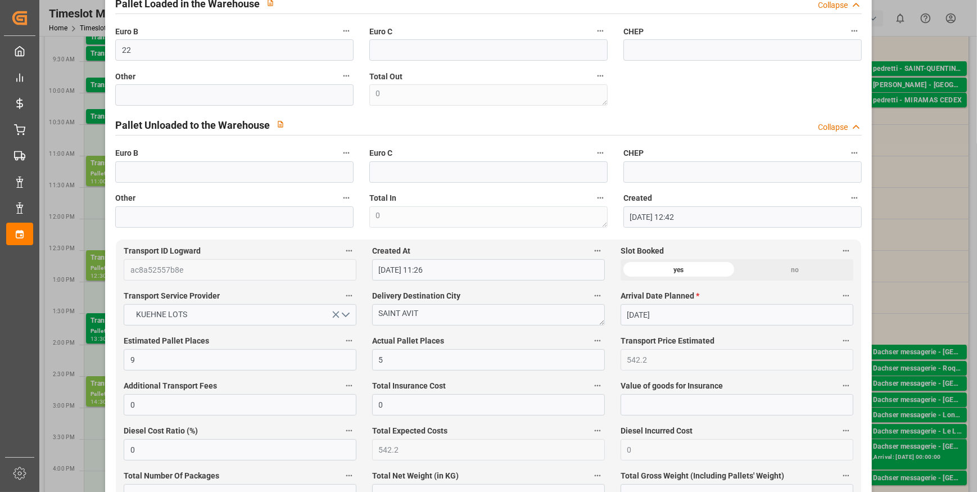
scroll to position [409, 0]
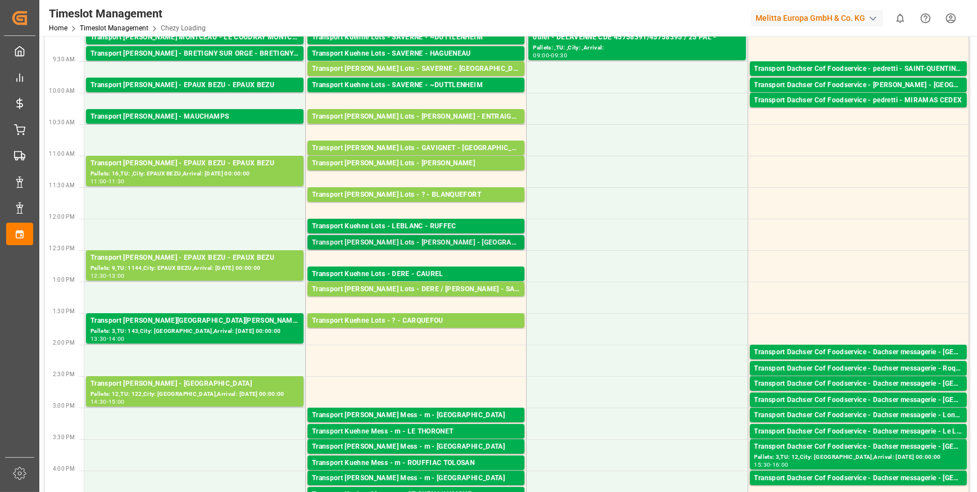
click at [427, 238] on div "Transport Kuehne Lots - LEBLANC - [GEOGRAPHIC_DATA]" at bounding box center [416, 242] width 208 height 11
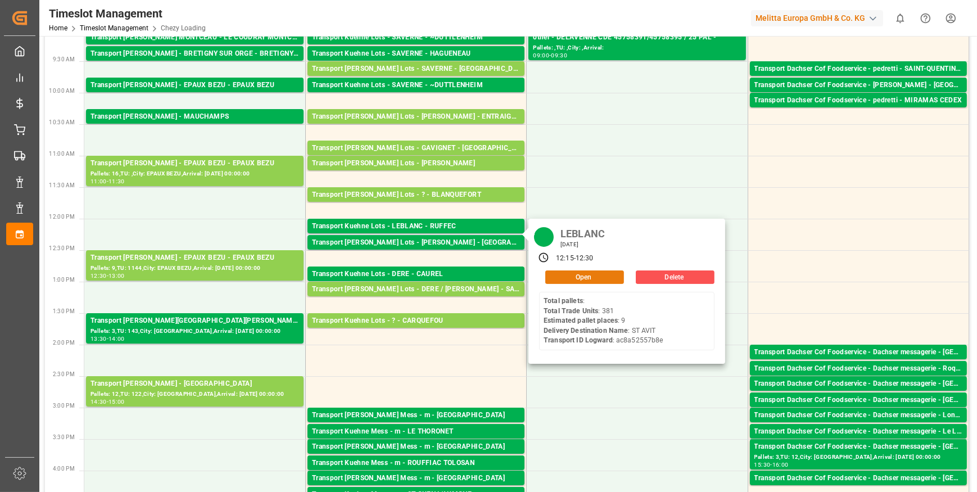
click at [586, 275] on button "Open" at bounding box center [584, 276] width 79 height 13
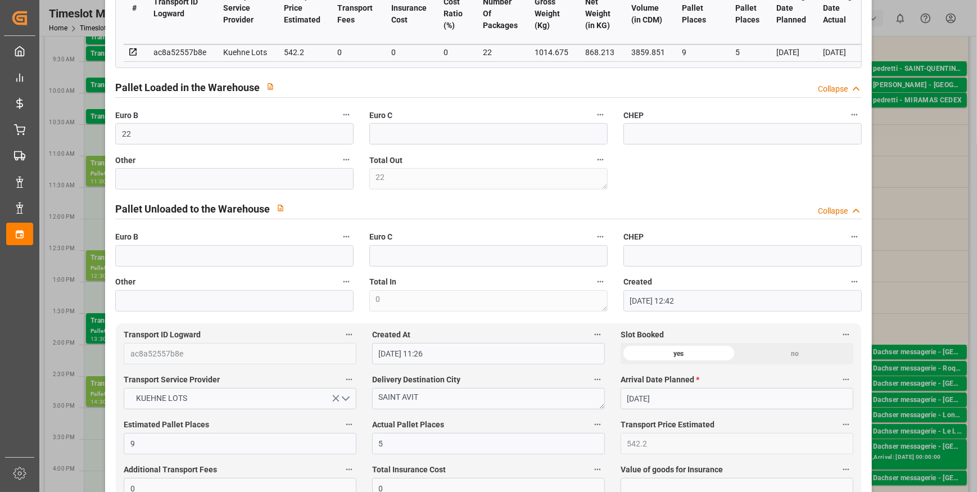
scroll to position [306, 0]
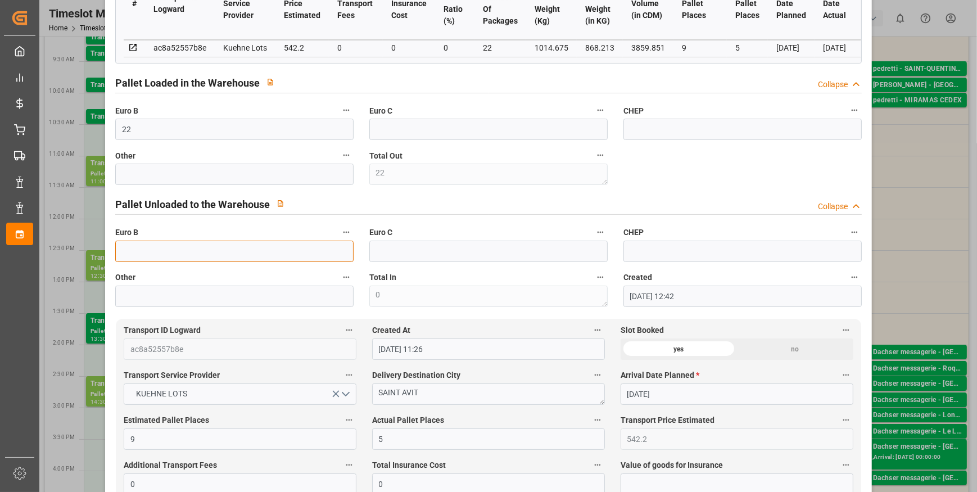
click at [150, 247] on input "text" at bounding box center [234, 251] width 238 height 21
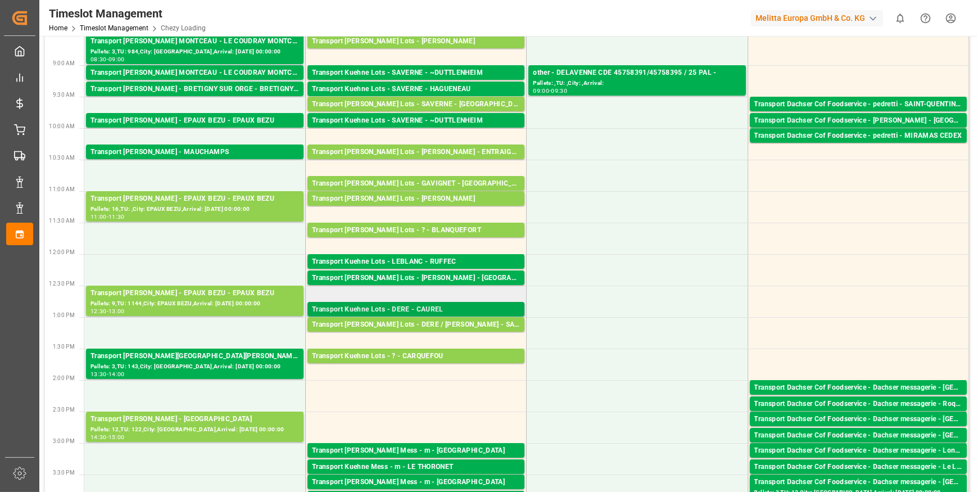
scroll to position [102, 0]
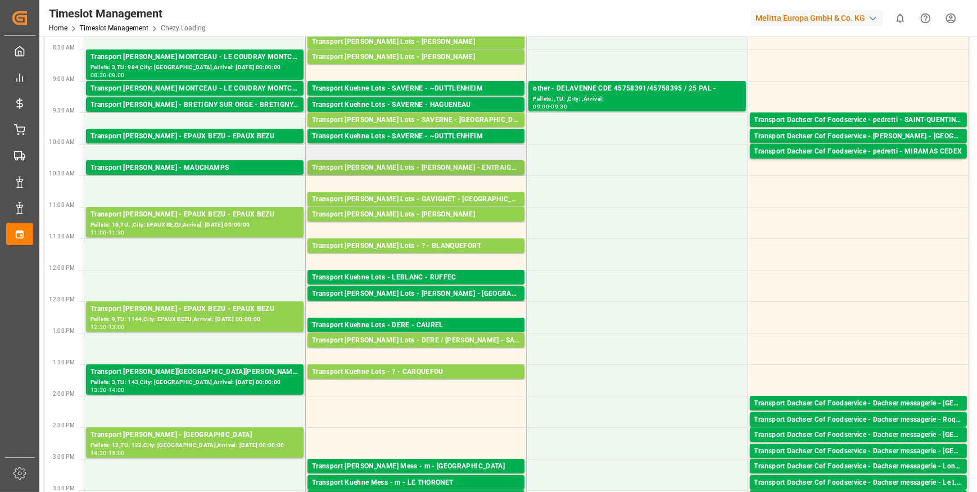
click at [431, 165] on div "Transport Kuehne Lots - PEDRETTI - ENTRAIGUES SUR LA SORGUE" at bounding box center [416, 167] width 208 height 11
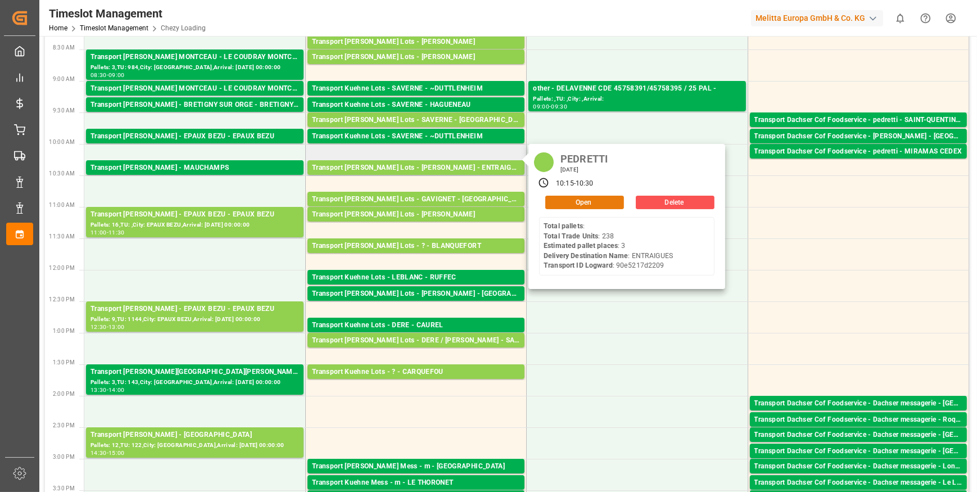
click at [590, 203] on button "Open" at bounding box center [584, 202] width 79 height 13
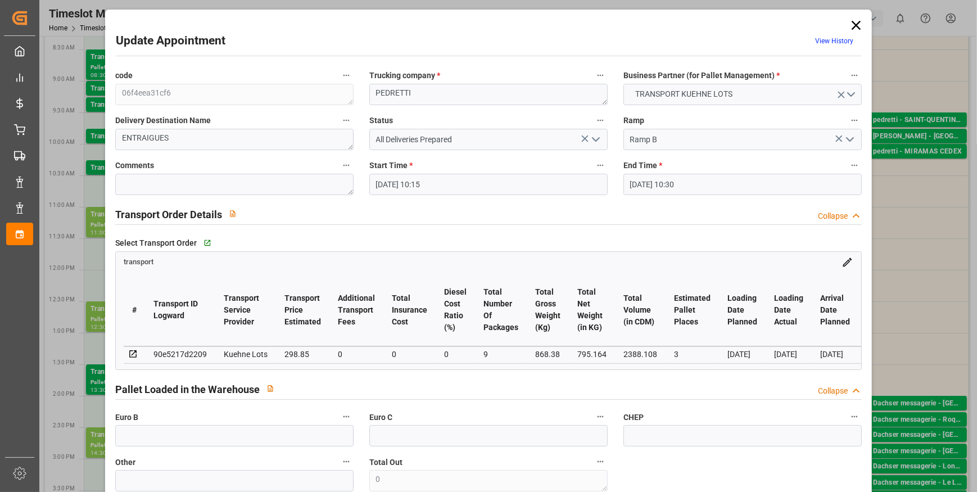
click at [596, 139] on polyline "open menu" at bounding box center [595, 139] width 7 height 3
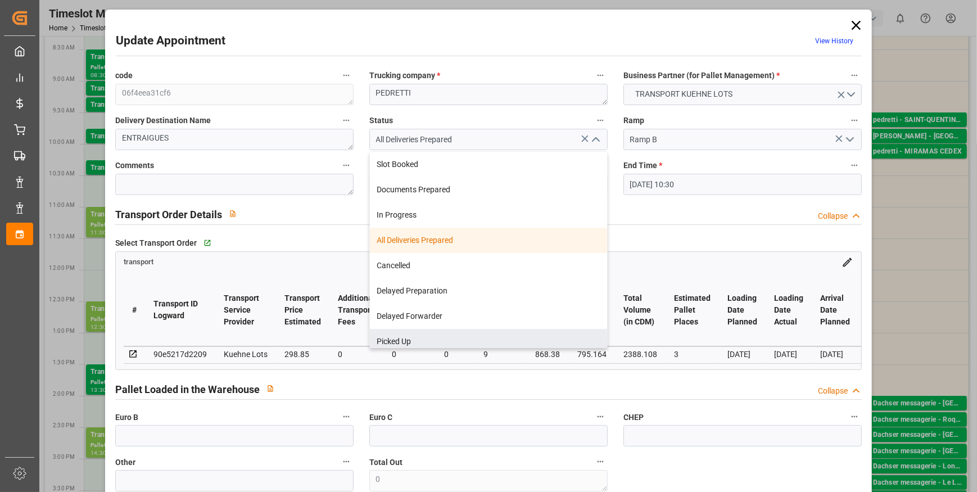
drag, startPoint x: 415, startPoint y: 334, endPoint x: 298, endPoint y: 243, distance: 147.8
click at [415, 335] on div "Picked Up" at bounding box center [488, 341] width 237 height 25
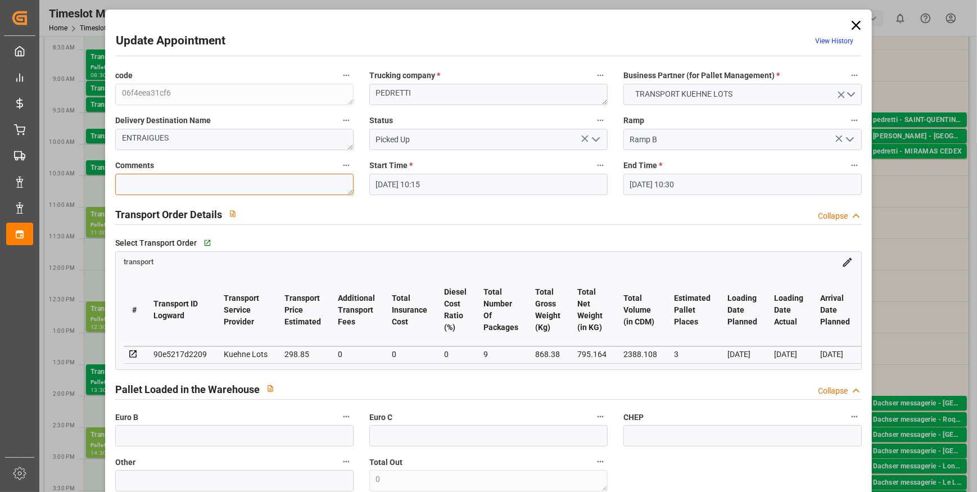
click at [173, 187] on textarea at bounding box center [234, 184] width 238 height 21
click at [206, 434] on input "text" at bounding box center [234, 435] width 238 height 21
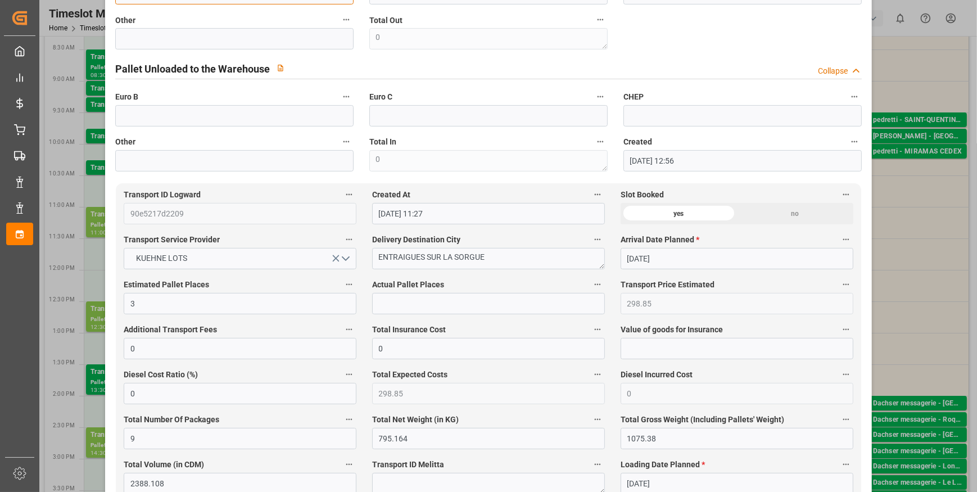
scroll to position [460, 0]
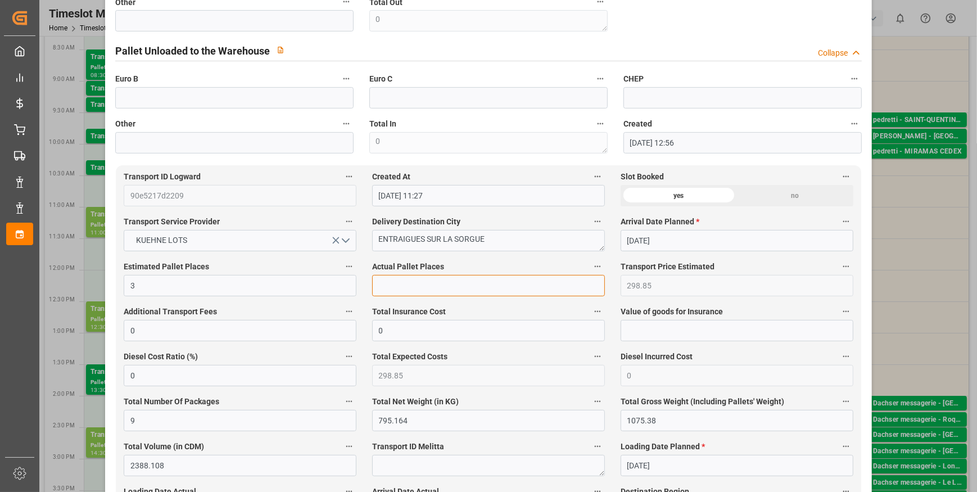
click at [399, 281] on input "text" at bounding box center [488, 285] width 233 height 21
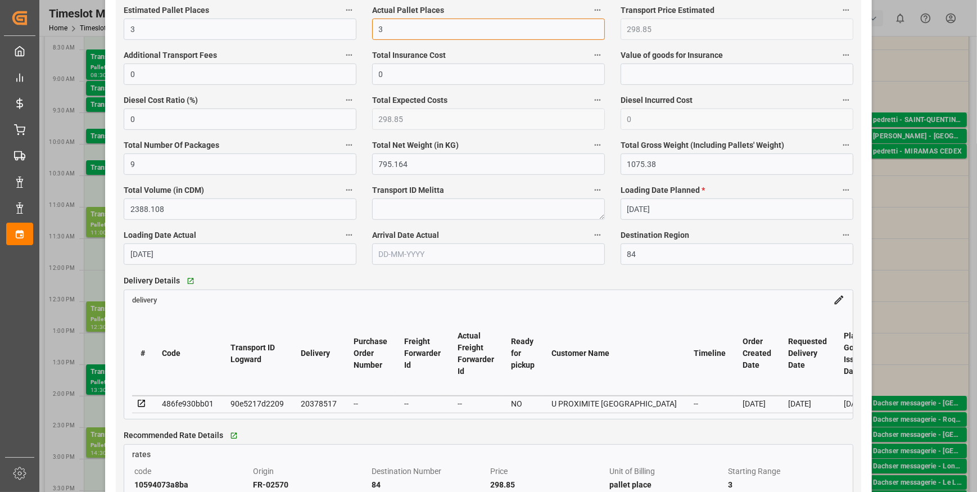
scroll to position [715, 0]
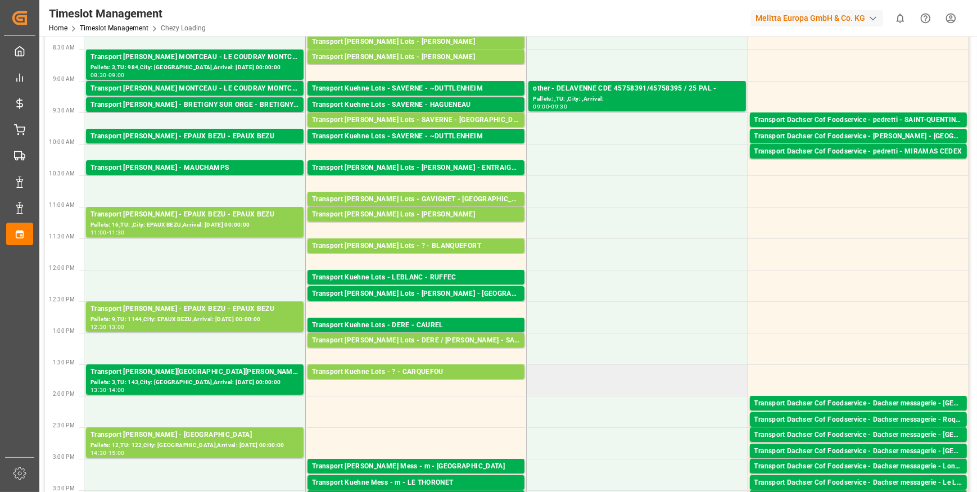
click at [716, 369] on td at bounding box center [637, 379] width 221 height 31
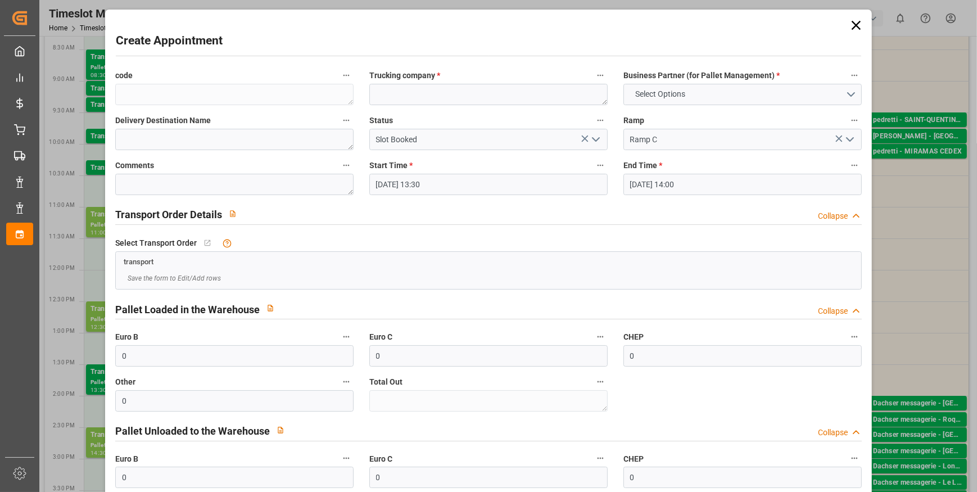
click at [852, 24] on icon at bounding box center [856, 25] width 9 height 9
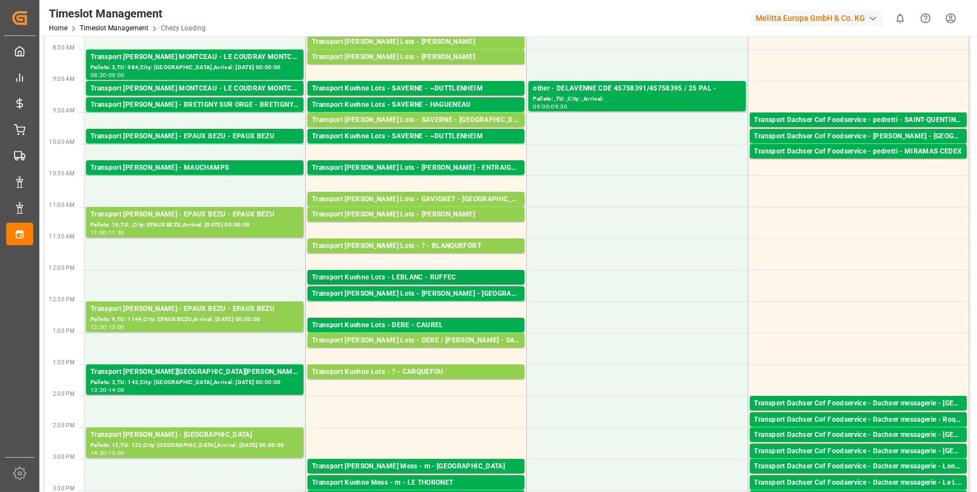
click at [412, 275] on div "Transport Kuehne Lots - LEBLANC - RUFFEC" at bounding box center [416, 277] width 208 height 11
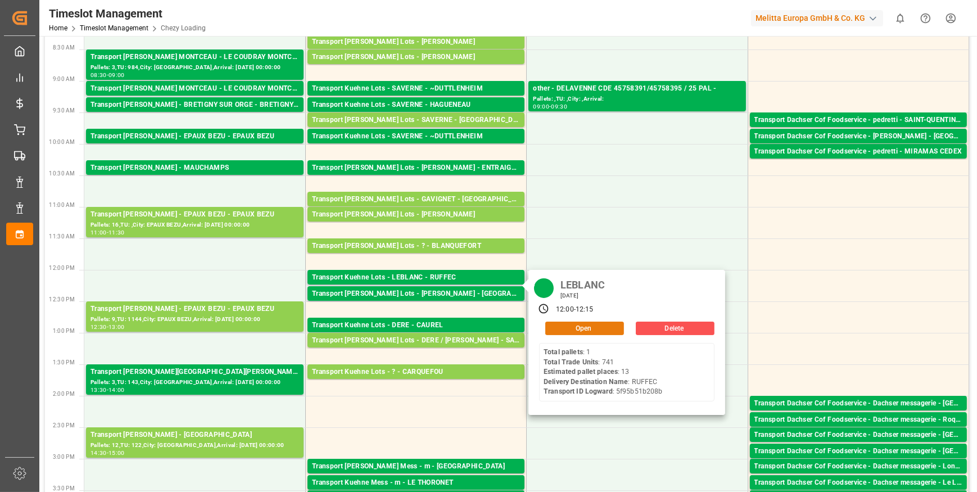
click at [601, 324] on button "Open" at bounding box center [584, 328] width 79 height 13
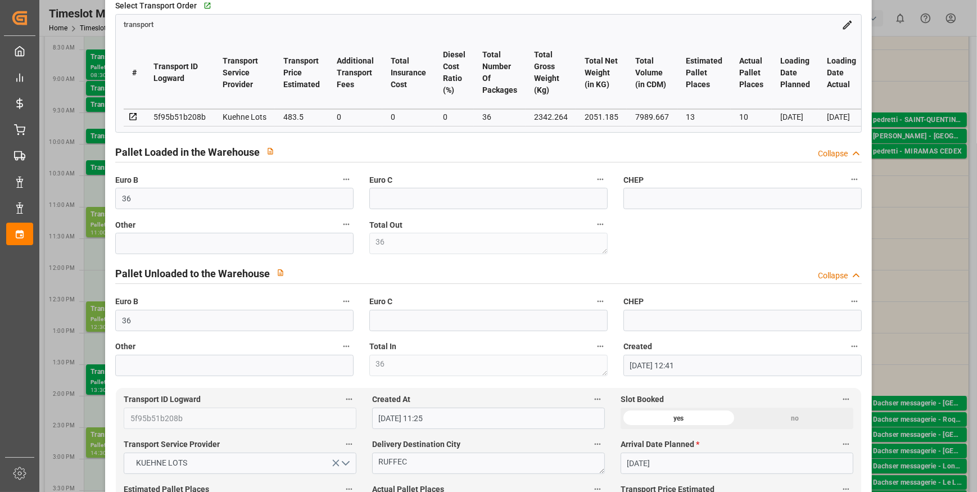
scroll to position [255, 0]
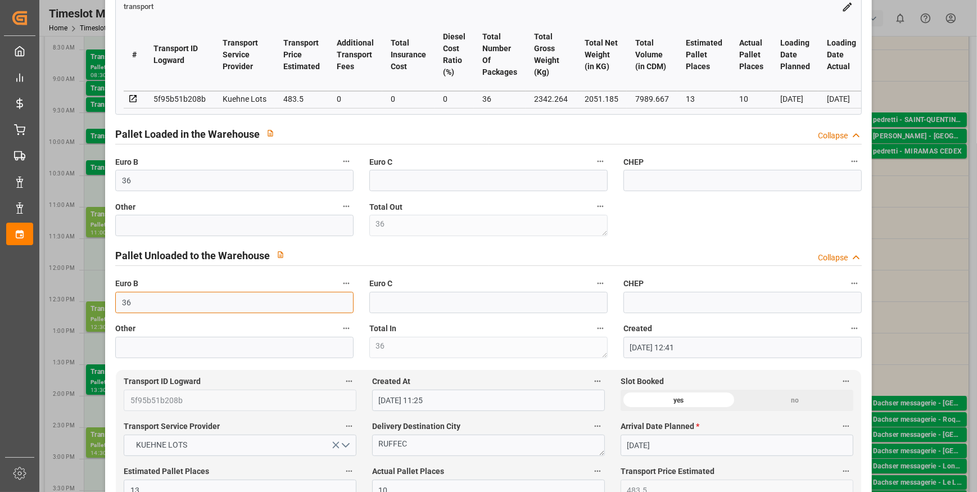
click at [143, 310] on input "36" at bounding box center [234, 302] width 238 height 21
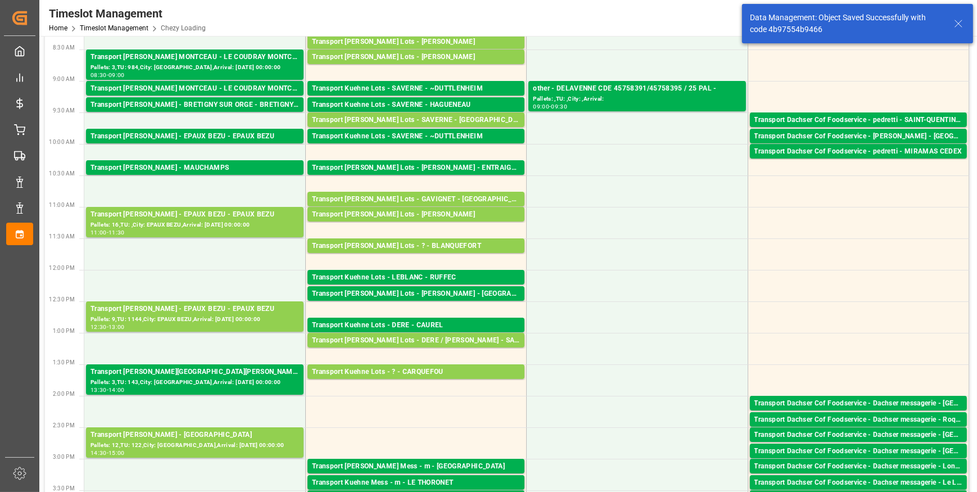
click at [404, 293] on div "Transport Kuehne Lots - LEBLANC - [GEOGRAPHIC_DATA]" at bounding box center [416, 293] width 208 height 11
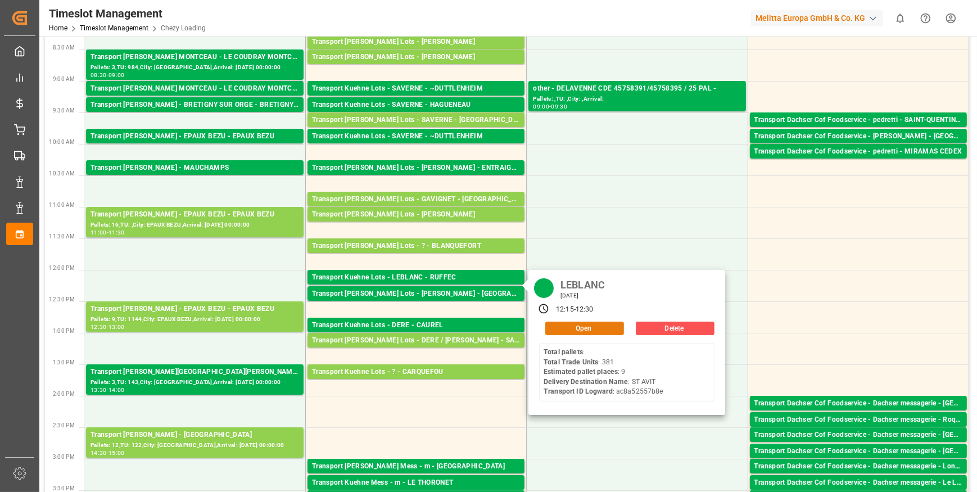
click at [599, 327] on button "Open" at bounding box center [584, 328] width 79 height 13
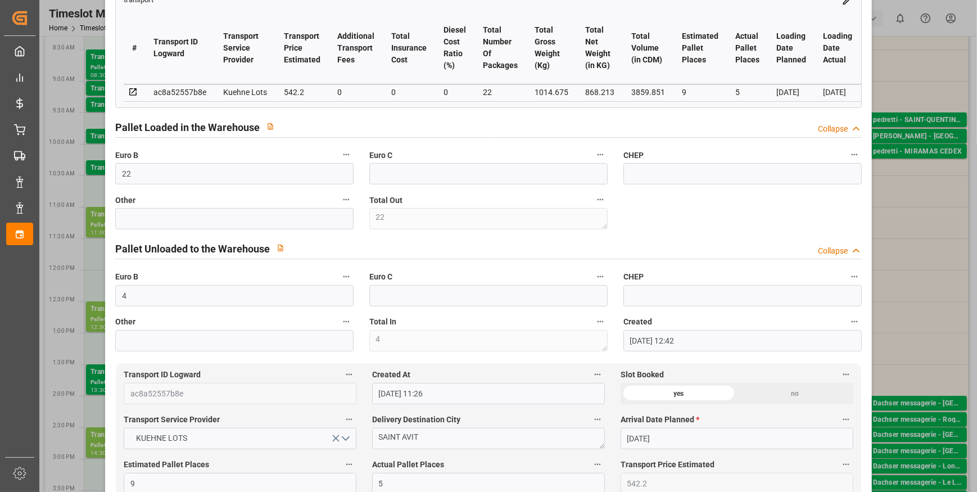
scroll to position [306, 0]
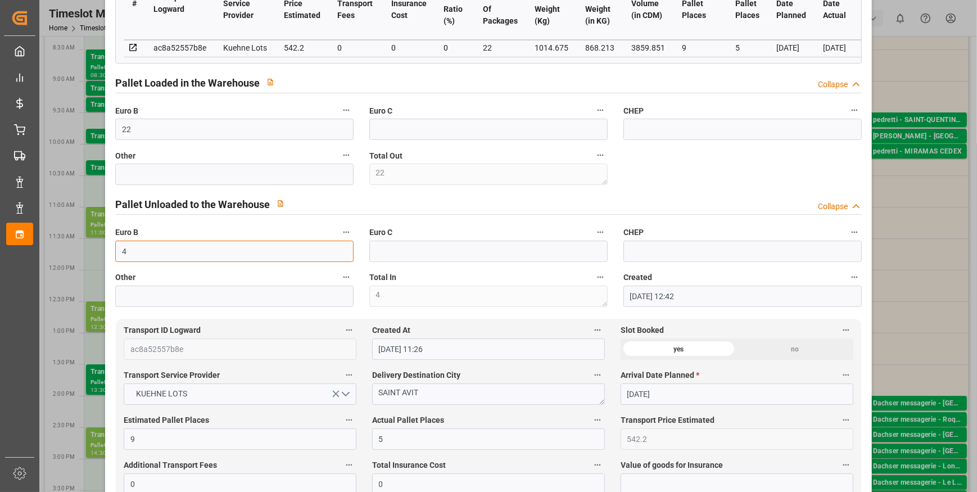
click at [138, 254] on input "4" at bounding box center [234, 251] width 238 height 21
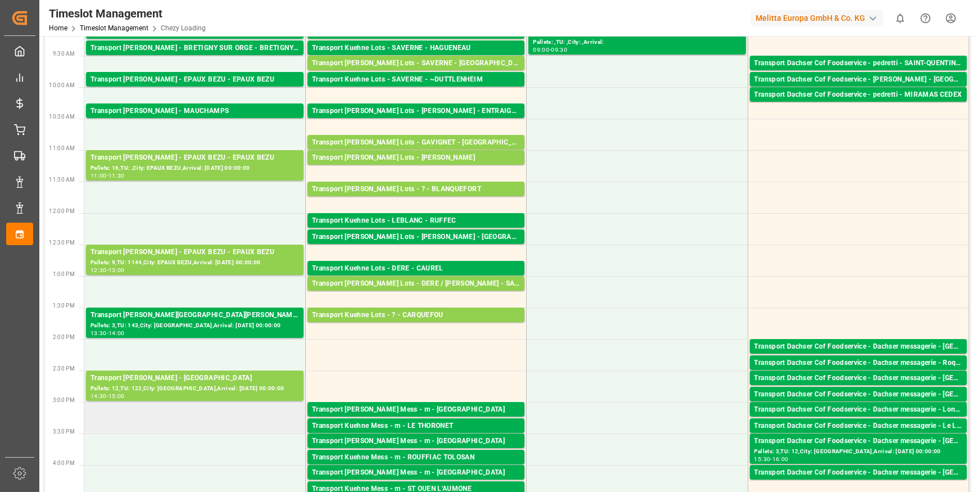
scroll to position [357, 0]
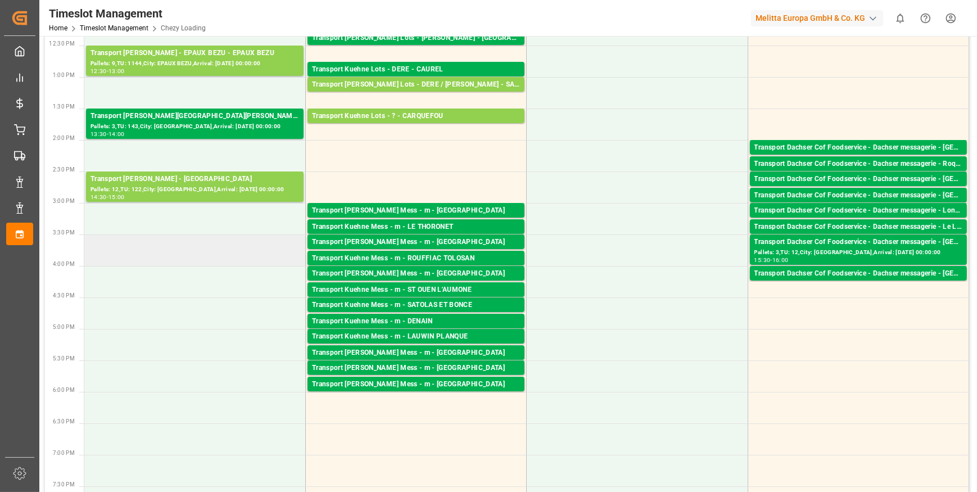
click at [169, 254] on td at bounding box center [194, 249] width 221 height 31
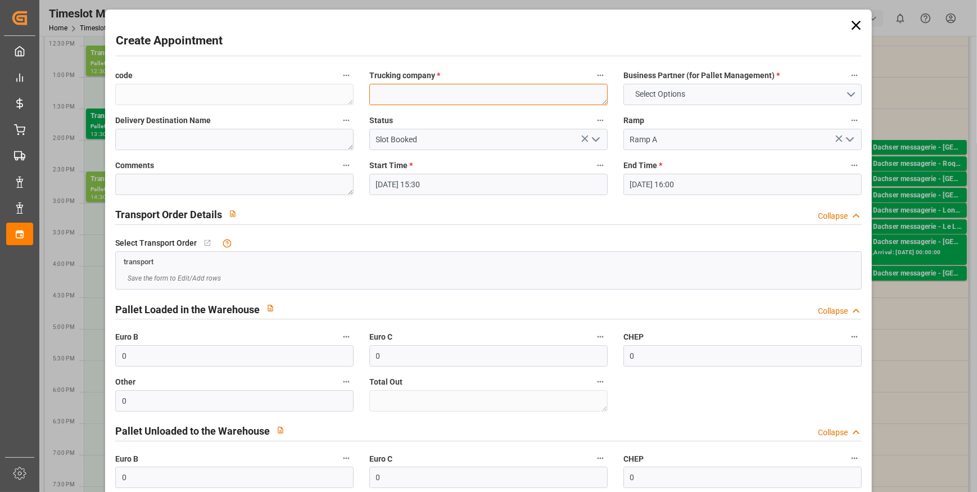
click at [426, 85] on textarea at bounding box center [488, 94] width 238 height 21
click at [406, 93] on textarea "RETOUR EOUROP" at bounding box center [488, 94] width 238 height 21
click at [846, 90] on button "Select Options" at bounding box center [742, 94] width 238 height 21
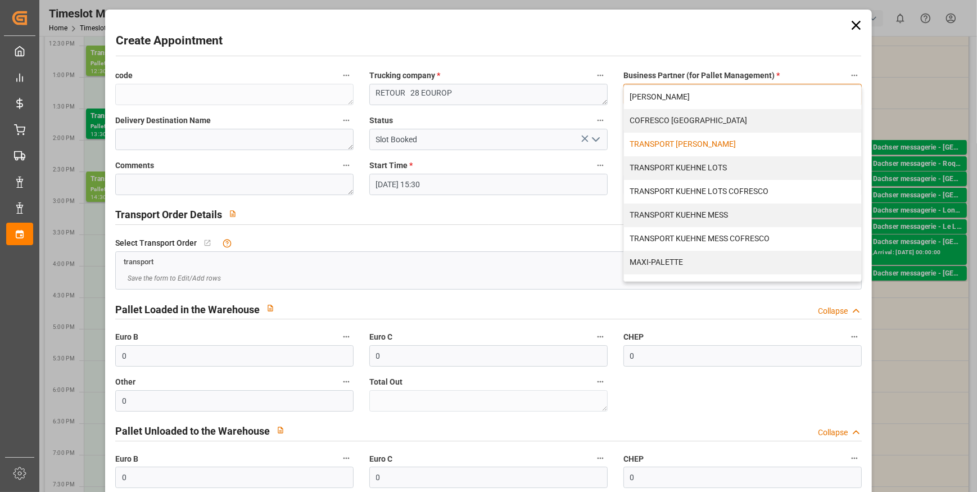
click at [651, 144] on div "TRANSPORT [PERSON_NAME]" at bounding box center [742, 145] width 237 height 24
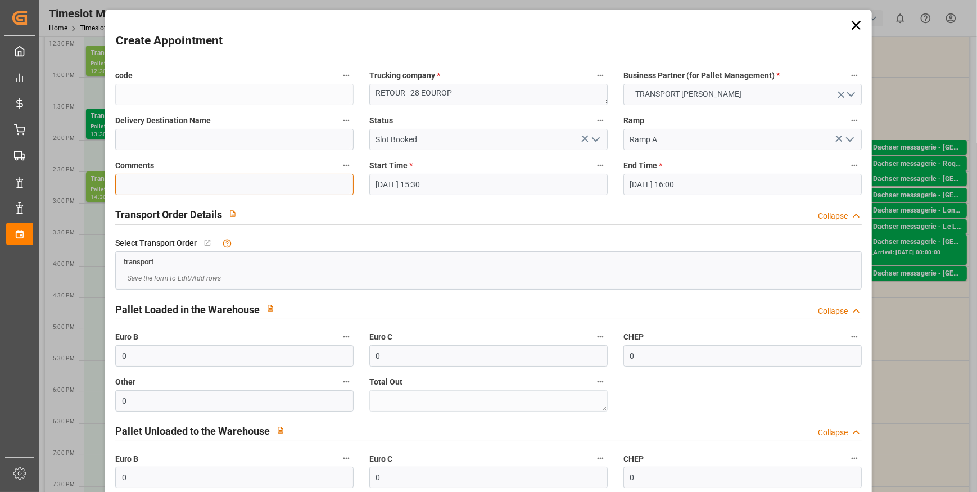
click at [182, 179] on textarea at bounding box center [234, 184] width 238 height 21
click at [156, 477] on input "0" at bounding box center [234, 477] width 238 height 21
click at [594, 141] on polyline "open menu" at bounding box center [595, 139] width 7 height 3
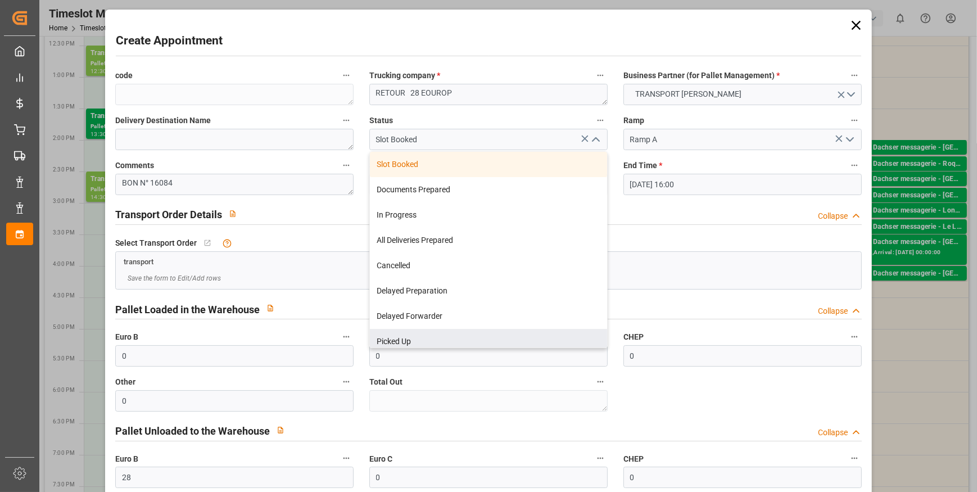
click at [384, 332] on div "Picked Up" at bounding box center [488, 341] width 237 height 25
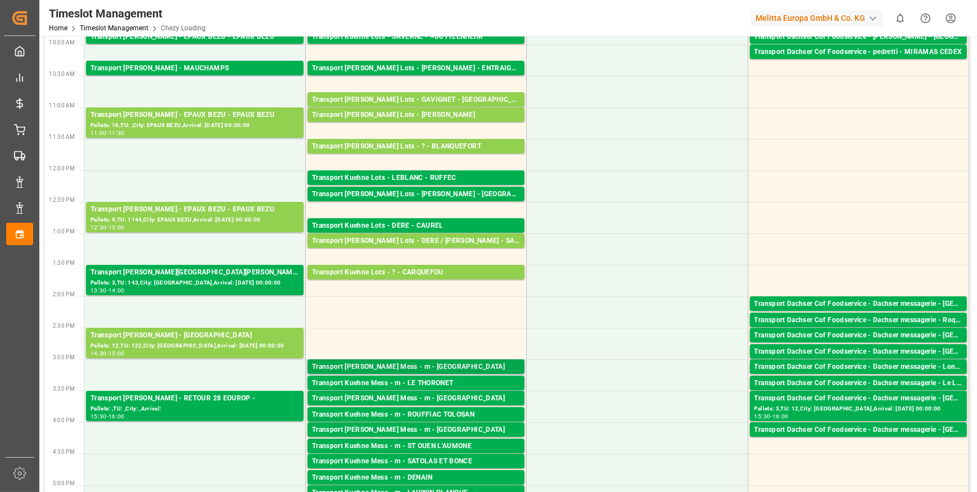
scroll to position [204, 0]
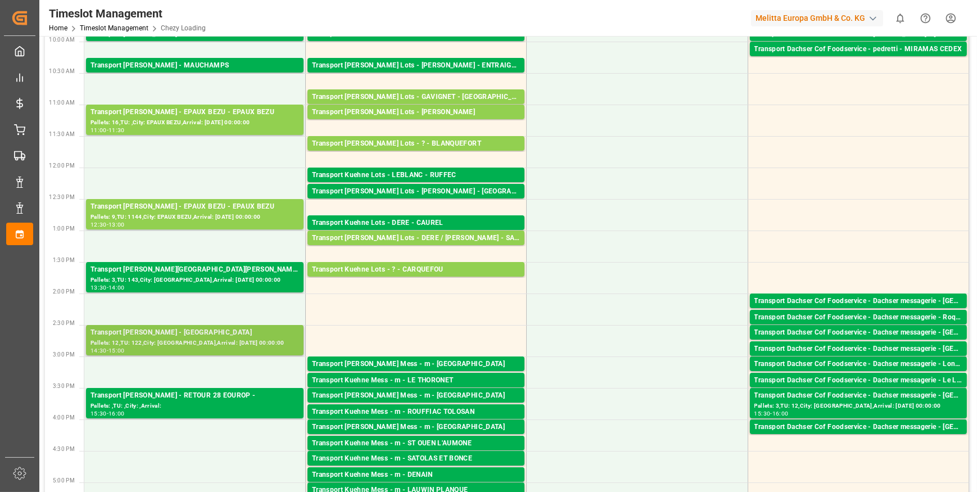
click at [197, 334] on div "Transport [PERSON_NAME] - [GEOGRAPHIC_DATA]" at bounding box center [194, 332] width 209 height 11
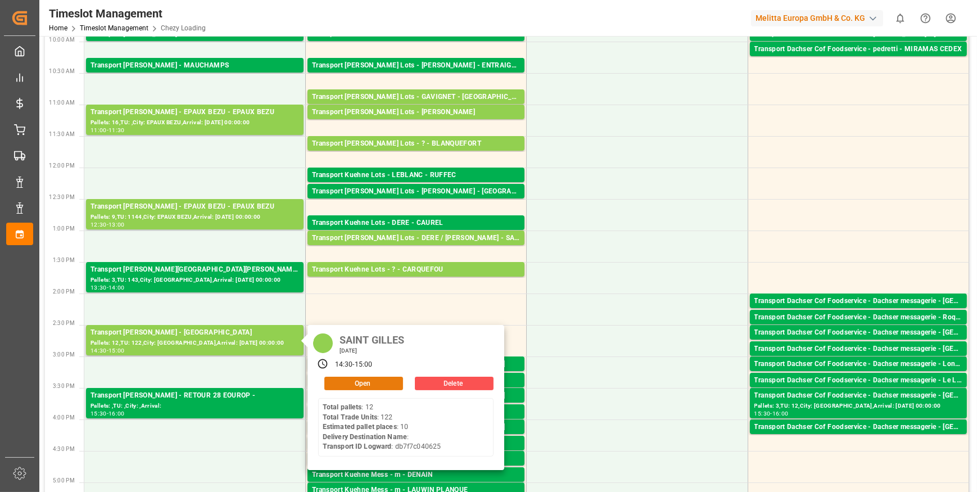
click at [385, 379] on button "Open" at bounding box center [363, 383] width 79 height 13
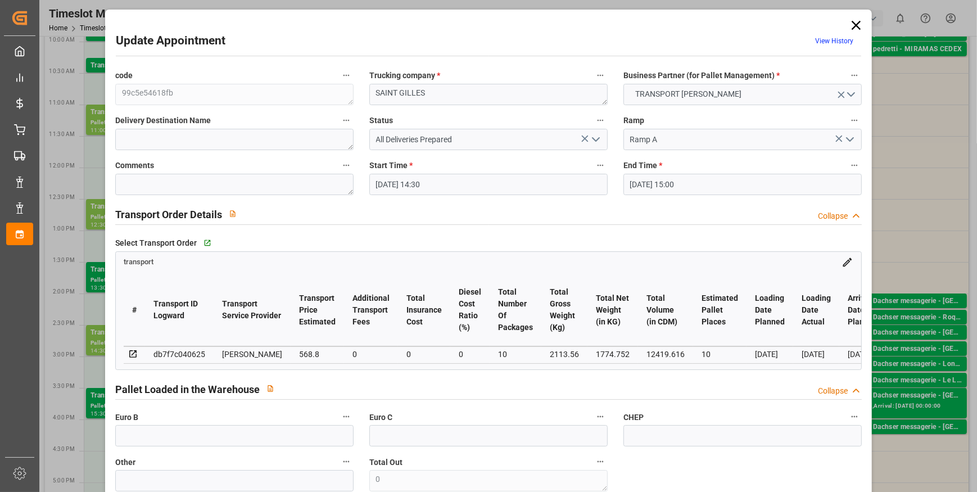
click at [852, 21] on icon at bounding box center [856, 25] width 9 height 9
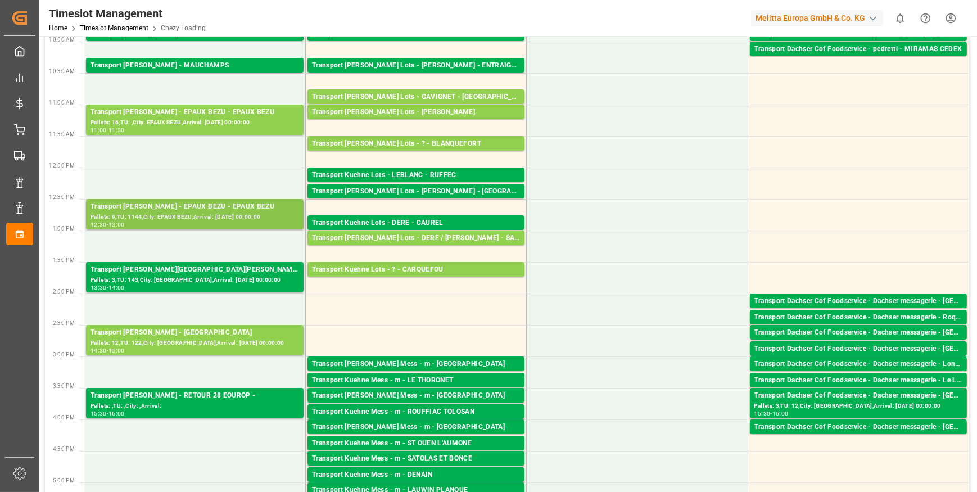
click at [147, 211] on div "Transport [PERSON_NAME] - EPAUX BEZU - EPAUX BEZU" at bounding box center [194, 206] width 209 height 11
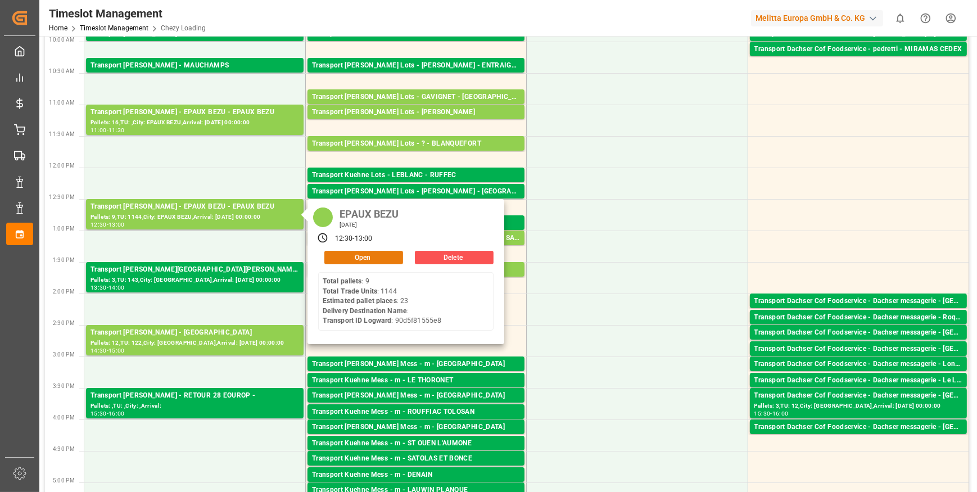
click at [344, 254] on button "Open" at bounding box center [363, 257] width 79 height 13
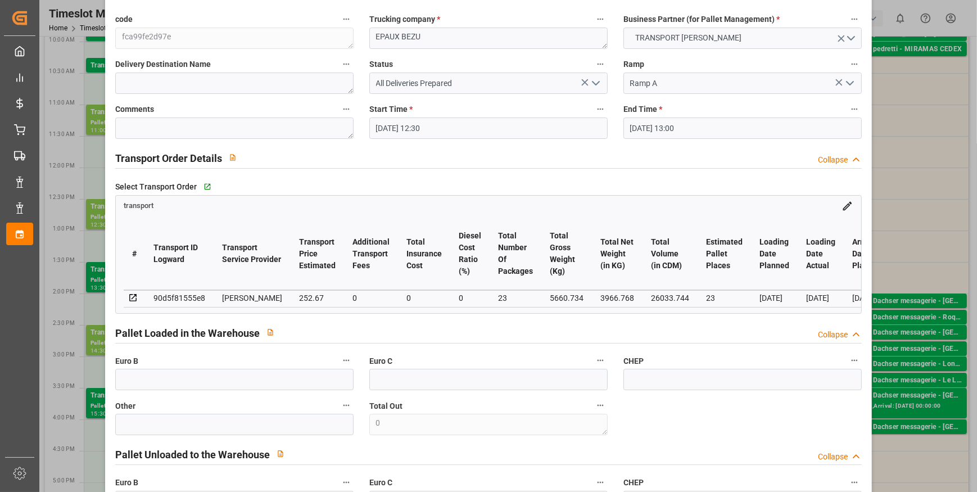
scroll to position [0, 0]
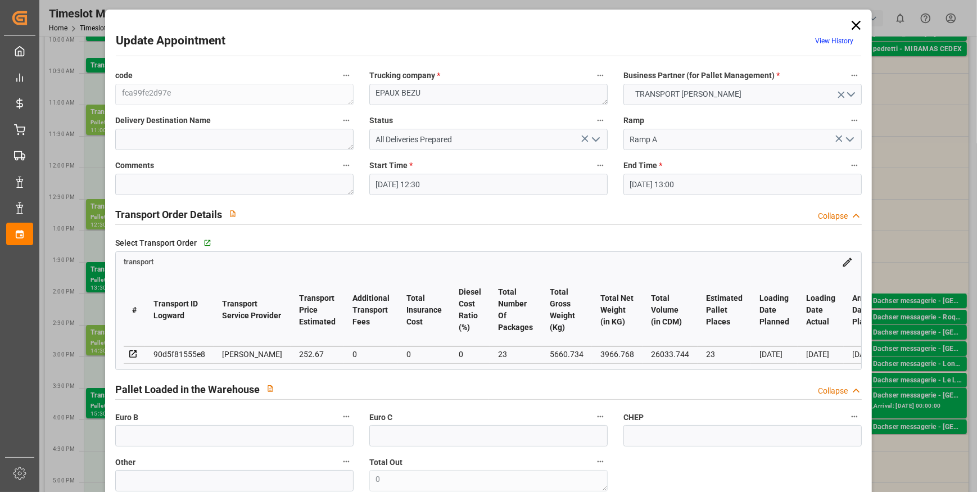
click at [854, 21] on icon at bounding box center [856, 25] width 16 height 16
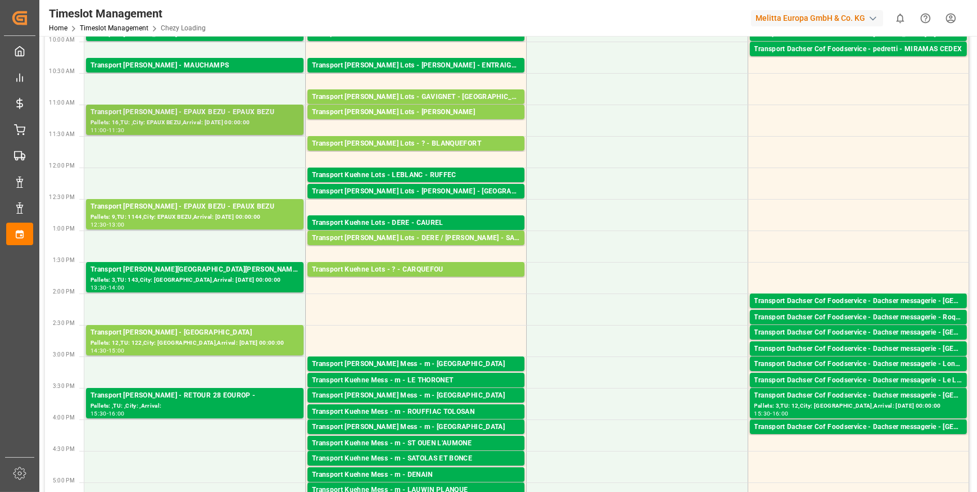
click at [229, 111] on div "Transport [PERSON_NAME] - EPAUX BEZU - EPAUX BEZU" at bounding box center [194, 112] width 209 height 11
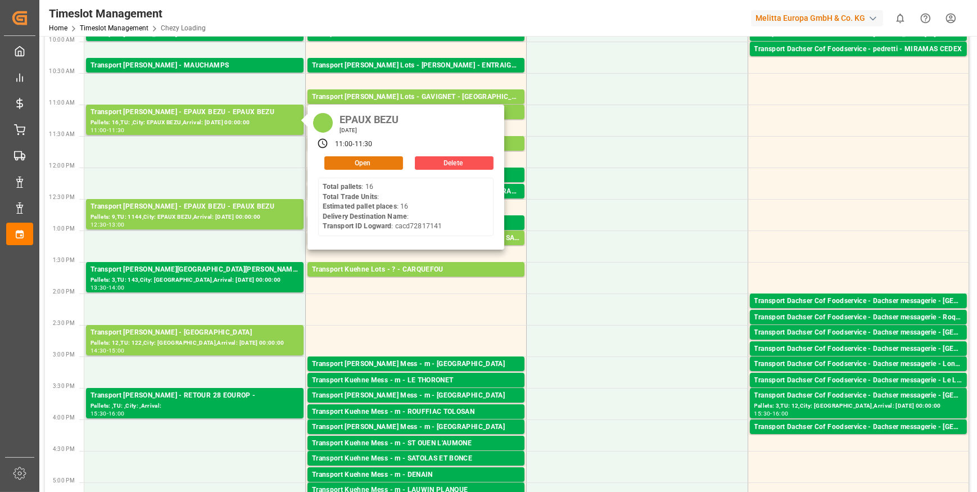
click at [346, 161] on button "Open" at bounding box center [363, 162] width 79 height 13
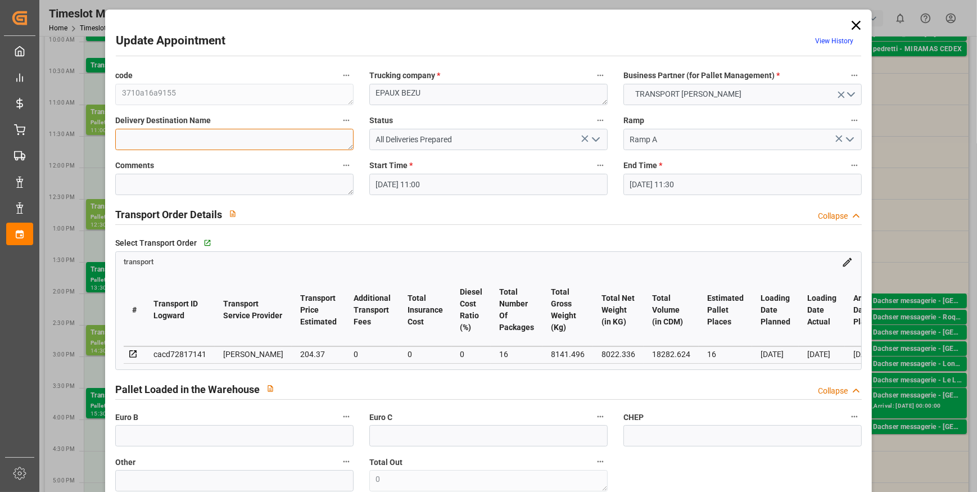
click at [152, 138] on textarea at bounding box center [234, 139] width 238 height 21
click at [598, 141] on icon "open menu" at bounding box center [595, 139] width 13 height 13
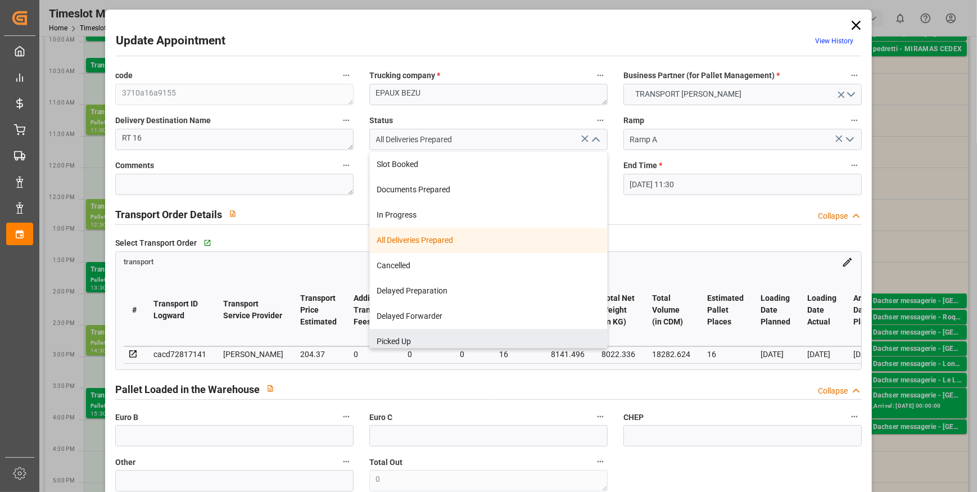
click at [399, 347] on div "Slot Booked Documents Prepared In Progress All Deliveries Prepared Cancelled De…" at bounding box center [488, 249] width 238 height 197
click at [395, 333] on div "Picked Up" at bounding box center [488, 341] width 237 height 25
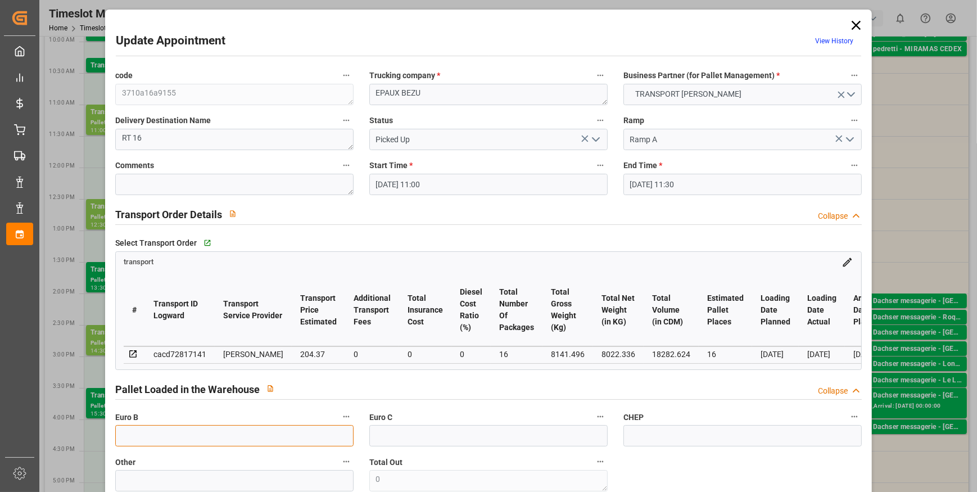
click at [205, 443] on input "text" at bounding box center [234, 435] width 238 height 21
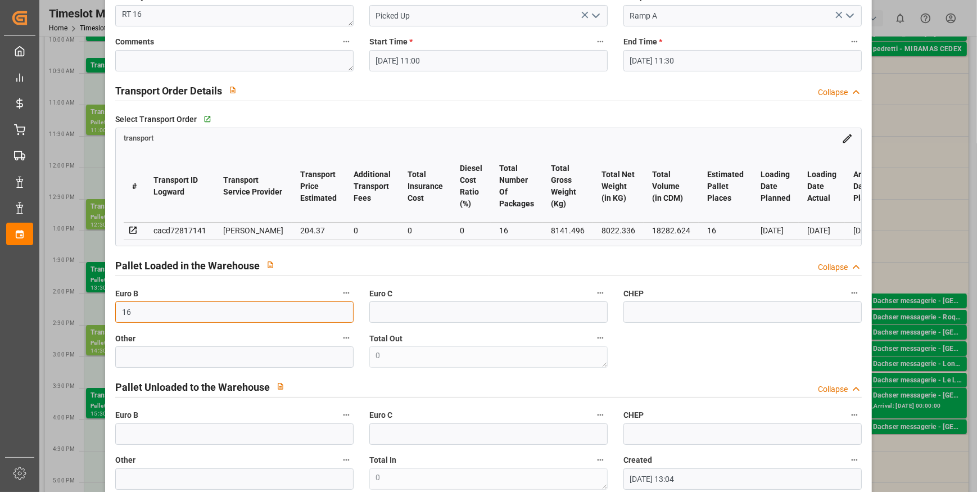
scroll to position [511, 0]
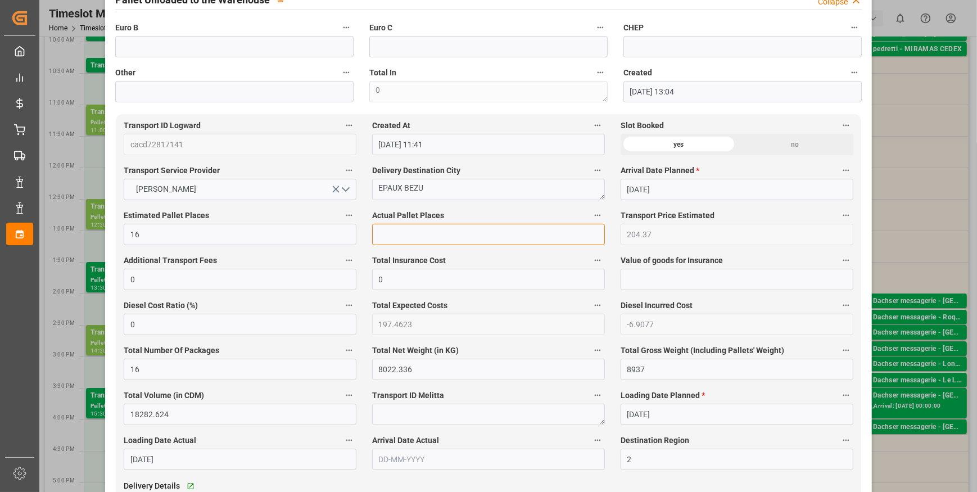
click at [405, 230] on input "text" at bounding box center [488, 234] width 233 height 21
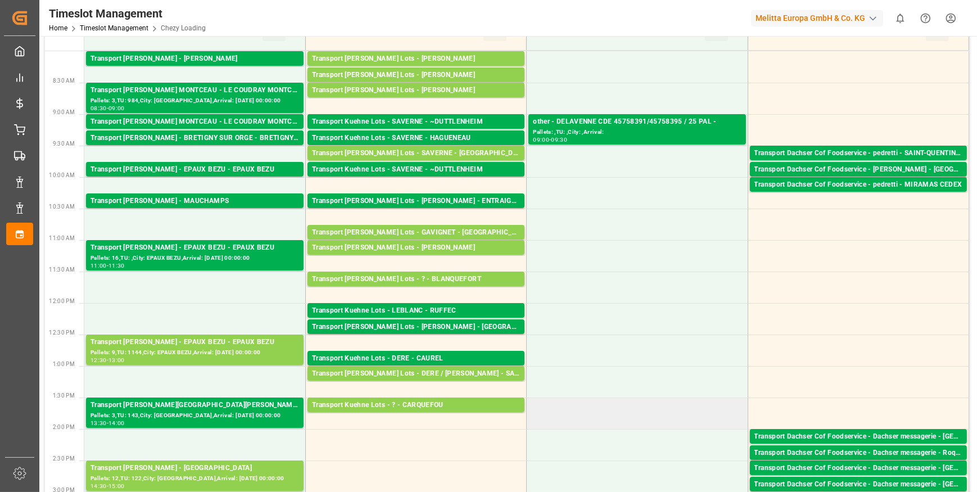
scroll to position [51, 0]
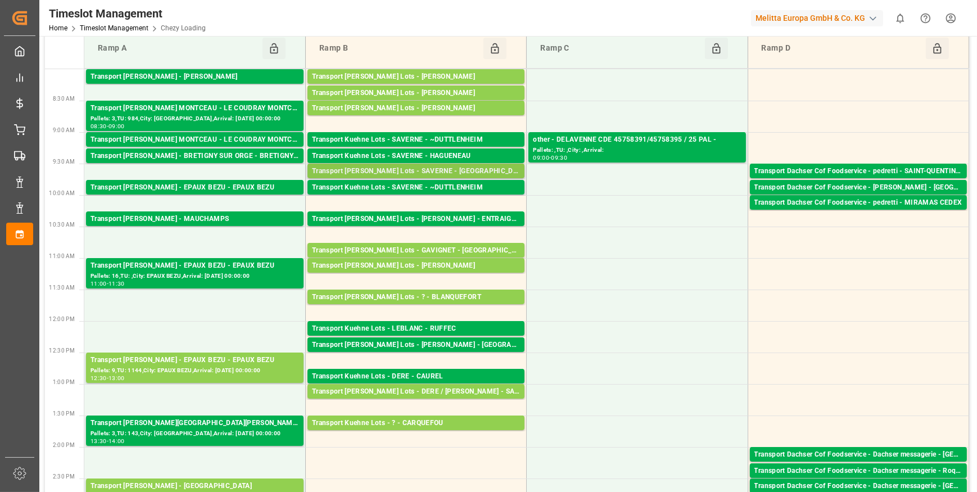
click at [410, 167] on div "Transport Kuehne Lots - SAVERNE - [GEOGRAPHIC_DATA]" at bounding box center [416, 171] width 208 height 11
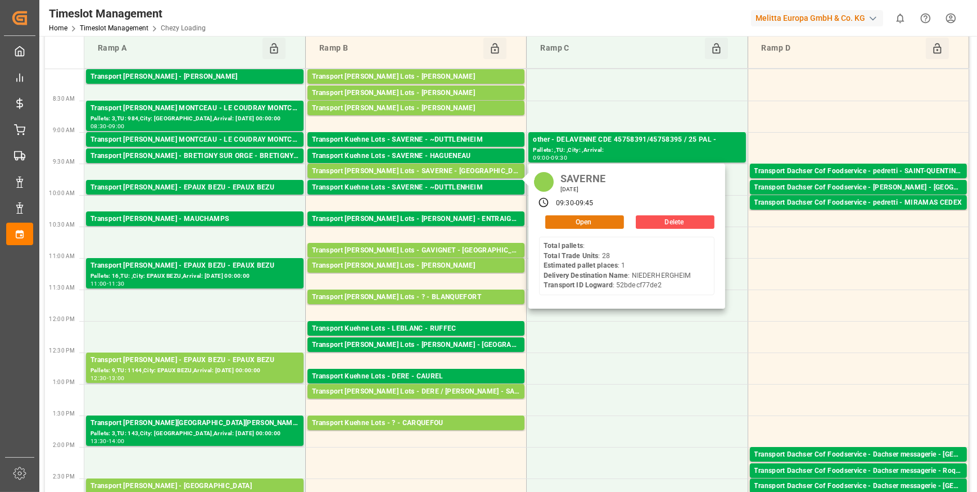
click at [579, 219] on button "Open" at bounding box center [584, 221] width 79 height 13
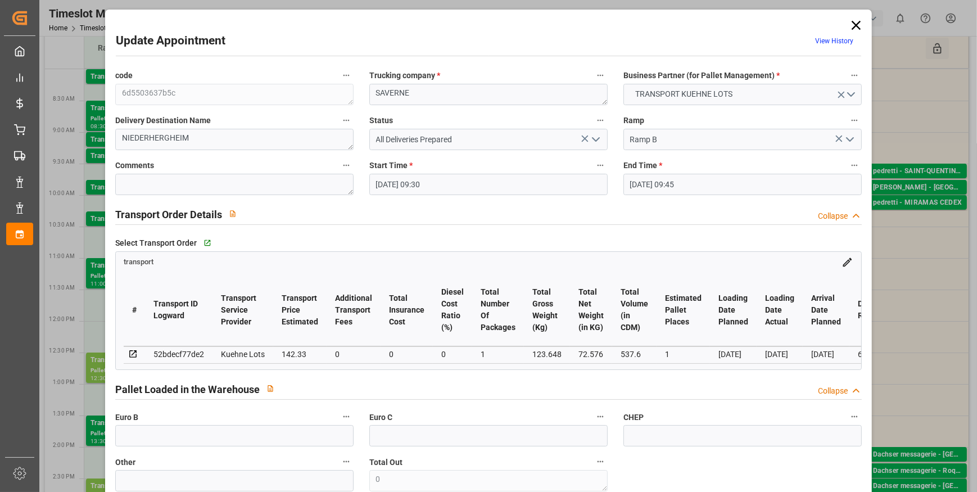
click at [424, 184] on input "[DATE] 09:30" at bounding box center [488, 184] width 238 height 21
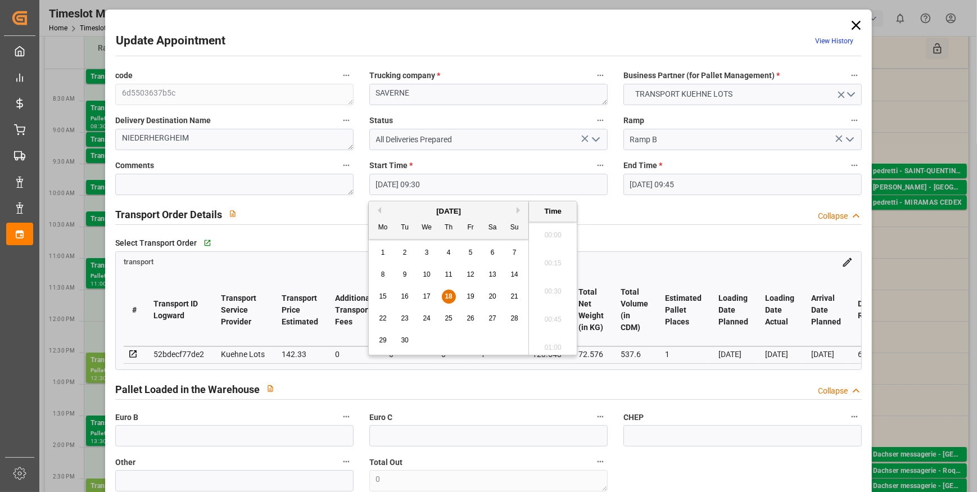
scroll to position [1015, 0]
click at [448, 297] on span "18" at bounding box center [448, 296] width 7 height 8
click at [545, 282] on li "14:00" at bounding box center [553, 283] width 48 height 28
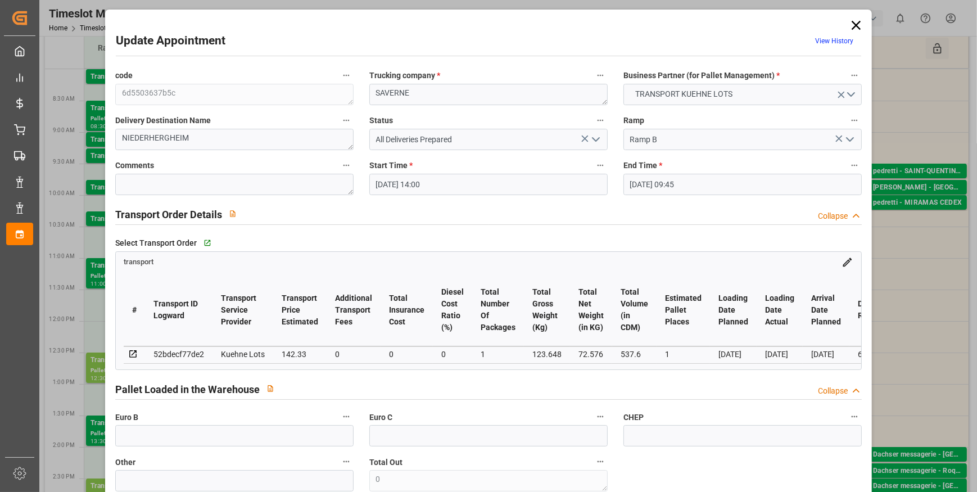
click at [657, 186] on input "[DATE] 09:45" at bounding box center [742, 184] width 238 height 21
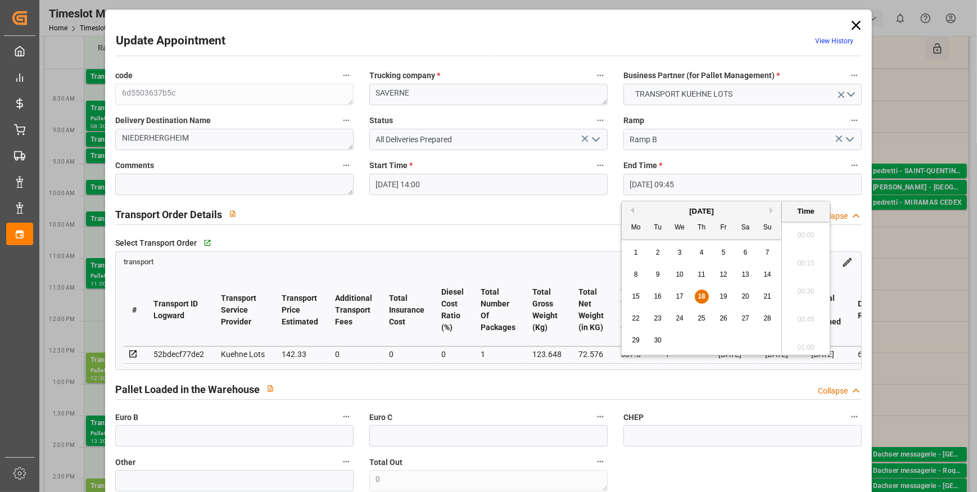
scroll to position [1043, 0]
click at [699, 297] on span "18" at bounding box center [701, 296] width 7 height 8
click at [798, 285] on li "14:15" at bounding box center [806, 283] width 48 height 28
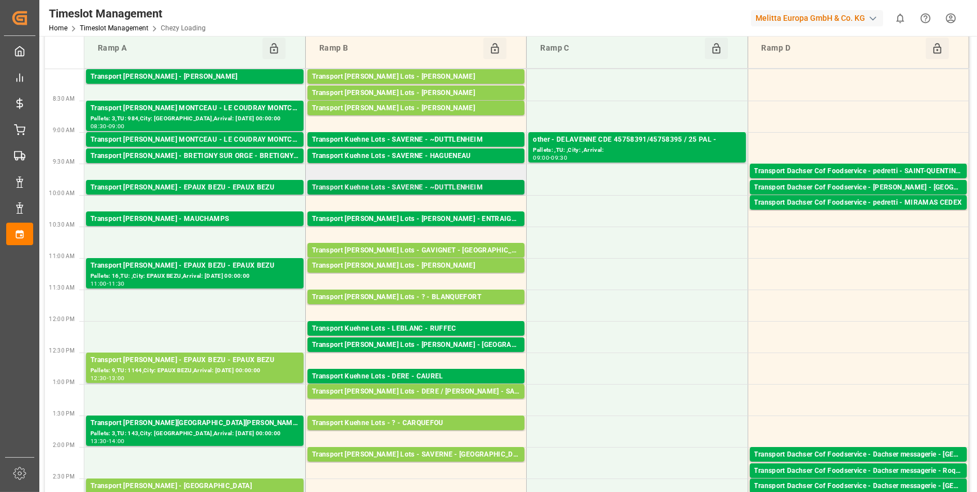
click at [415, 189] on div "Transport Kuehne Lots - SAVERNE - ~DUTTLENHEIM" at bounding box center [416, 187] width 208 height 11
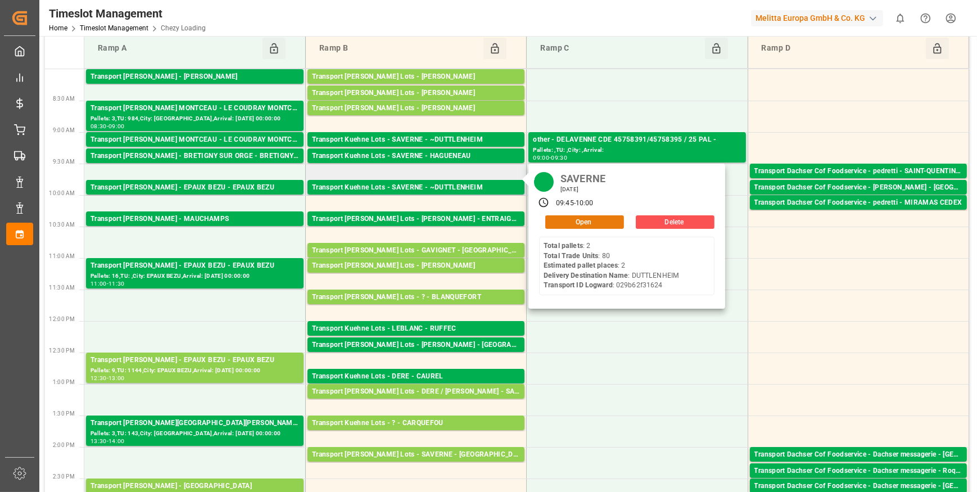
click at [566, 221] on button "Open" at bounding box center [584, 221] width 79 height 13
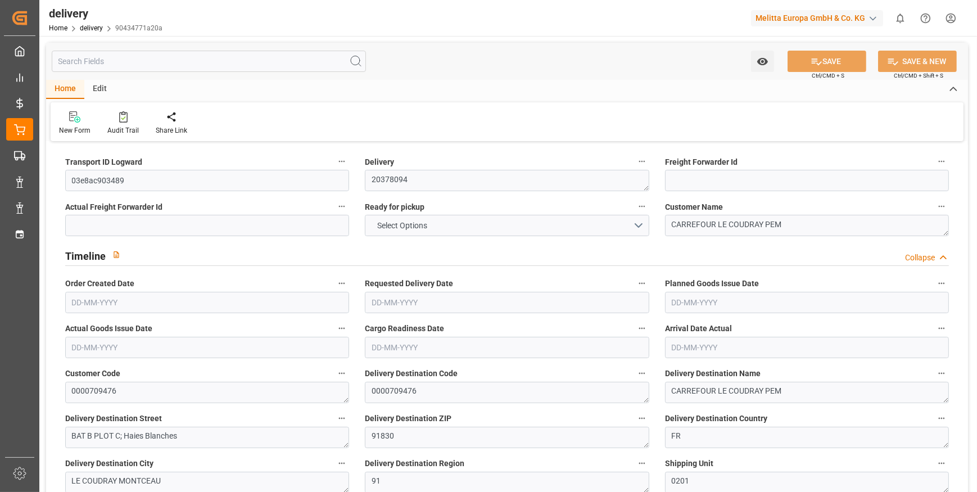
type input "9"
type input "690.363"
type input "1248.019"
type input "12423.6"
type input "984"
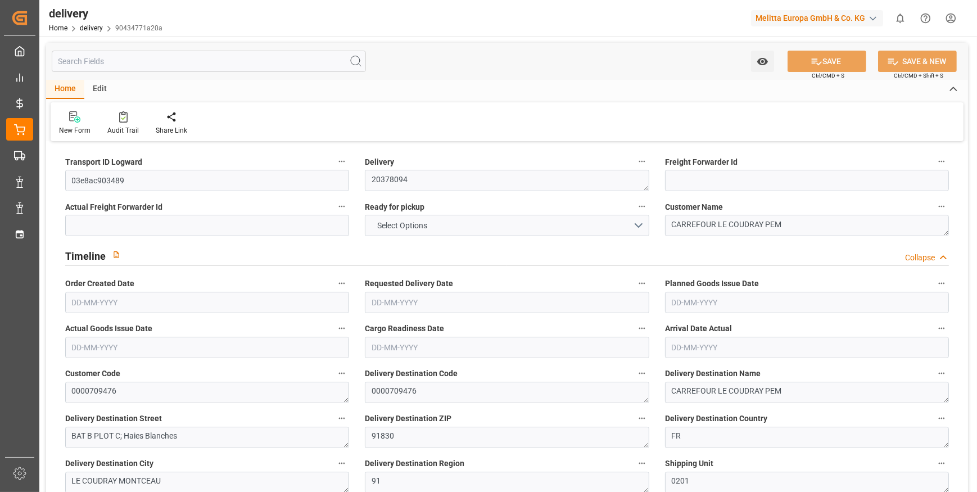
type input "10"
type input "3"
type input "10"
type input "0"
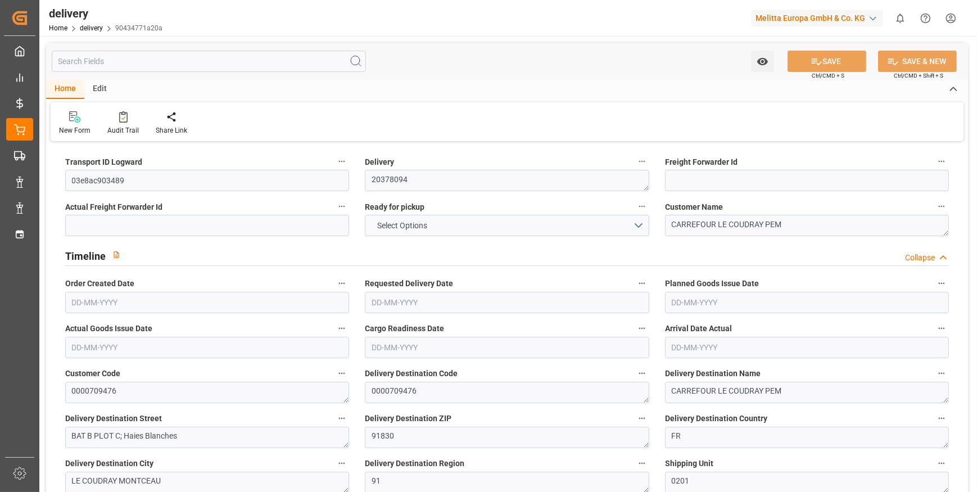
type input "-7.821"
type input "231.39"
type input "223.569"
type input "7.35"
type input "354.24"
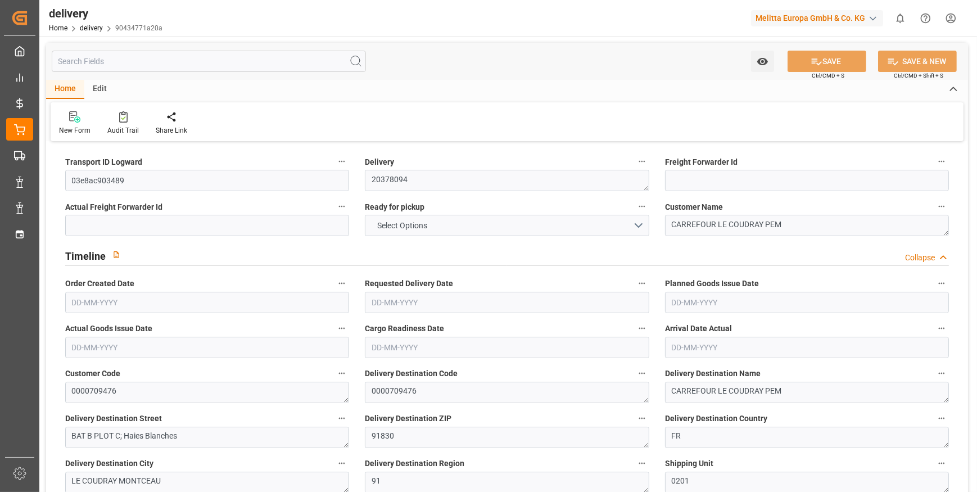
type input "1.5"
type input "1.3"
type input "0"
type input "15"
type input "991.674"
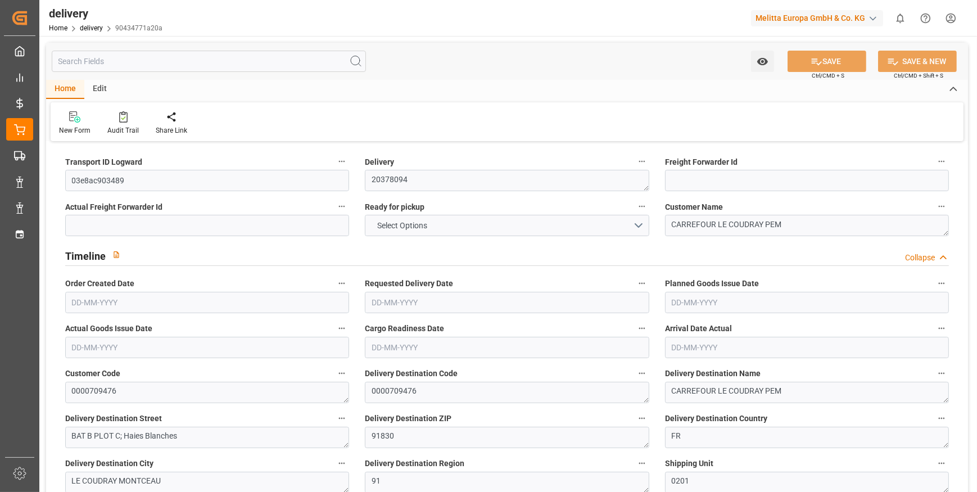
type input "101"
type input "1000.3703"
type input "0.0642"
type input "0"
type input "[DATE]"
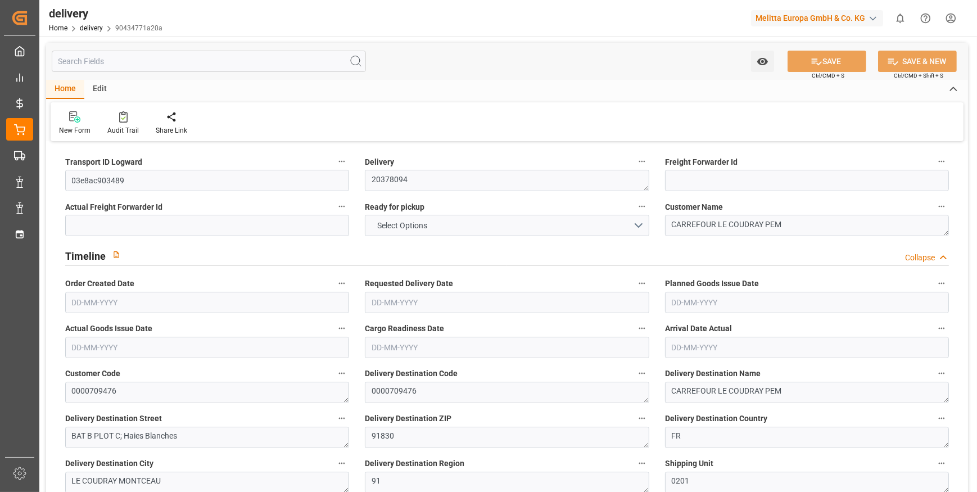
type input "[DATE]"
type input "11-09-2025 11:01"
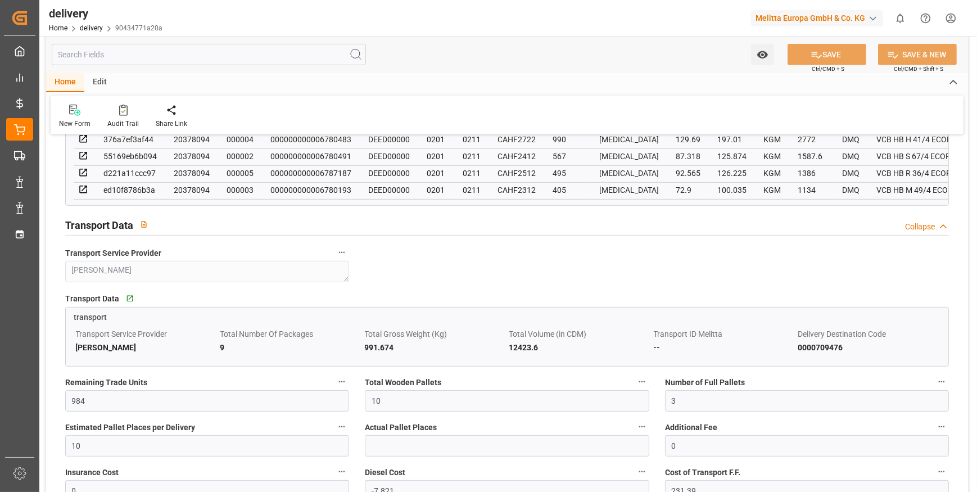
scroll to position [715, 0]
click at [398, 410] on input "10" at bounding box center [507, 400] width 284 height 21
type input "1"
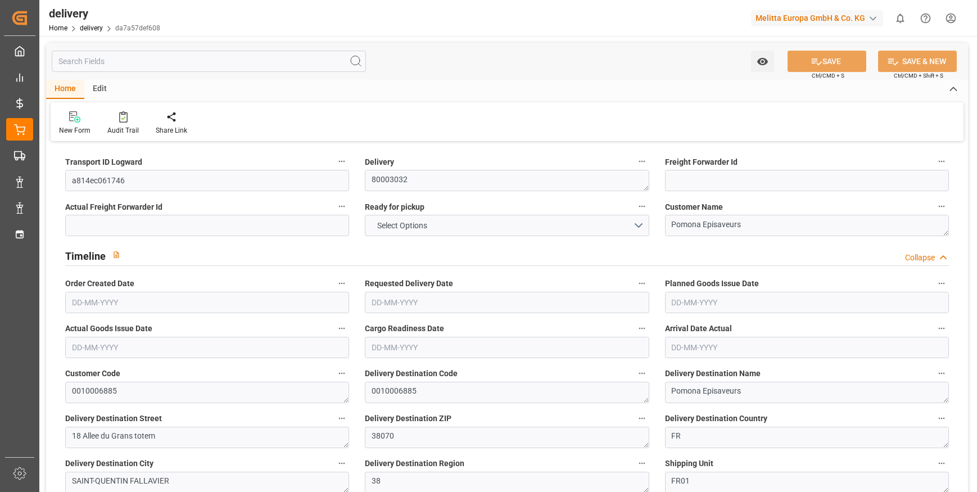
type input "8"
type input "1710.165"
type input "2266.646"
type input "7153.565"
type input "25"
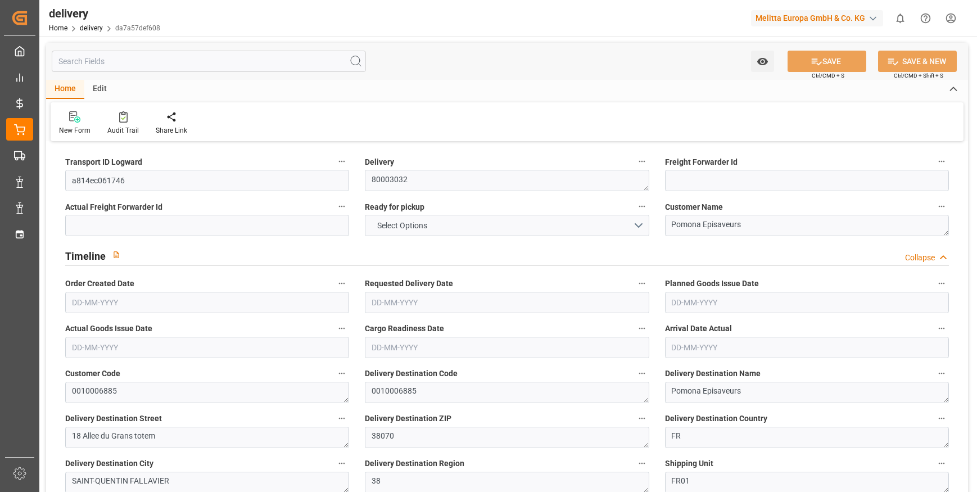
type input "9"
type input "8"
type input "9"
type input "0"
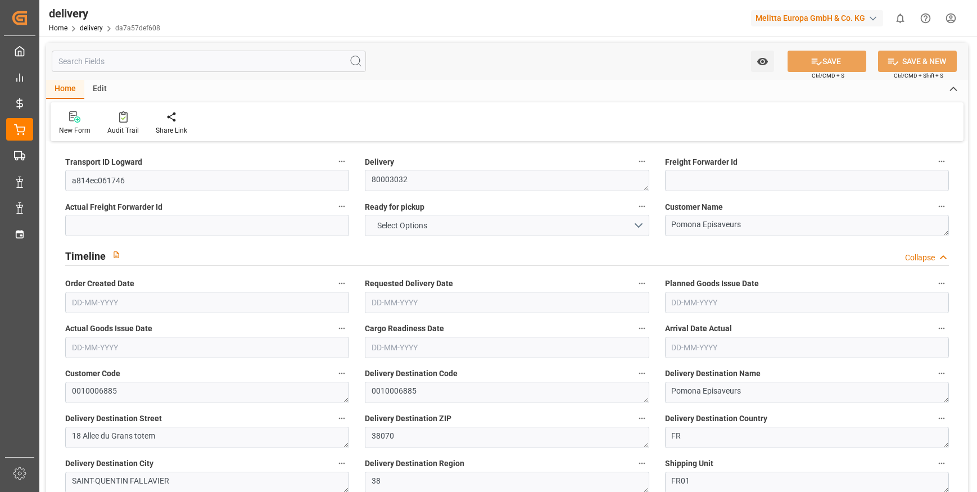
type input "-7.1738"
type input "407.6"
type input "400.4262"
type input "19.6"
type input "9"
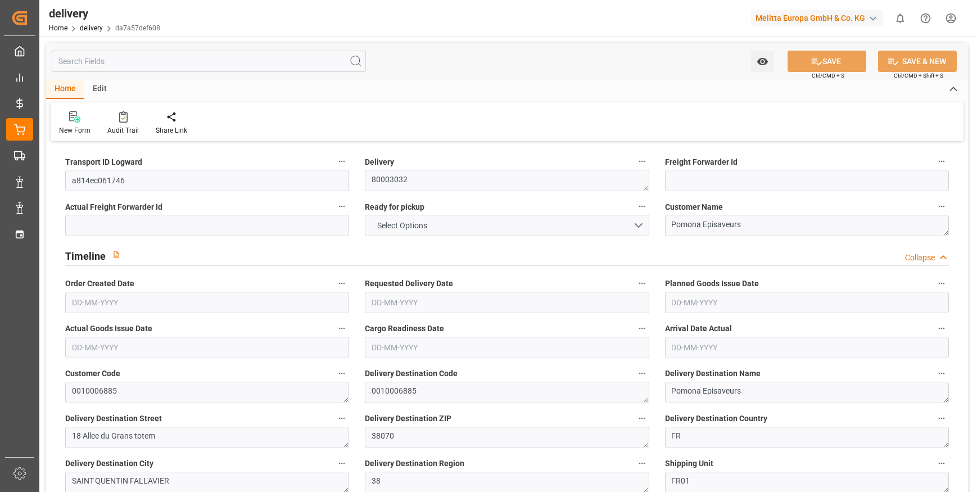
type input "1.5"
type input "1.3"
type input "0"
type input "13.5"
type input "2043.106"
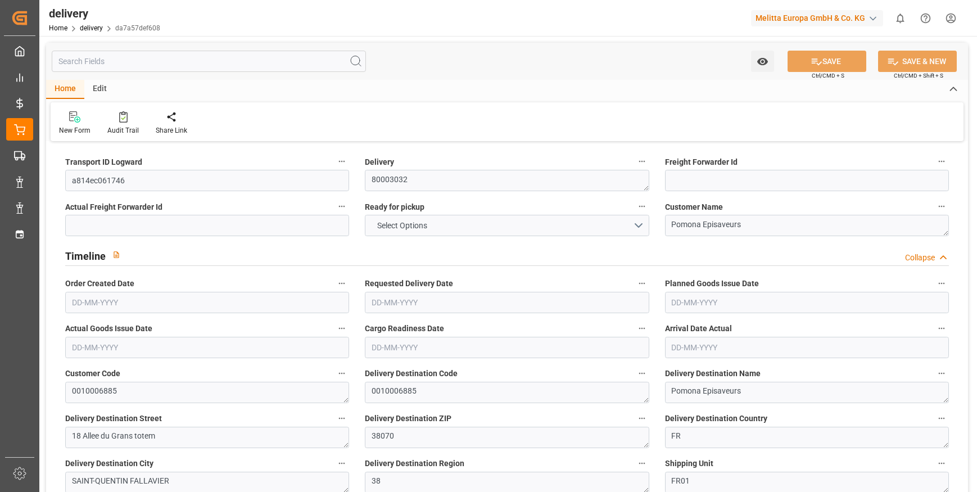
type input "101"
type input "0"
type input "[DATE]"
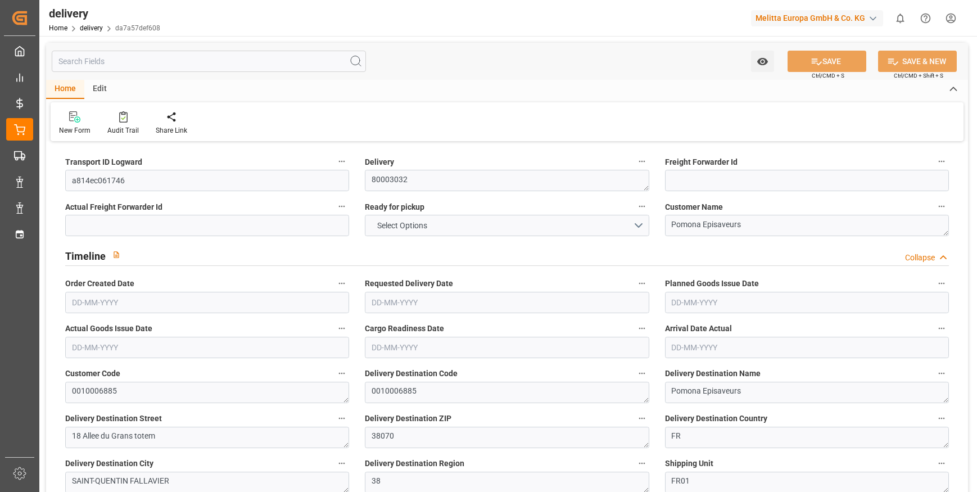
type input "[DATE]"
type input "09-09-2025 01:00"
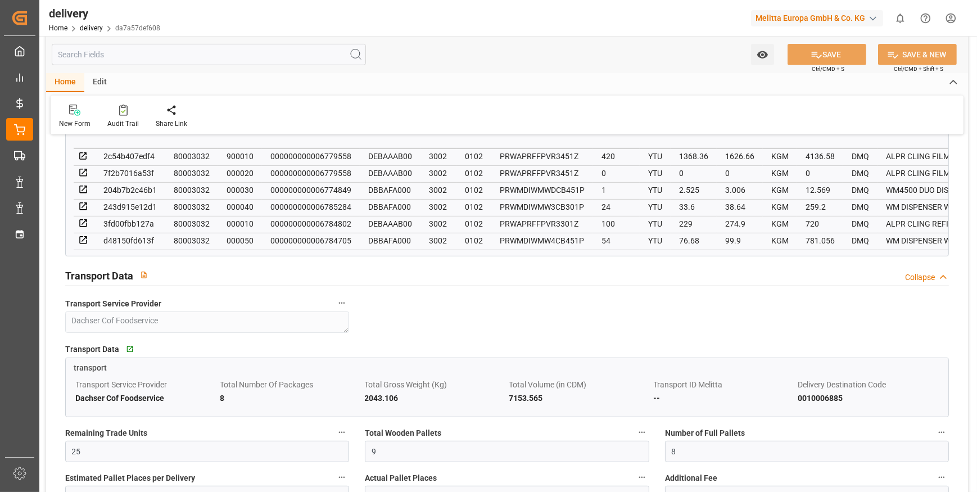
scroll to position [817, 0]
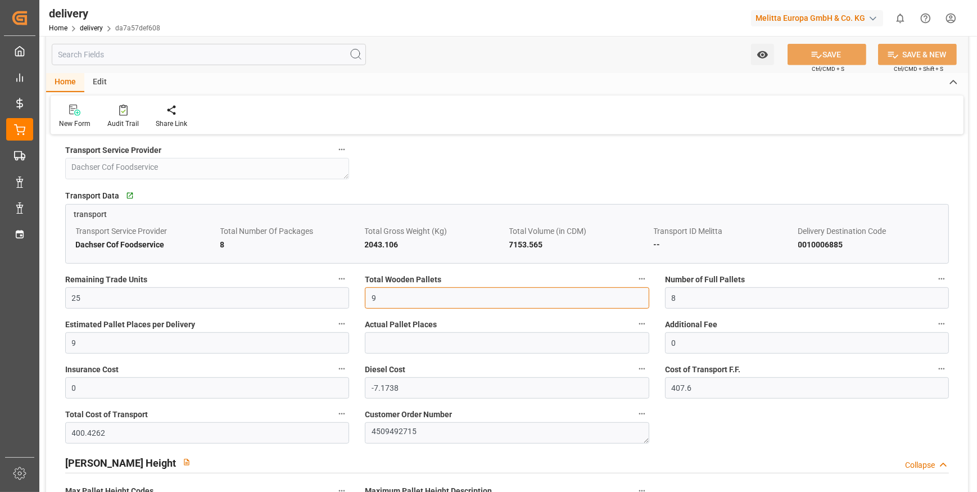
click at [378, 304] on input "9" at bounding box center [507, 297] width 284 height 21
type input "0"
type input "8"
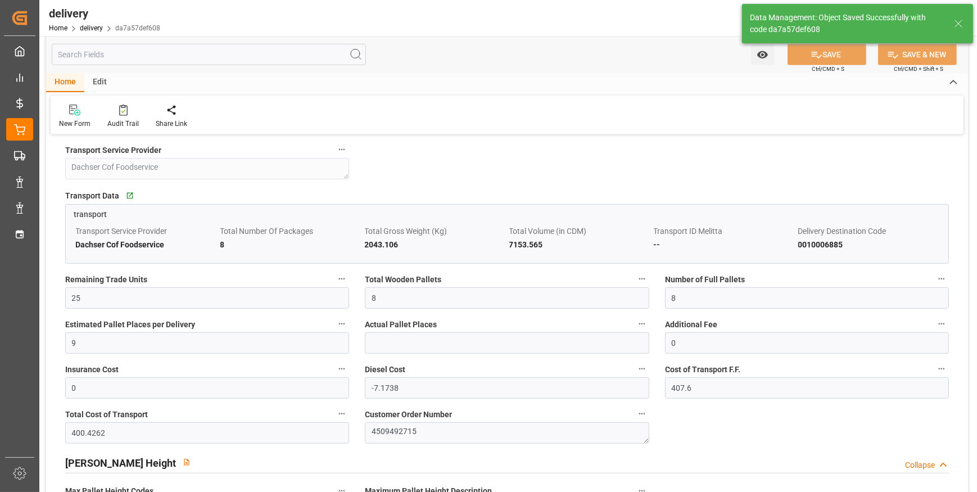
type input "12"
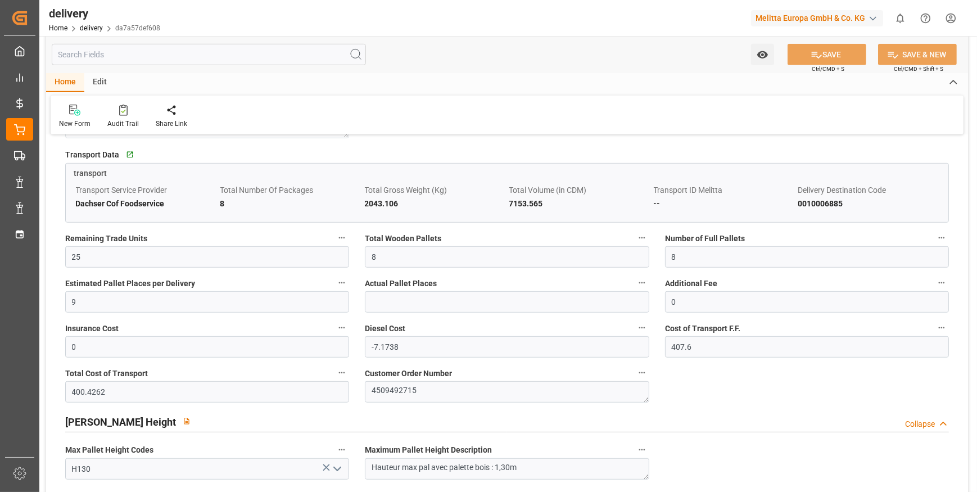
scroll to position [800, 0]
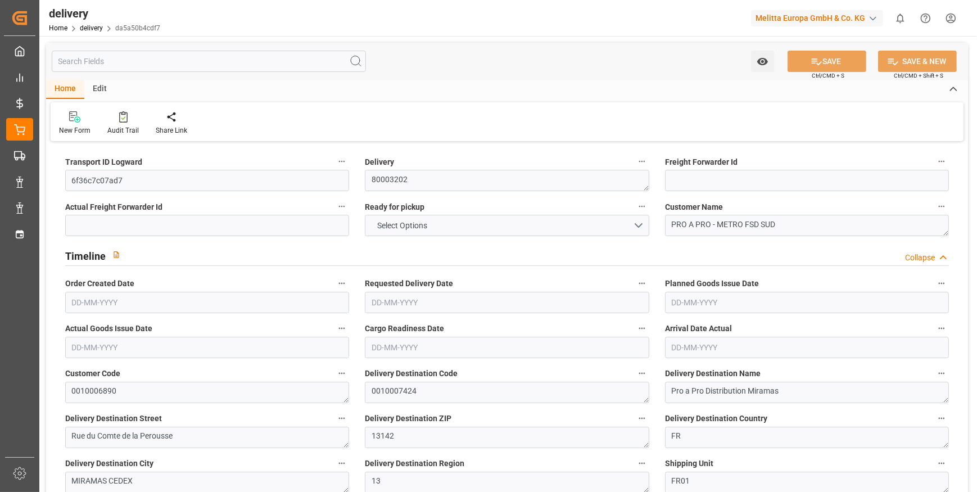
type input "2"
type input "566.352"
type input "731.668"
type input "1944.576"
type input "16"
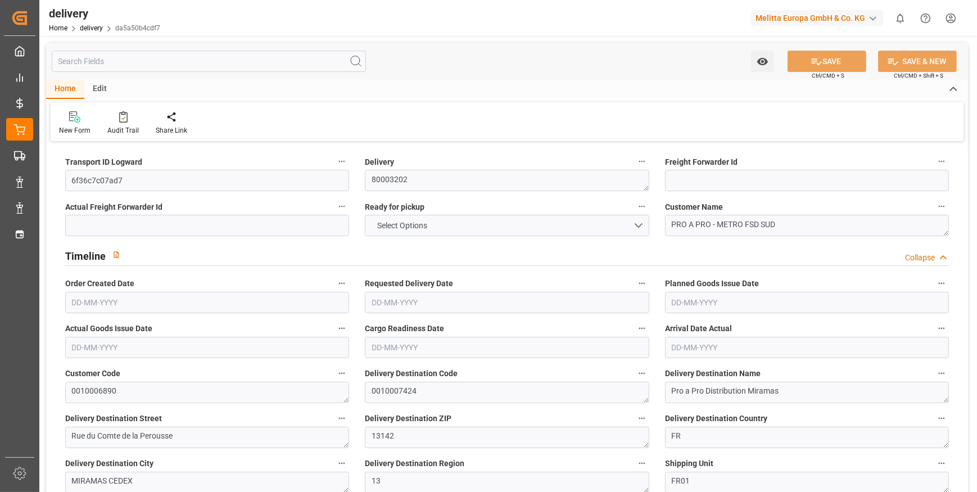
type input "3"
type input "2"
type input "3"
type input "0"
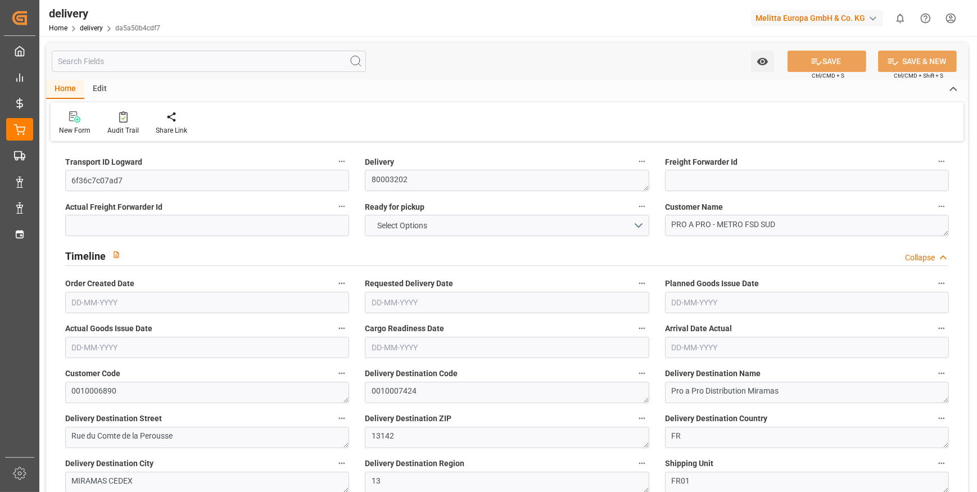
type input "-3.0017"
type input "170.55"
type input "167.5483"
type input "4.9"
type input "5.76"
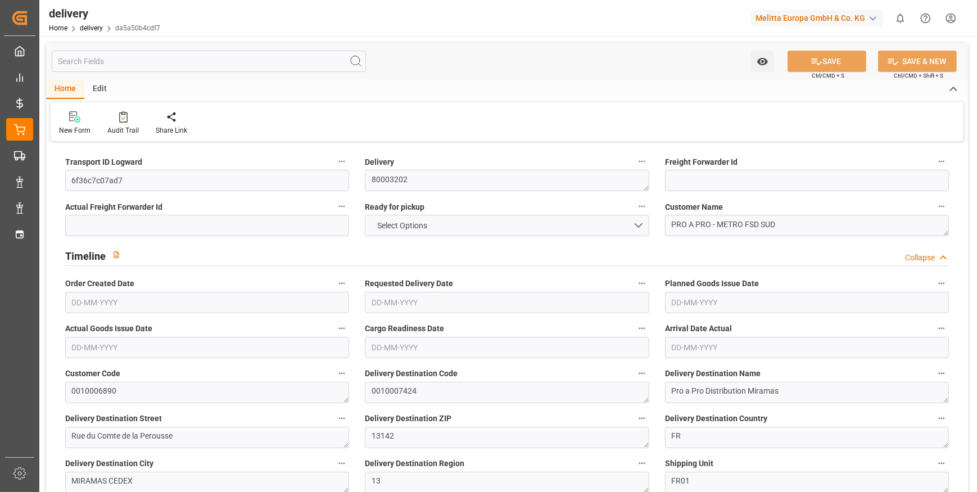
type input "1.5"
type input "1.3"
type input "0"
type input "4.5"
type input "657.888"
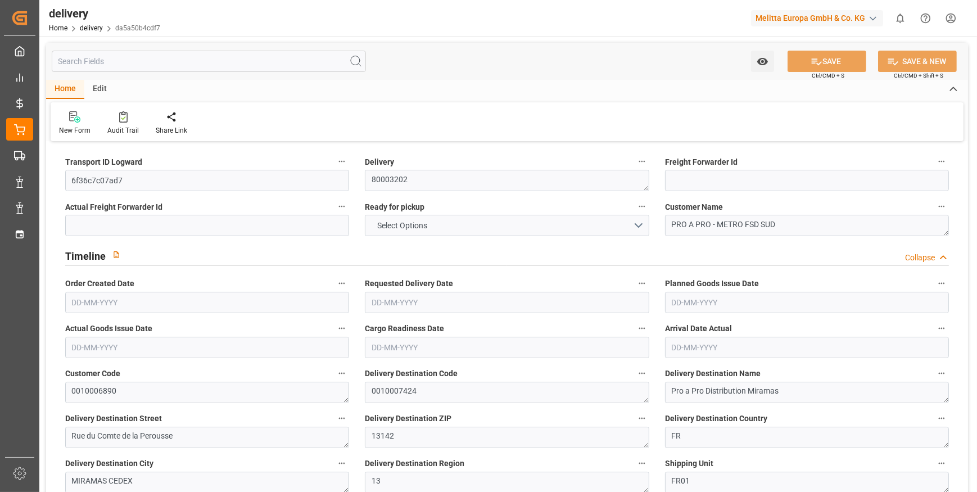
type input "101"
type input "0"
type input "[DATE]"
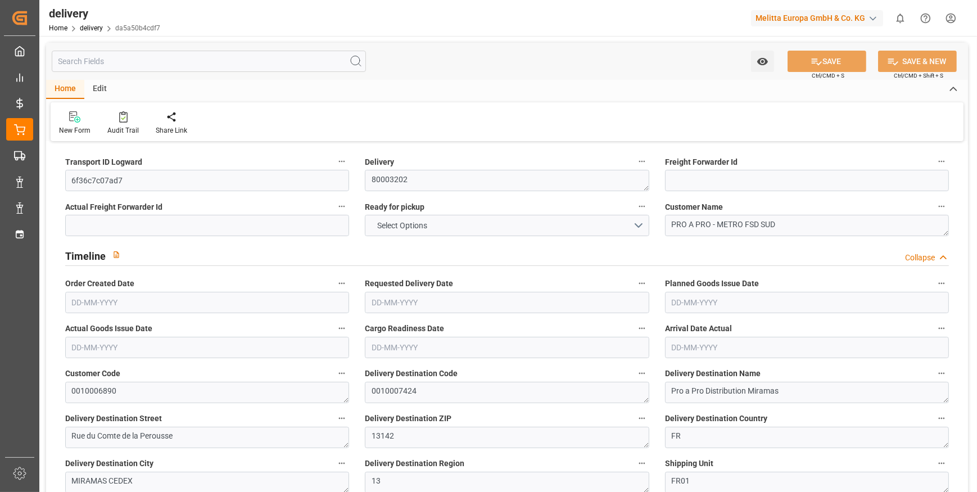
type input "[DATE]"
type input "13-09-2025 01:00"
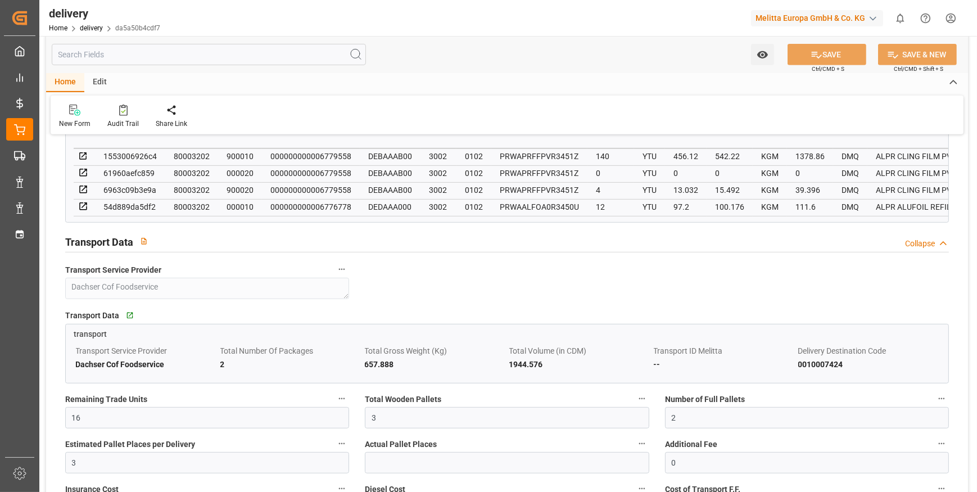
scroll to position [766, 0]
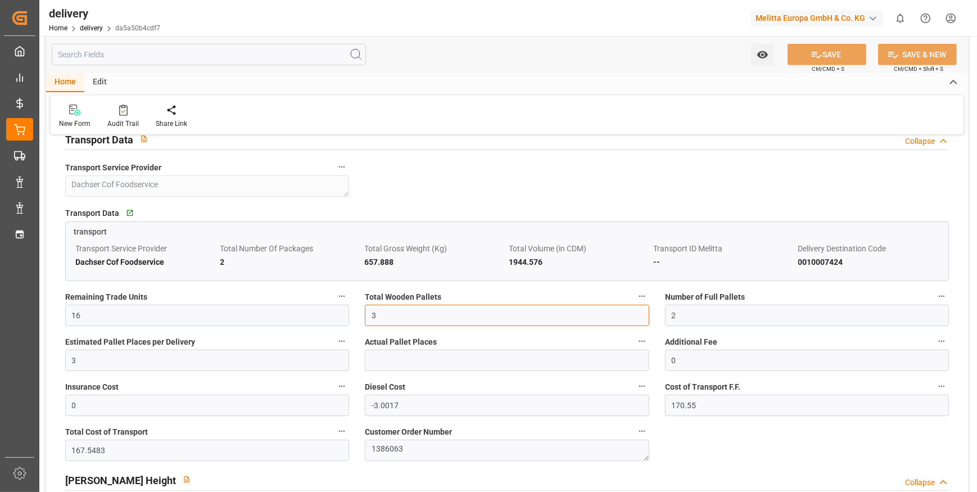
click at [386, 316] on input "3" at bounding box center [507, 315] width 284 height 21
type input "0"
type input "2"
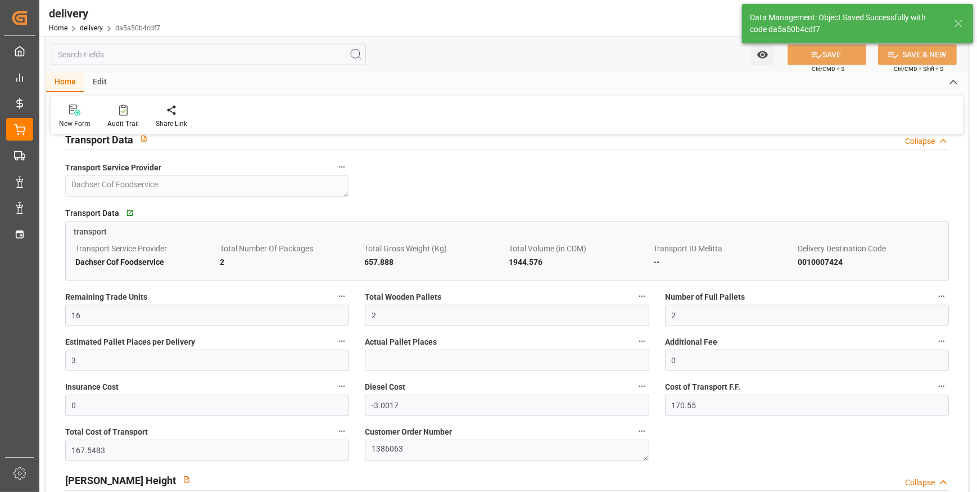
type input "3"
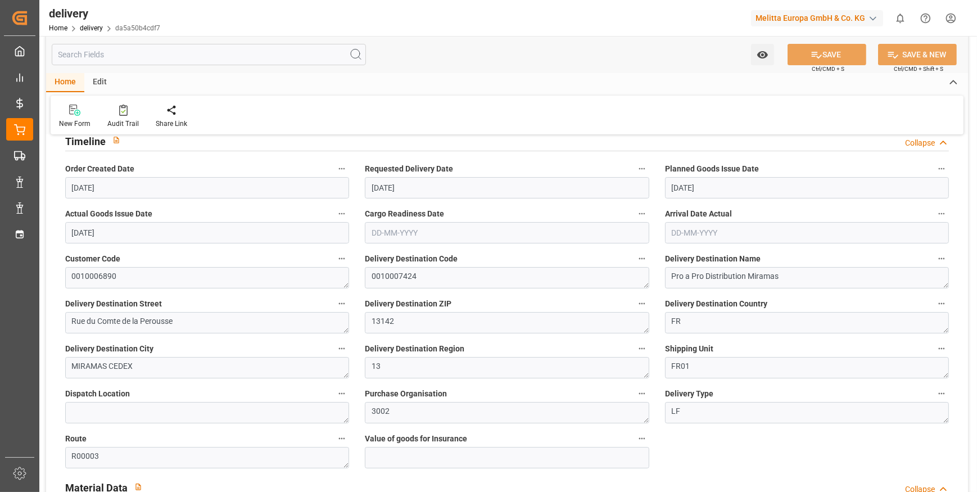
scroll to position [102, 0]
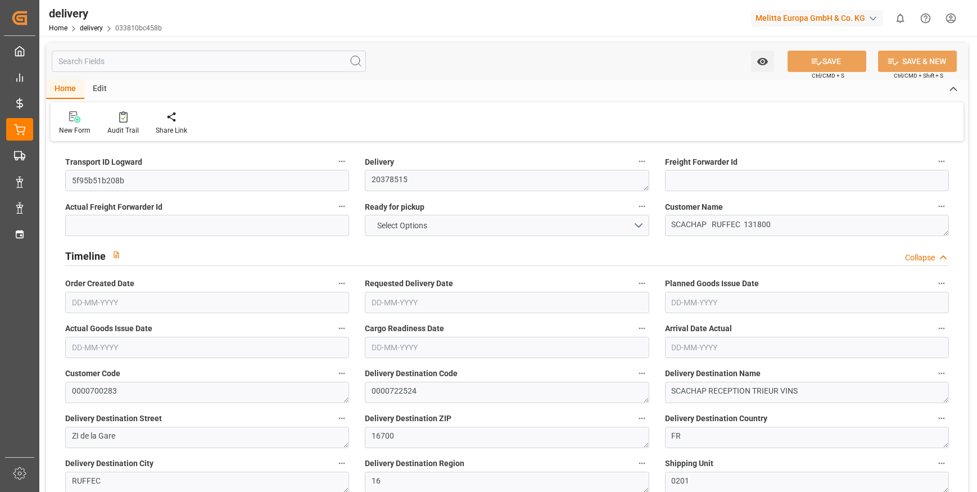
type input "10"
type input "470.13"
type input "837.758"
type input "2926.206"
type input "272"
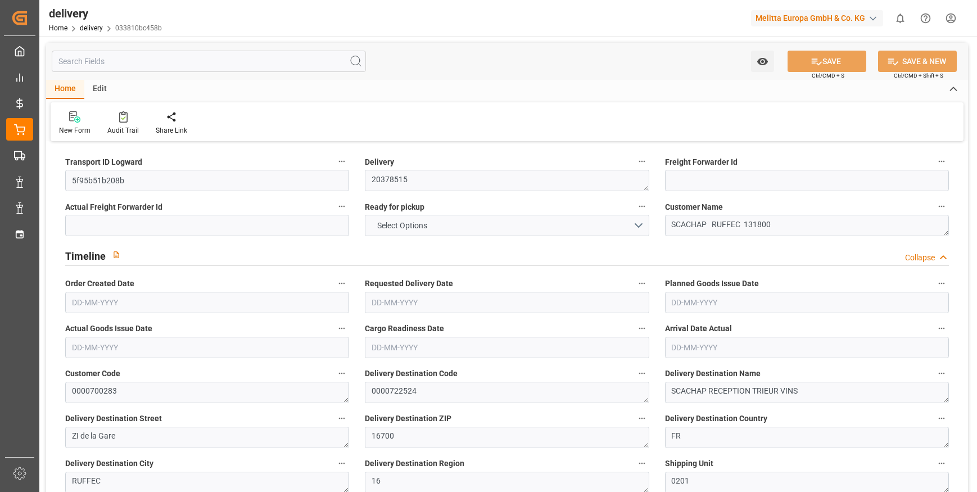
type input "11"
type input "1"
type input "4"
type input "0"
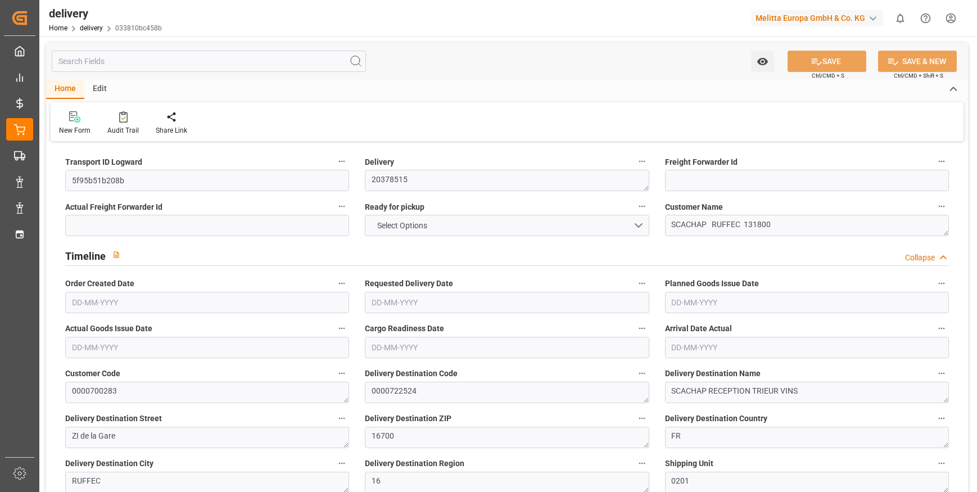
type input "0"
type input "148.7692"
type input "2.45"
type input "97.92"
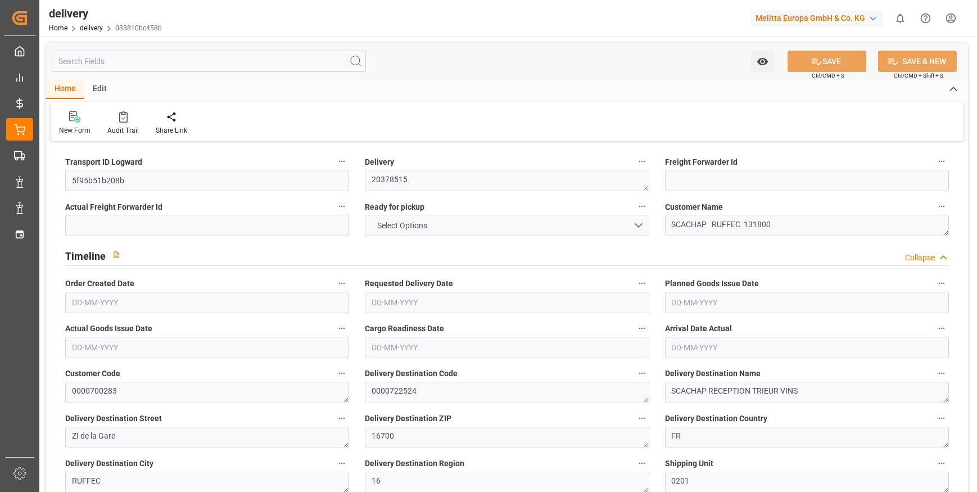
type input "1.5"
type input "1.3"
type input "0"
type input "16.5"
type input "580.286"
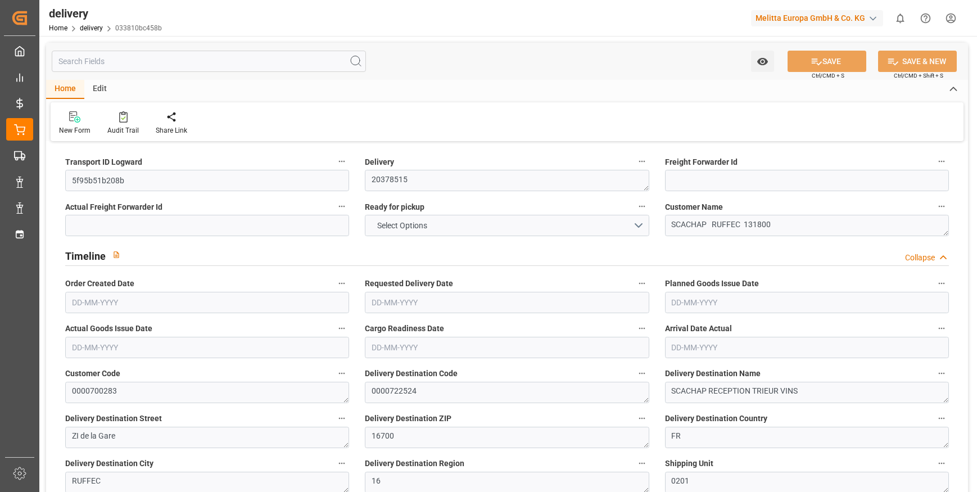
type input "101"
type input "3811.0626"
type input "0.2444"
type input "0"
type input "[DATE]"
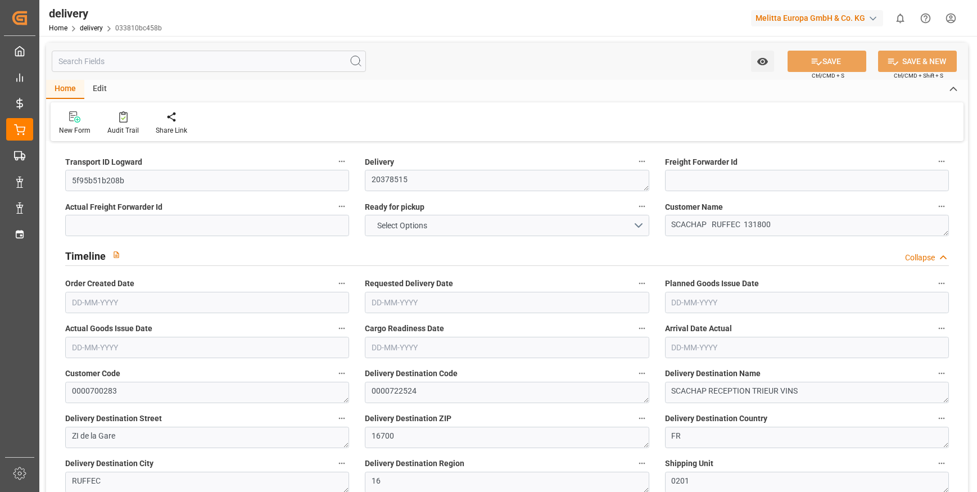
type input "[DATE]"
type input "[DATE] 11:01"
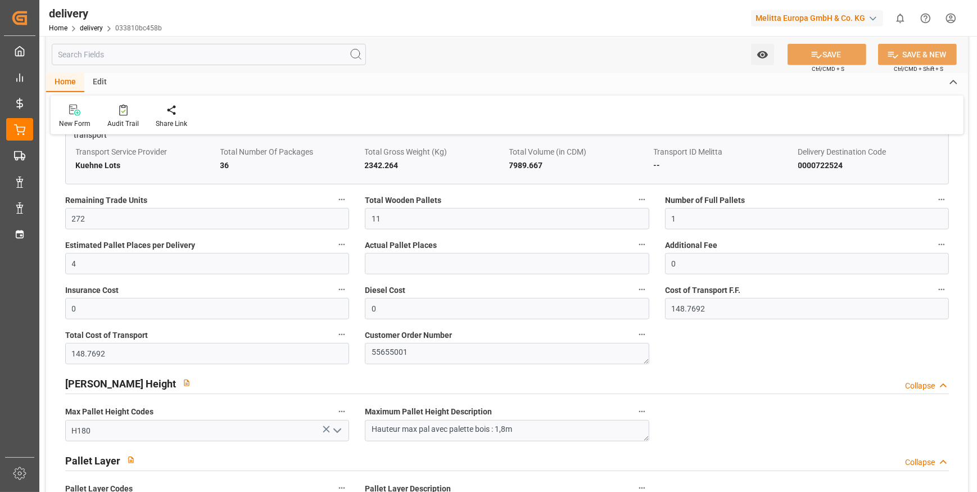
scroll to position [971, 0]
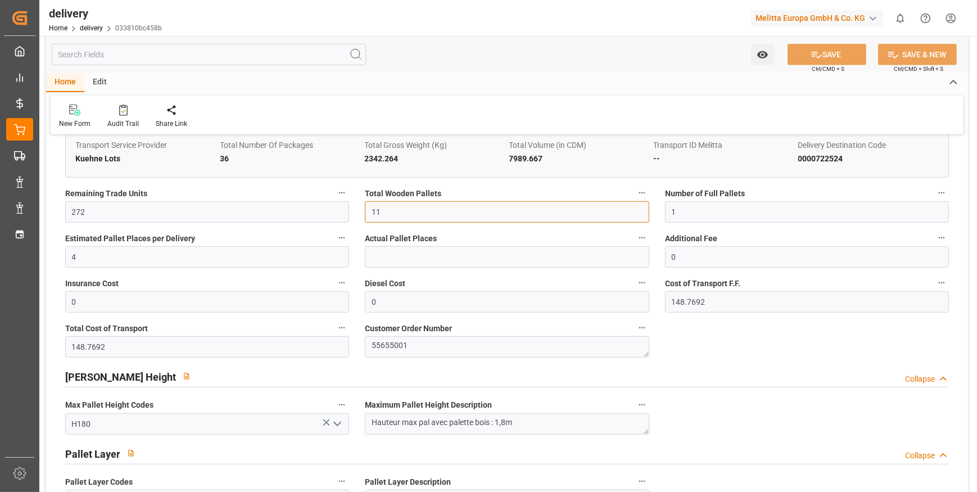
drag, startPoint x: 415, startPoint y: 218, endPoint x: 396, endPoint y: 210, distance: 20.7
click at [415, 218] on input "11" at bounding box center [507, 211] width 284 height 21
type input "10"
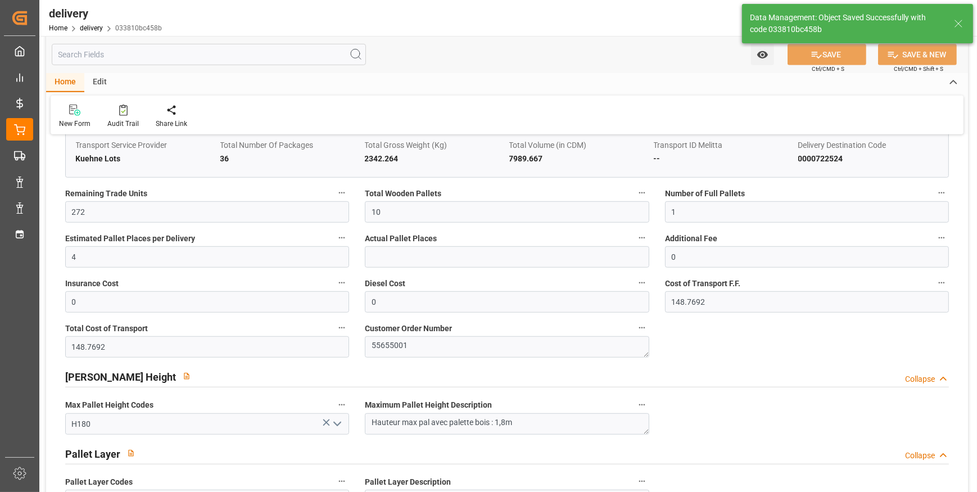
type input "15"
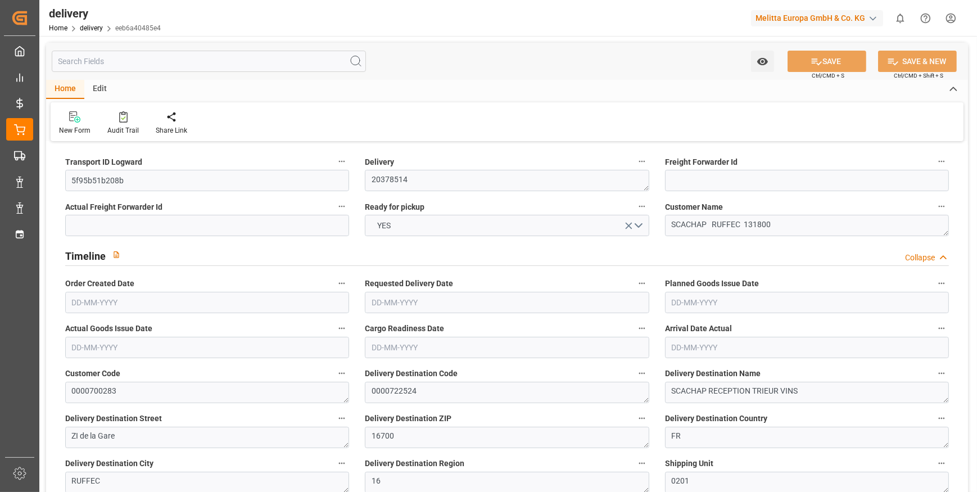
type input "26"
type input "1581.055"
type input "2888.978"
type input "5063.461"
type input "469"
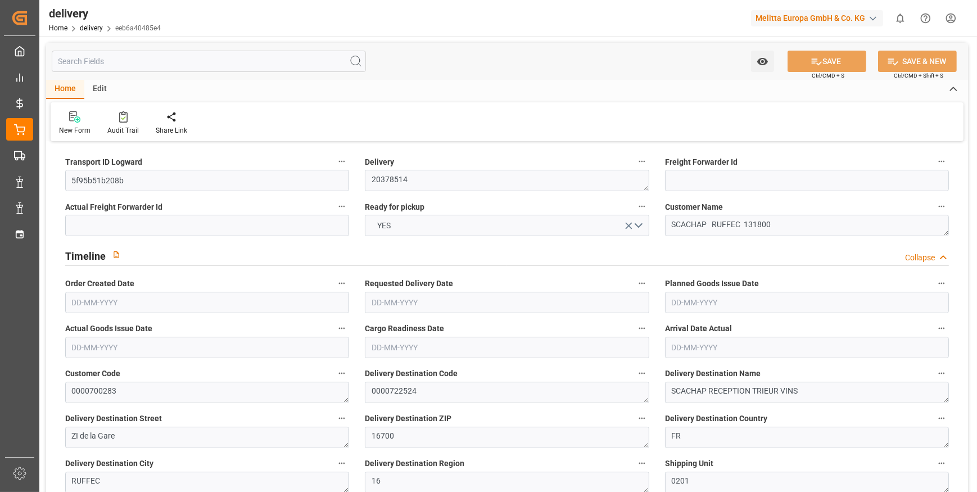
type input "49"
type input "0"
type input "9"
type input "0"
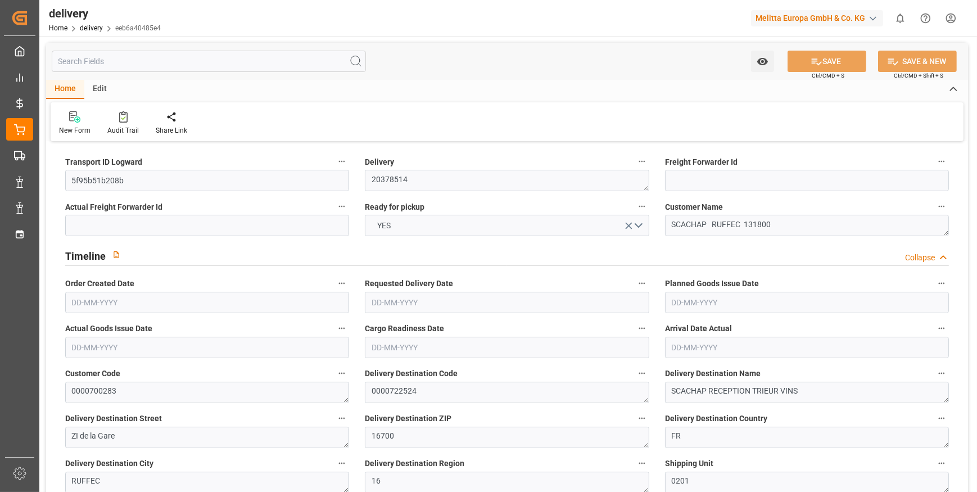
type input "0"
type input "334.7308"
type input "0"
type input "168.84"
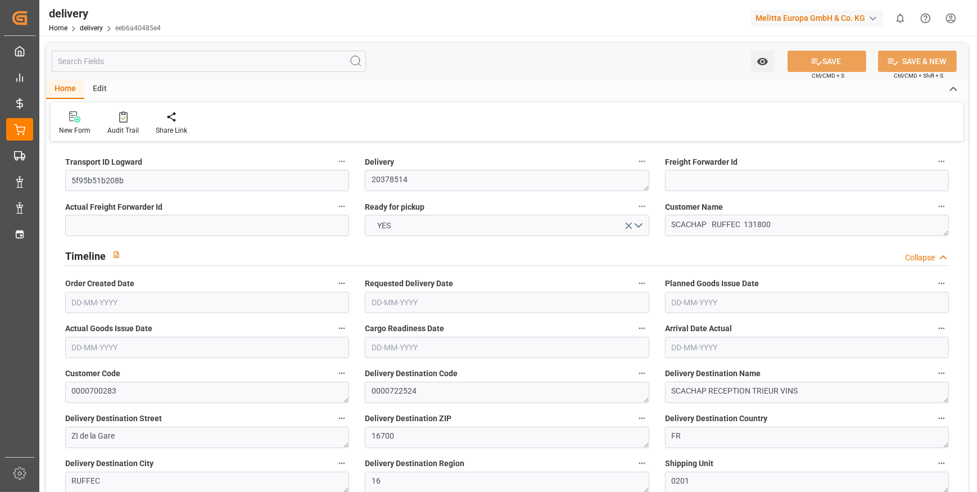
type input "1.5"
type input "1.3"
type input "0"
type input "73.5"
type input "1761.978"
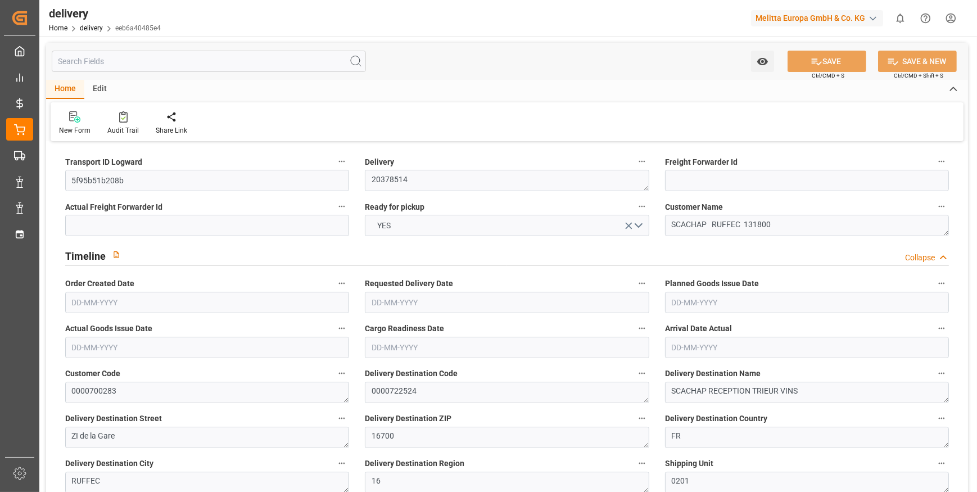
type input "101"
type input "6594.6029"
type input "0.423"
type input "0"
type input "[DATE]"
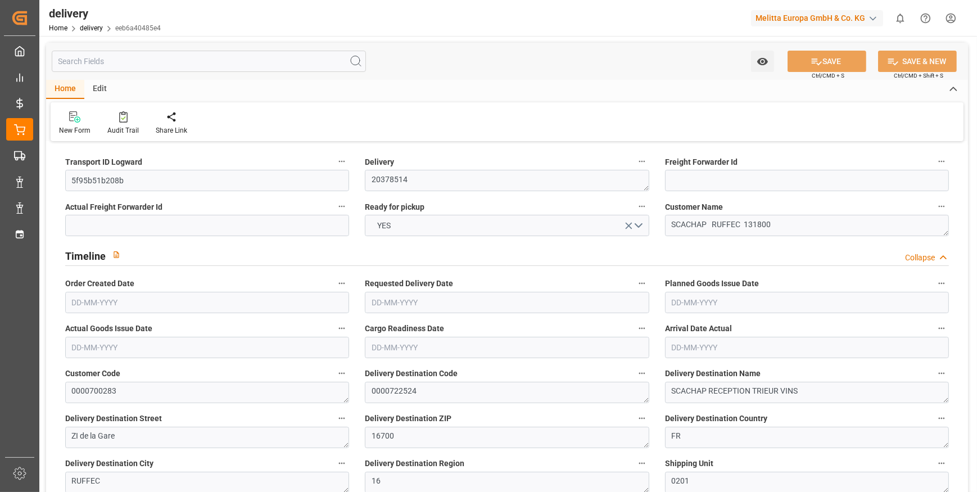
type input "[DATE]"
type input "17-09-2025 11:01"
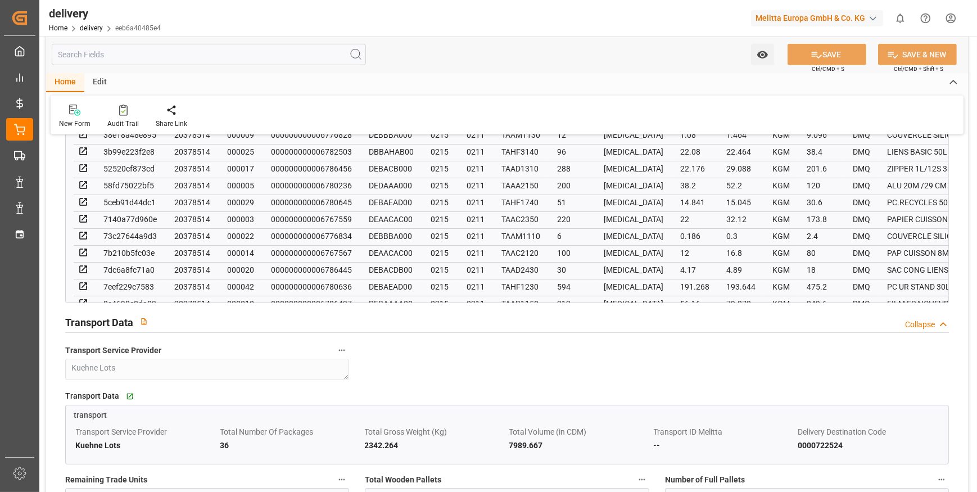
scroll to position [920, 0]
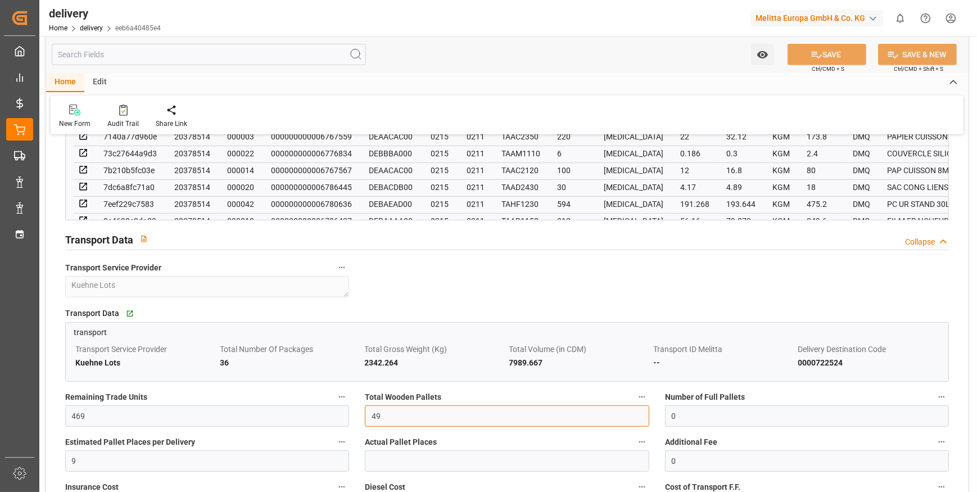
click at [410, 417] on input "49" at bounding box center [507, 415] width 284 height 21
type input "4"
type input "0"
type input "26"
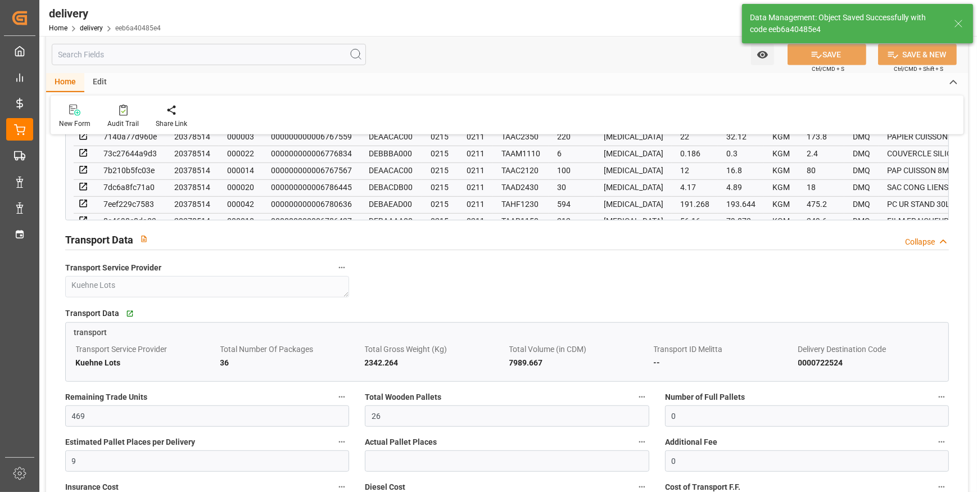
type input "39"
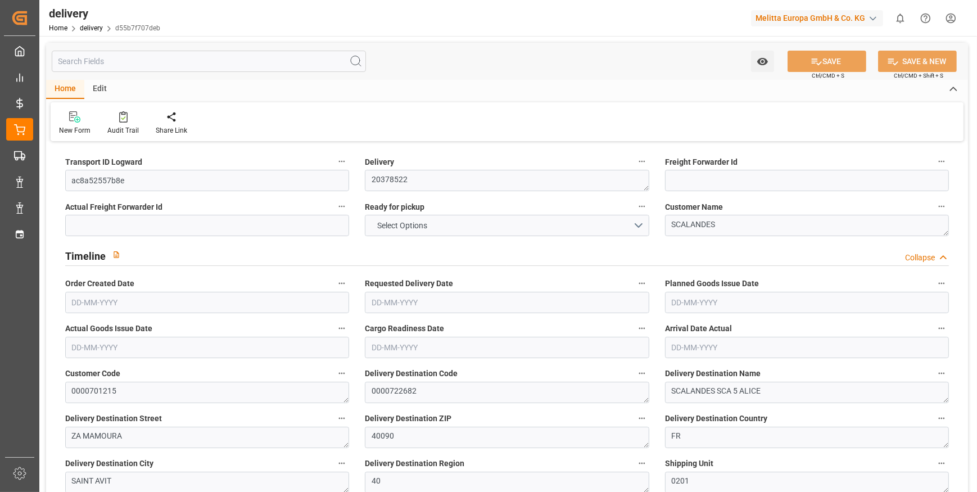
type input "15"
type input "642.879"
type input "1454.525"
type input "2455.858"
type input "217"
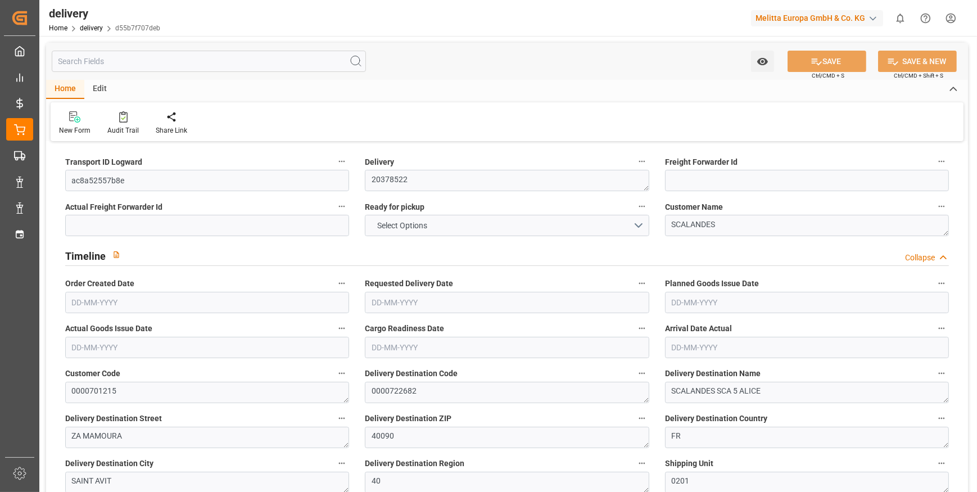
type input "31"
type input "0"
type input "6"
type input "0"
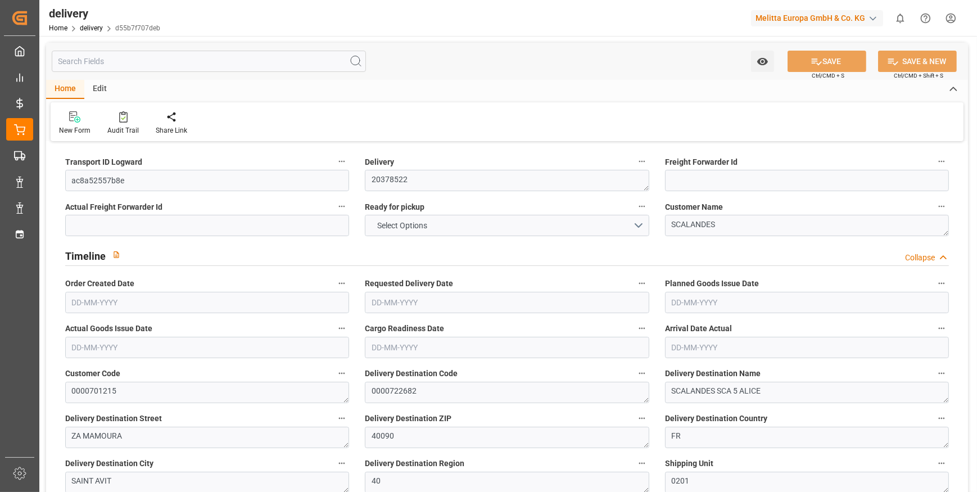
type input "0"
type input "361.4667"
type input "0"
type input "78.12"
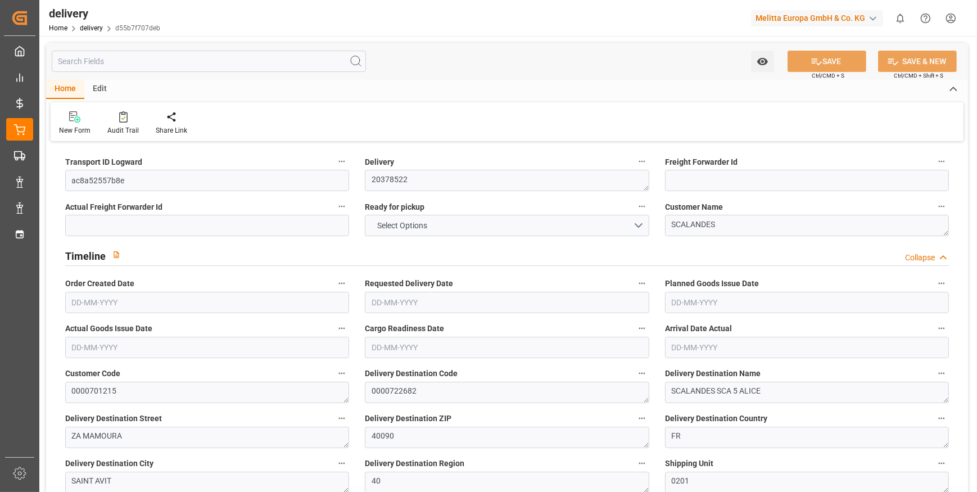
type input "1.5"
type input "1.3"
type input "0"
type input "46.5"
type input "741.525"
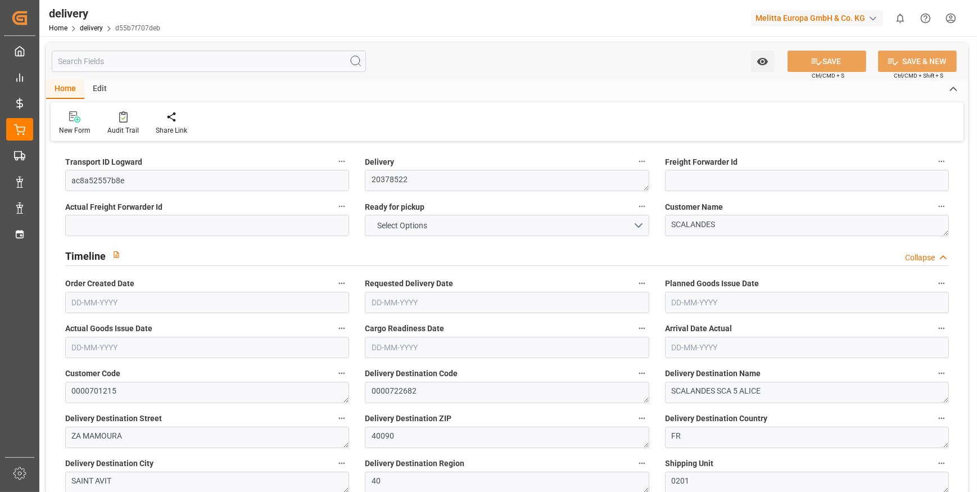
type input "101"
type input "4711.9639"
type input "0.3022"
type input "0"
type input "[DATE]"
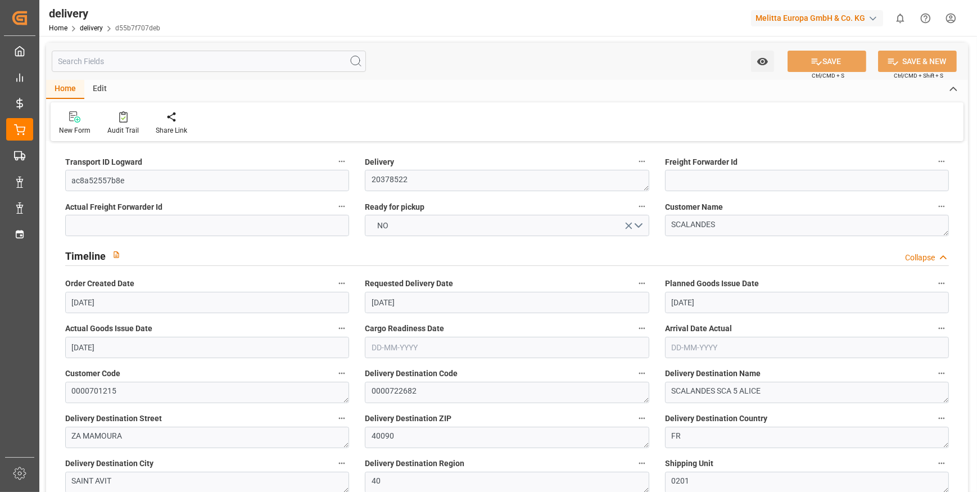
type input "[DATE]"
type input "[DATE] 11:00"
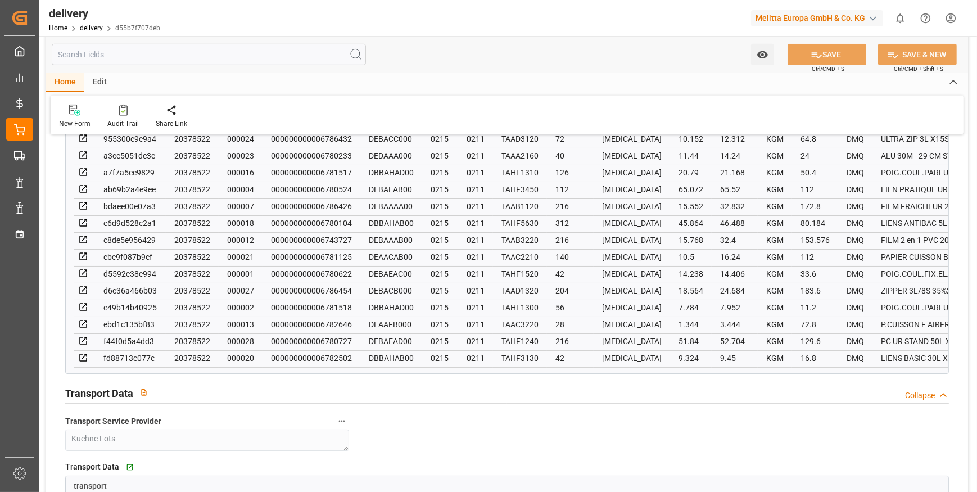
scroll to position [920, 0]
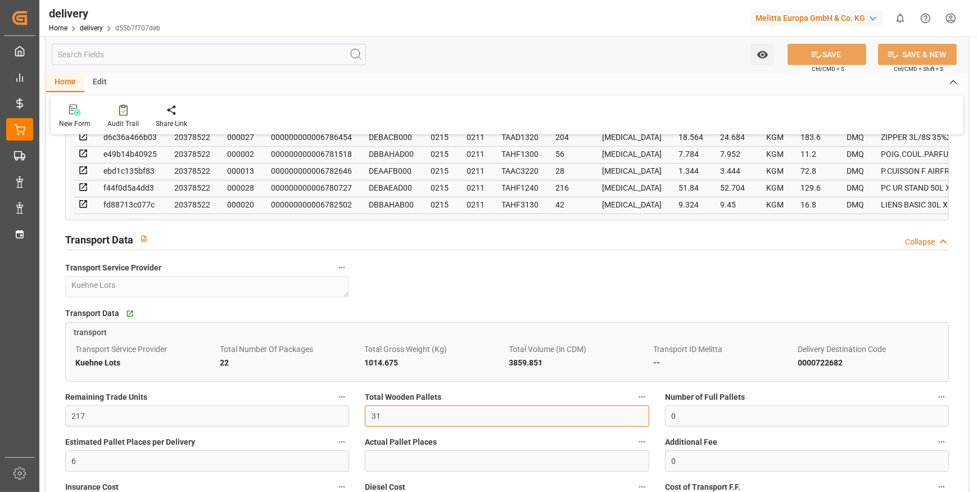
click at [402, 420] on input "31" at bounding box center [507, 415] width 284 height 21
type input "3"
type input "0"
type input "15"
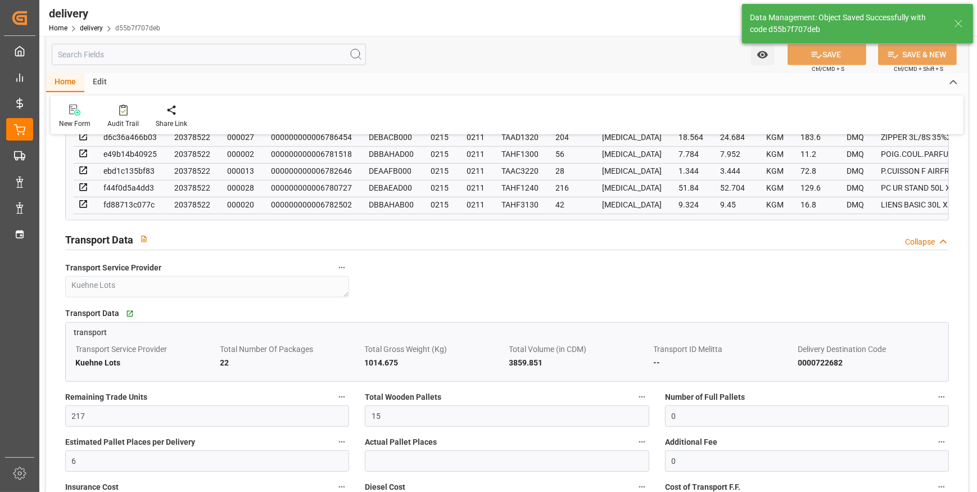
type input "22.5"
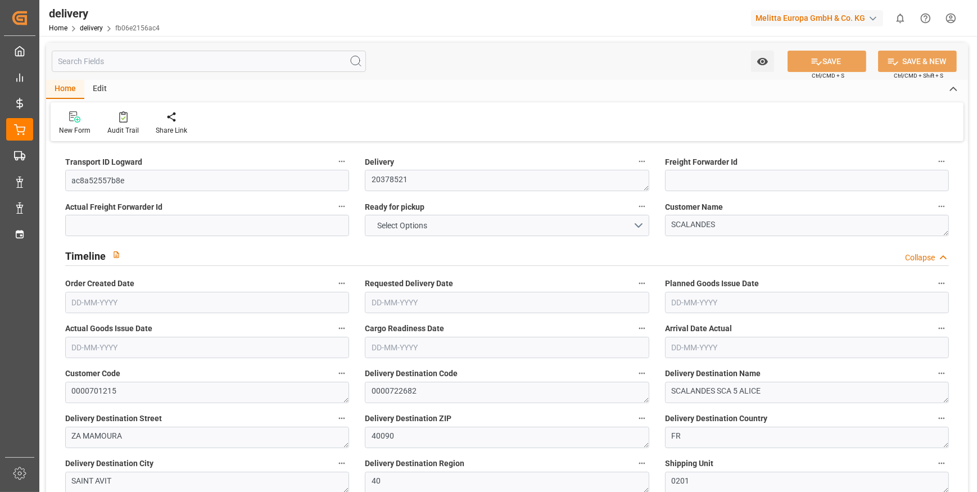
type input "7"
type input "225.334"
type input "503.15"
type input "1403.993"
type input "164"
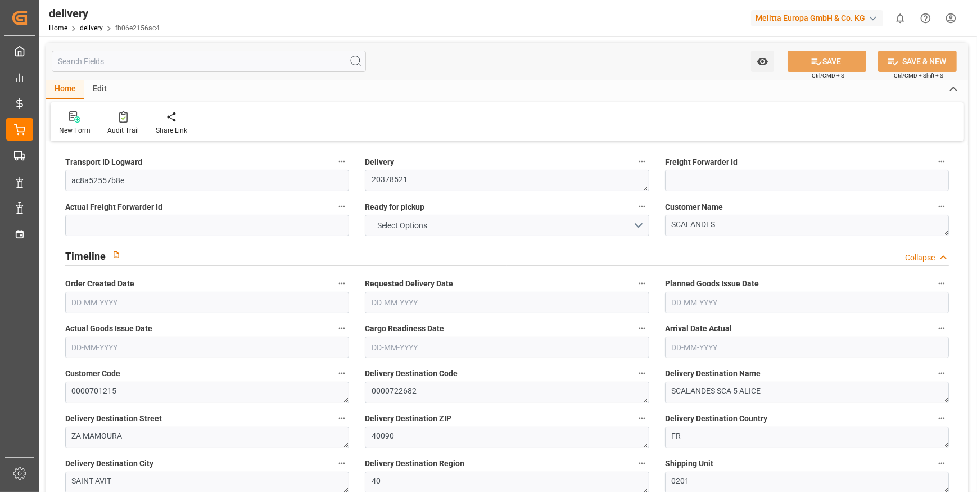
type input "10"
type input "0"
type input "3"
type input "0"
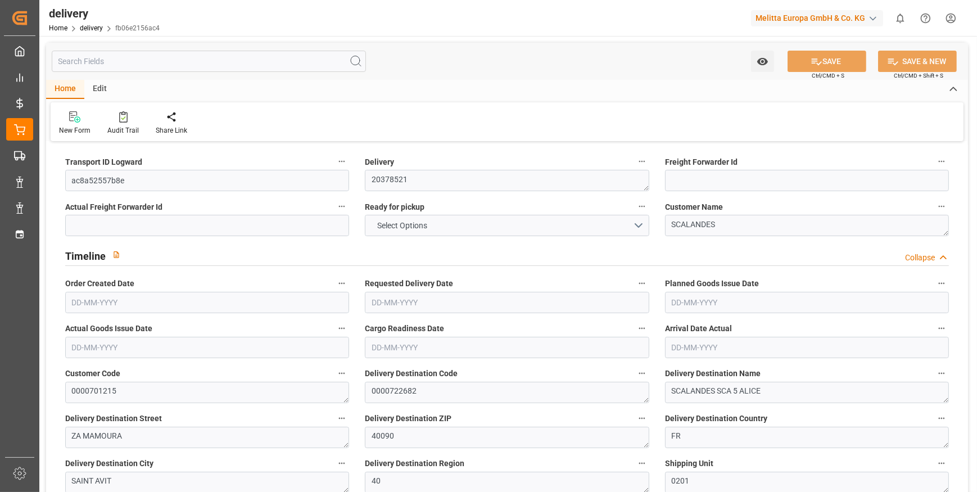
type input "0"
type input "180.7333"
type input "0"
type input "59.04"
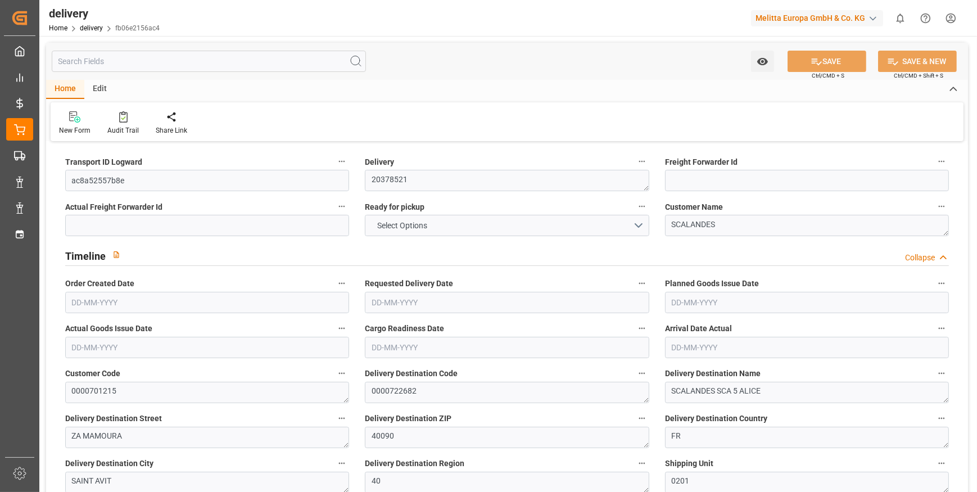
type input "1.5"
type input "1.3"
type input "0"
type input "15"
type input "273.15"
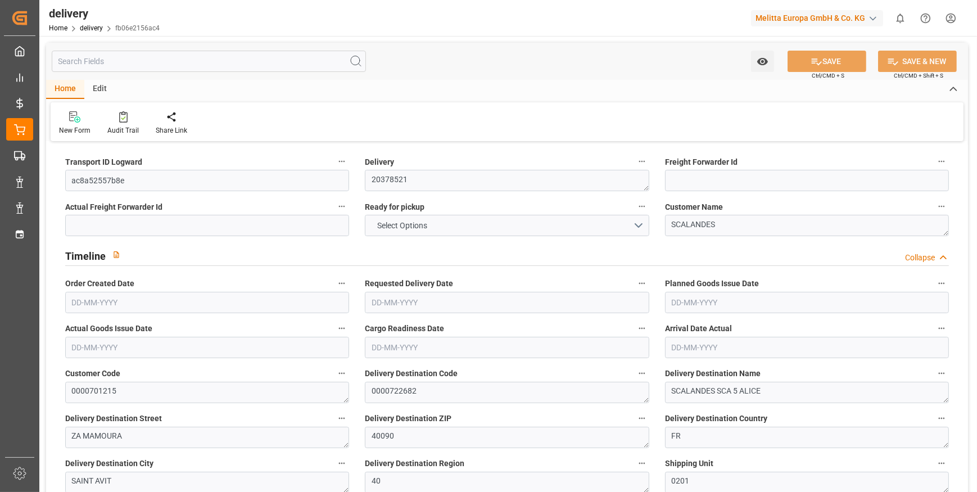
type input "101"
type input "2693.7895"
type input "0.1727"
type input "0"
type input "[DATE]"
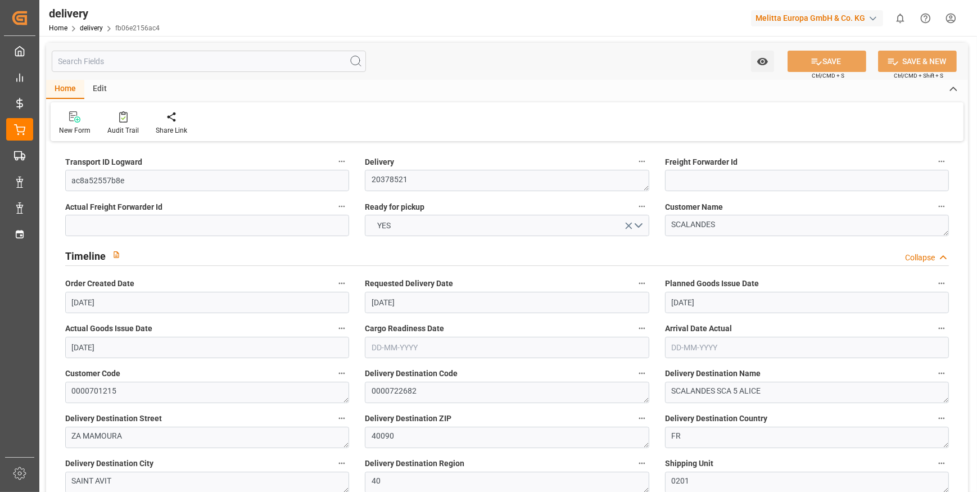
type input "[DATE]"
type input "[DATE] 11:01"
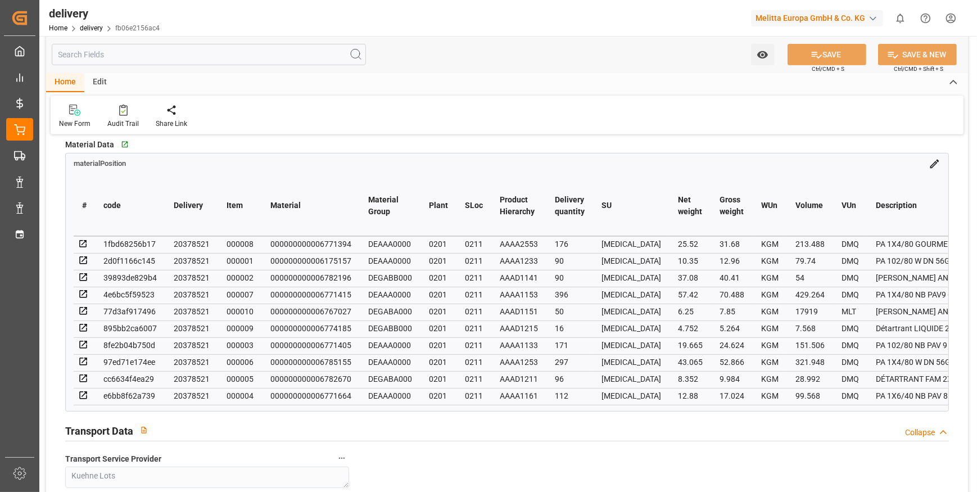
scroll to position [817, 0]
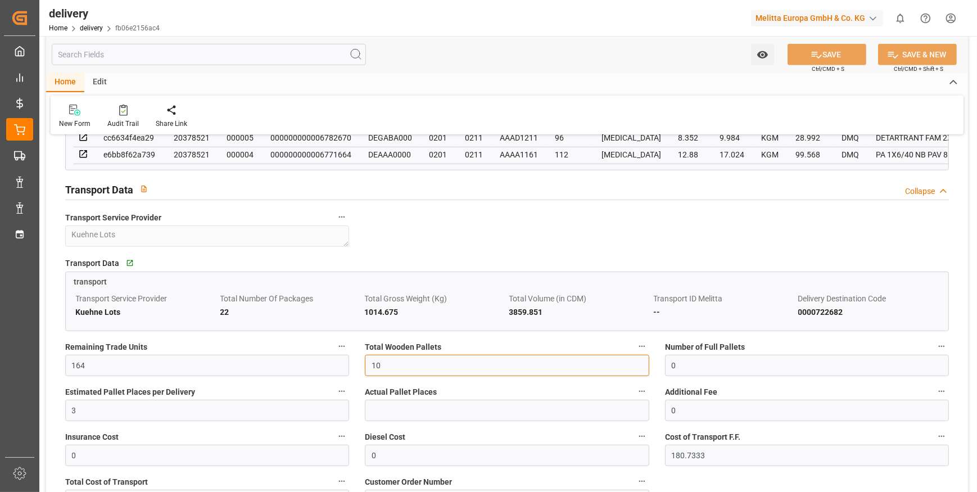
click at [410, 371] on input "10" at bounding box center [507, 365] width 284 height 21
type input "1"
type input "7"
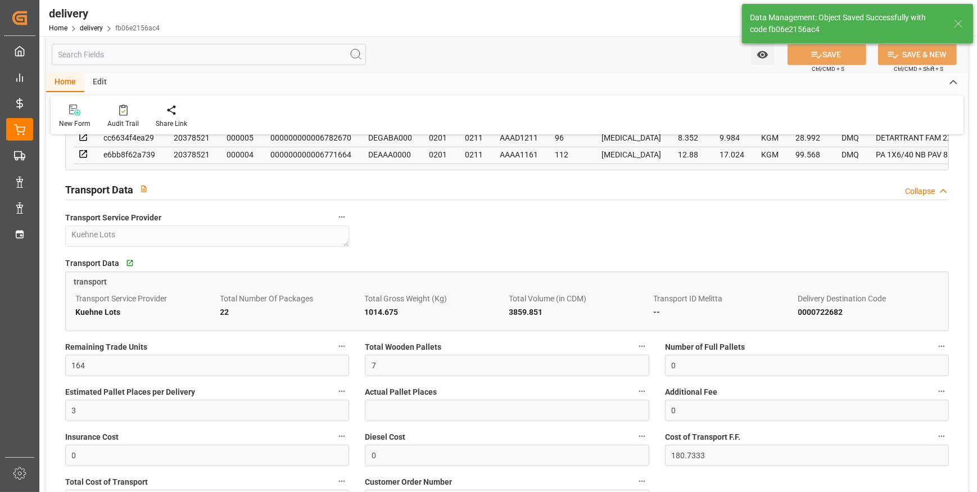
type input "10.5"
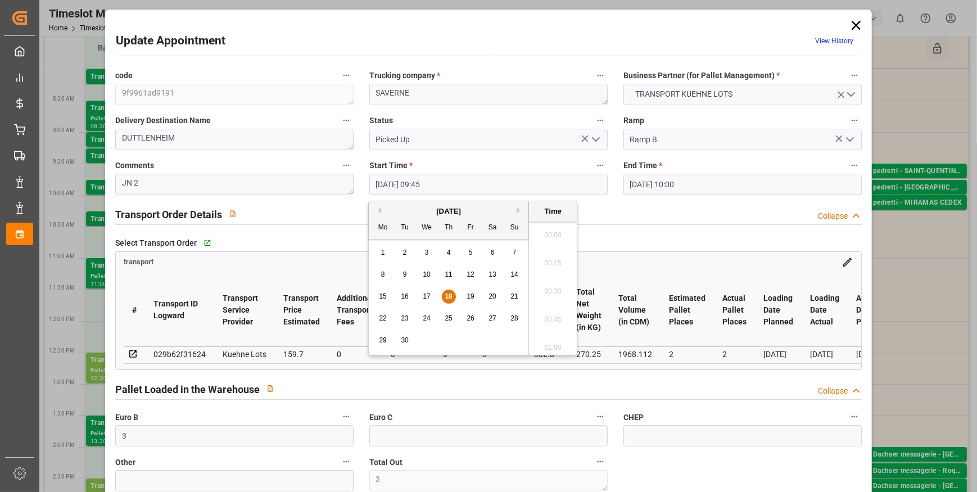
click at [419, 179] on input "[DATE] 09:45" at bounding box center [488, 184] width 238 height 21
click at [447, 292] on span "18" at bounding box center [448, 296] width 7 height 8
click at [539, 262] on li "09:30" at bounding box center [553, 260] width 48 height 28
type input "[DATE] 09:30"
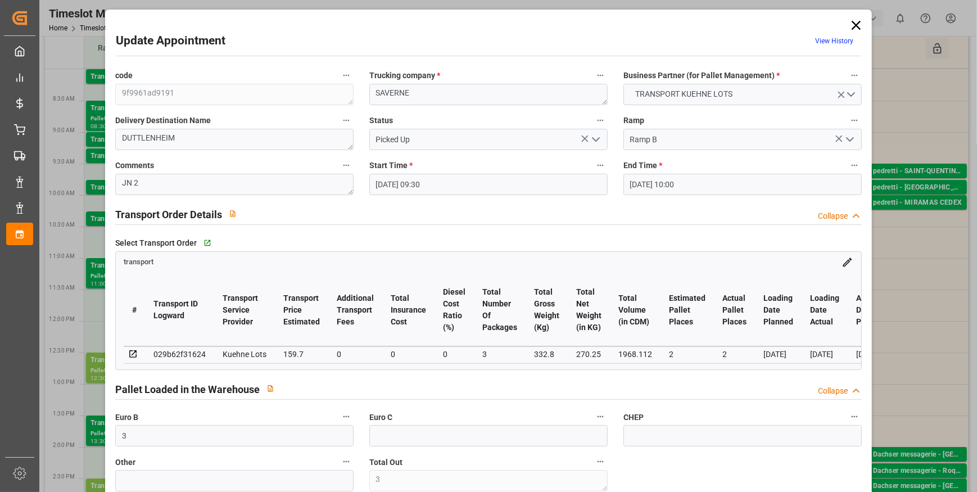
click at [677, 183] on input "[DATE] 10:00" at bounding box center [742, 184] width 238 height 21
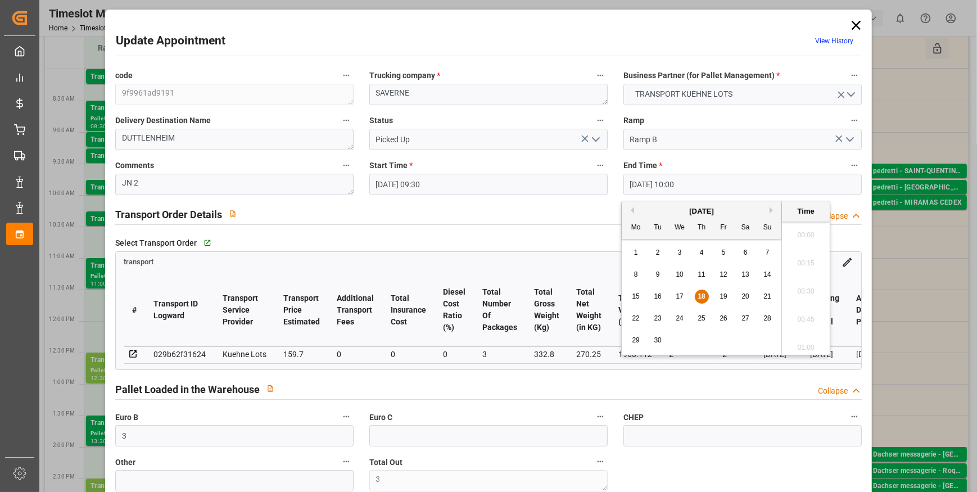
scroll to position [1071, 0]
click at [702, 297] on span "18" at bounding box center [701, 296] width 7 height 8
click at [790, 257] on li "09:45" at bounding box center [806, 260] width 48 height 28
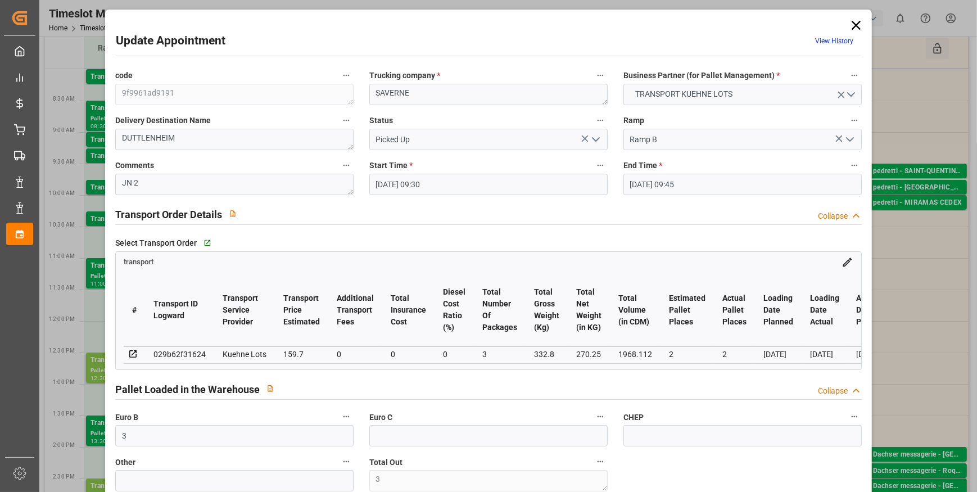
type input "[DATE] 09:45"
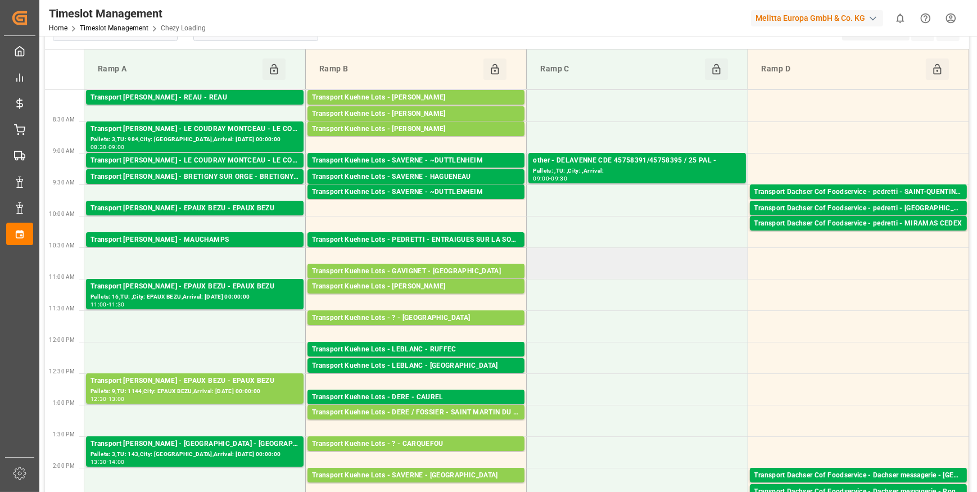
scroll to position [0, 0]
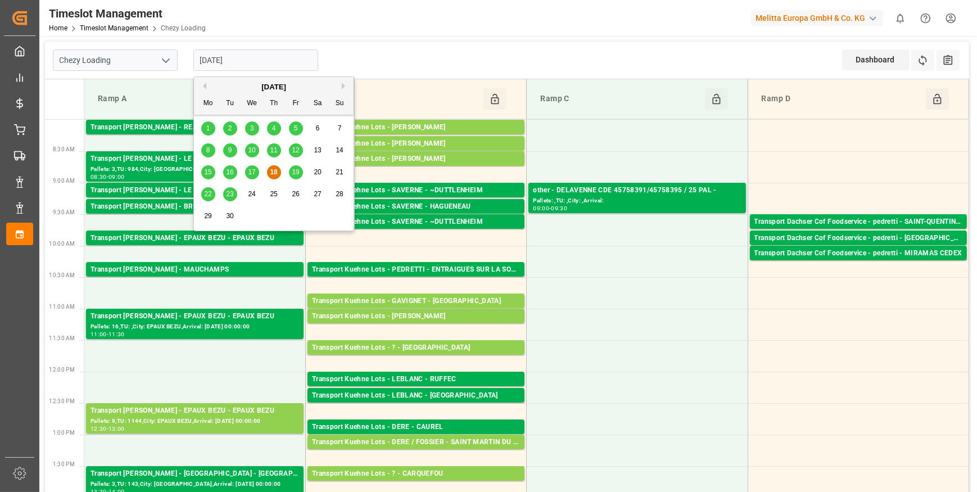
click at [256, 59] on input "[DATE]" at bounding box center [255, 59] width 125 height 21
click at [294, 173] on span "19" at bounding box center [295, 172] width 7 height 8
type input "[DATE]"
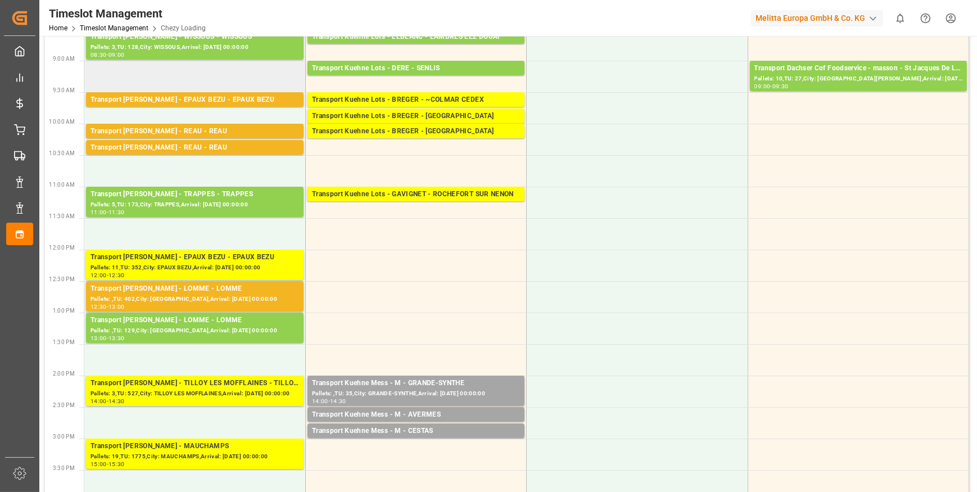
scroll to position [153, 0]
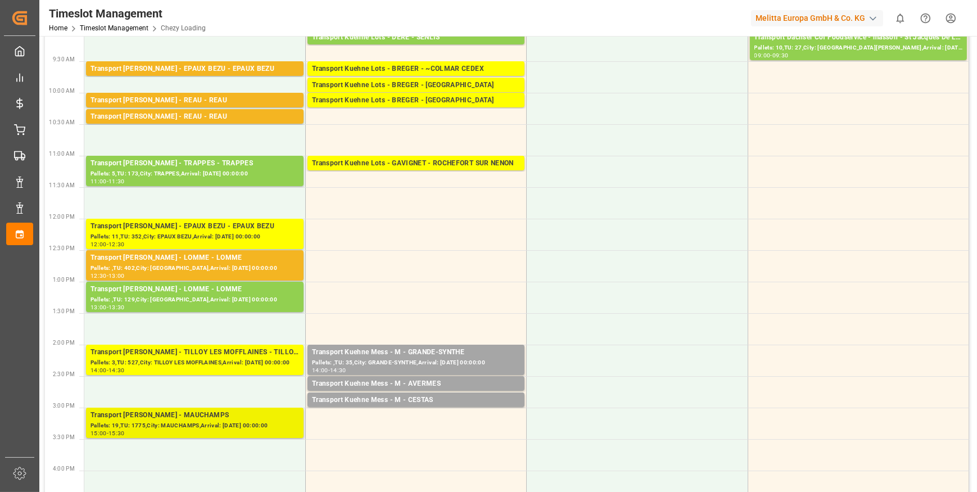
click at [220, 432] on div "15:00 - 15:30" at bounding box center [194, 434] width 209 height 6
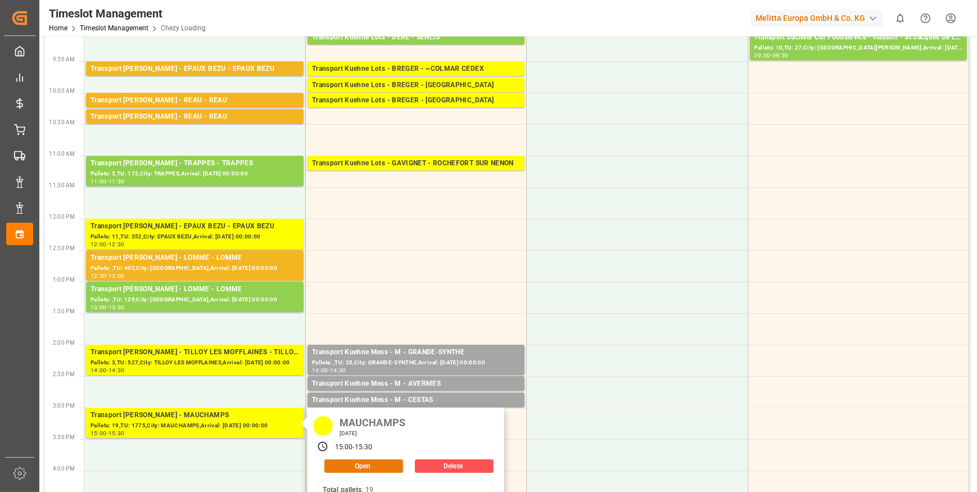
click at [349, 463] on button "Open" at bounding box center [363, 465] width 79 height 13
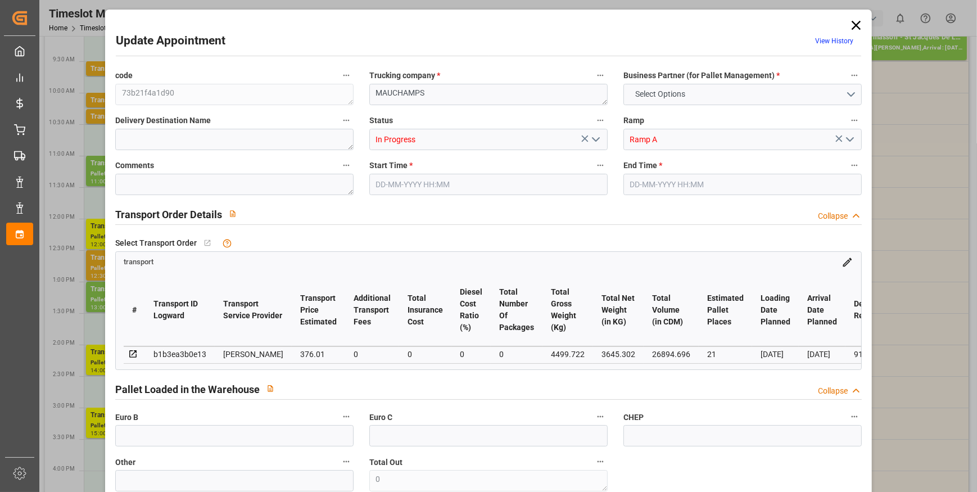
type input "21"
type input "376.01"
type input "0"
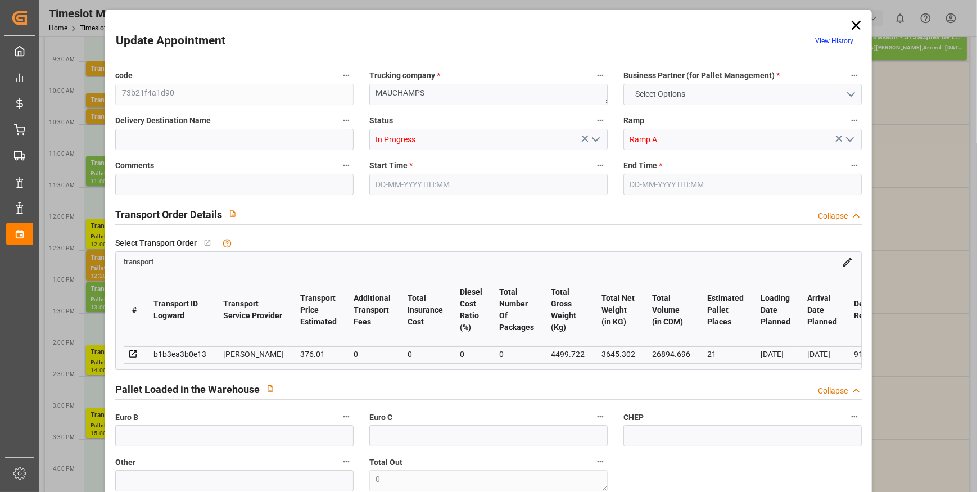
type input "363.3009"
type input "-12.7091"
type input "0"
type input "3645.302"
type input "5640.674"
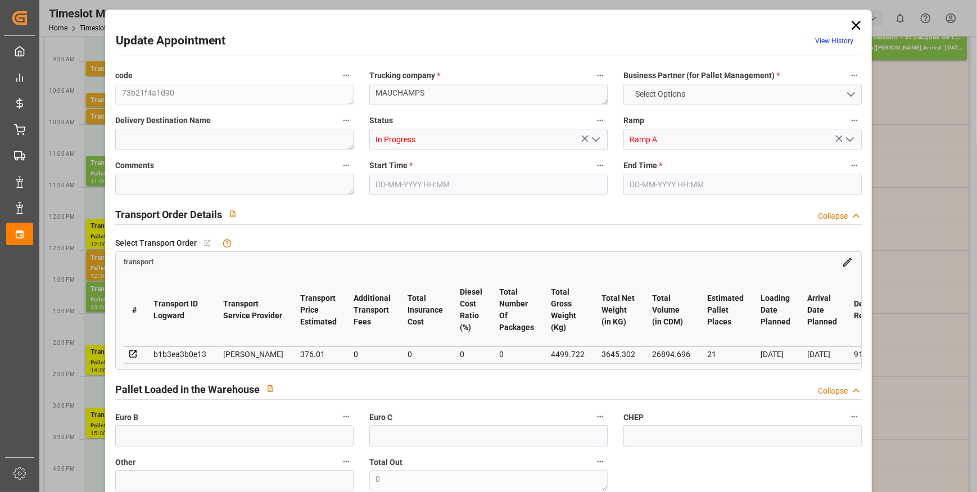
type input "26894.696"
type input "91"
type input "19"
type input "1775"
type input "41"
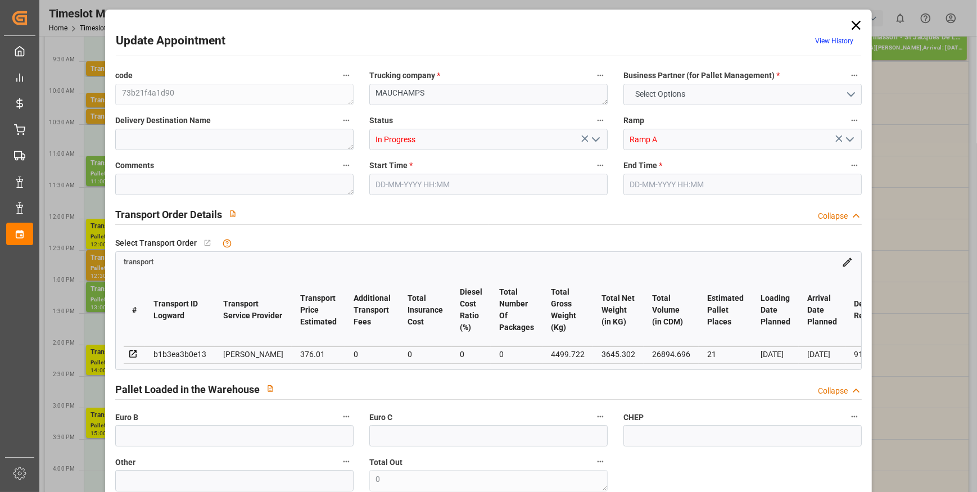
type input "101"
type input "4499.722"
type input "0"
type input "4710.8598"
type input "0"
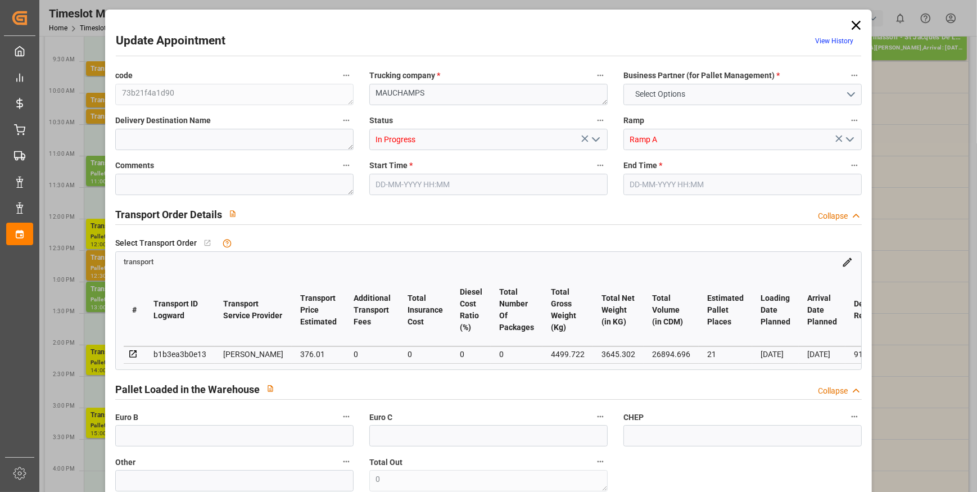
type input "0"
type input "21"
type input "35"
type input "[DATE] 15:00"
type input "[DATE] 15:30"
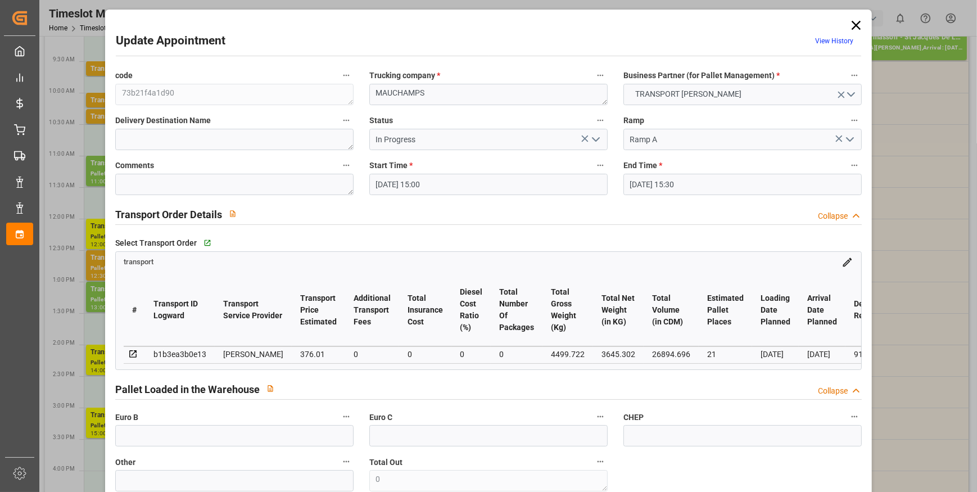
type input "[DATE] 12:31"
type input "[DATE] 11:32"
type input "[DATE]"
click at [592, 138] on polyline "open menu" at bounding box center [595, 139] width 7 height 3
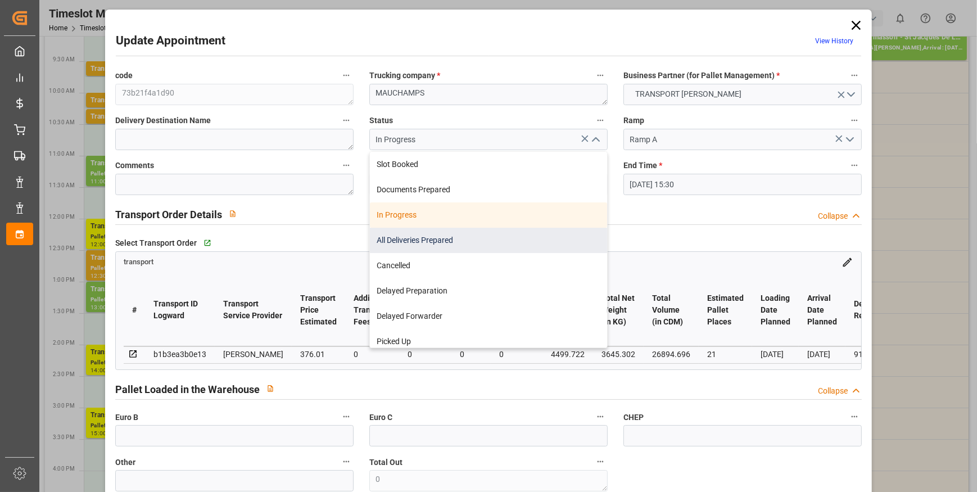
click at [427, 239] on div "All Deliveries Prepared" at bounding box center [488, 240] width 237 height 25
type input "All Deliveries Prepared"
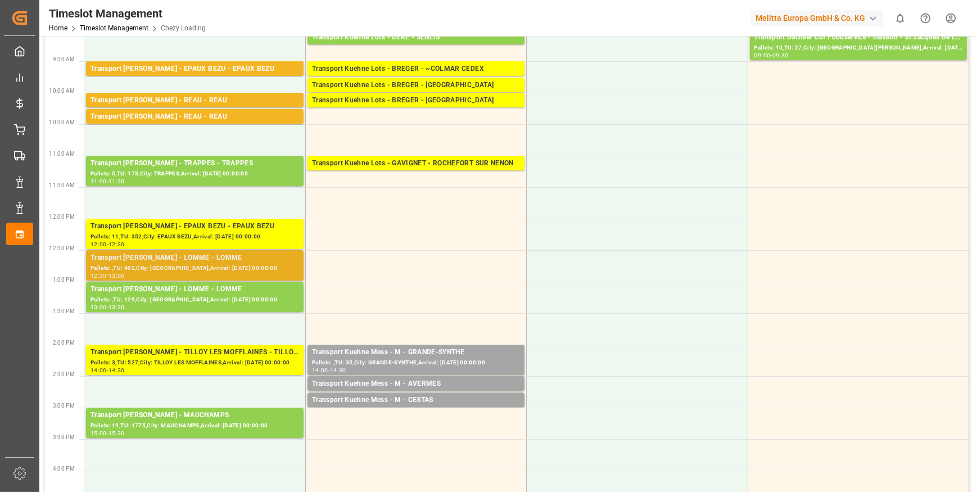
click at [200, 264] on div "Pallets: ,TU: 402,City: [GEOGRAPHIC_DATA],Arrival: [DATE] 00:00:00" at bounding box center [194, 269] width 209 height 10
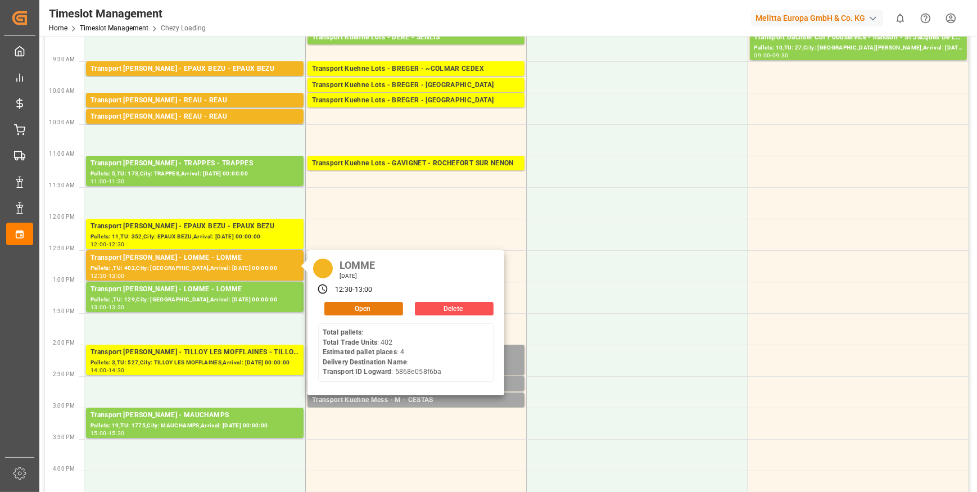
click at [354, 306] on button "Open" at bounding box center [363, 308] width 79 height 13
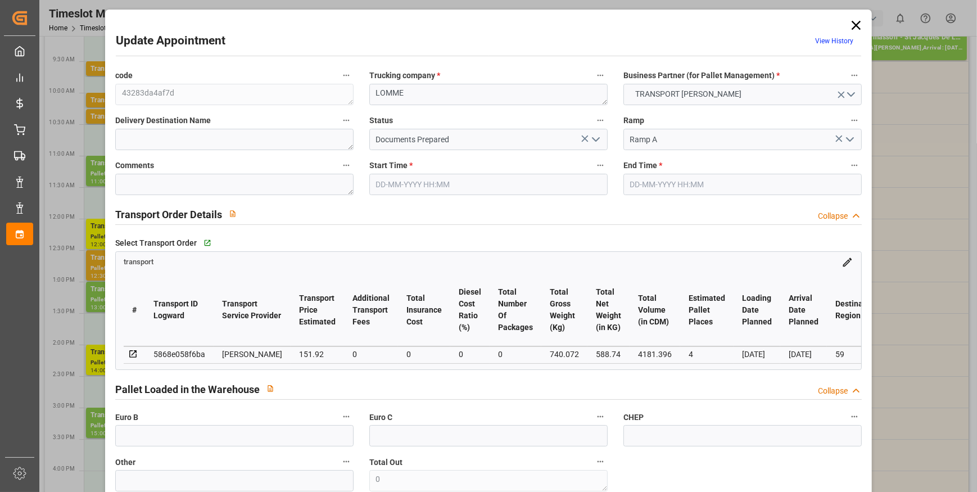
type input "[DATE] 12:30"
type input "[DATE] 13:00"
type input "[DATE] 12:10"
type input "[DATE] 11:37"
type input "[DATE]"
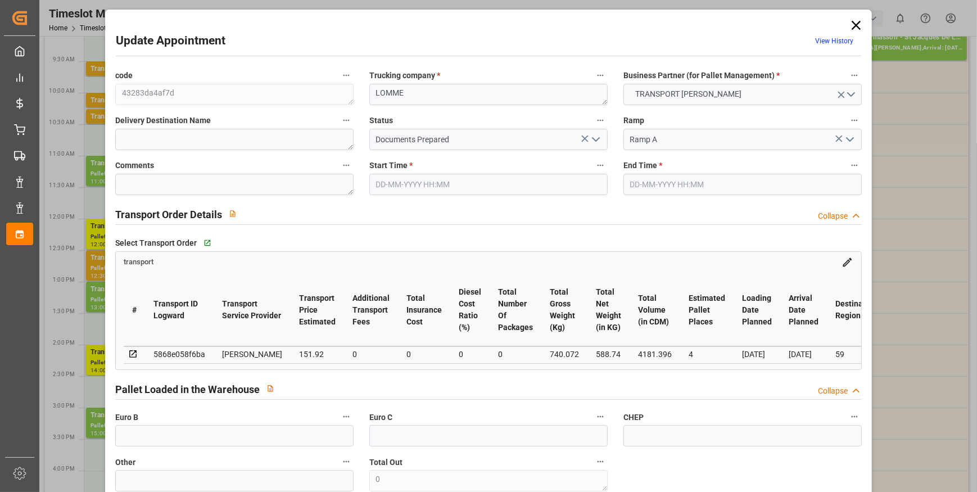
type input "[DATE]"
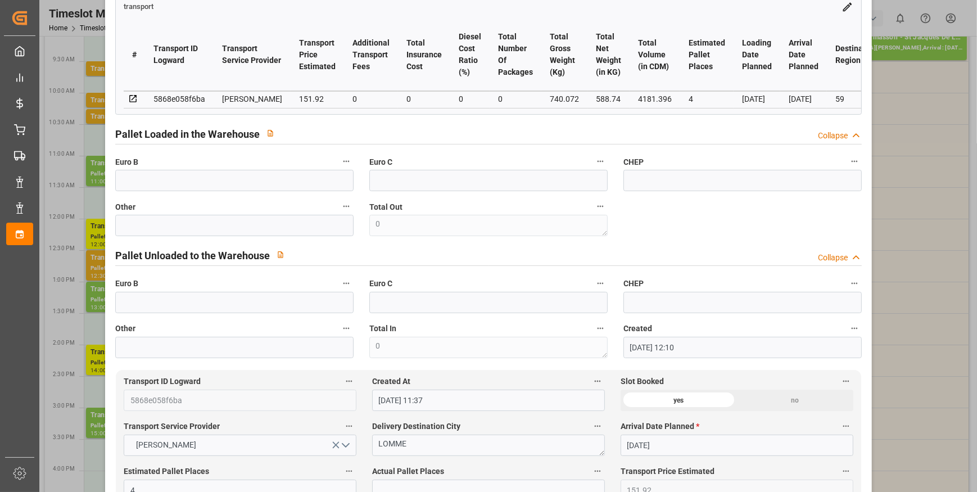
scroll to position [0, 0]
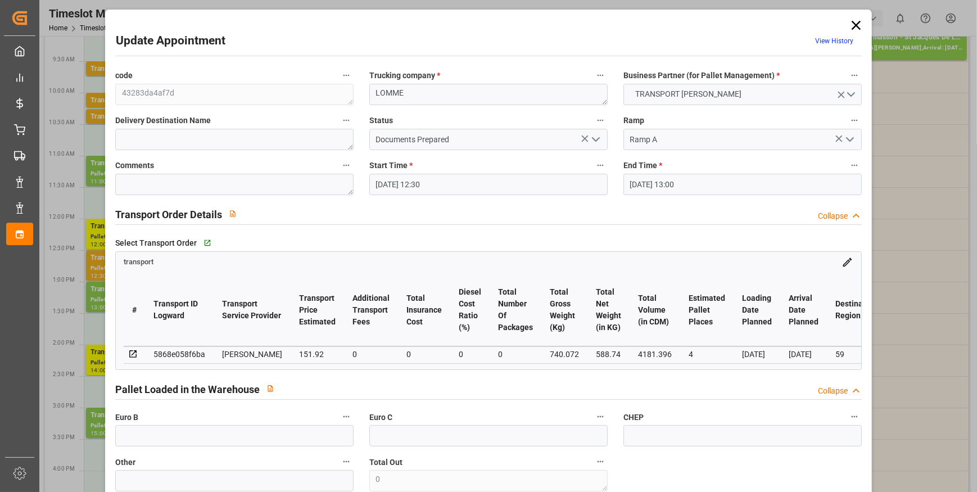
click at [600, 137] on icon "open menu" at bounding box center [595, 139] width 13 height 13
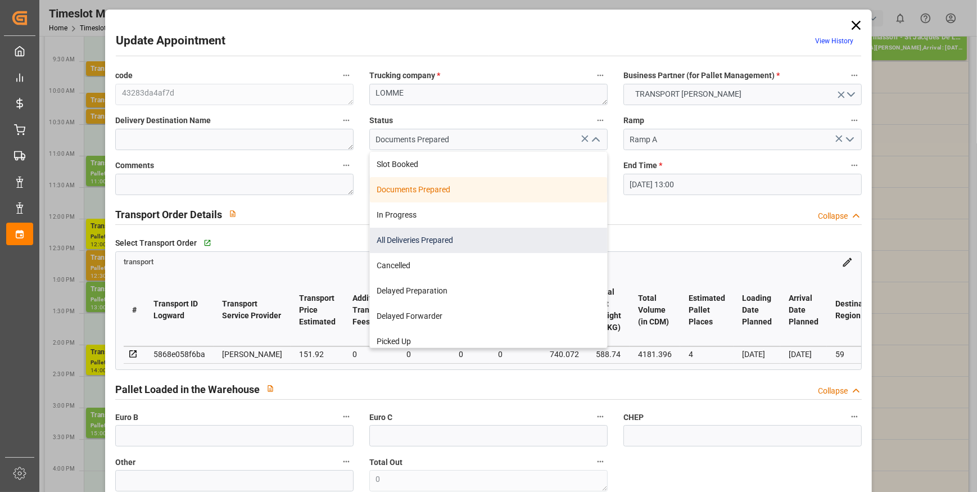
click at [413, 236] on div "All Deliveries Prepared" at bounding box center [488, 240] width 237 height 25
type input "All Deliveries Prepared"
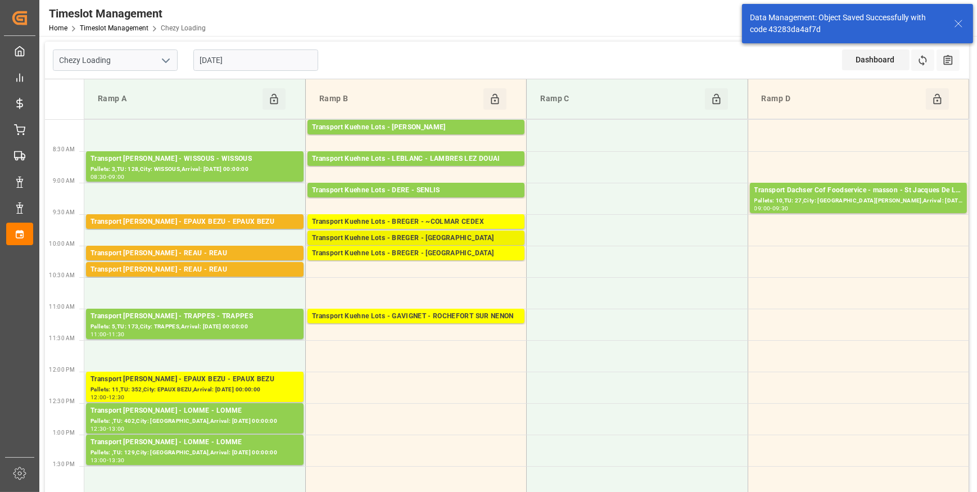
click at [447, 235] on div "Transport Kuehne Lots - BREGER - [GEOGRAPHIC_DATA]" at bounding box center [416, 238] width 208 height 11
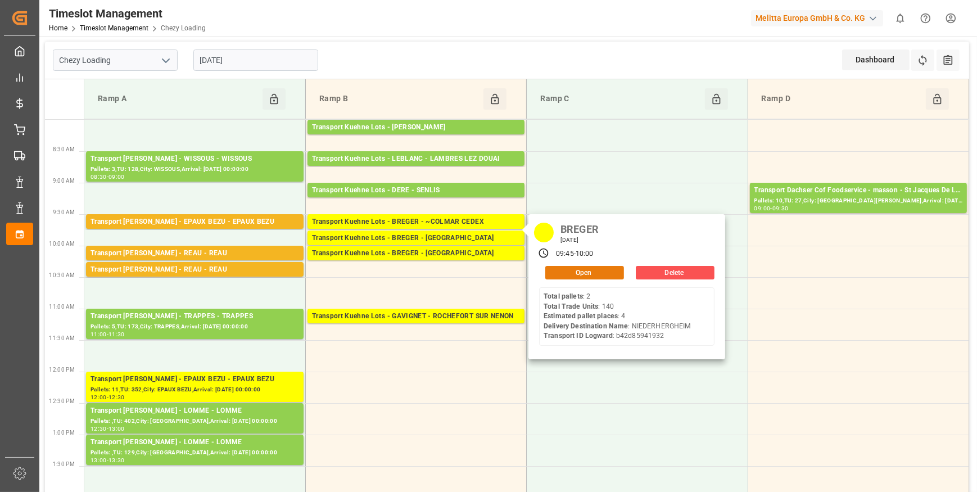
click at [565, 269] on button "Open" at bounding box center [584, 272] width 79 height 13
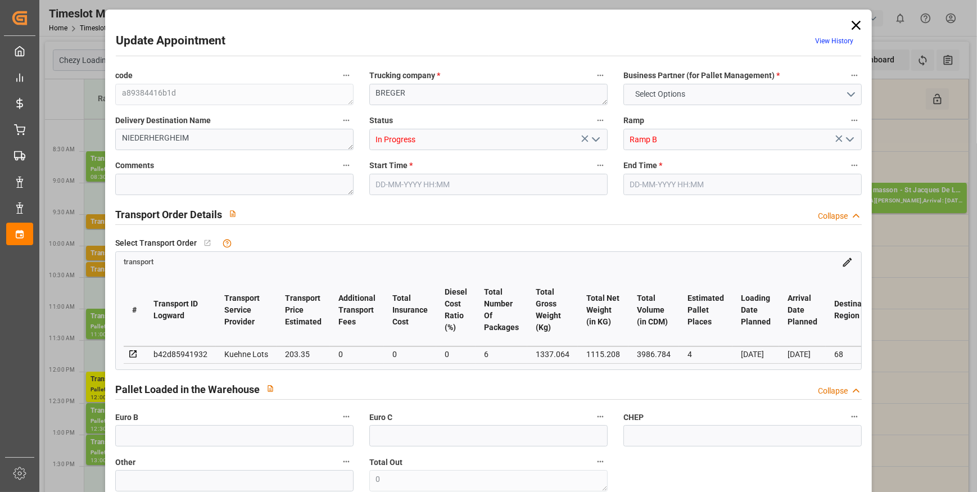
type input "4"
type input "203.35"
type input "0"
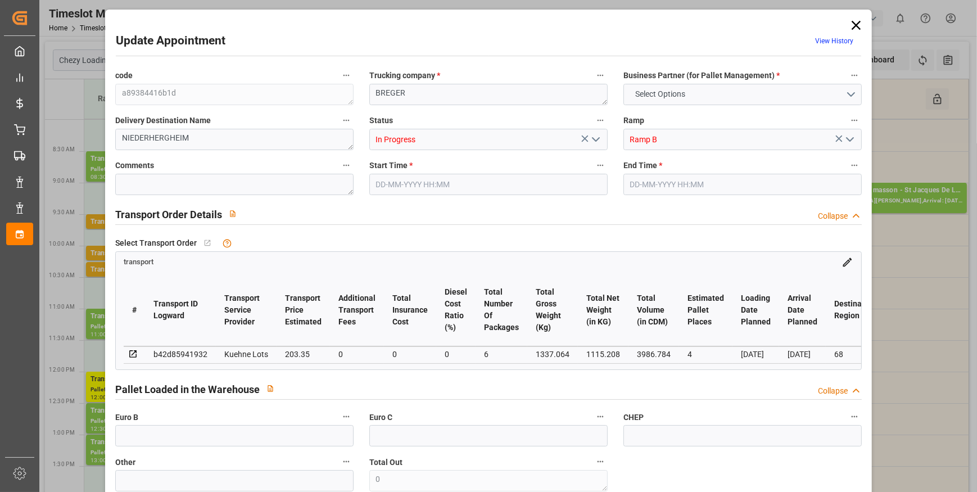
type input "203.35"
type input "0"
type input "6"
type input "1115.208"
type input "1528.992"
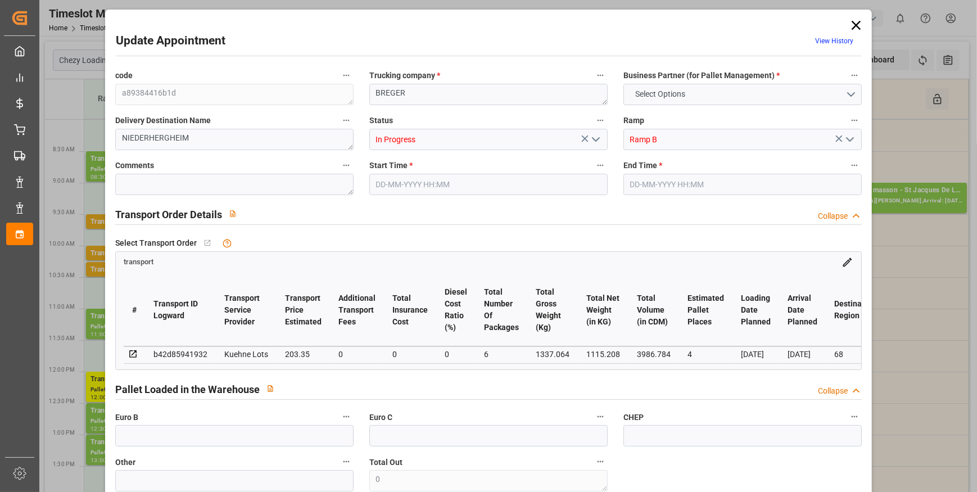
type input "3986.784"
type input "68"
type input "2"
type input "140"
type input "6"
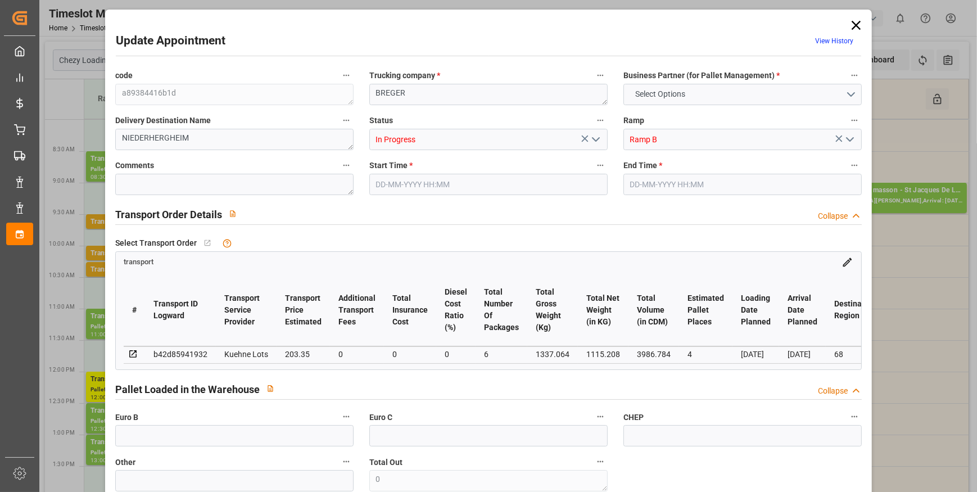
type input "101"
type input "1337.064"
type input "0"
type input "4710.8598"
type input "0"
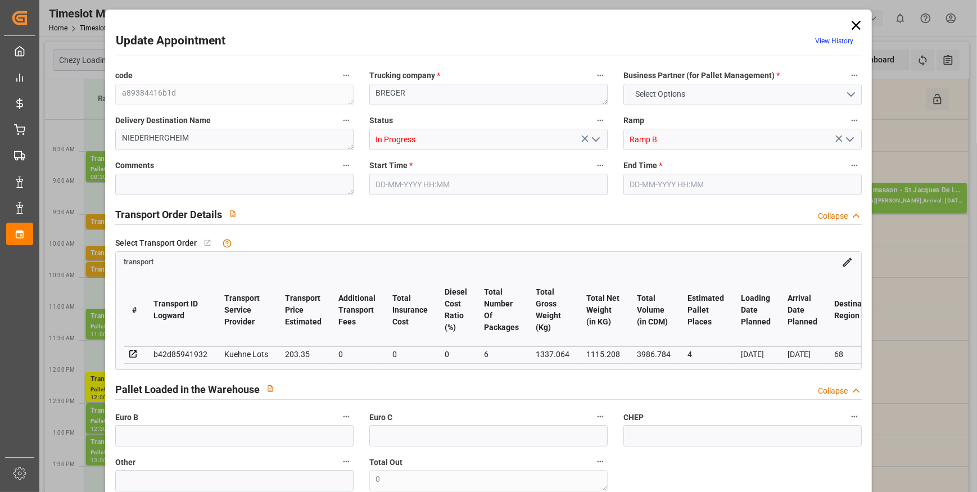
type input "0"
type input "21"
type input "35"
type input "[DATE] 09:45"
type input "[DATE] 10:00"
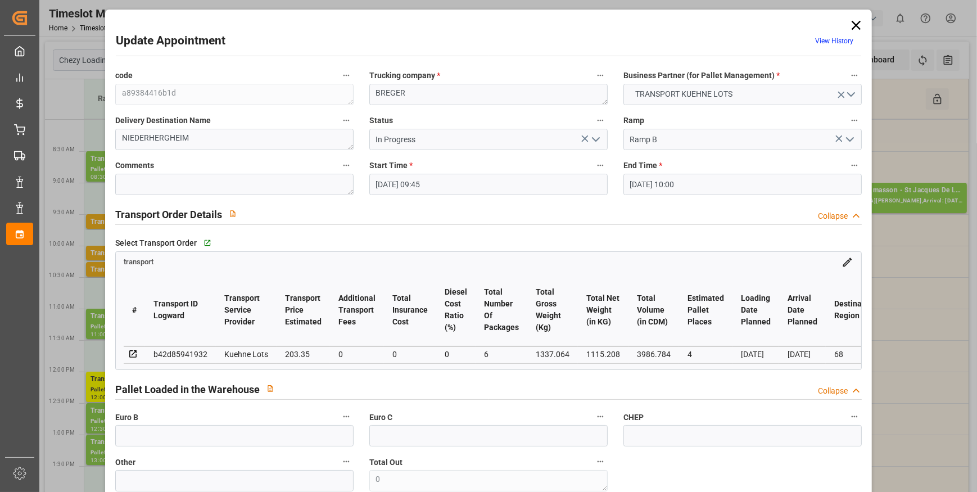
type input "[DATE] 13:11"
type input "[DATE] 11:26"
type input "[DATE]"
click at [598, 137] on icon "open menu" at bounding box center [595, 139] width 13 height 13
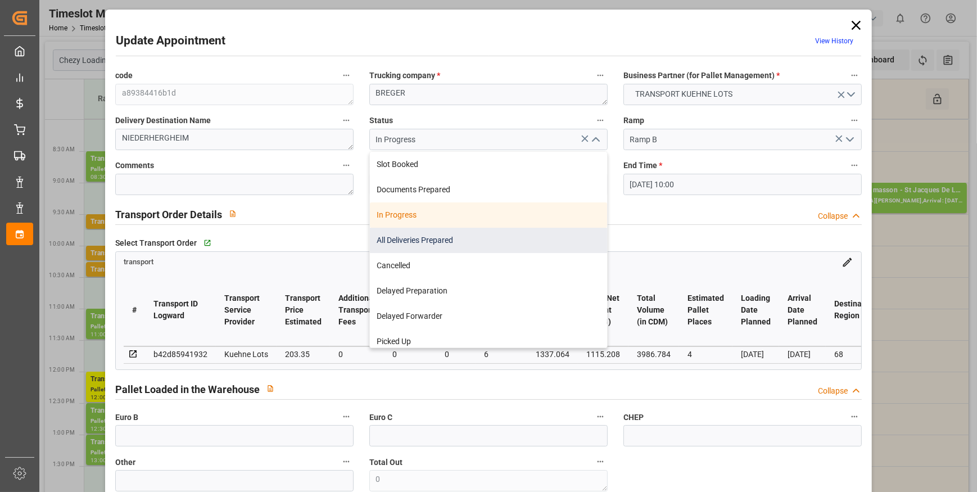
click at [426, 237] on div "All Deliveries Prepared" at bounding box center [488, 240] width 237 height 25
type input "All Deliveries Prepared"
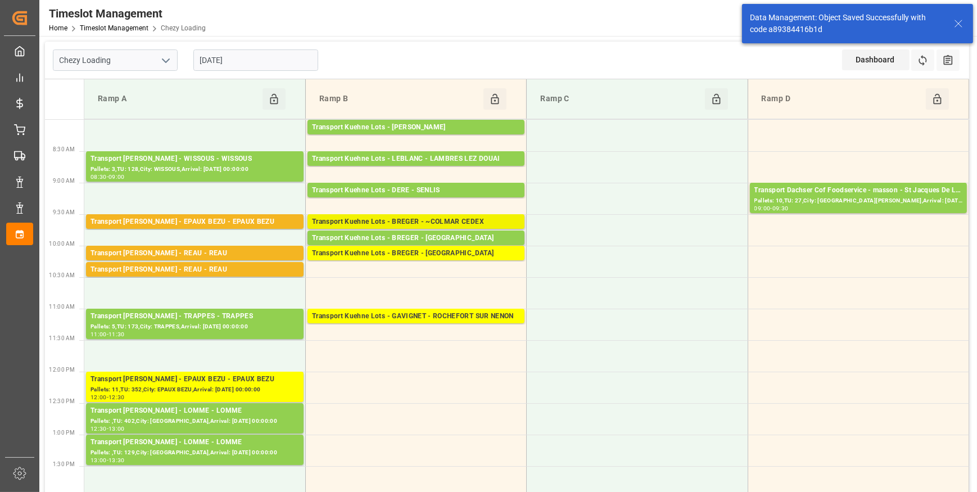
click at [444, 220] on div "Transport Kuehne Lots - BREGER - ~COLMAR CEDEX" at bounding box center [416, 221] width 208 height 11
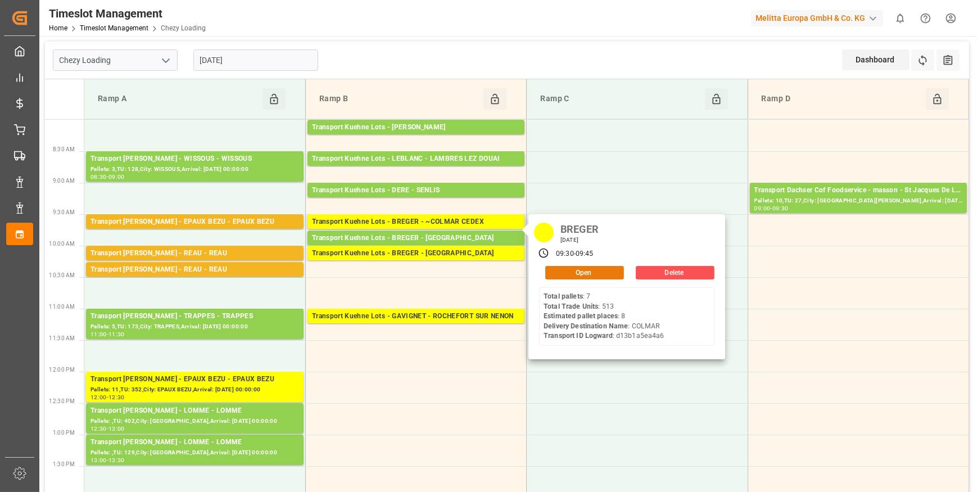
click at [590, 274] on button "Open" at bounding box center [584, 272] width 79 height 13
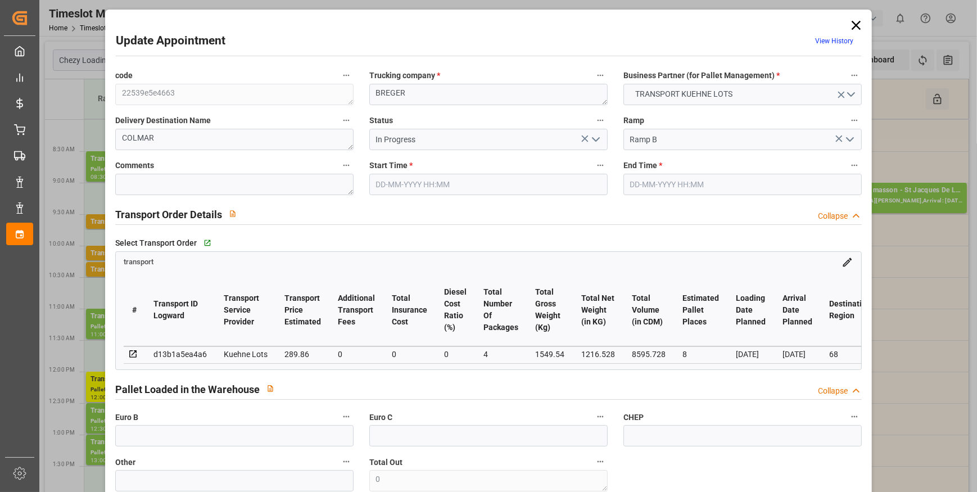
type input "[DATE] 09:30"
type input "[DATE] 09:45"
type input "[DATE] 13:00"
type input "[DATE] 11:29"
type input "[DATE]"
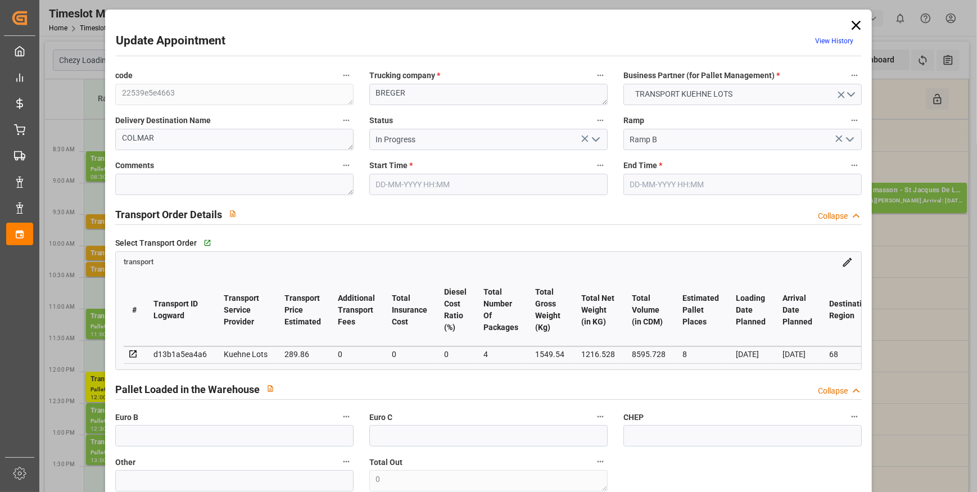
type input "[DATE]"
click at [594, 135] on icon "open menu" at bounding box center [595, 139] width 13 height 13
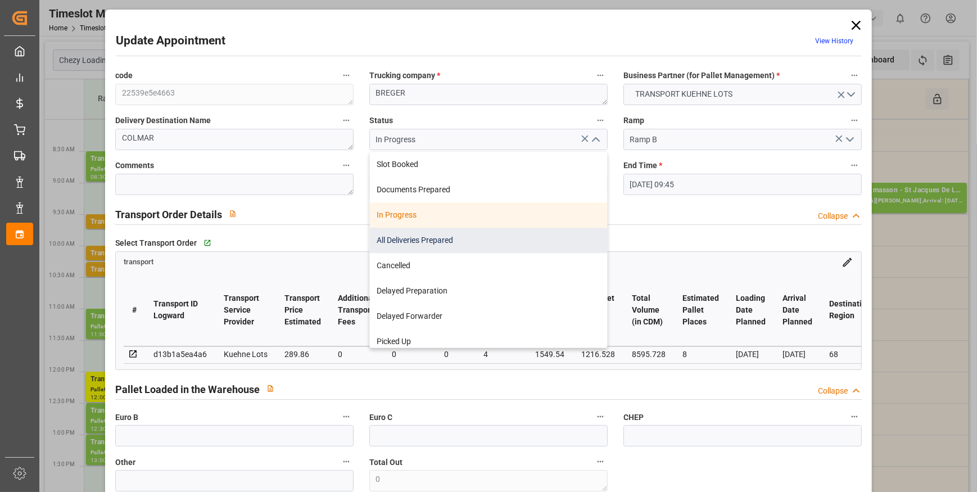
click at [400, 236] on div "All Deliveries Prepared" at bounding box center [488, 240] width 237 height 25
type input "All Deliveries Prepared"
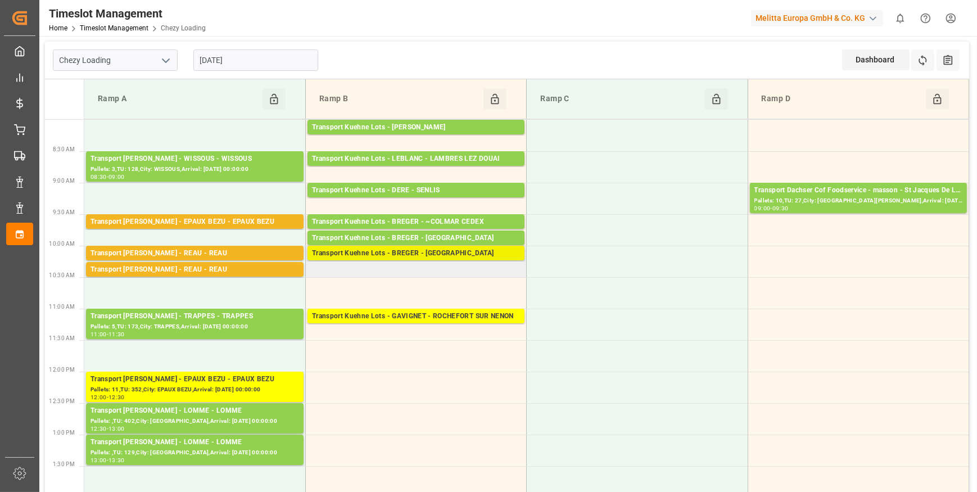
click at [428, 254] on div "Transport Kuehne Lots - BREGER - [GEOGRAPHIC_DATA]" at bounding box center [416, 253] width 208 height 11
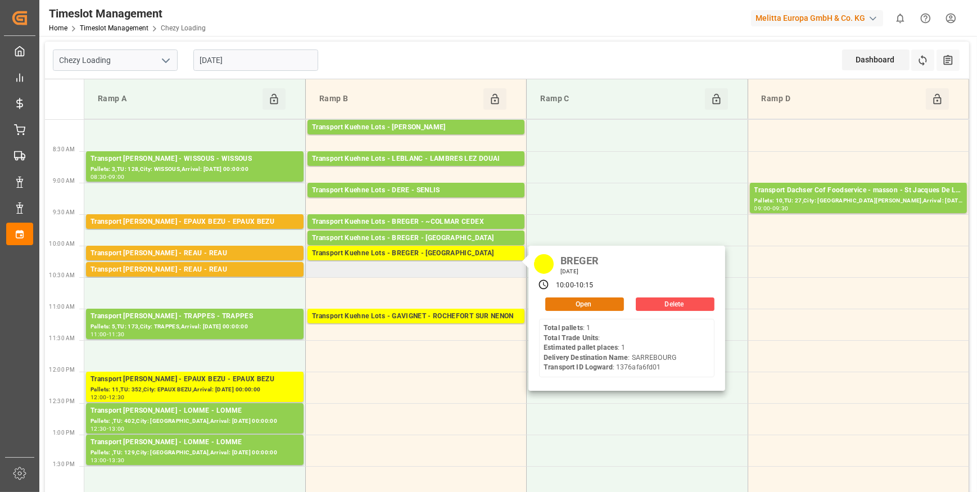
click at [566, 300] on button "Open" at bounding box center [584, 303] width 79 height 13
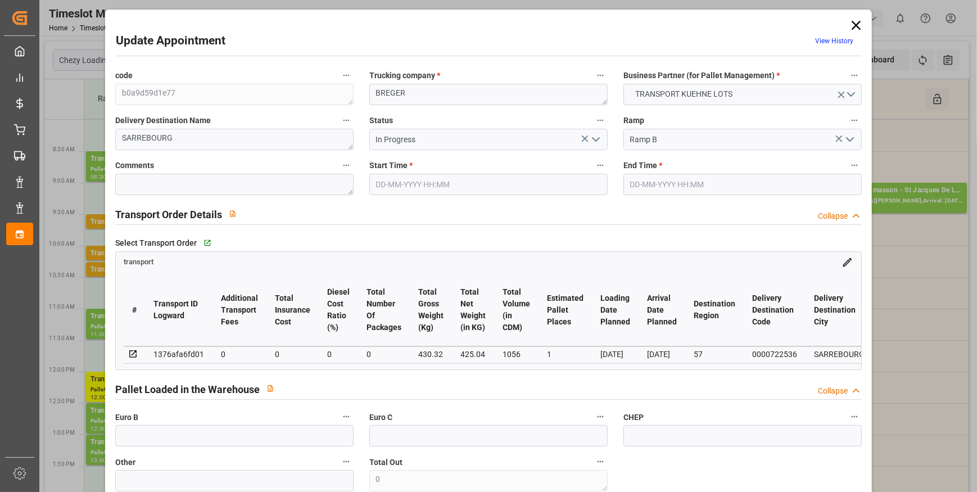
type input "1"
type input "0"
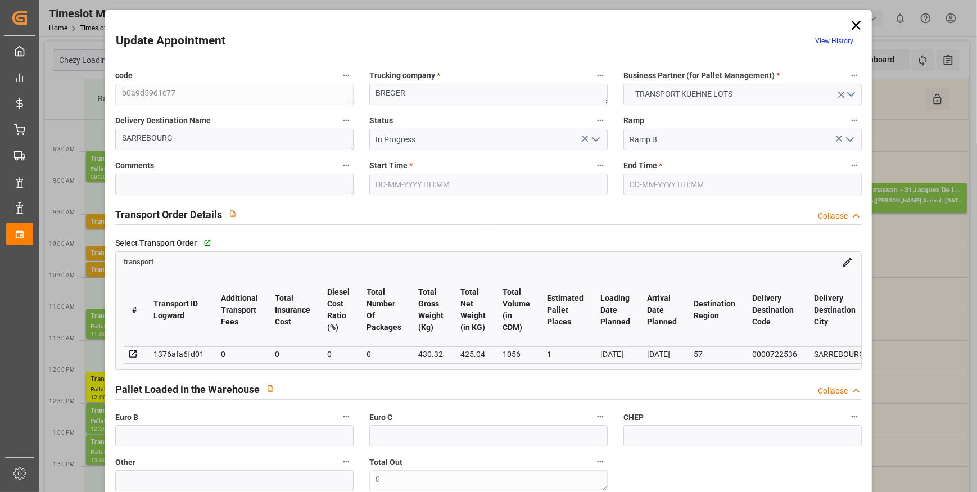
type input "0"
type input "425.04"
type input "481"
type input "1056"
type input "57"
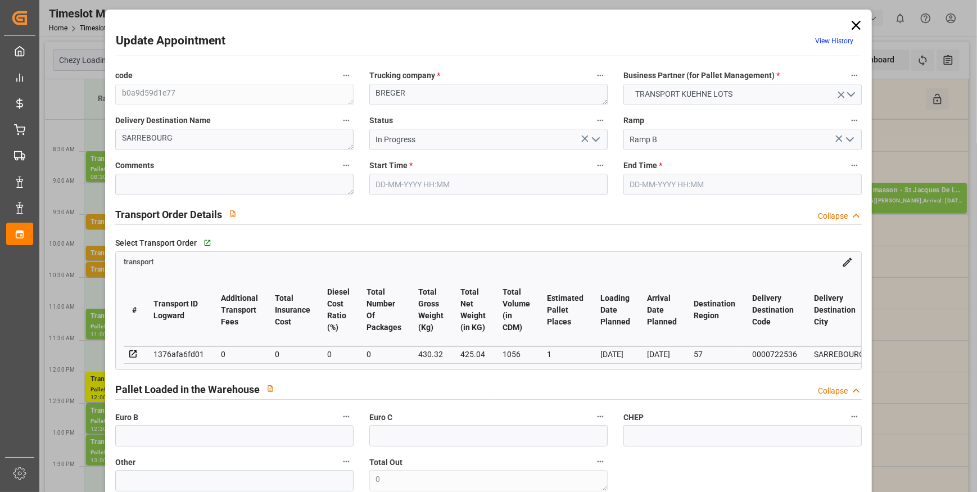
type input "1"
type input "0"
type input "1"
type input "101"
type input "430.32"
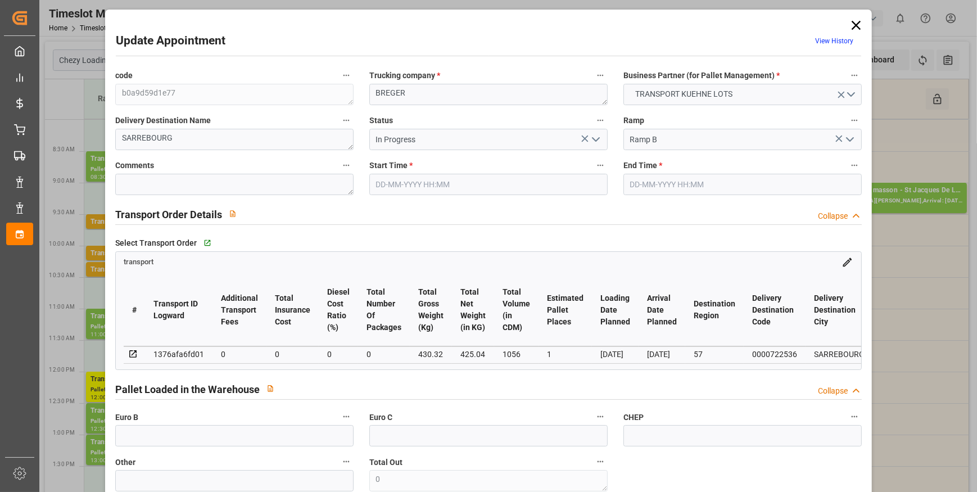
type input "0"
type input "4710.8598"
type input "0"
type input "21"
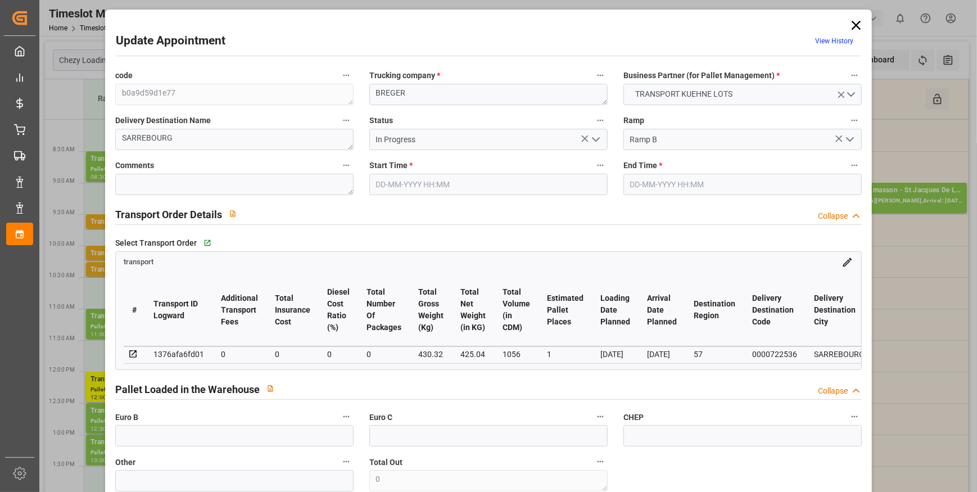
type input "35"
type input "[DATE] 10:00"
type input "[DATE] 10:15"
type input "[DATE] 13:12"
type input "[DATE] 11:26"
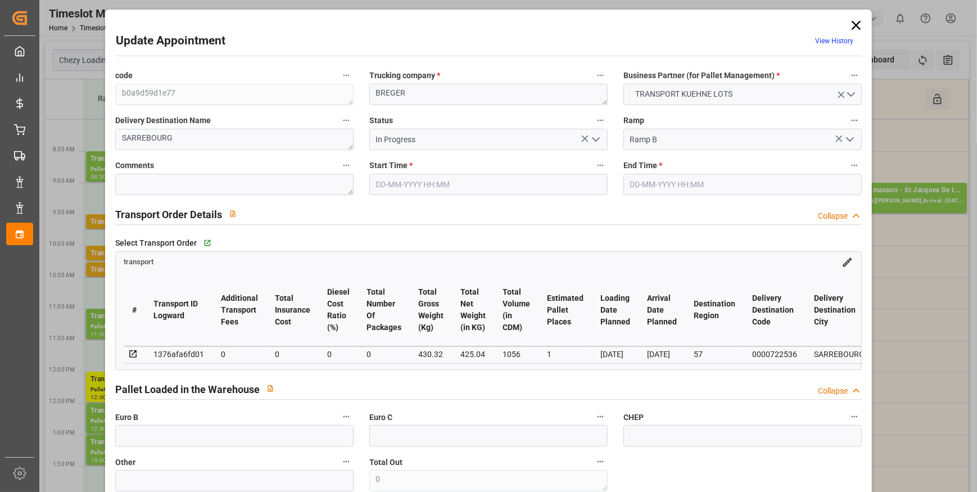
type input "[DATE]"
click at [592, 139] on icon "open menu" at bounding box center [595, 139] width 13 height 13
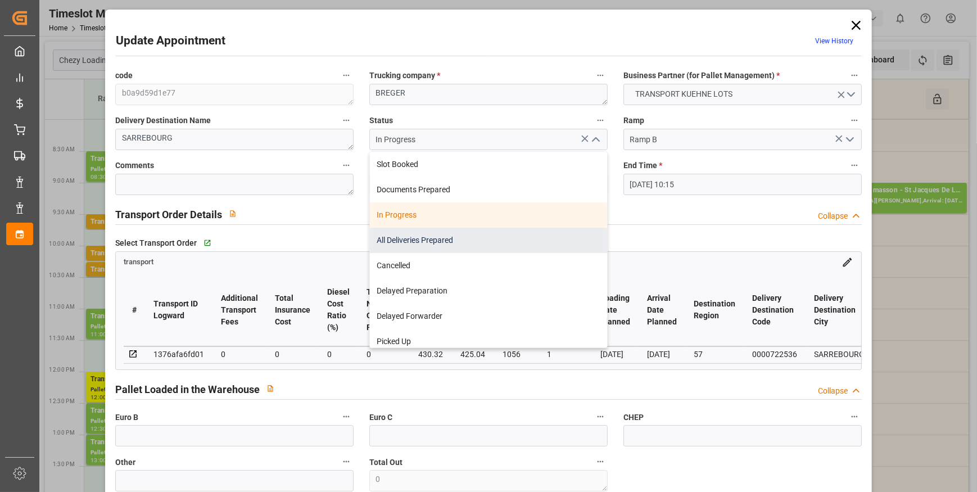
click at [416, 236] on div "All Deliveries Prepared" at bounding box center [488, 240] width 237 height 25
type input "All Deliveries Prepared"
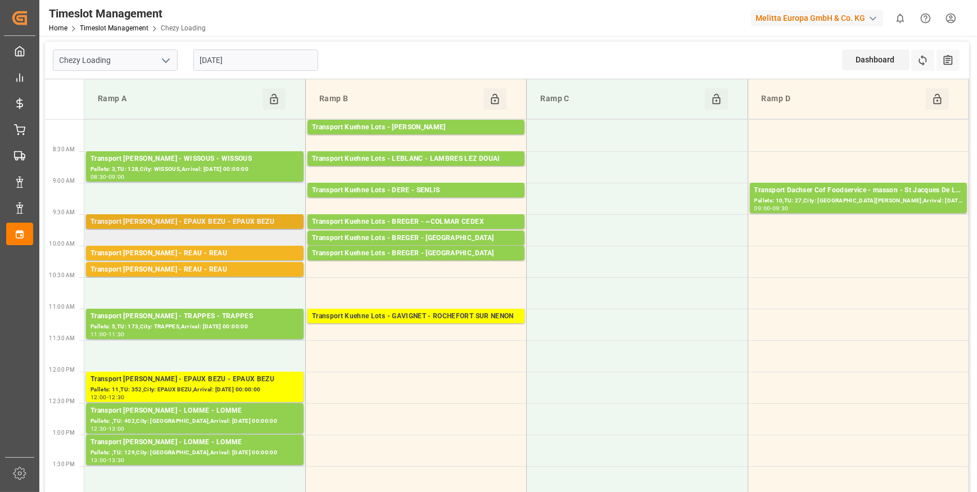
click at [224, 216] on div "Transport [PERSON_NAME] - EPAUX BEZU - EPAUX BEZU" at bounding box center [194, 221] width 209 height 11
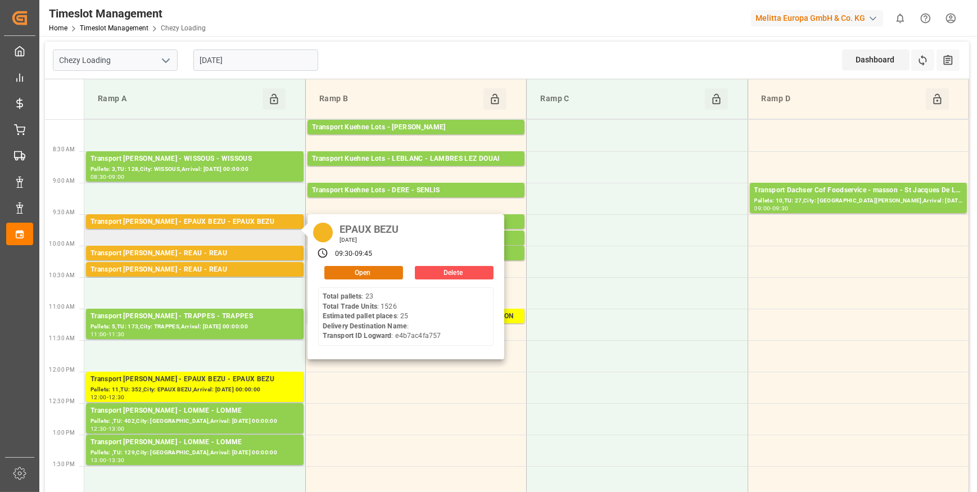
click at [367, 270] on button "Open" at bounding box center [363, 272] width 79 height 13
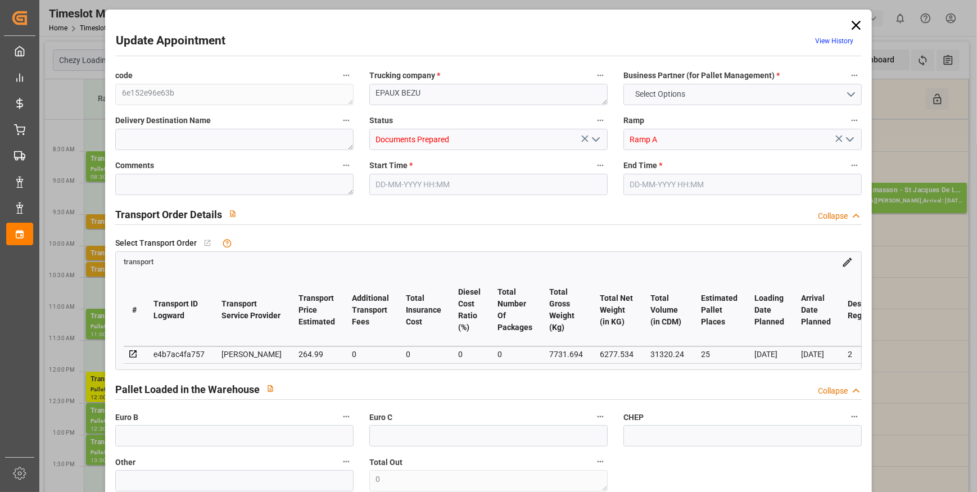
type input "25"
type input "264.99"
type input "0"
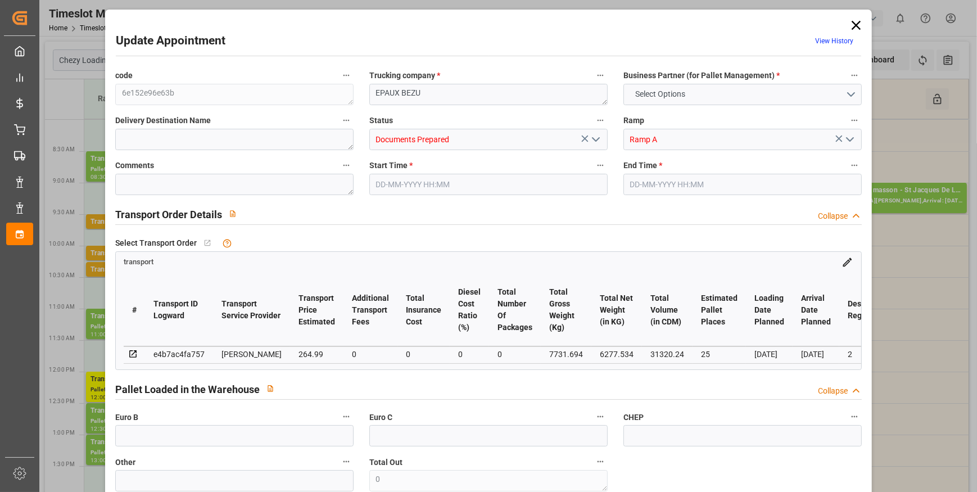
type input "256.0333"
type input "-8.9567"
type input "0"
type input "6277.534"
type input "9144.494"
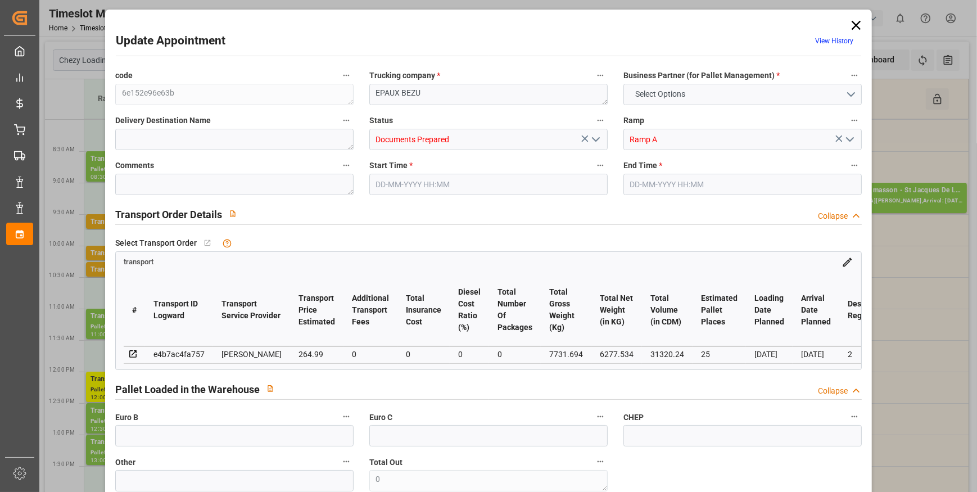
type input "31320.24"
type input "2"
type input "23"
type input "1526"
type input "43"
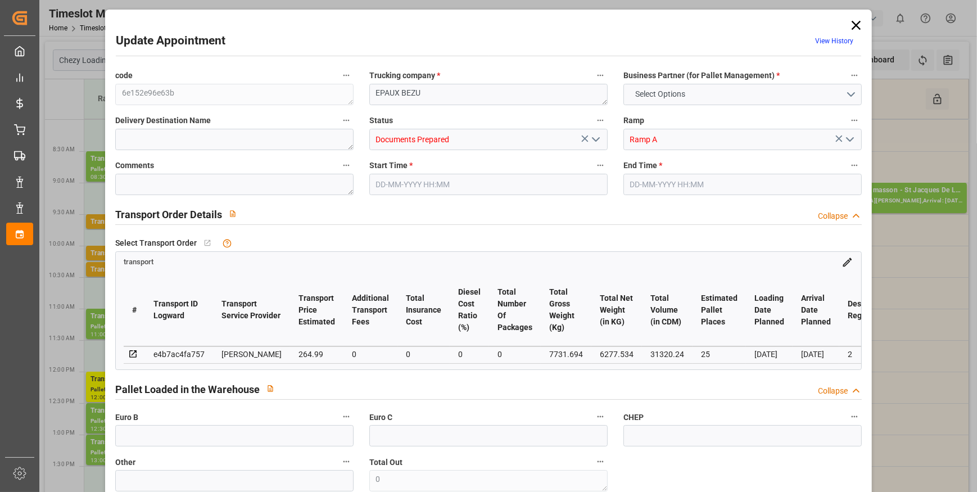
type input "101"
type input "7731.694"
type input "0"
type input "4710.8598"
type input "0"
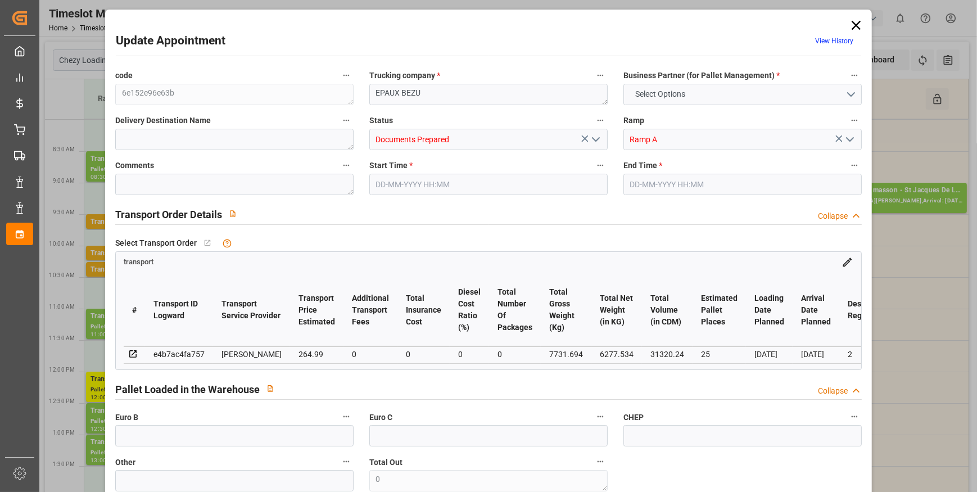
type input "0"
type input "21"
type input "35"
type input "[DATE] 09:30"
type input "[DATE] 09:45"
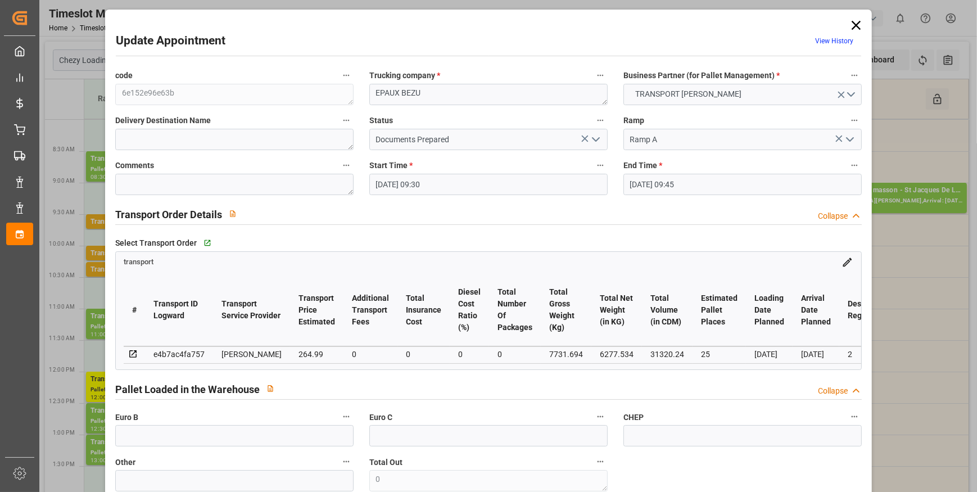
type input "[DATE] 12:32"
type input "[DATE] 11:32"
type input "[DATE]"
click at [592, 138] on icon "open menu" at bounding box center [595, 139] width 13 height 13
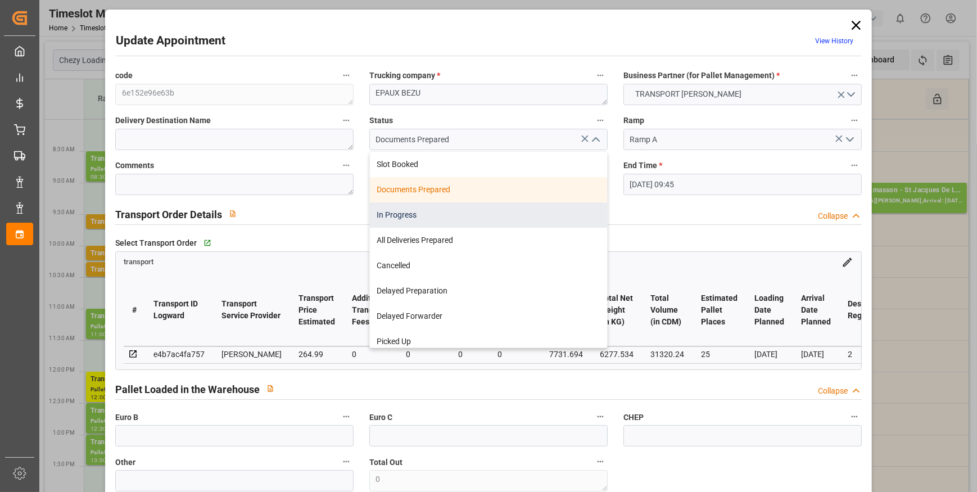
click at [404, 214] on div "In Progress" at bounding box center [488, 214] width 237 height 25
type input "In Progress"
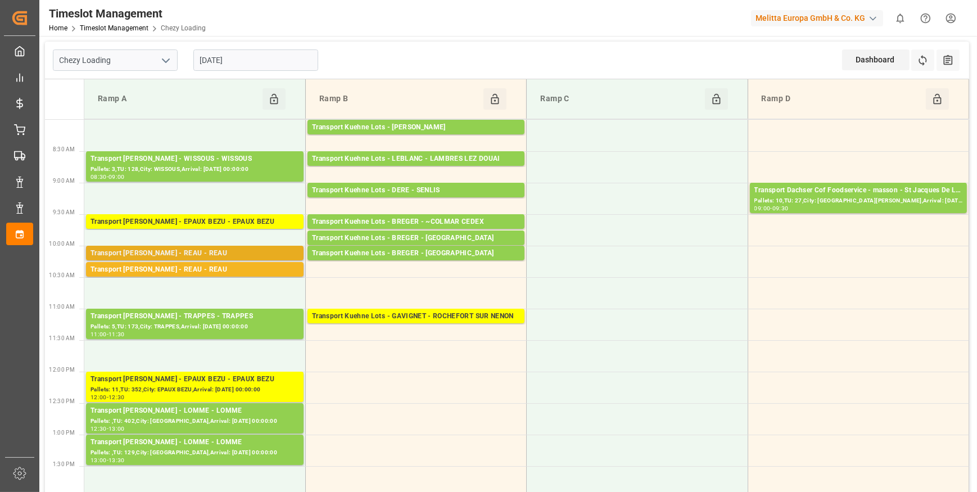
click at [219, 248] on div "Transport [PERSON_NAME] - REAU - REAU" at bounding box center [194, 253] width 209 height 11
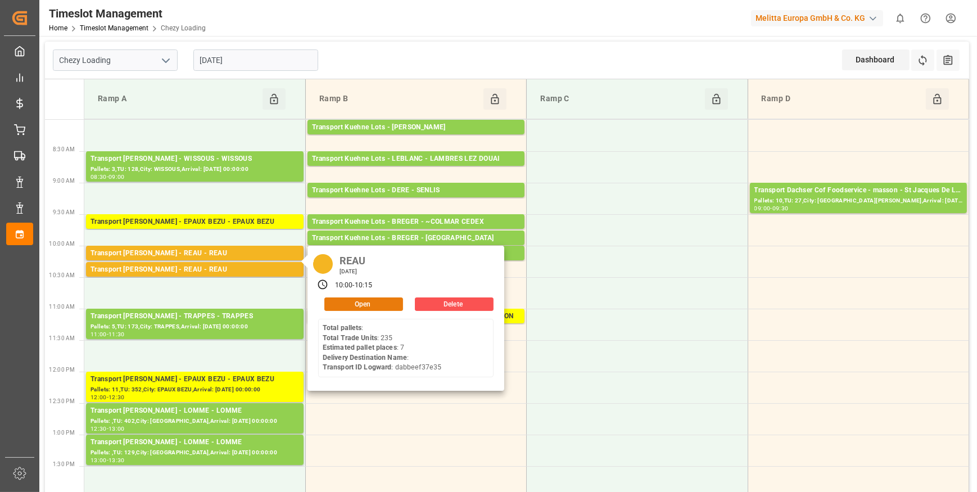
click at [357, 301] on button "Open" at bounding box center [363, 303] width 79 height 13
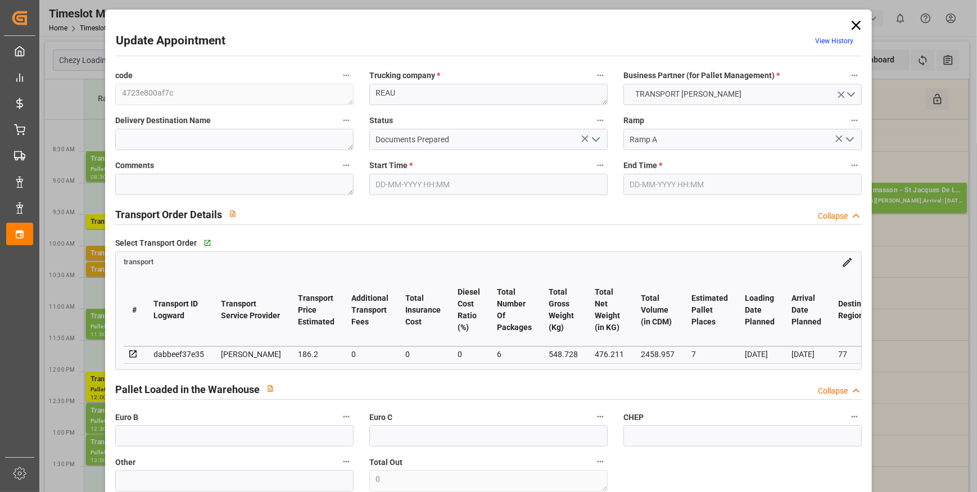
type input "7"
type input "186.2"
type input "0"
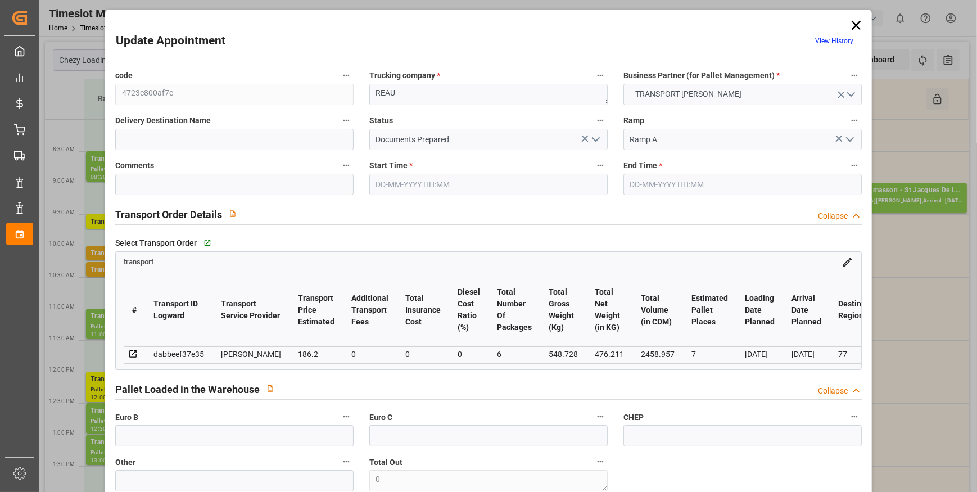
type input "179.9064"
type input "-6.2936"
type input "6"
type input "476.211"
type input "1169.728"
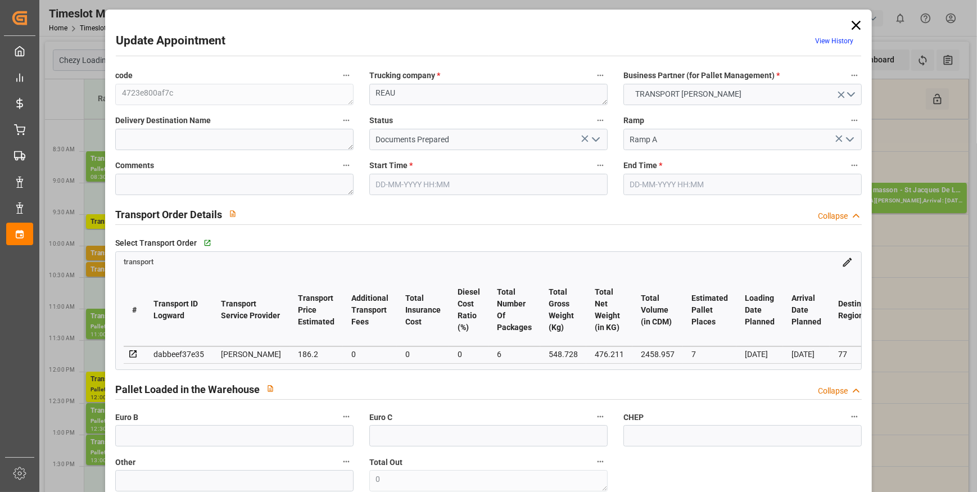
type input "2458.957"
type input "77"
type input "0"
type input "235"
type input "27"
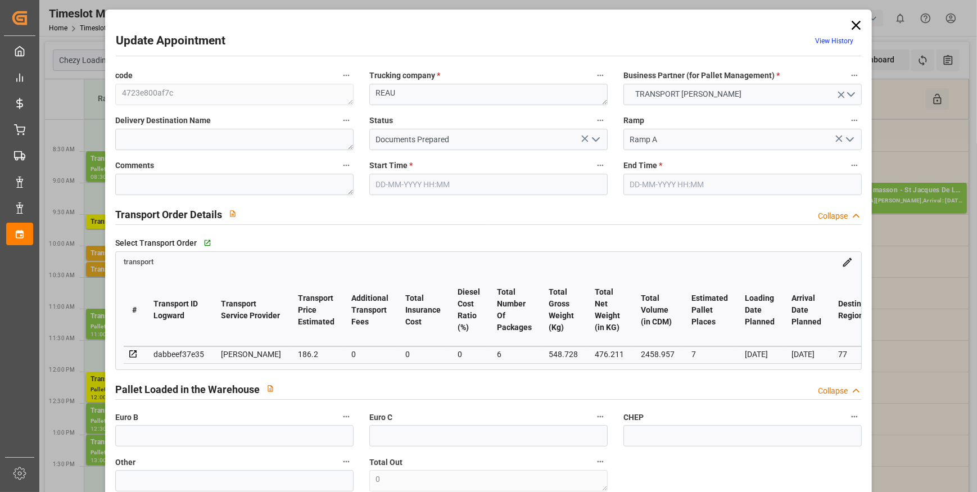
type input "101"
type input "548.728"
type input "0"
type input "4710.8598"
type input "0"
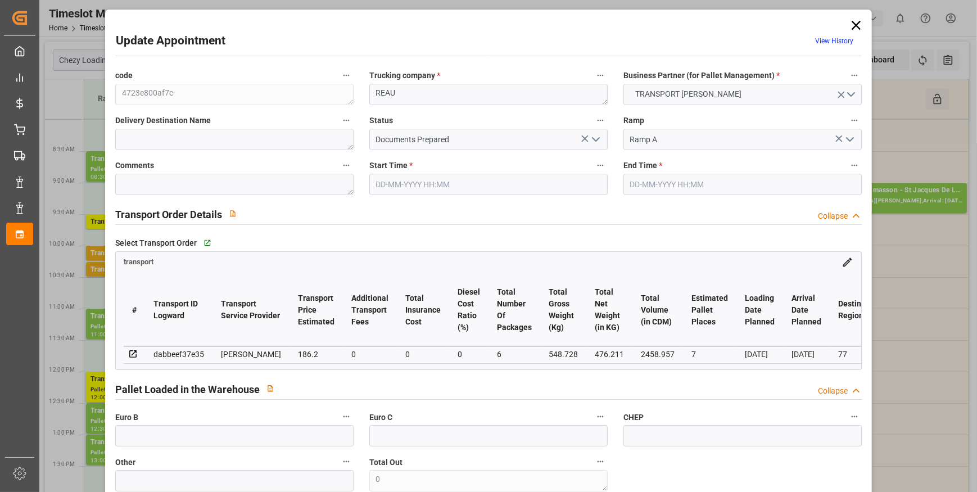
type input "0"
type input "21"
type input "35"
type input "[DATE] 10:00"
type input "[DATE] 10:15"
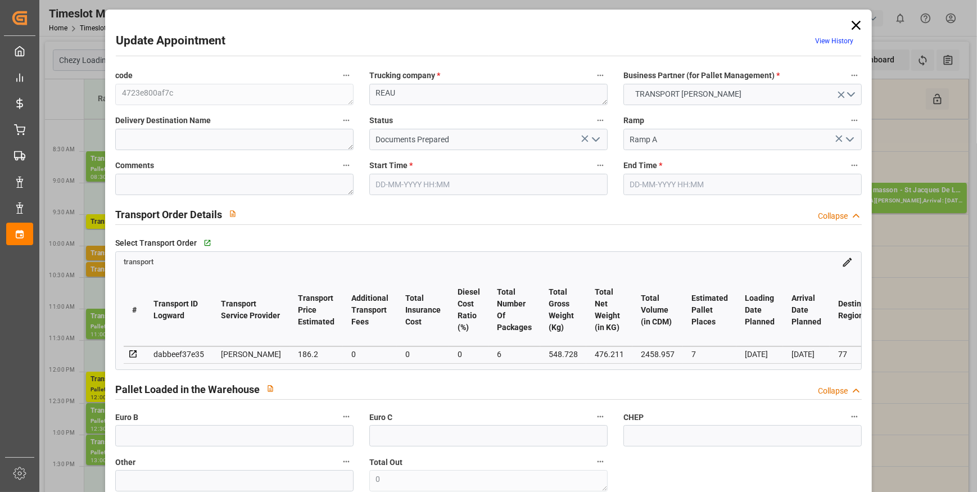
type input "[DATE] 12:48"
type input "[DATE] 11:32"
type input "[DATE]"
click at [592, 138] on icon "open menu" at bounding box center [595, 139] width 13 height 13
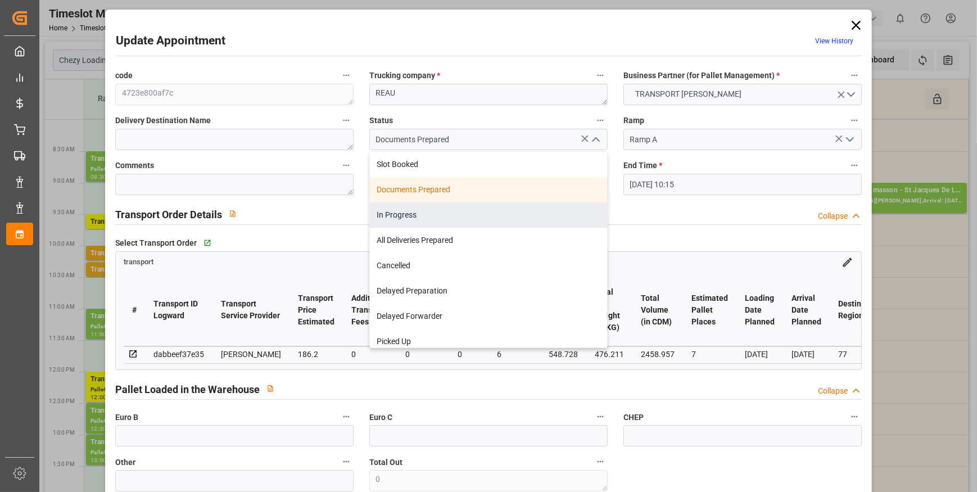
click at [433, 208] on div "In Progress" at bounding box center [488, 214] width 237 height 25
type input "In Progress"
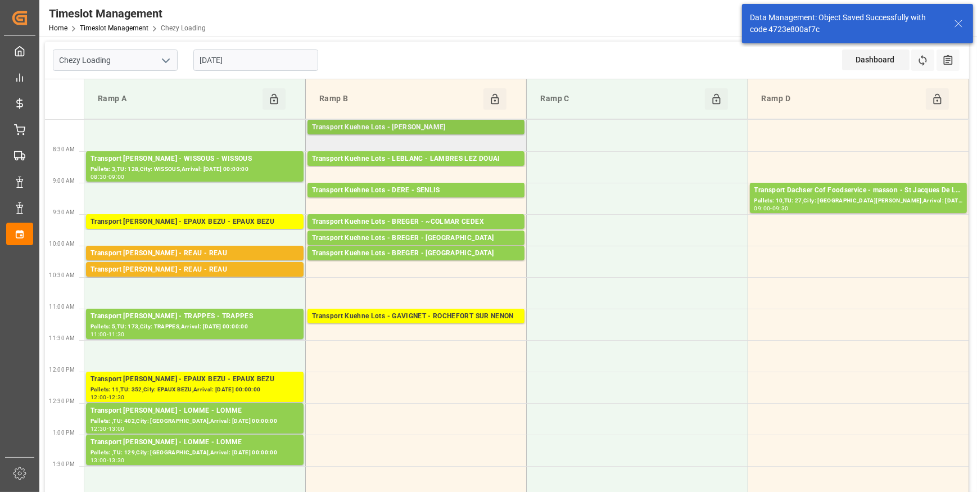
click at [422, 129] on div "Transport Kuehne Lots - [PERSON_NAME]" at bounding box center [416, 127] width 208 height 11
click at [482, 123] on div "Transport Kuehne Lots - [PERSON_NAME]" at bounding box center [416, 127] width 208 height 11
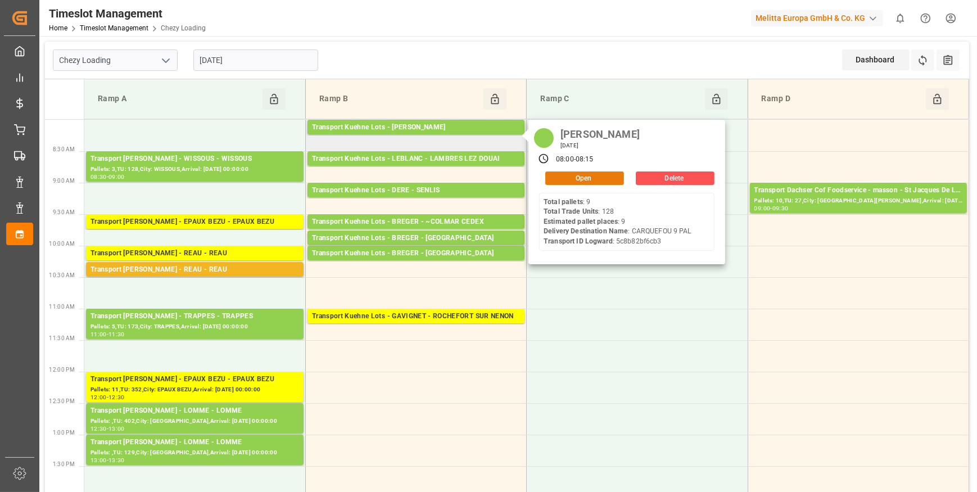
click at [585, 177] on button "Open" at bounding box center [584, 177] width 79 height 13
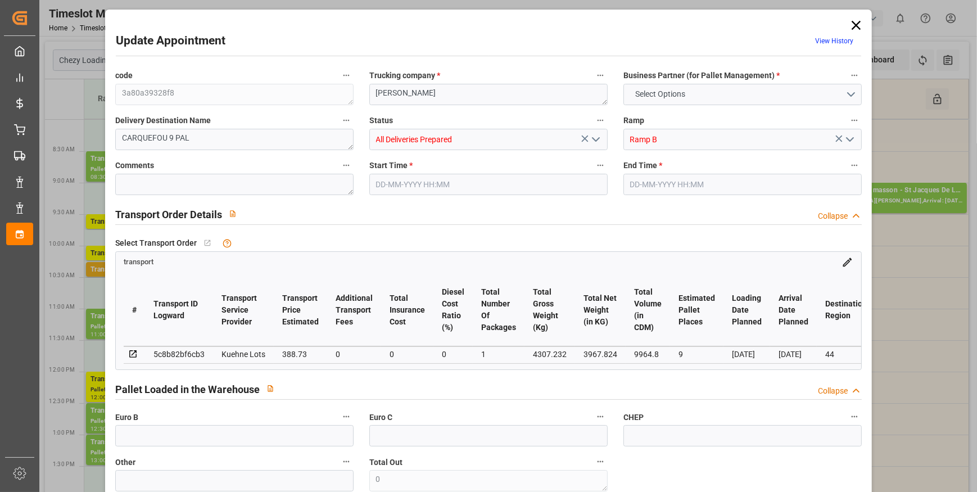
type input "9"
type input "388.73"
type input "0"
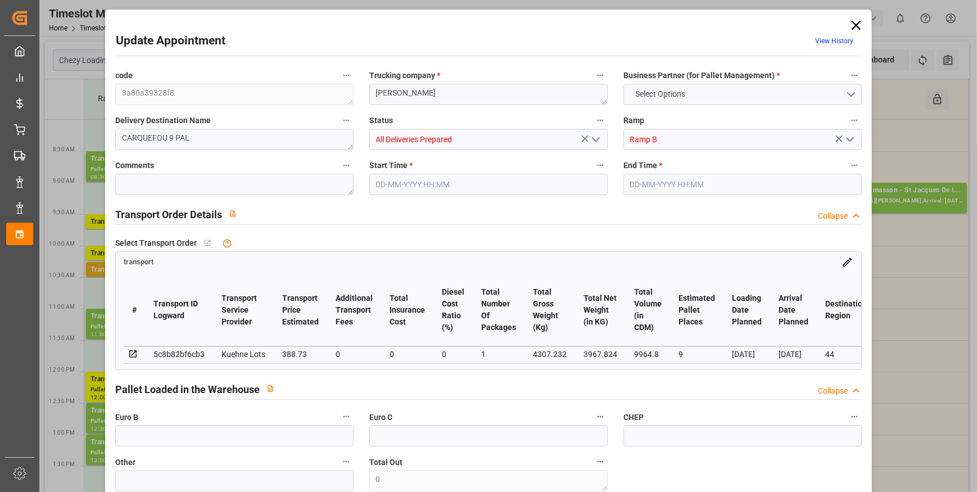
type input "388.73"
type input "0"
type input "1"
type input "3967.824"
type input "4752"
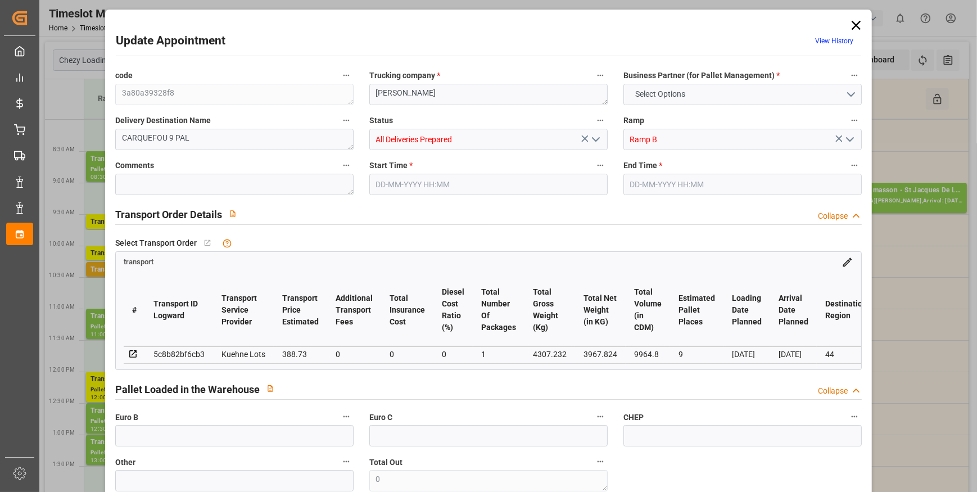
type input "9964.8"
type input "44"
type input "9"
type input "128"
type input "10"
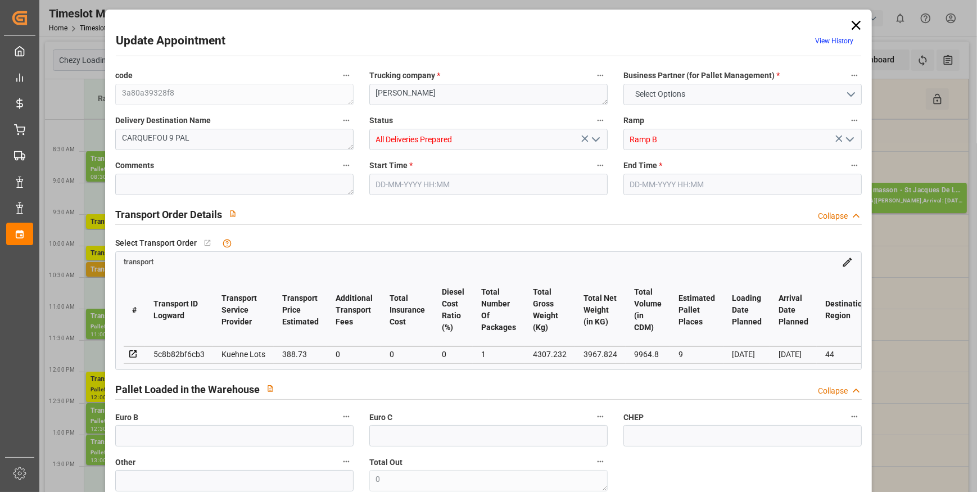
type input "101"
type input "4307.232"
type input "0"
type input "4710.8598"
type input "0"
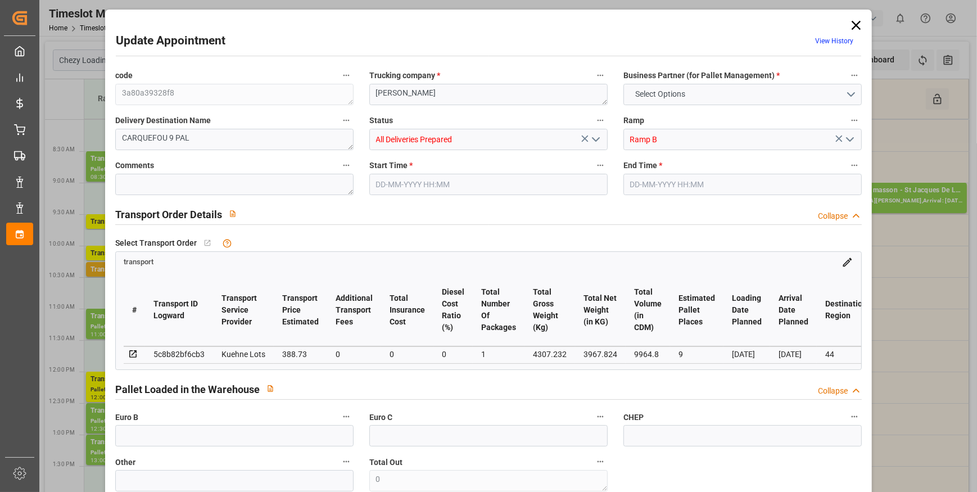
type input "0"
type input "21"
type input "35"
type input "[DATE] 08:00"
type input "[DATE] 08:15"
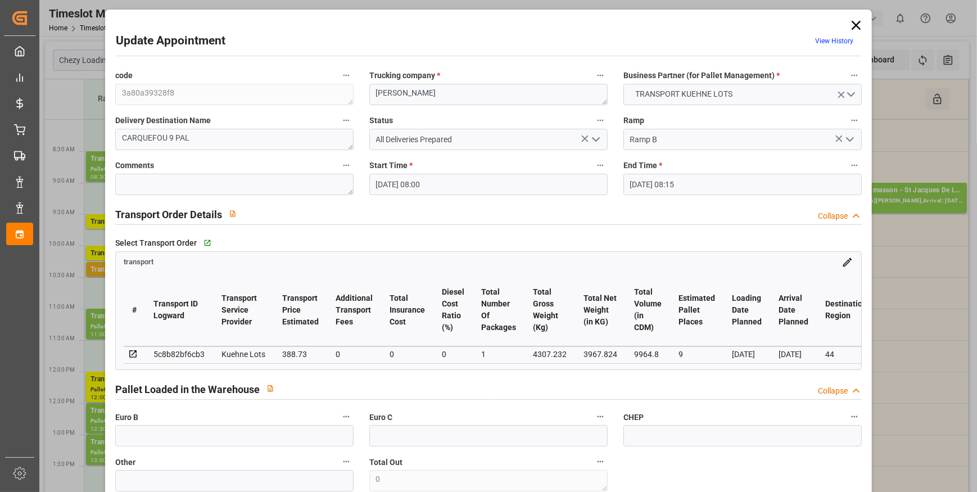
type input "[DATE] 12:45"
type input "[DATE] 11:23"
type input "[DATE]"
click at [852, 22] on icon at bounding box center [856, 25] width 9 height 9
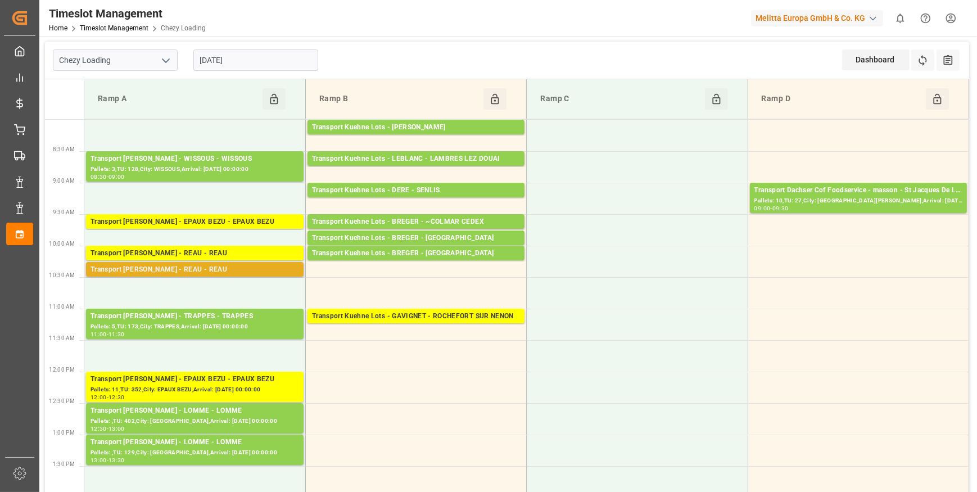
click at [265, 269] on div "Transport [PERSON_NAME] - REAU - REAU" at bounding box center [194, 269] width 209 height 11
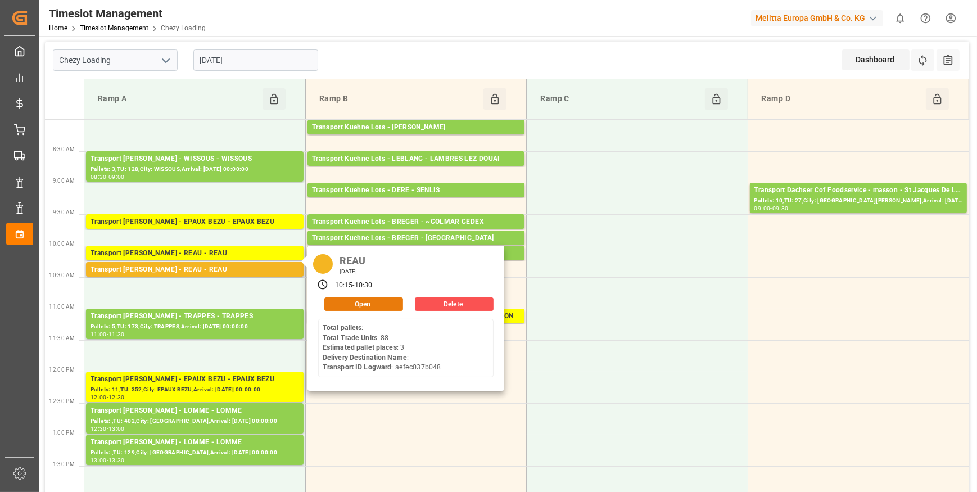
click at [343, 301] on button "Open" at bounding box center [363, 303] width 79 height 13
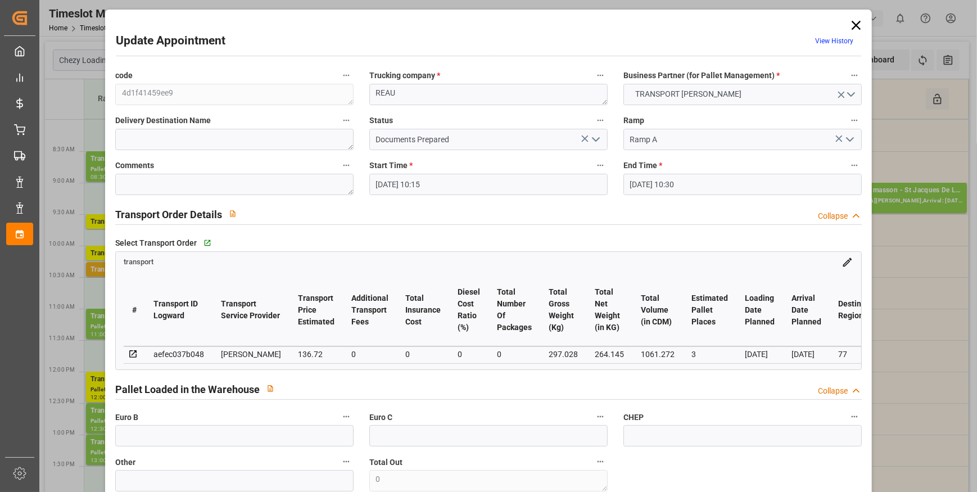
click at [592, 135] on icon "open menu" at bounding box center [595, 139] width 13 height 13
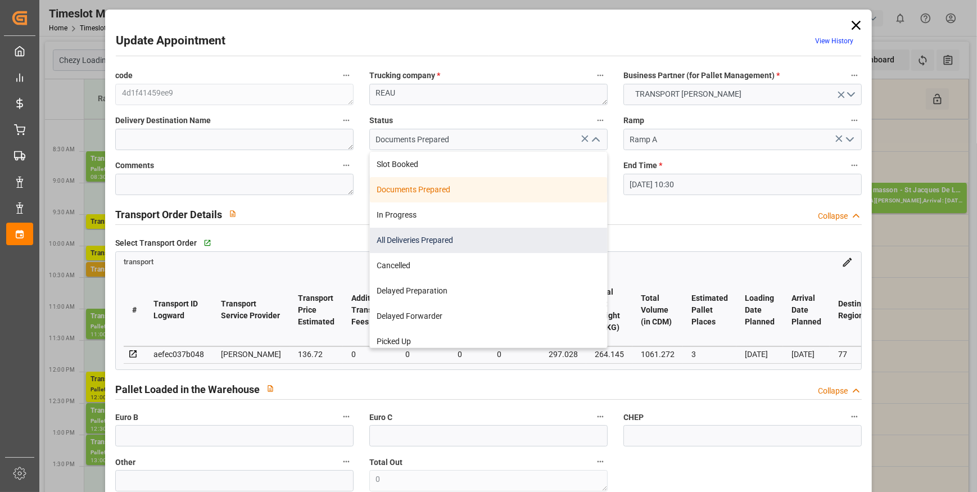
click at [406, 234] on div "All Deliveries Prepared" at bounding box center [488, 240] width 237 height 25
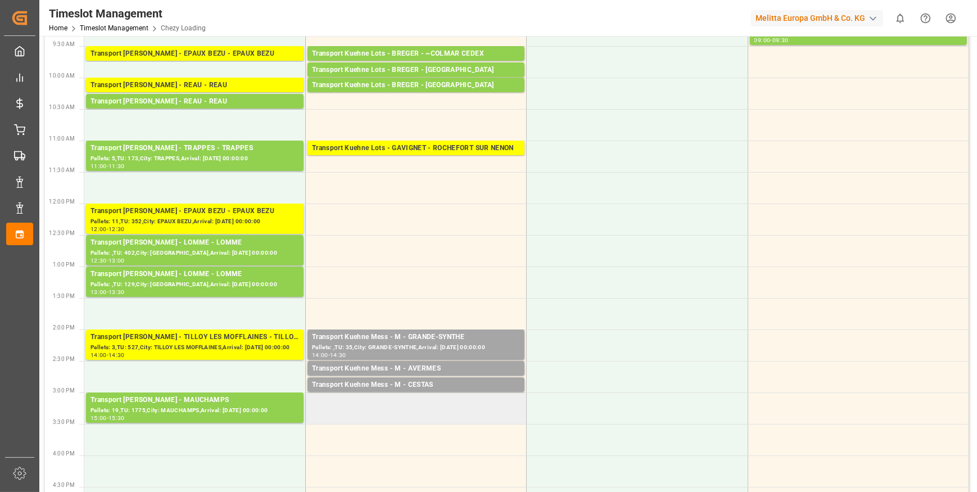
scroll to position [204, 0]
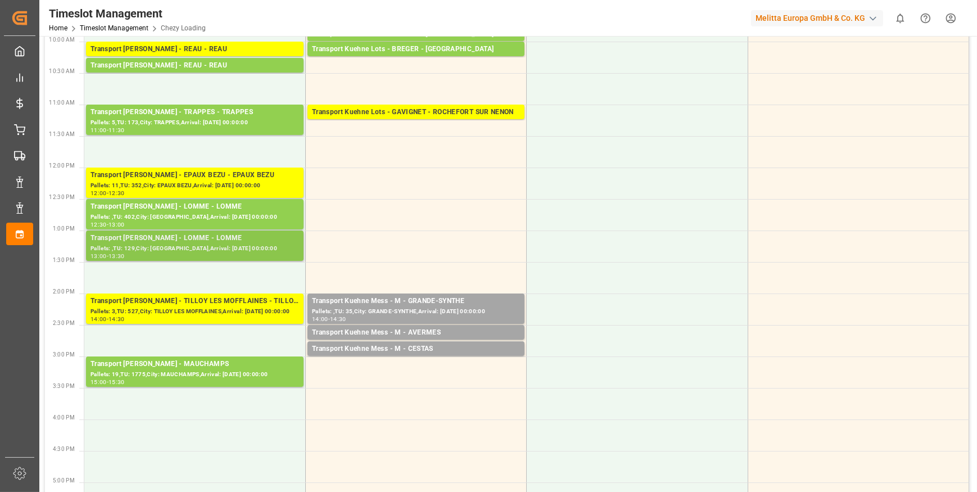
click at [225, 251] on div "Pallets: ,TU: 129,City: [GEOGRAPHIC_DATA],Arrival: [DATE] 00:00:00" at bounding box center [194, 249] width 209 height 10
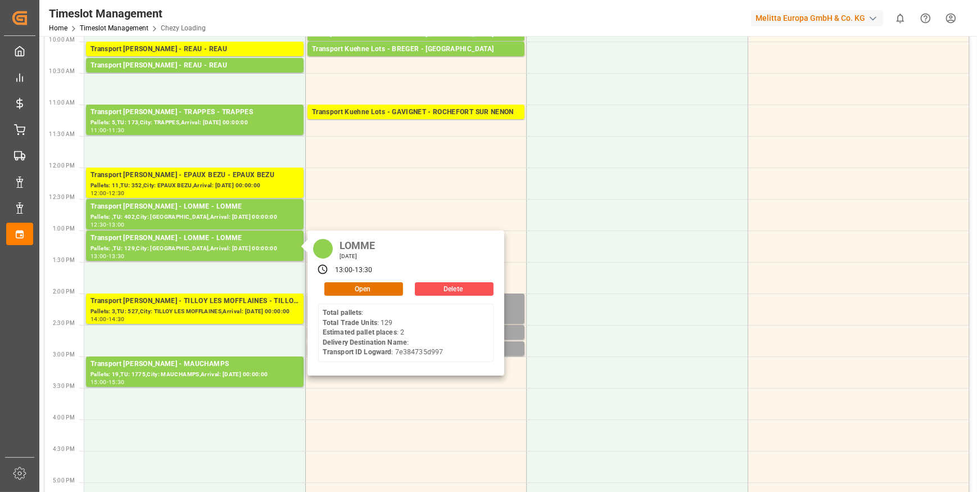
click at [366, 279] on div "LOMME [DATE] 13:00 - 13:30 Open Delete Total pallets : Total Trade Units : 129 …" at bounding box center [405, 302] width 197 height 145
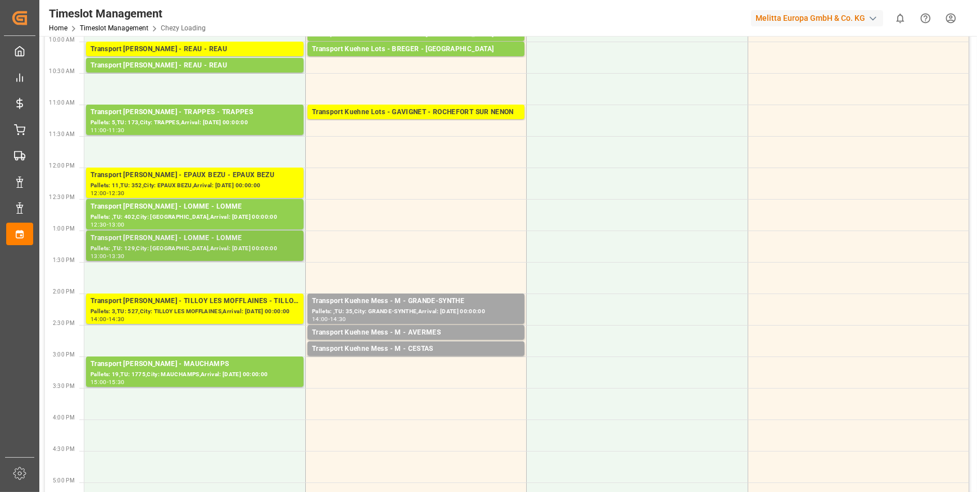
click at [256, 248] on div "Pallets: ,TU: 129,City: [GEOGRAPHIC_DATA],Arrival: [DATE] 00:00:00" at bounding box center [194, 249] width 209 height 10
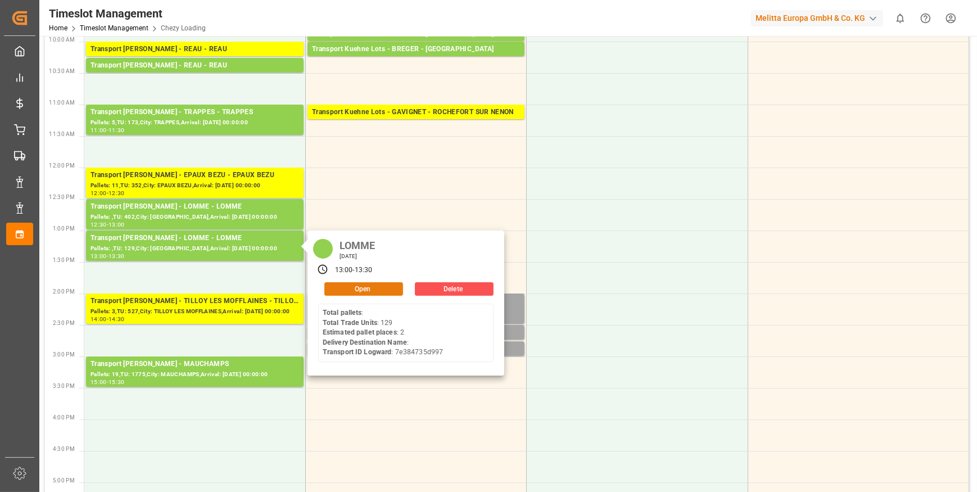
click at [382, 286] on button "Open" at bounding box center [363, 288] width 79 height 13
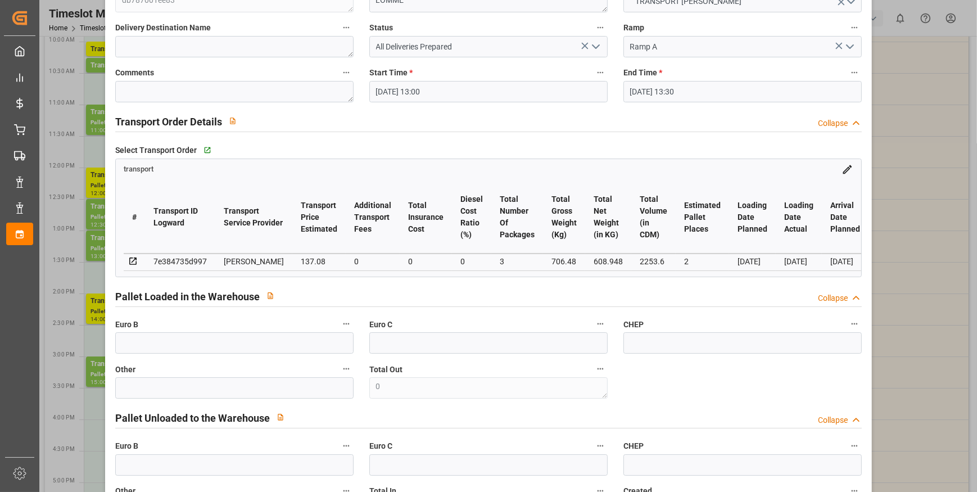
scroll to position [0, 0]
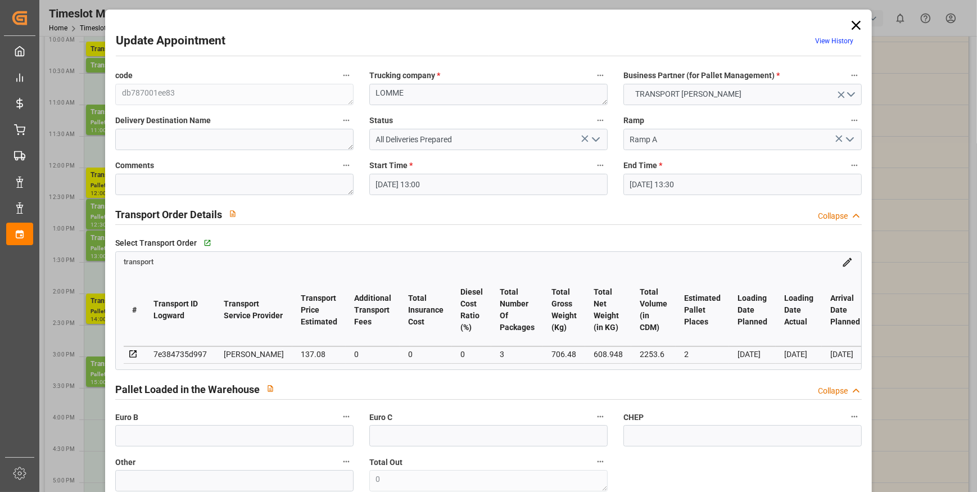
click at [852, 25] on icon at bounding box center [856, 25] width 9 height 9
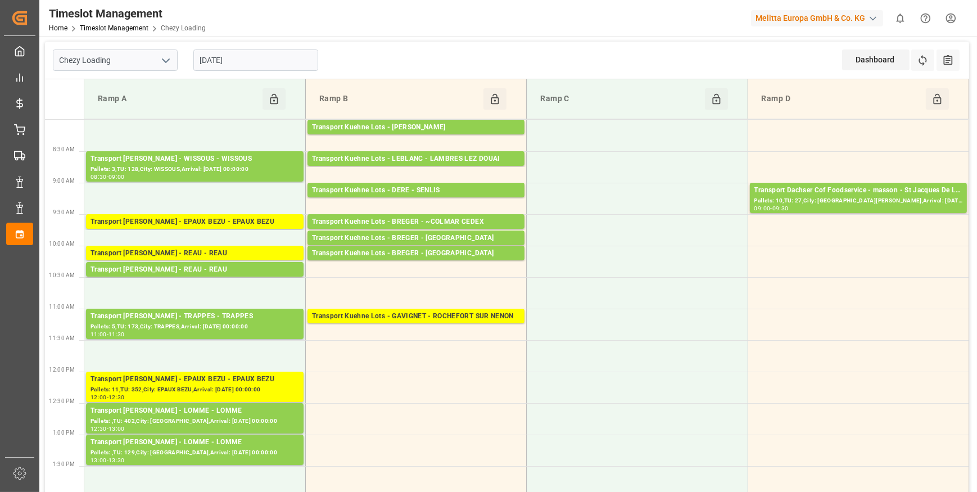
click at [163, 60] on polyline "open menu" at bounding box center [165, 60] width 7 height 3
click at [106, 110] on div "Chezy Unloading" at bounding box center [115, 110] width 124 height 25
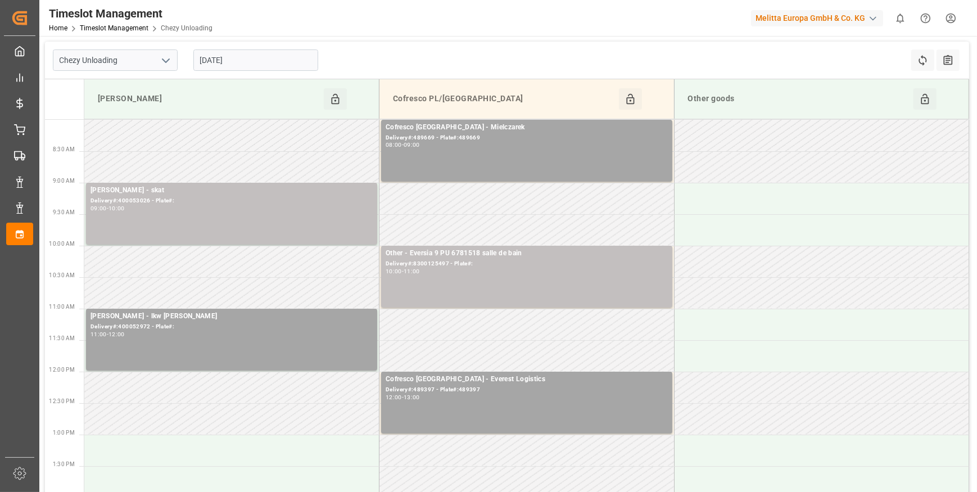
click at [273, 58] on input "[DATE]" at bounding box center [255, 59] width 125 height 21
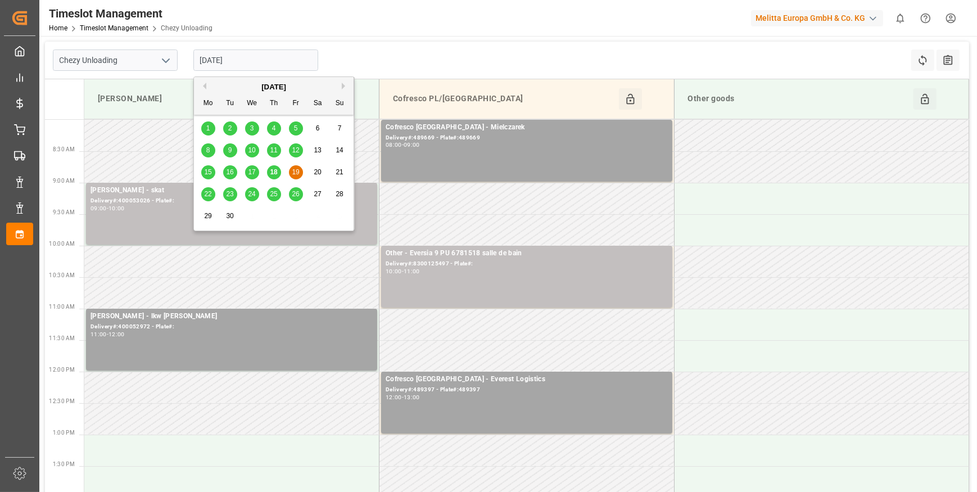
click at [273, 172] on span "18" at bounding box center [273, 172] width 7 height 8
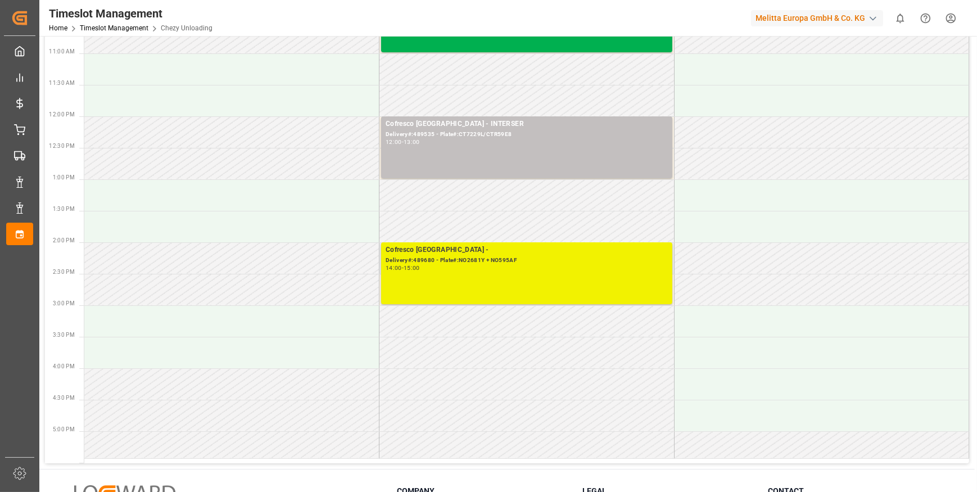
scroll to position [357, 0]
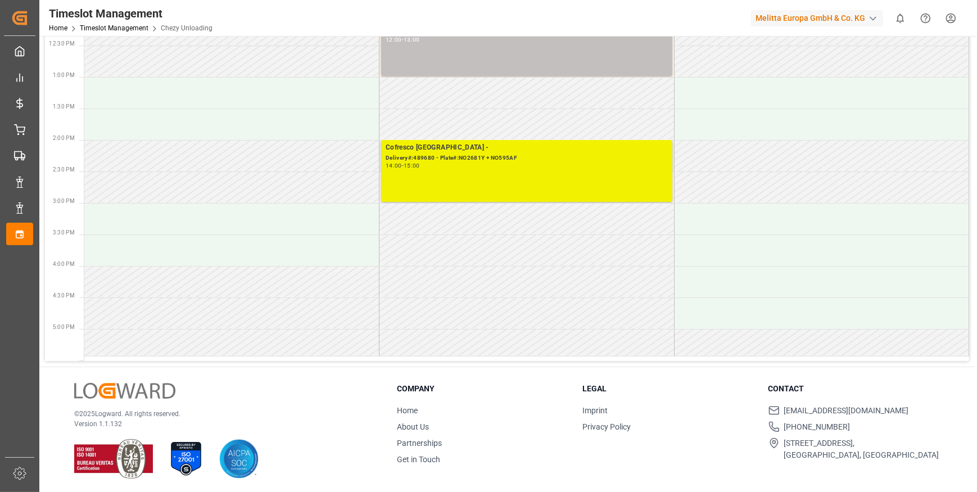
click at [440, 154] on div "Delivery#:489680 - Plate#:NO2681Y + NO595AF" at bounding box center [527, 158] width 282 height 10
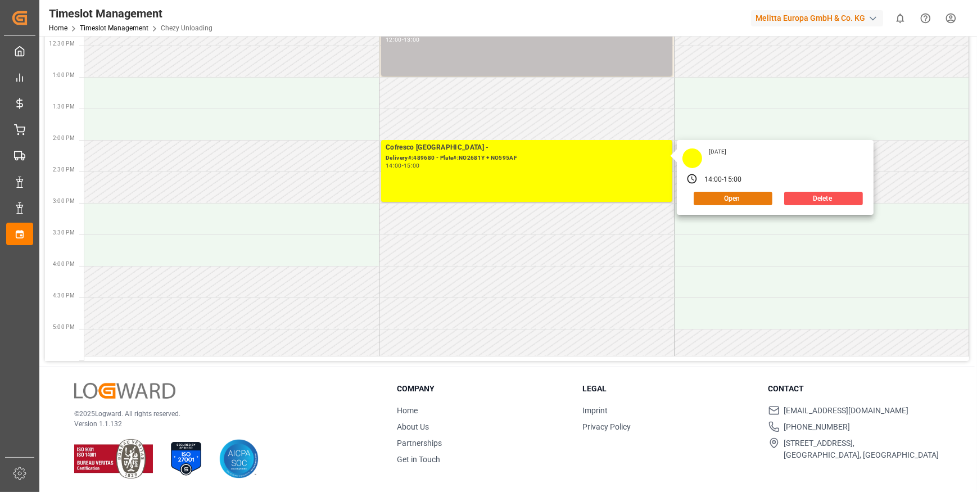
click at [717, 196] on button "Open" at bounding box center [733, 198] width 79 height 13
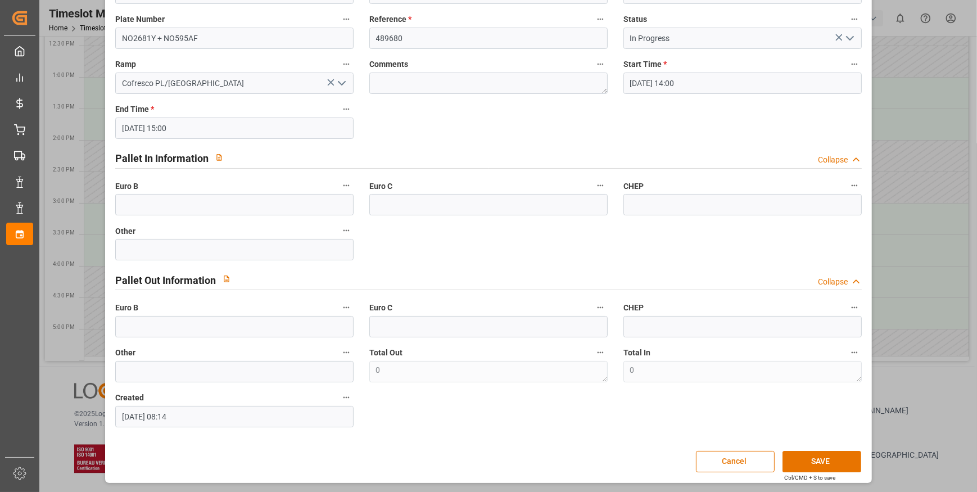
scroll to position [0, 0]
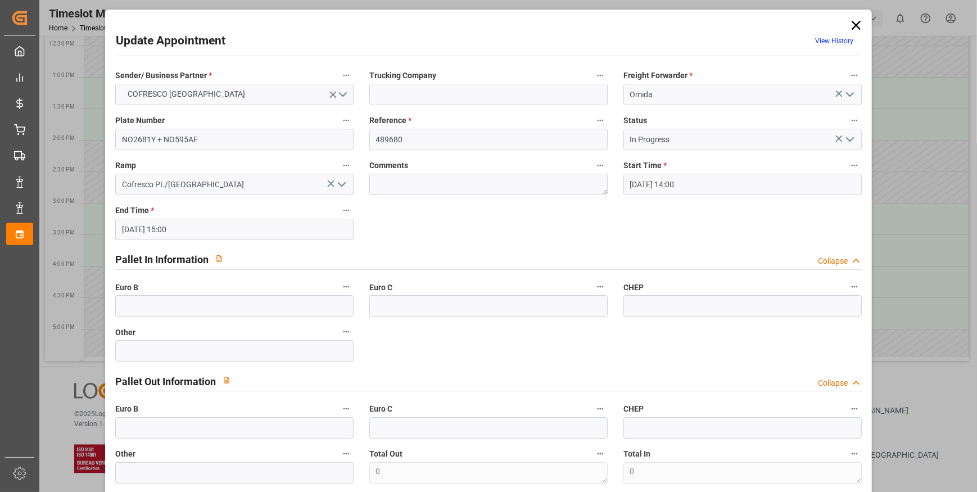
click at [853, 22] on icon at bounding box center [856, 25] width 16 height 16
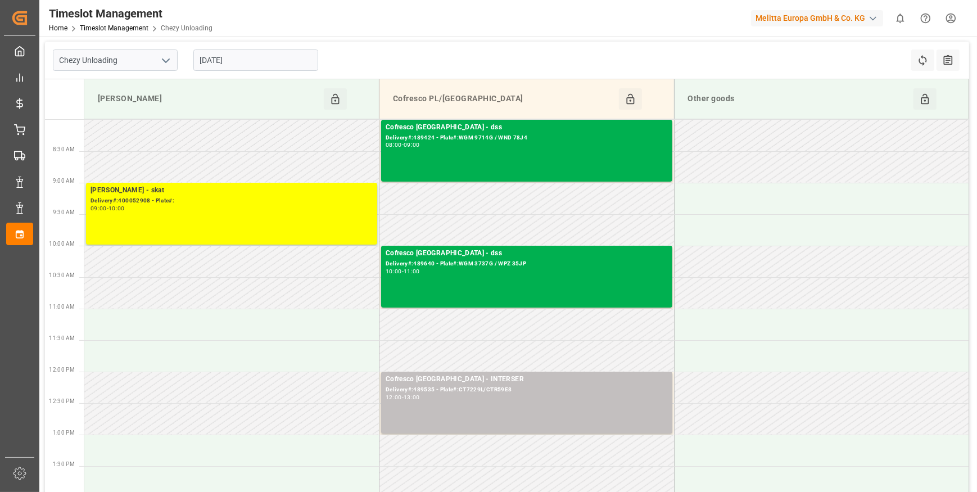
click at [250, 57] on input "[DATE]" at bounding box center [255, 59] width 125 height 21
click at [166, 56] on icon "open menu" at bounding box center [165, 60] width 13 height 13
click at [97, 85] on div "Chezy Loading" at bounding box center [115, 85] width 124 height 25
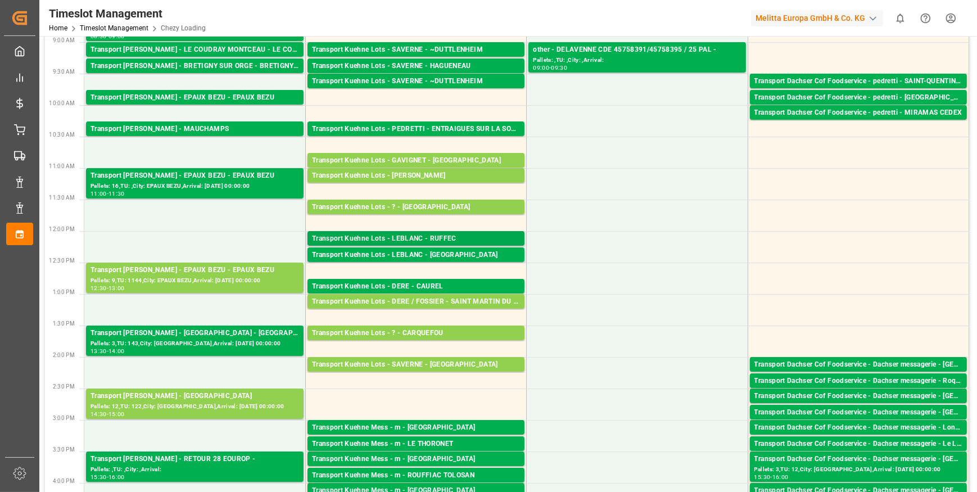
scroll to position [153, 0]
